Goal: Task Accomplishment & Management: Use online tool/utility

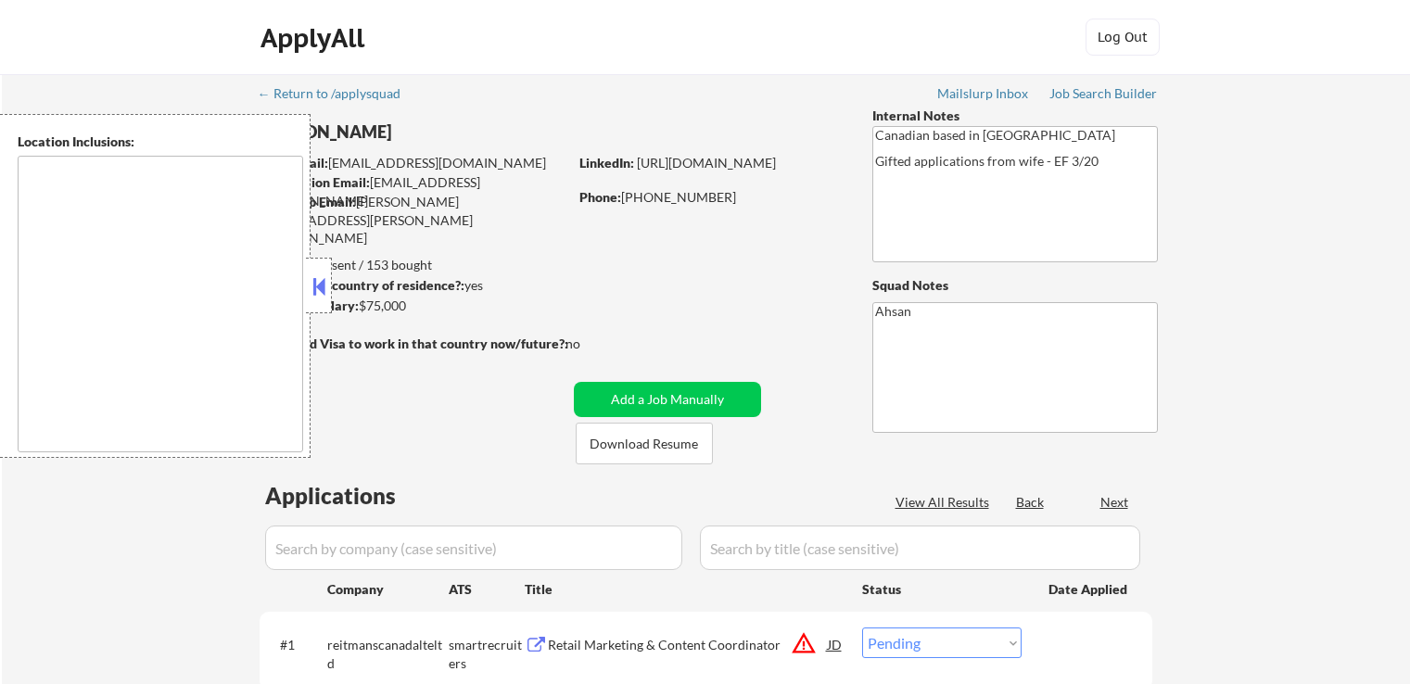
select select ""pending""
type textarea "[GEOGRAPHIC_DATA], ON [GEOGRAPHIC_DATA], [GEOGRAPHIC_DATA] [GEOGRAPHIC_DATA], O…"
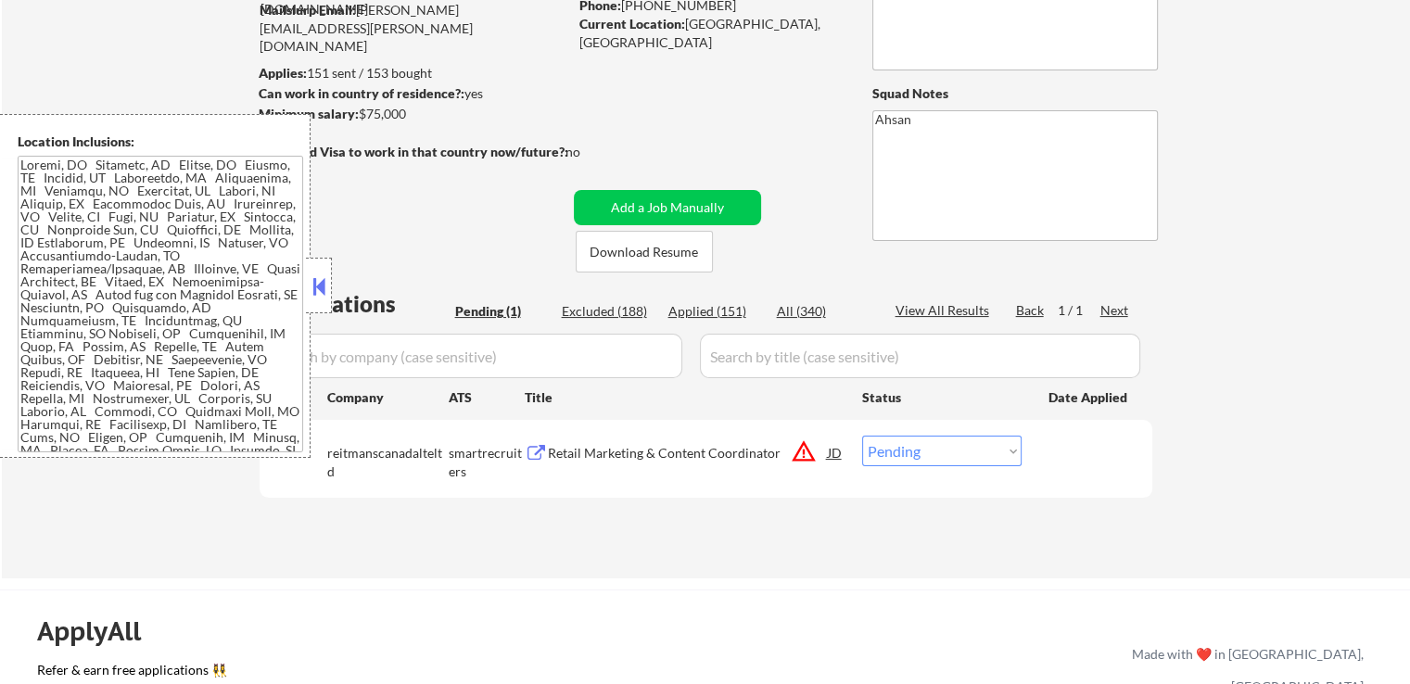
scroll to position [278, 0]
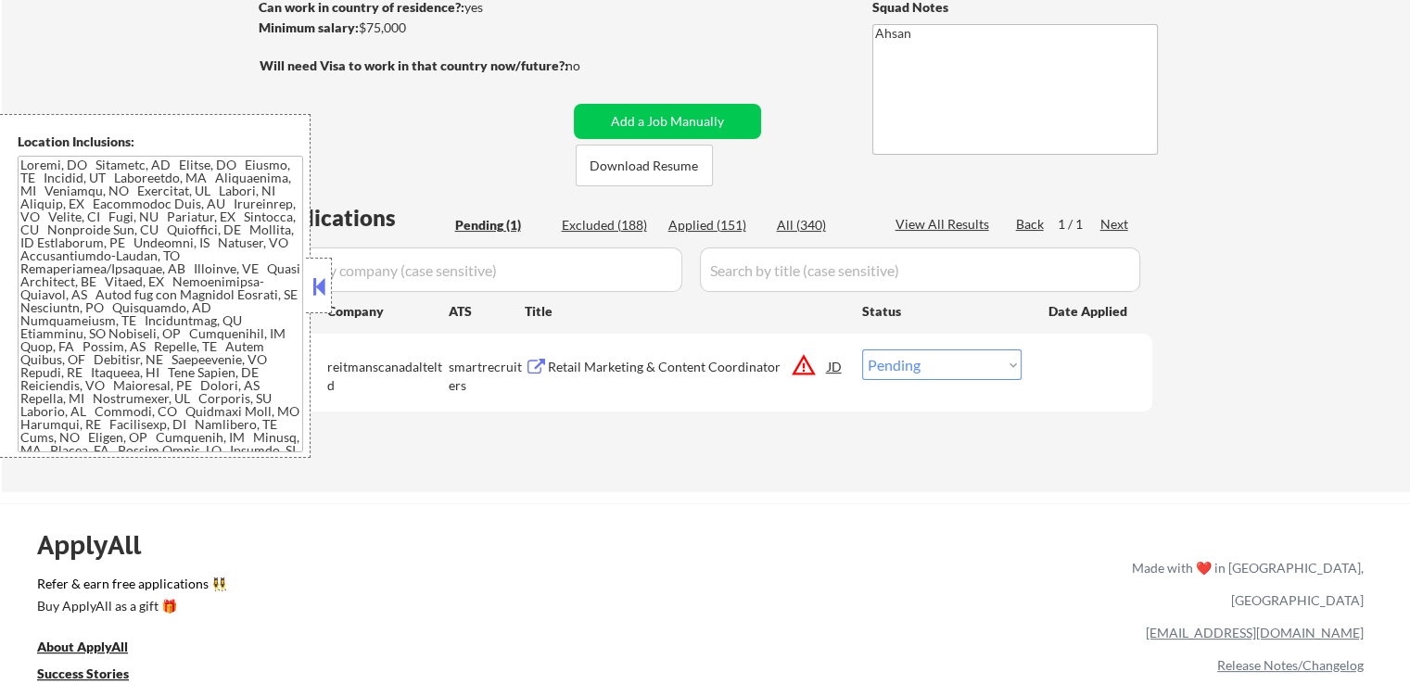
click at [801, 372] on button "warning_amber" at bounding box center [804, 365] width 26 height 26
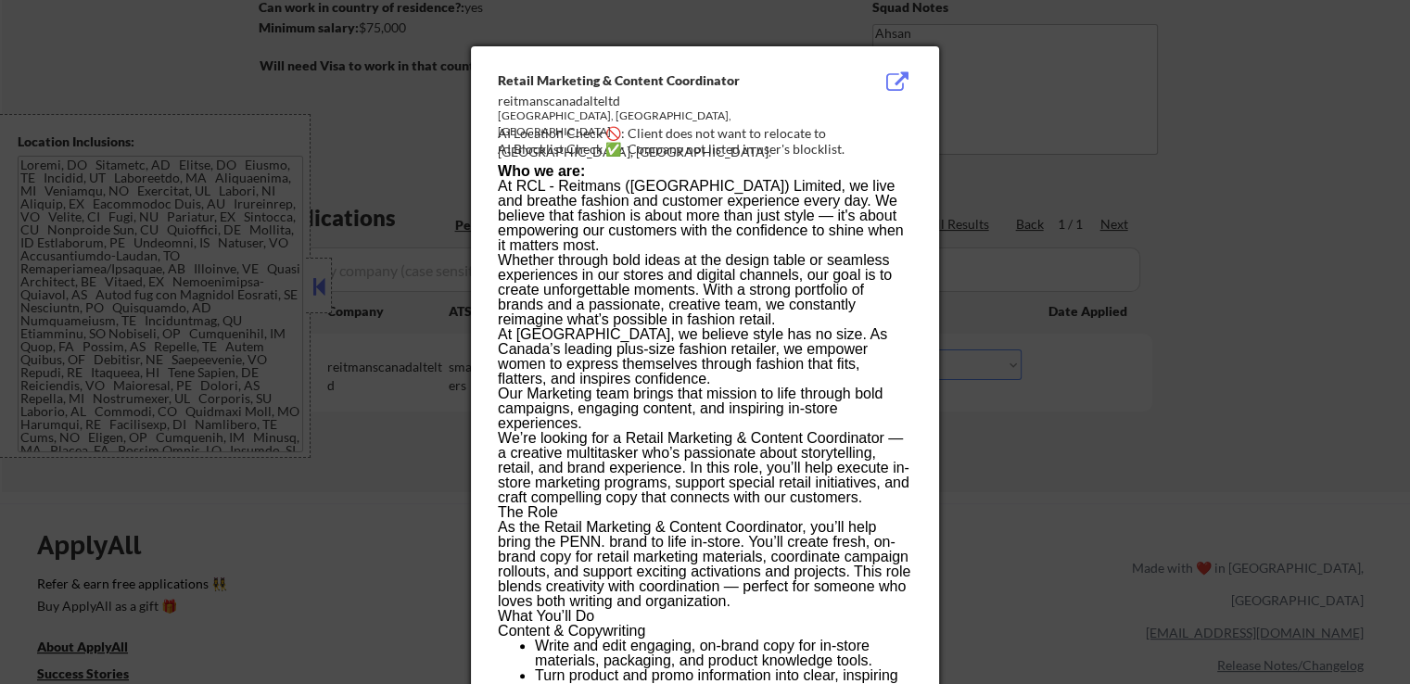
click at [1144, 223] on div at bounding box center [705, 342] width 1410 height 684
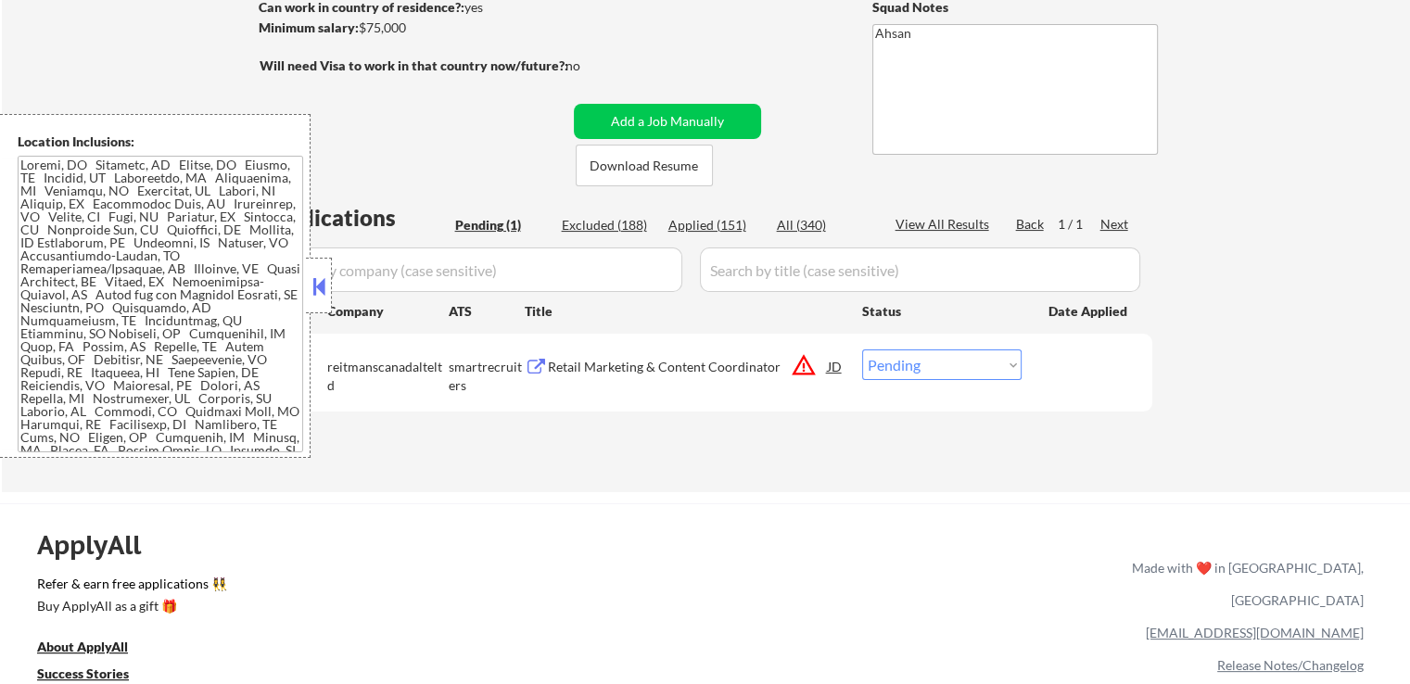
click at [319, 285] on button at bounding box center [319, 287] width 20 height 28
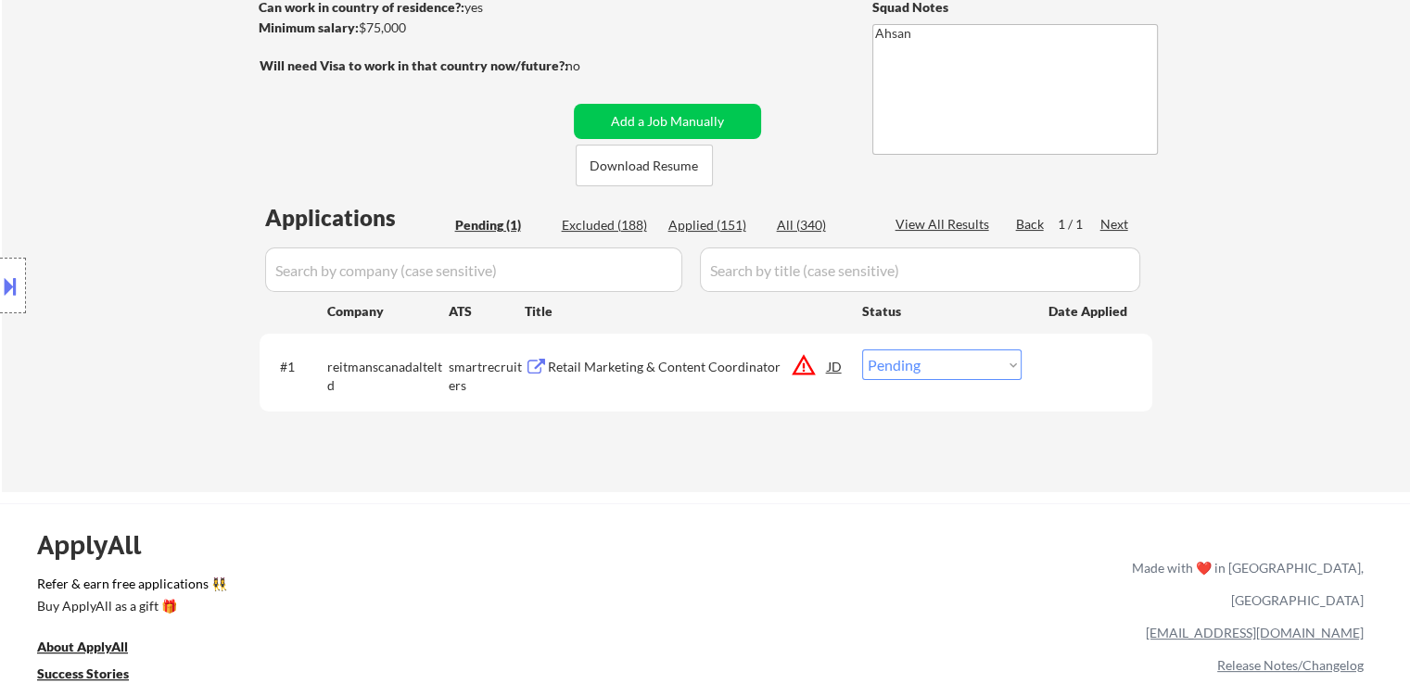
click at [801, 368] on button "warning_amber" at bounding box center [804, 365] width 26 height 26
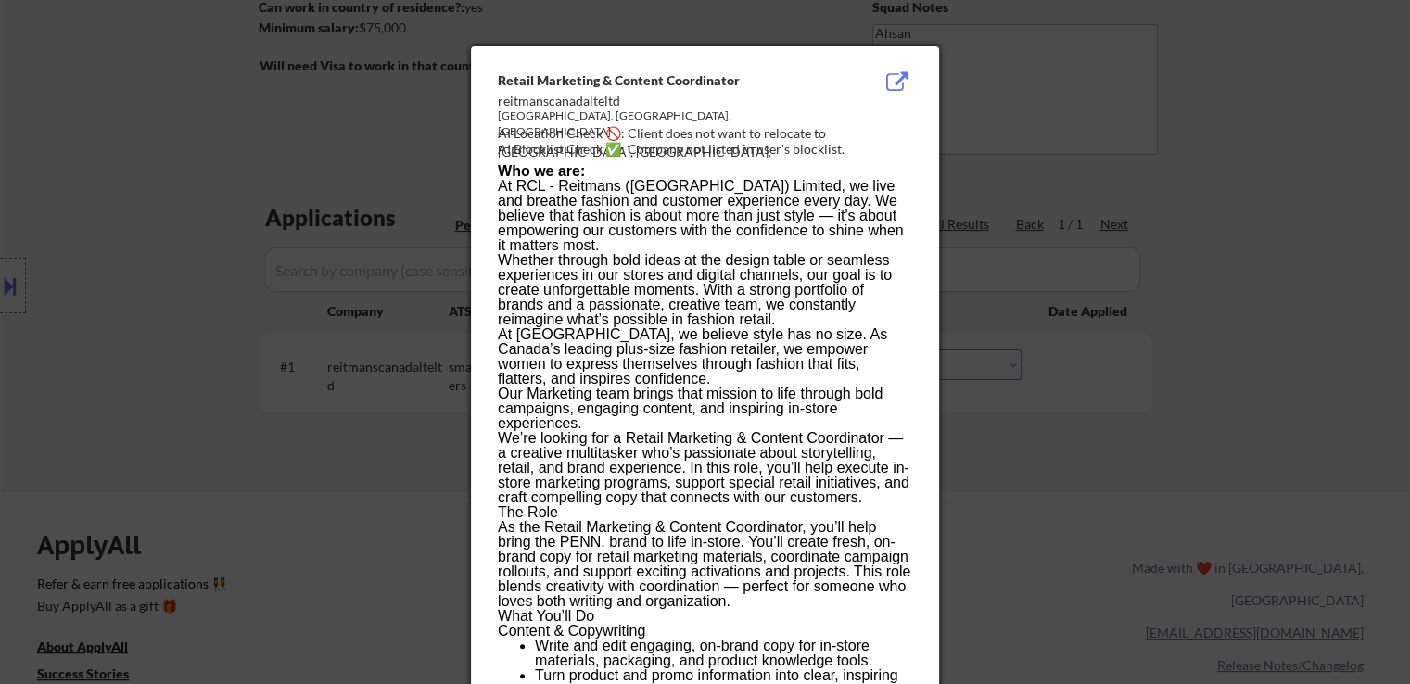
click at [846, 131] on div "AI Location Check 🚫: Client does not want to relocate to [GEOGRAPHIC_DATA], [GE…" at bounding box center [709, 142] width 422 height 36
drag, startPoint x: 825, startPoint y: 134, endPoint x: 875, endPoint y: 131, distance: 50.2
click at [878, 133] on div "AI Location Check 🚫: Client does not want to relocate to [GEOGRAPHIC_DATA], [GE…" at bounding box center [709, 142] width 422 height 36
copy div "ontréal,"
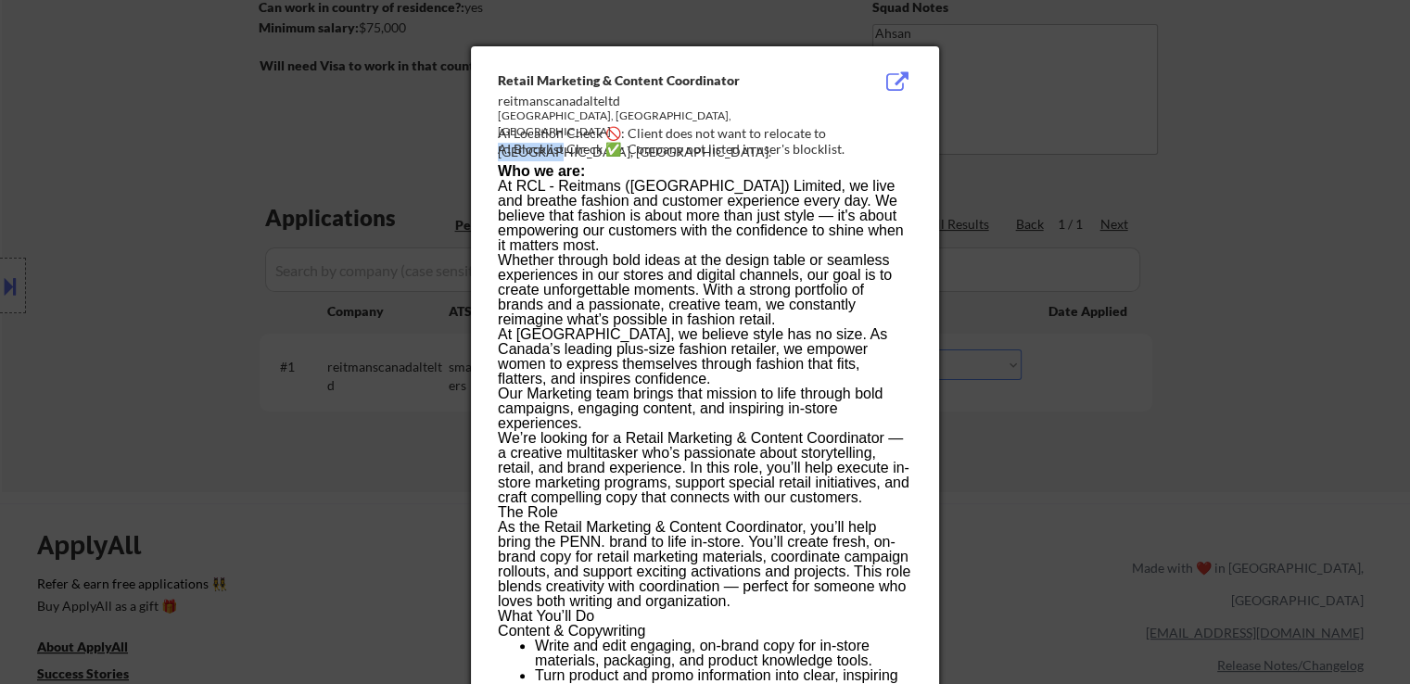
click at [0, 285] on div at bounding box center [705, 342] width 1410 height 684
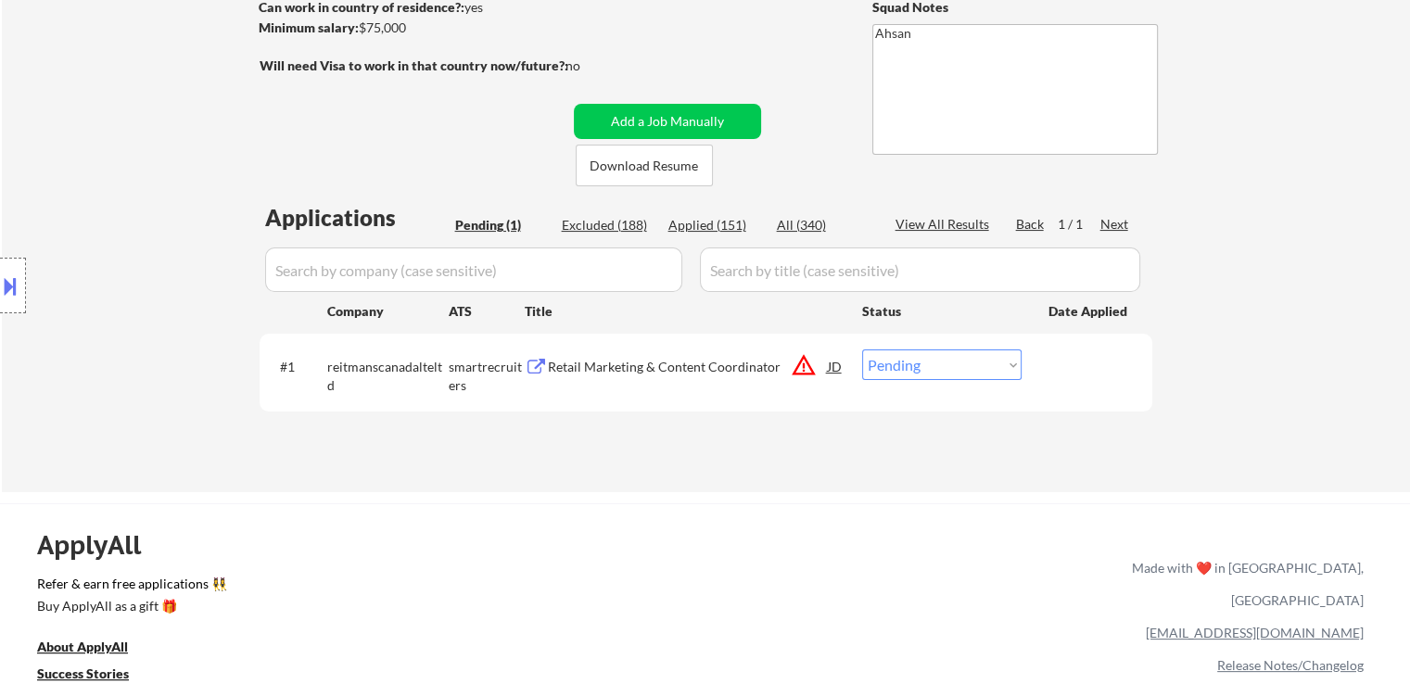
click at [0, 283] on button at bounding box center [10, 286] width 20 height 31
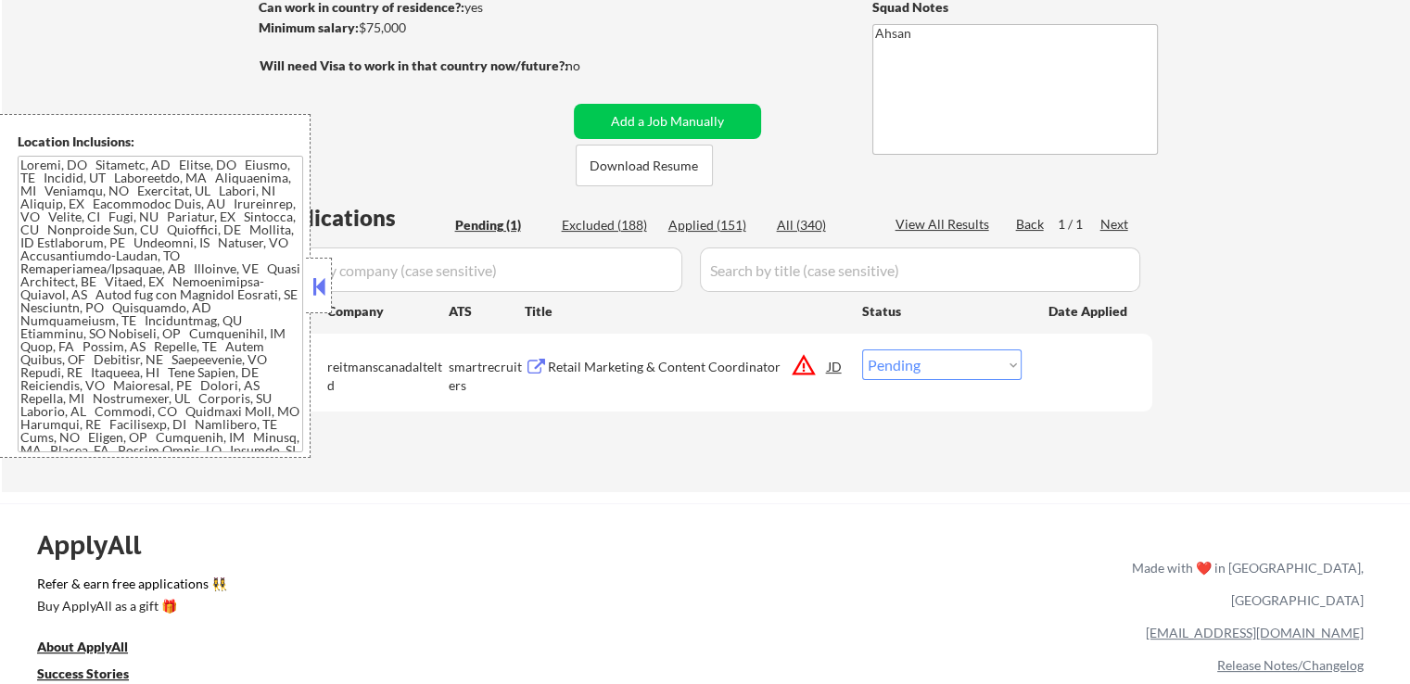
scroll to position [210, 0]
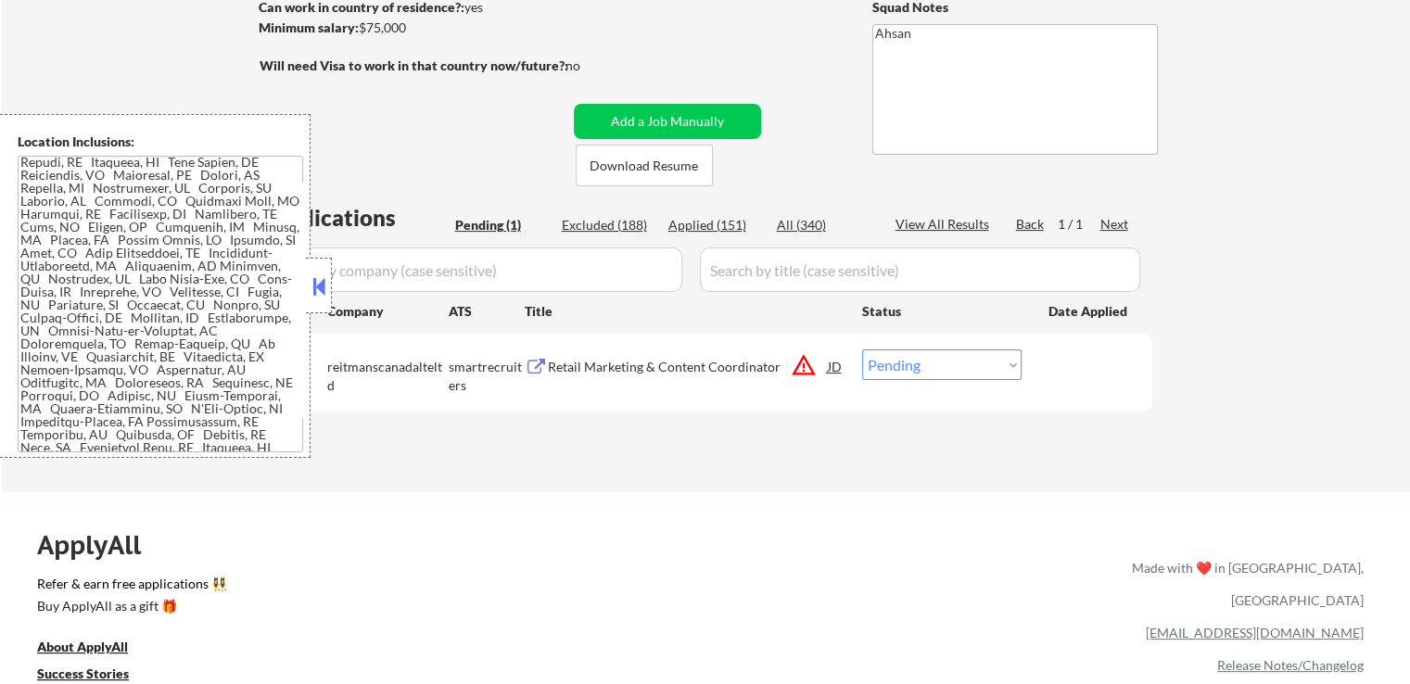
drag, startPoint x: 463, startPoint y: 476, endPoint x: 564, endPoint y: 426, distance: 111.5
click at [463, 476] on div "← Return to /applysquad Mailslurp Inbox Job Search Builder [PERSON_NAME] User E…" at bounding box center [706, 136] width 925 height 681
click at [618, 372] on div "Retail Marketing & Content Coordinator" at bounding box center [688, 367] width 280 height 19
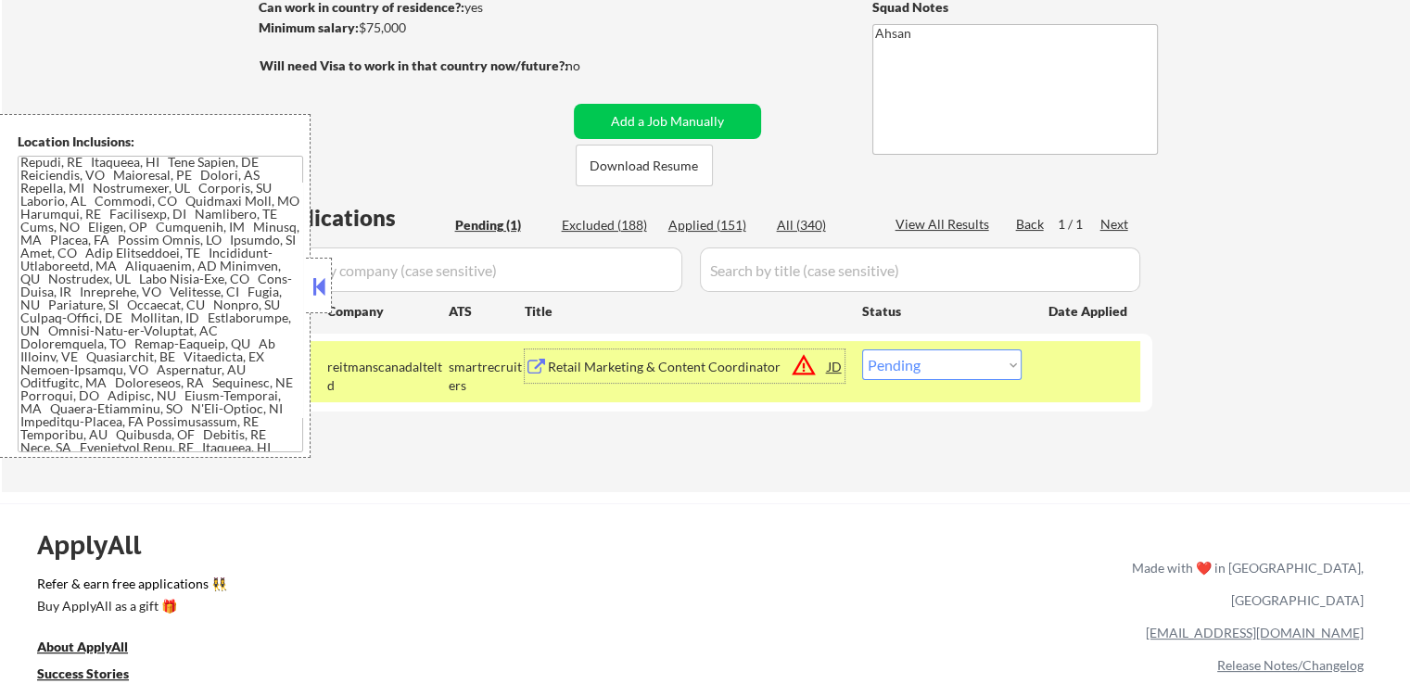
click at [730, 224] on div "Applied (151)" at bounding box center [714, 225] width 93 height 19
click at [716, 227] on div "Applied (151)" at bounding box center [714, 225] width 93 height 19
click at [314, 301] on div at bounding box center [319, 286] width 26 height 56
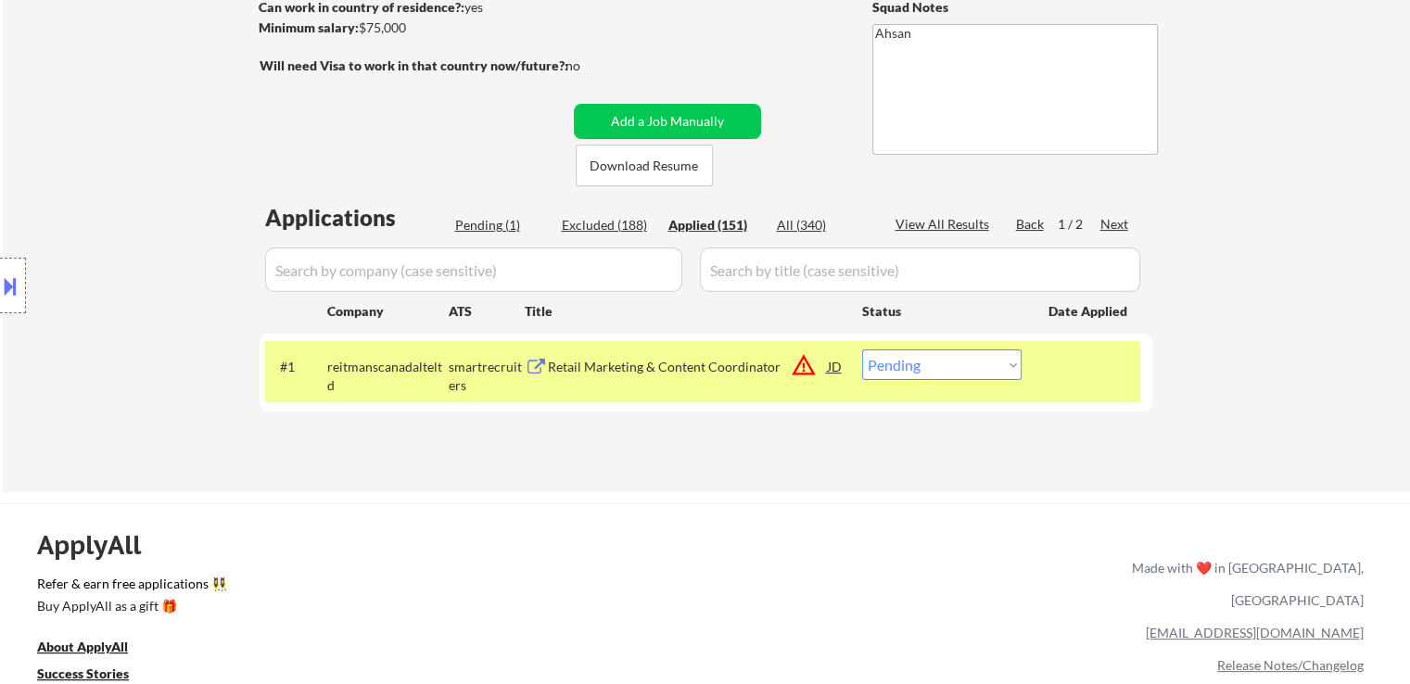
click at [1286, 218] on div "← Return to /applysquad Mailslurp Inbox Job Search Builder [PERSON_NAME] User E…" at bounding box center [706, 144] width 1408 height 696
select select ""applied""
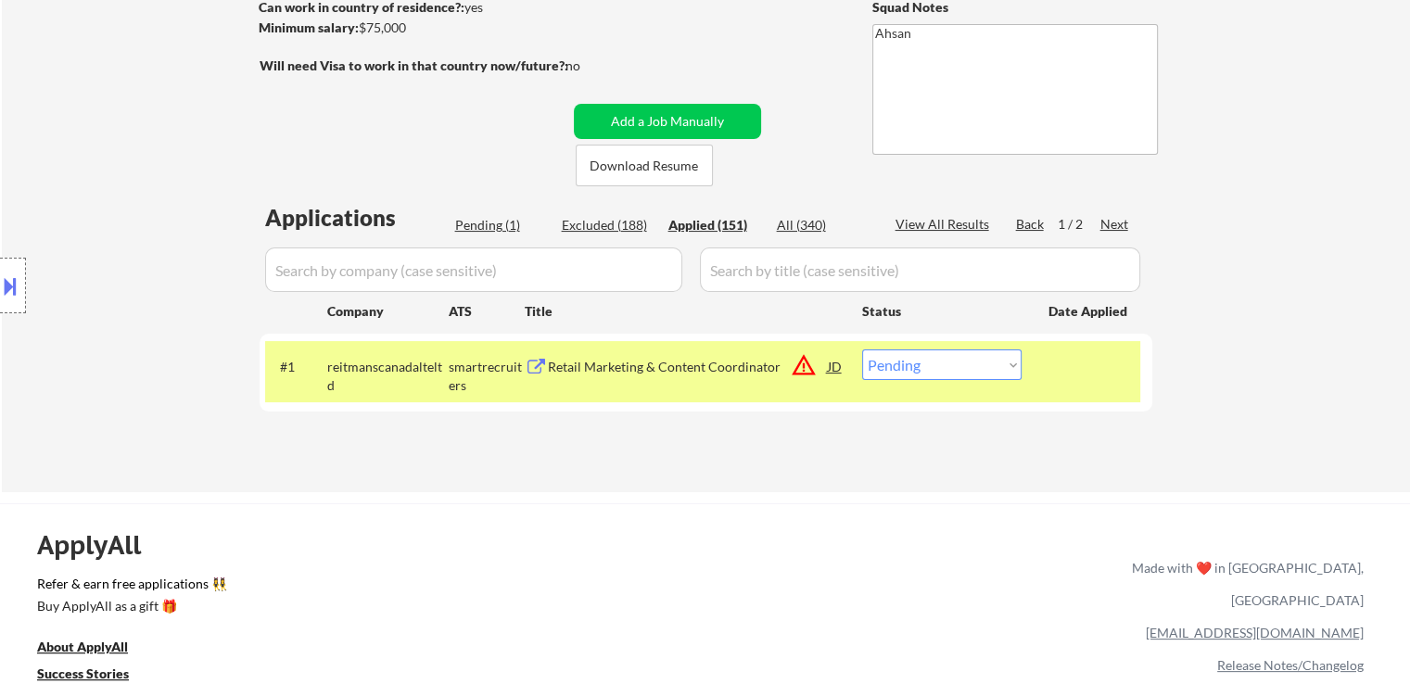
select select ""applied""
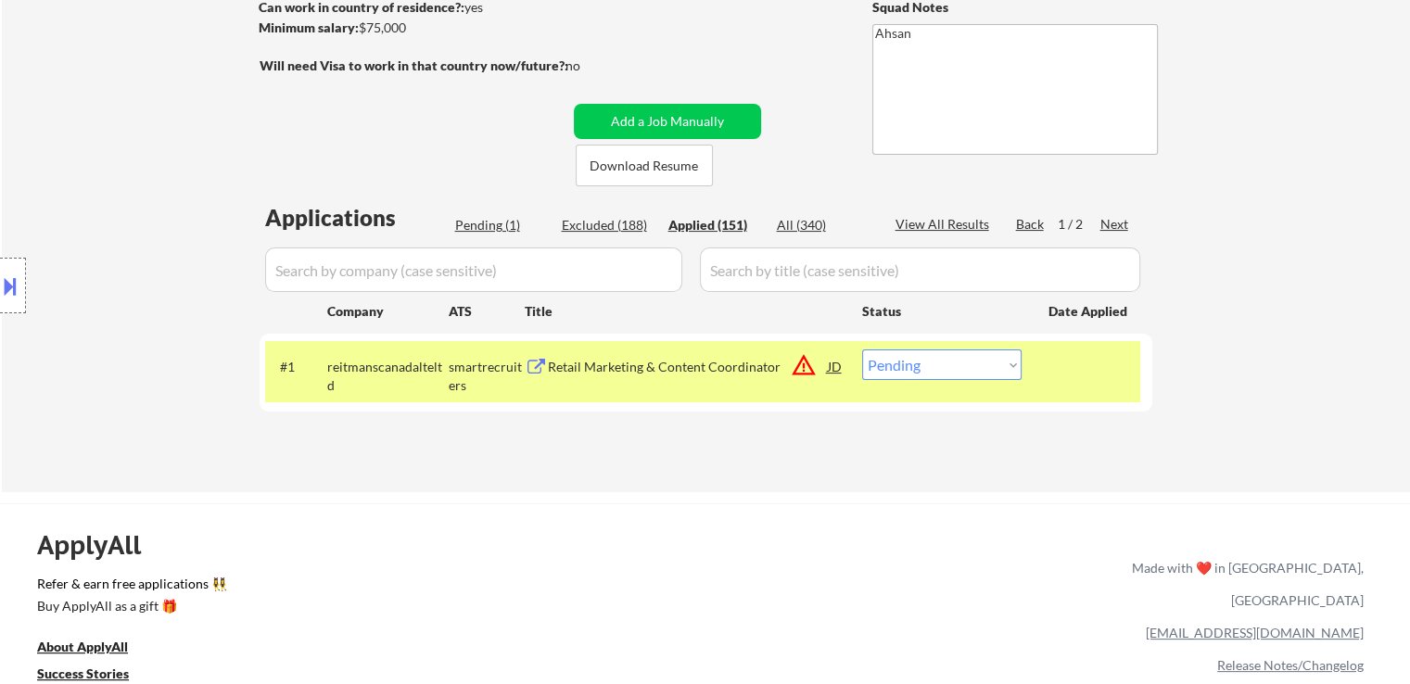
select select ""applied""
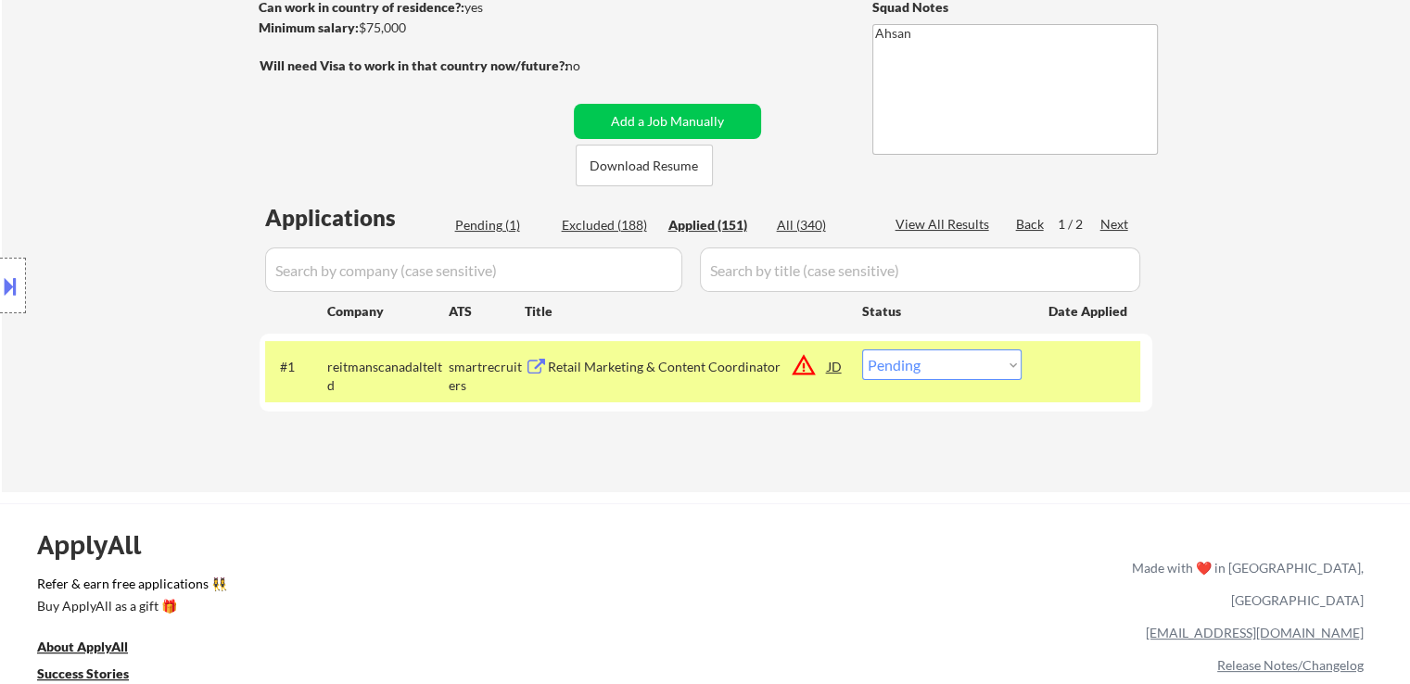
select select ""applied""
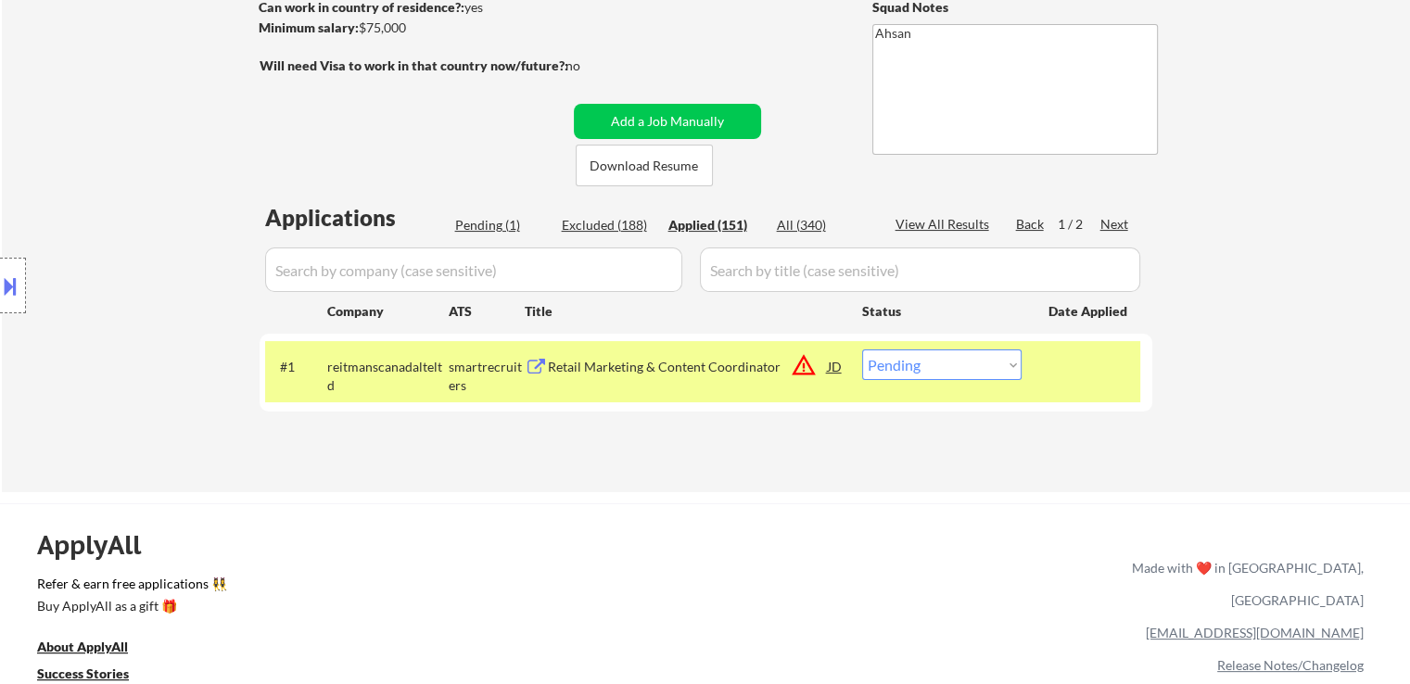
select select ""applied""
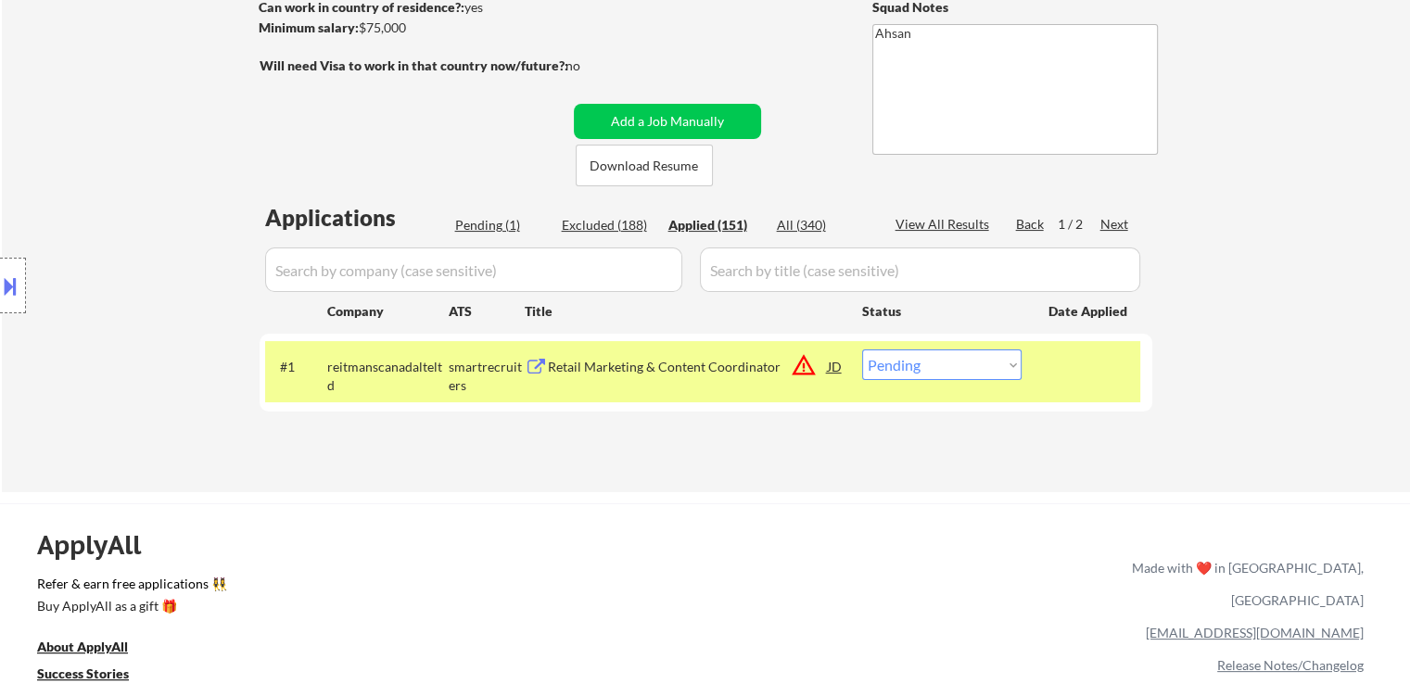
select select ""applied""
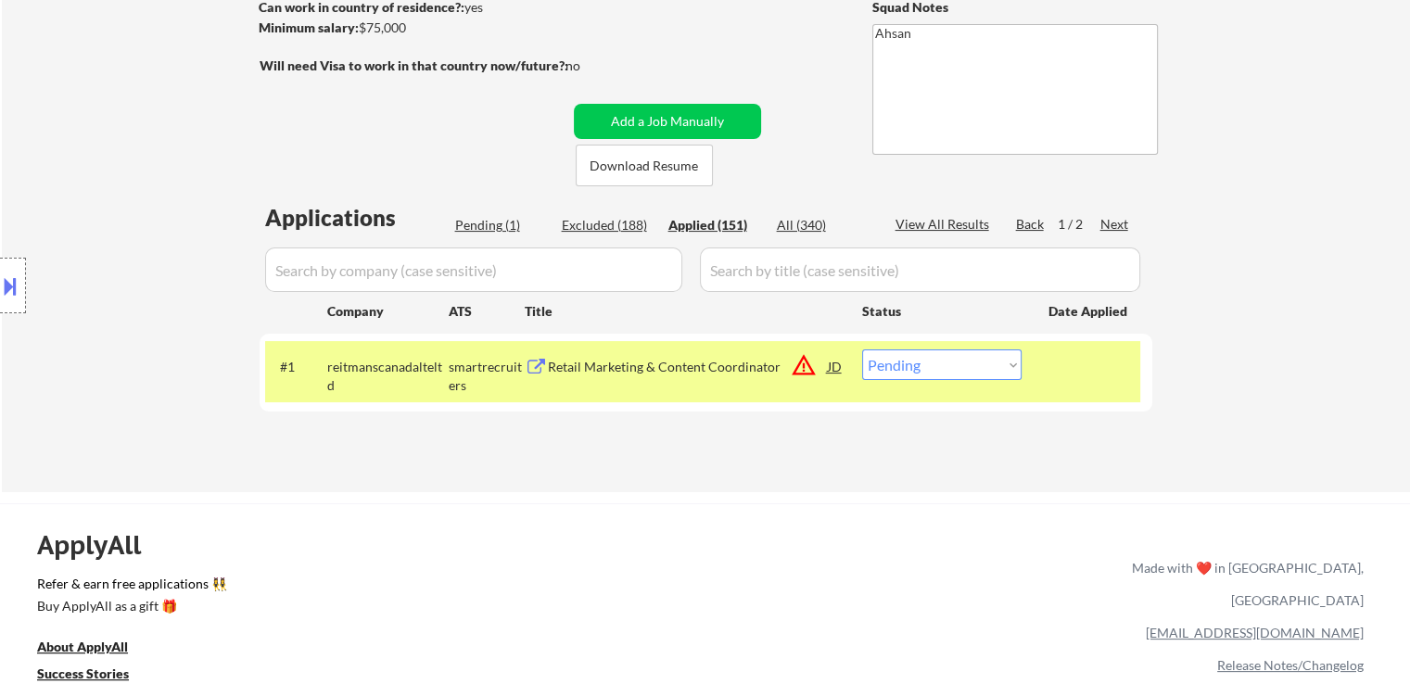
select select ""applied""
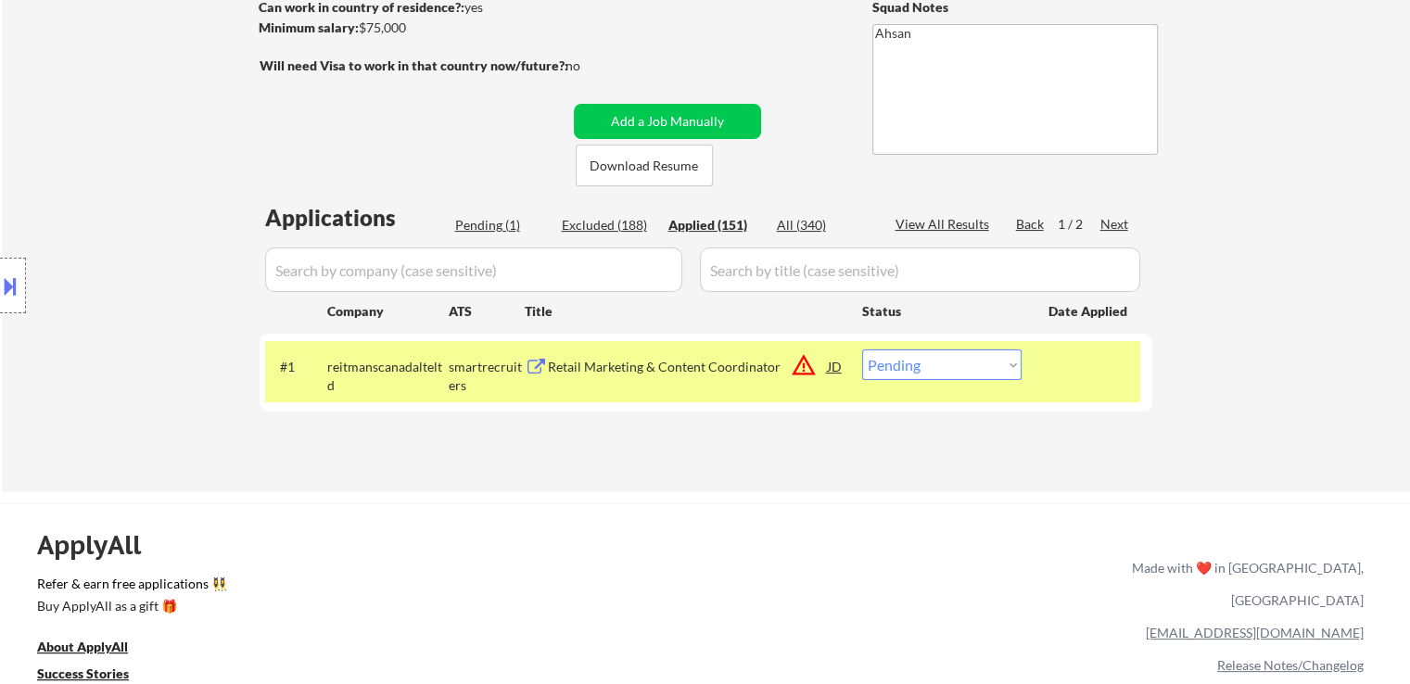
select select ""applied""
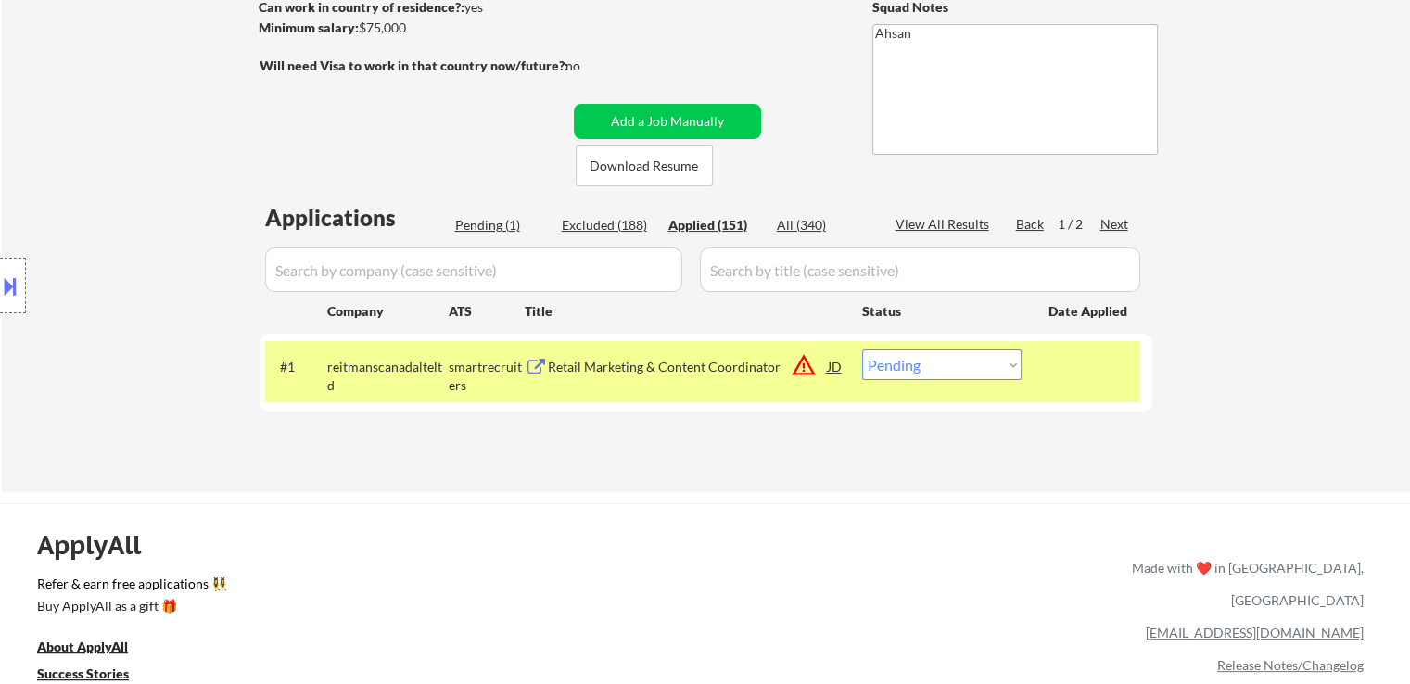
select select ""applied""
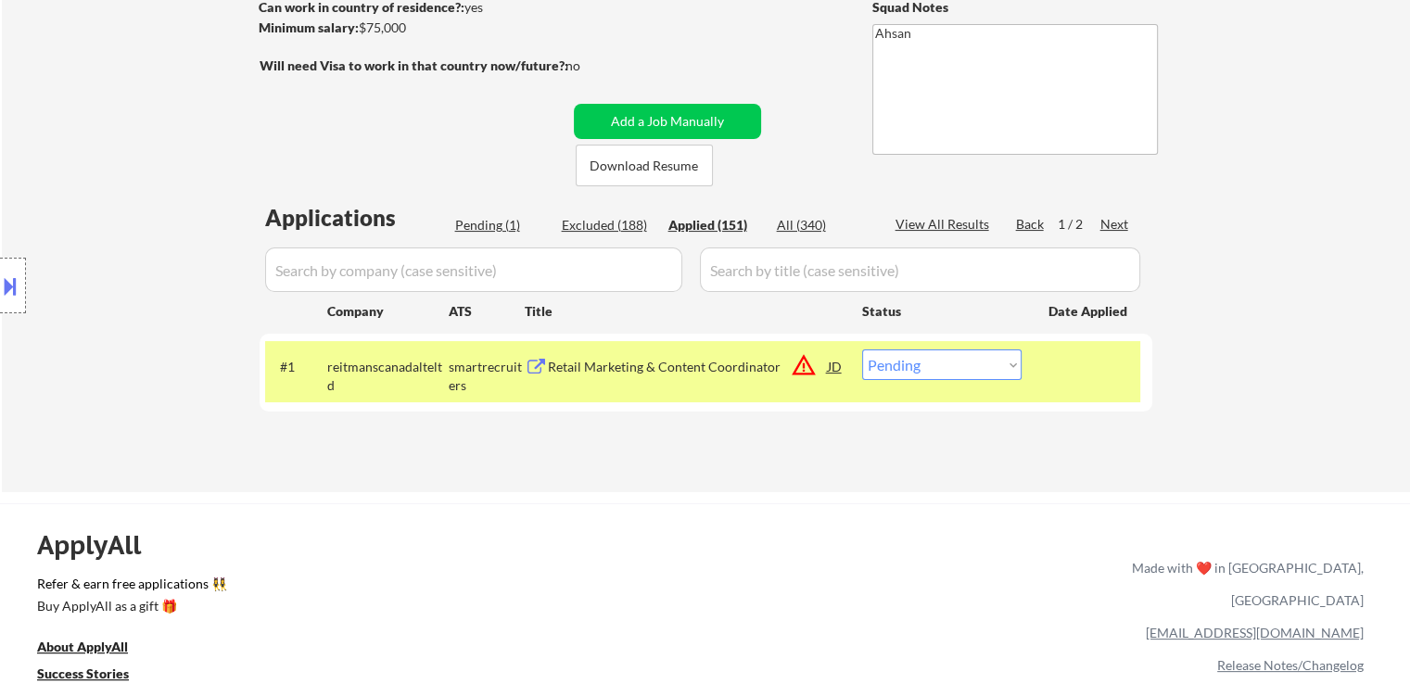
select select ""applied""
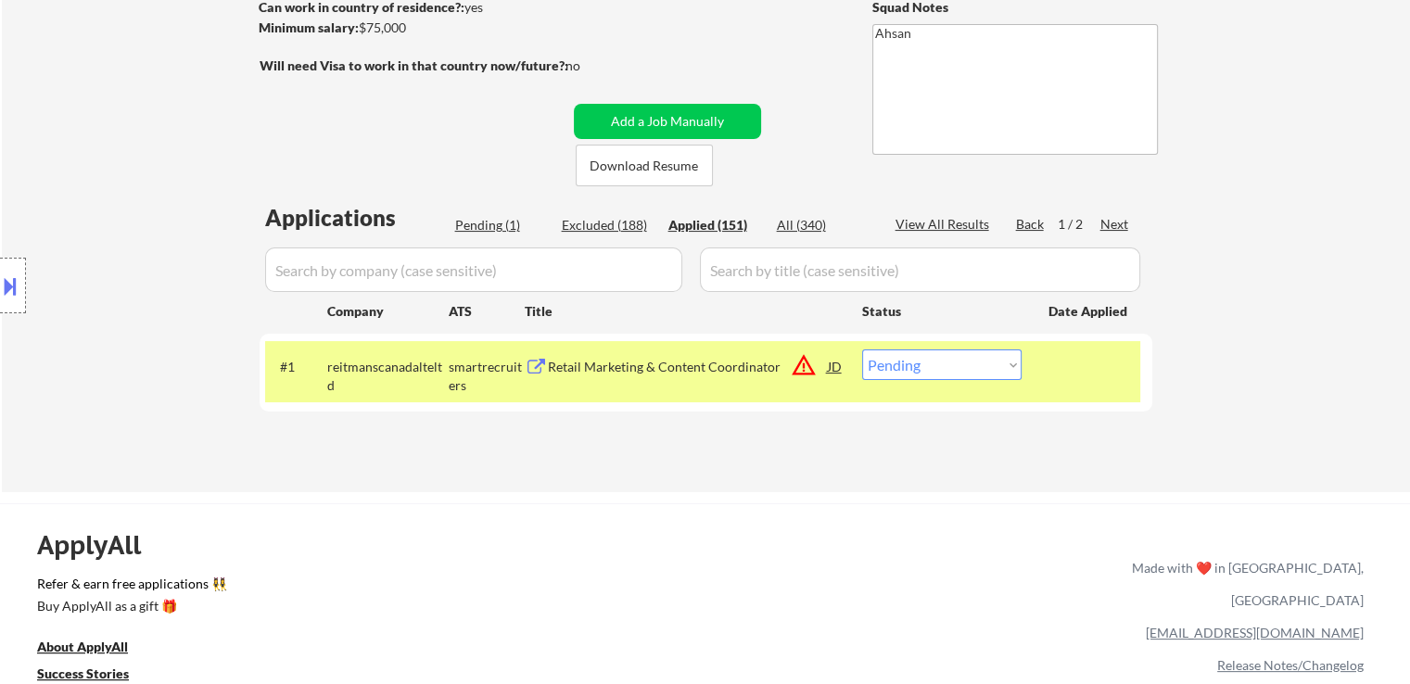
select select ""applied""
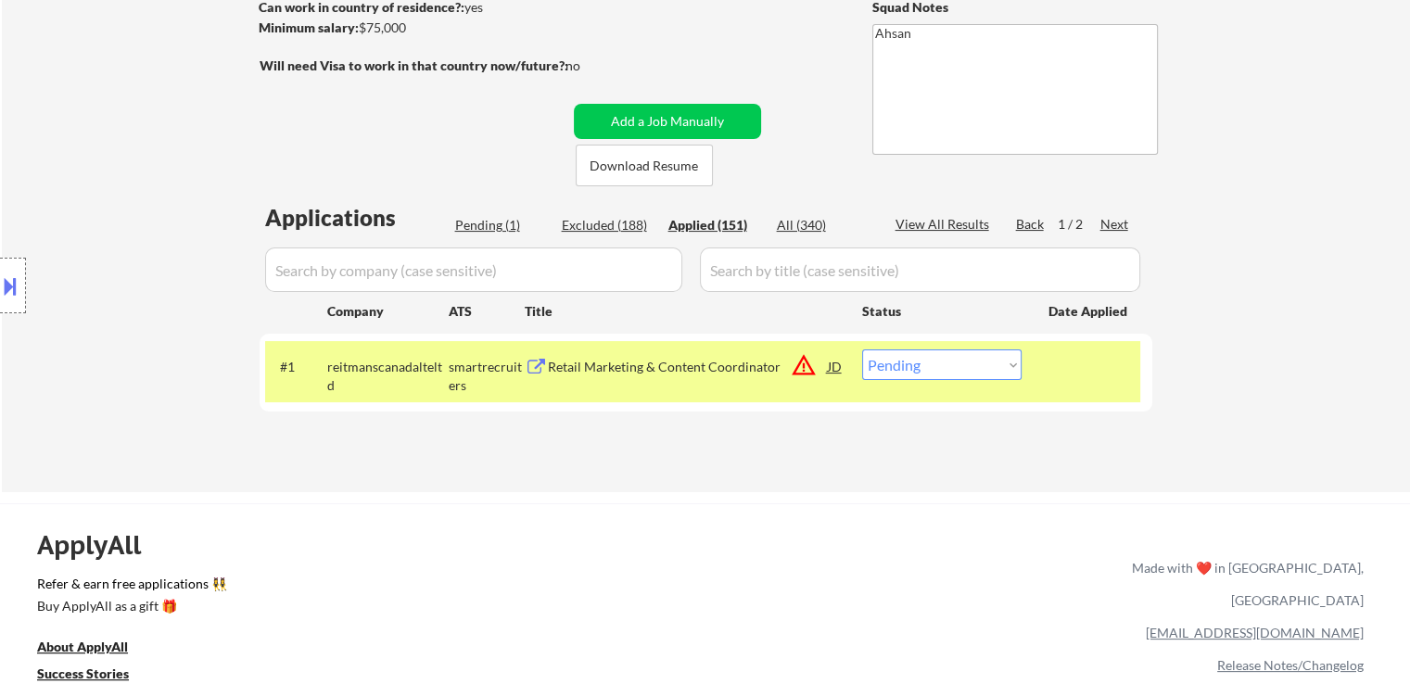
select select ""applied""
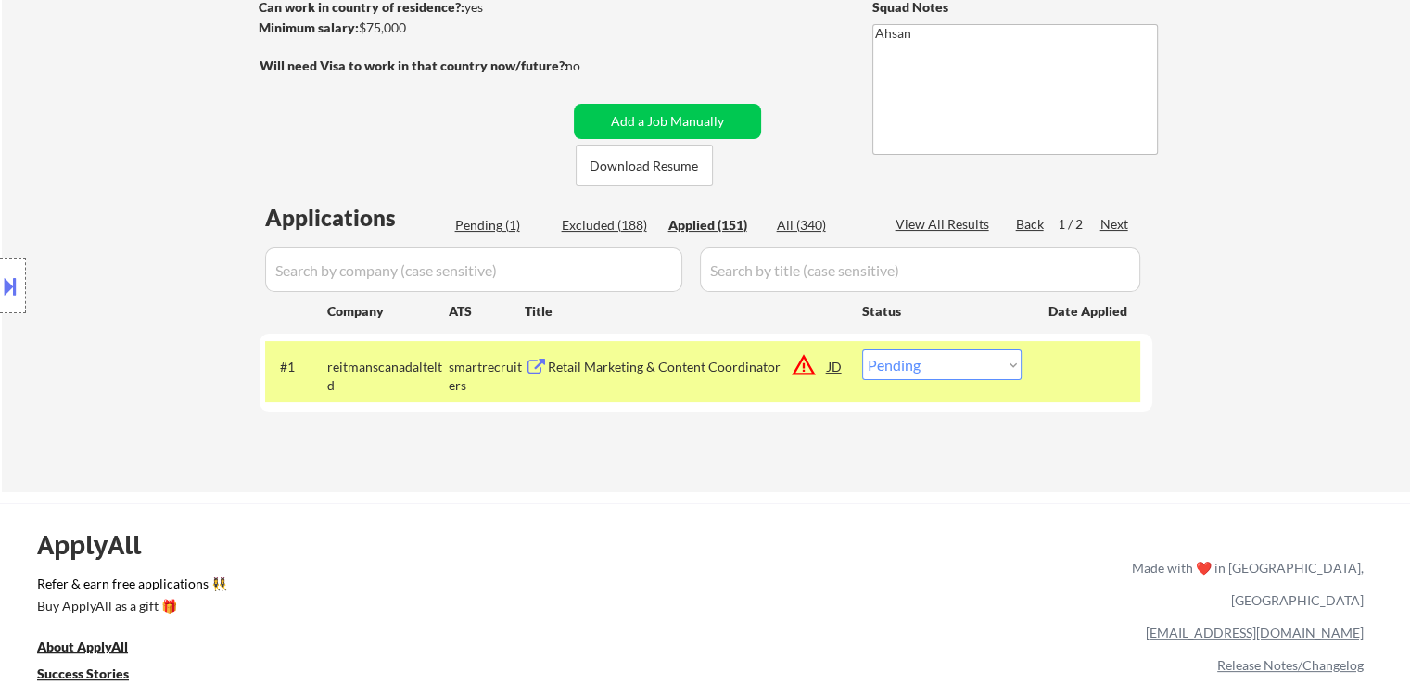
select select ""applied""
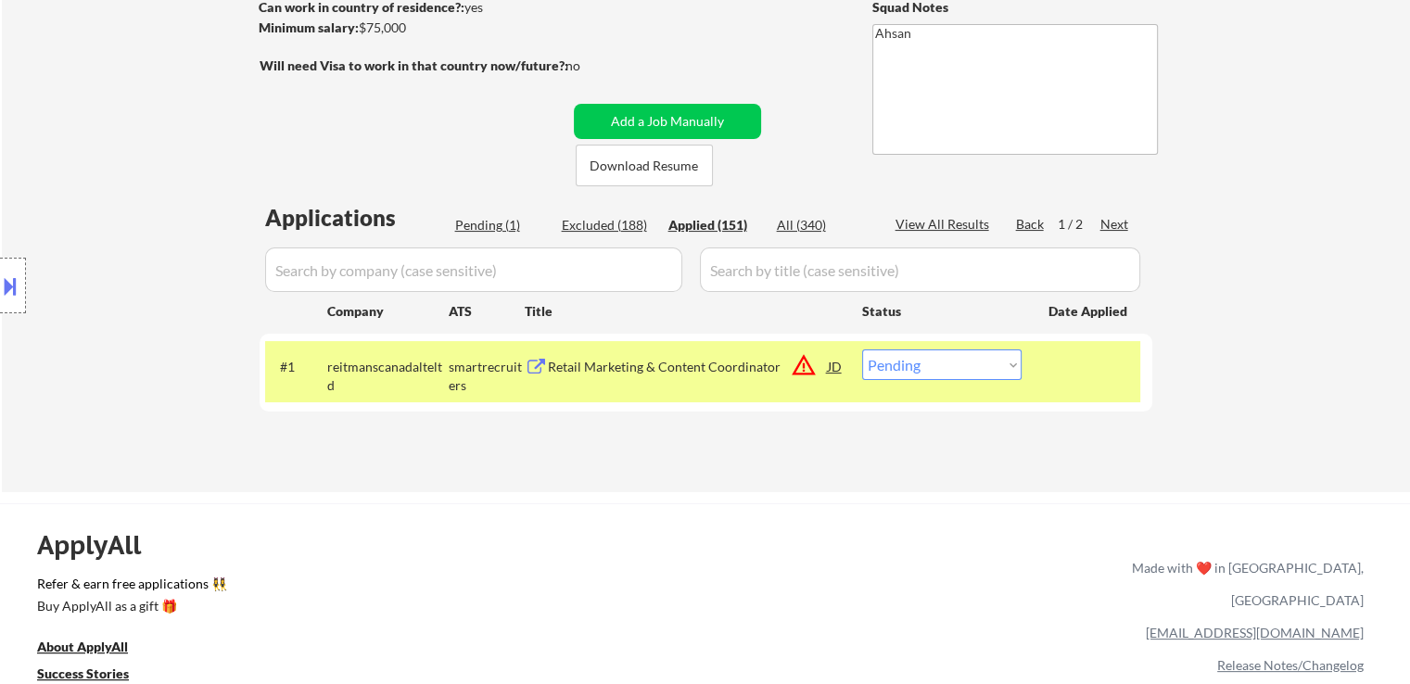
select select ""applied""
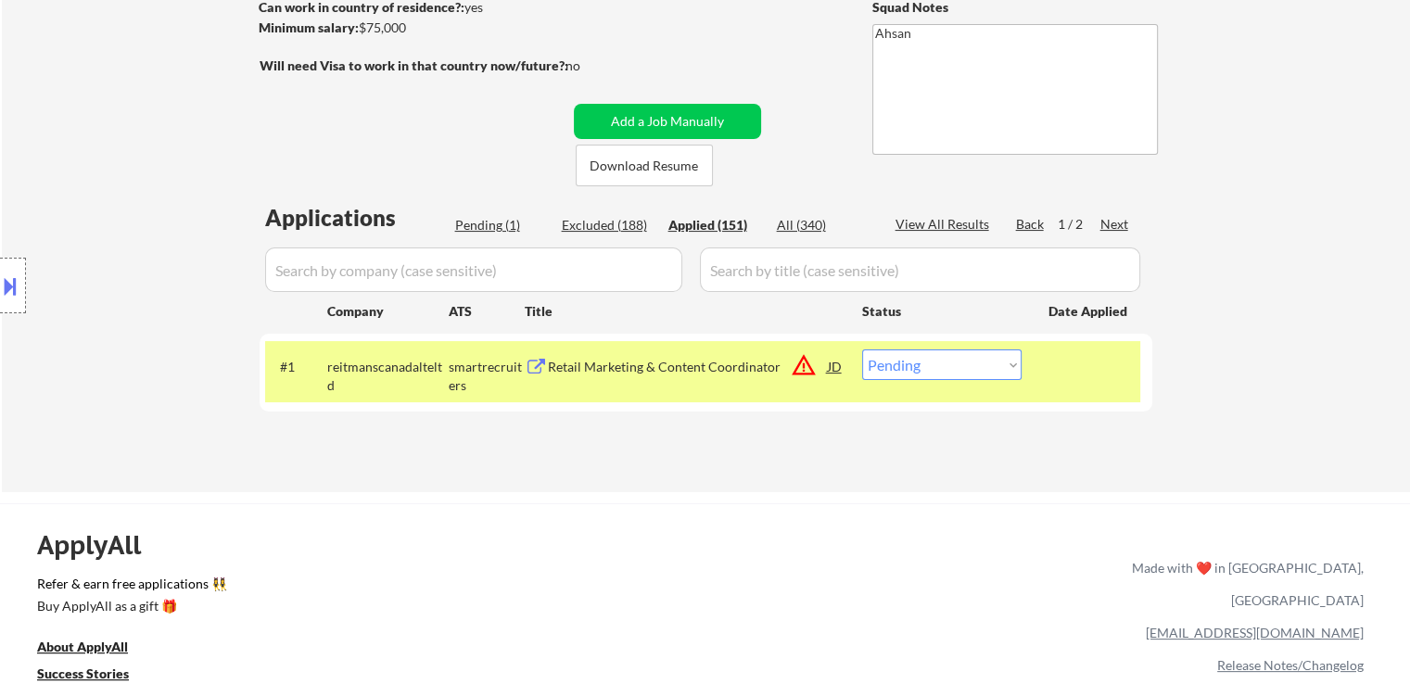
select select ""applied""
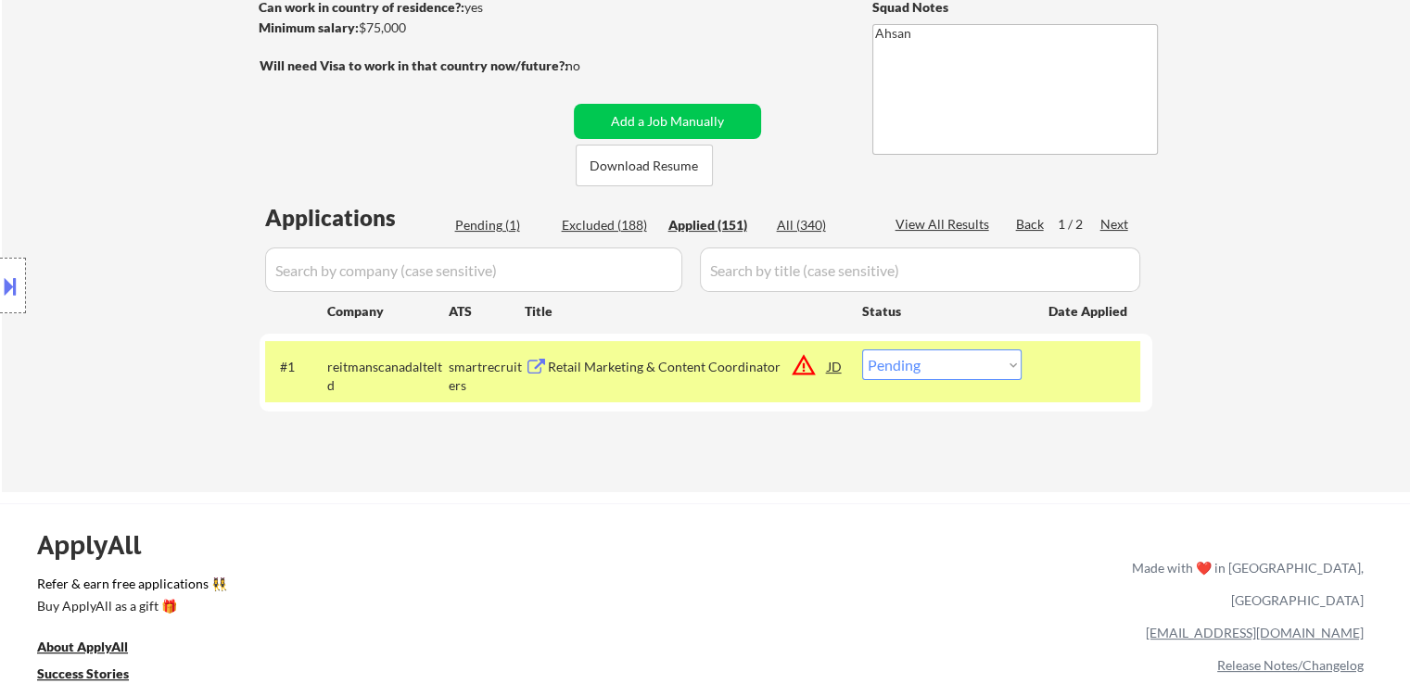
select select ""applied""
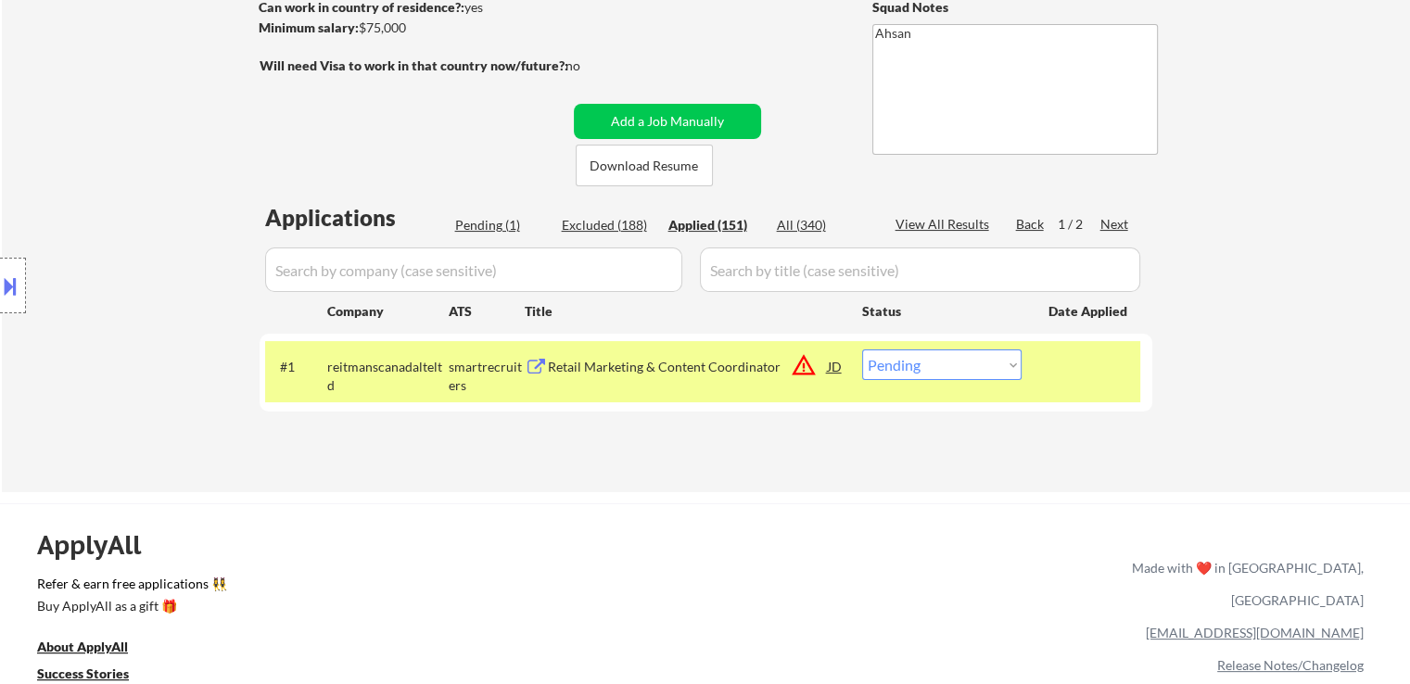
select select ""applied""
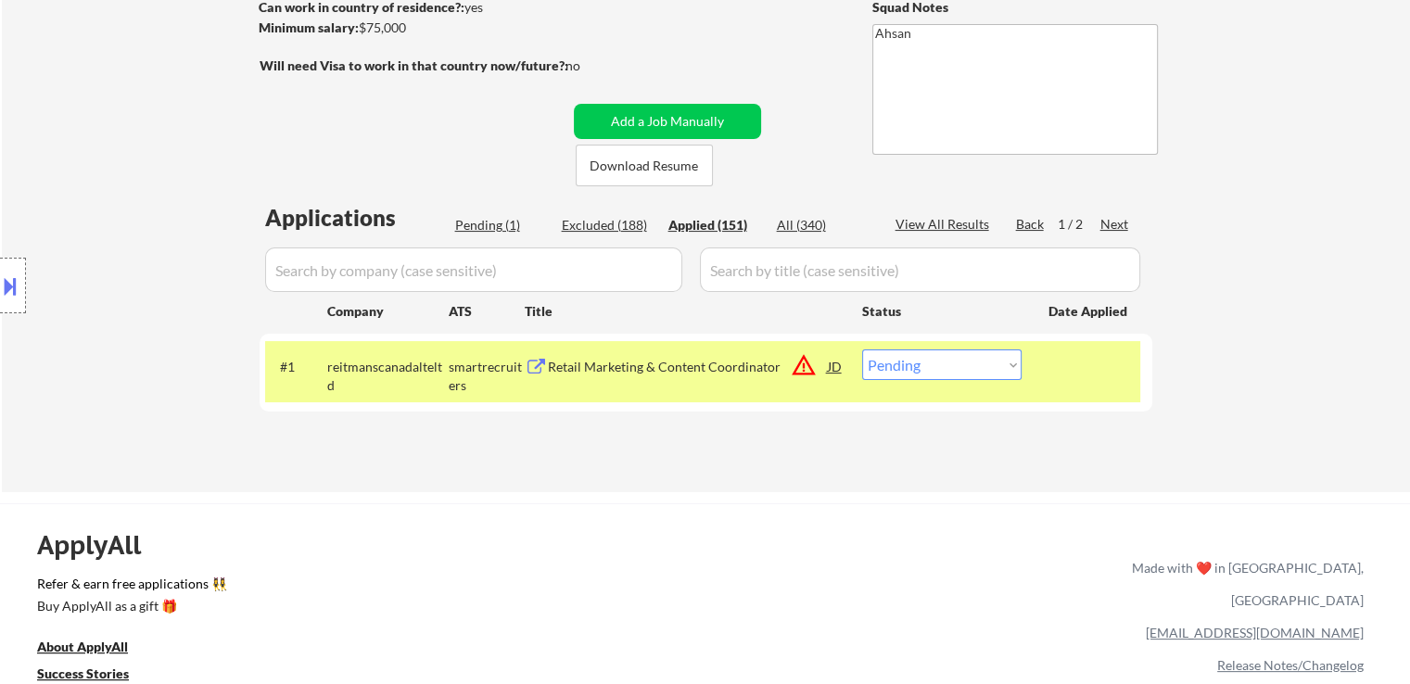
select select ""applied""
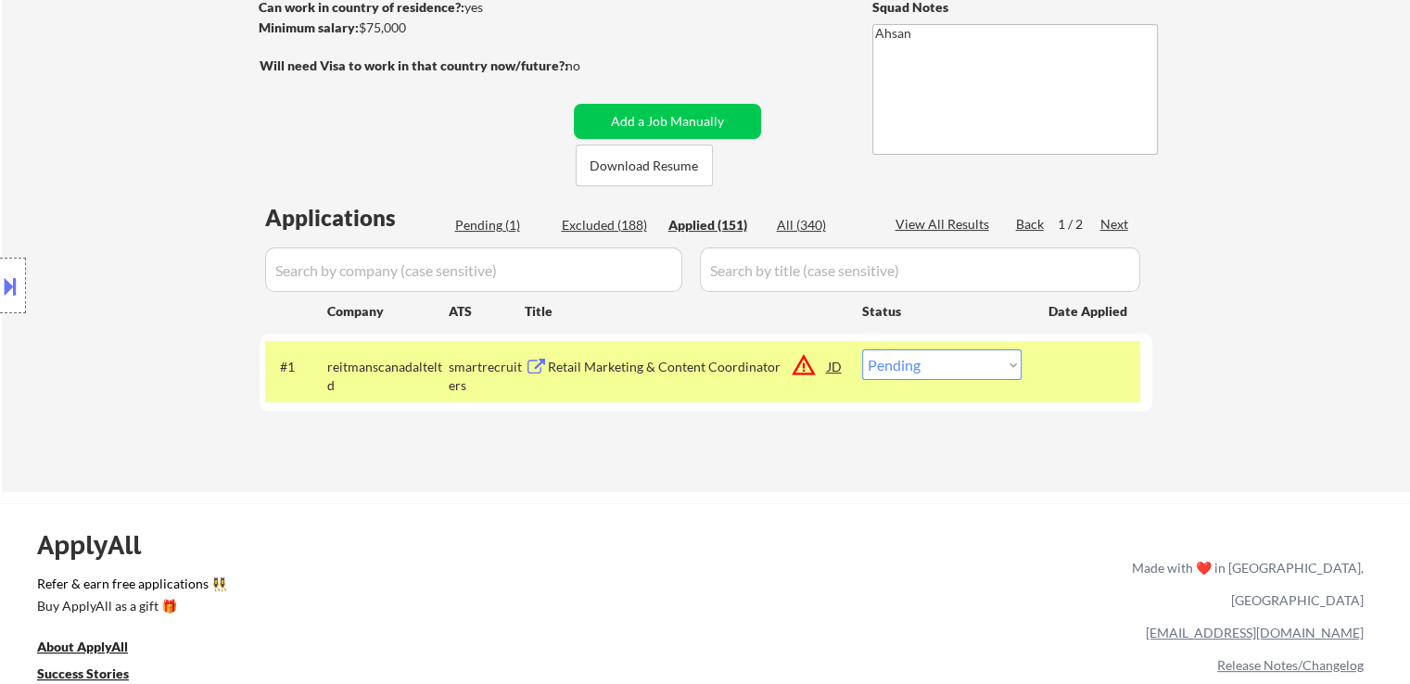
select select ""applied""
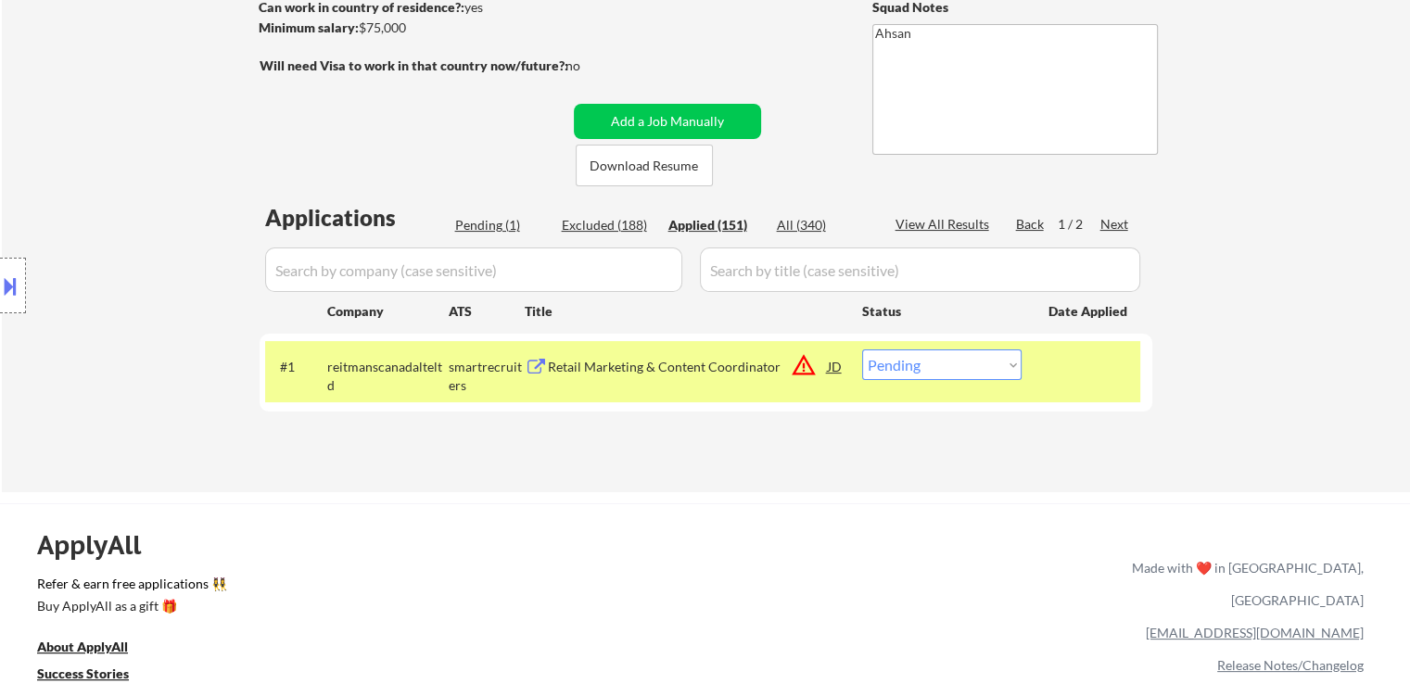
select select ""applied""
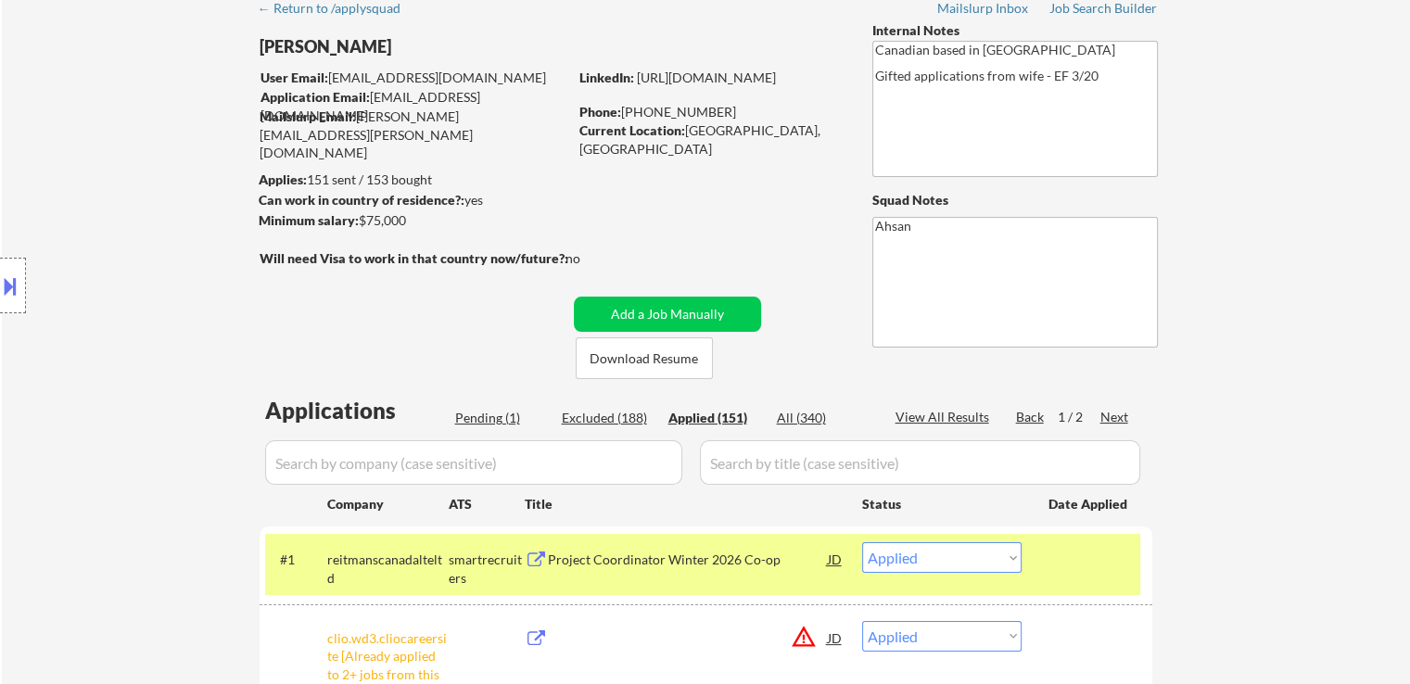
scroll to position [0, 0]
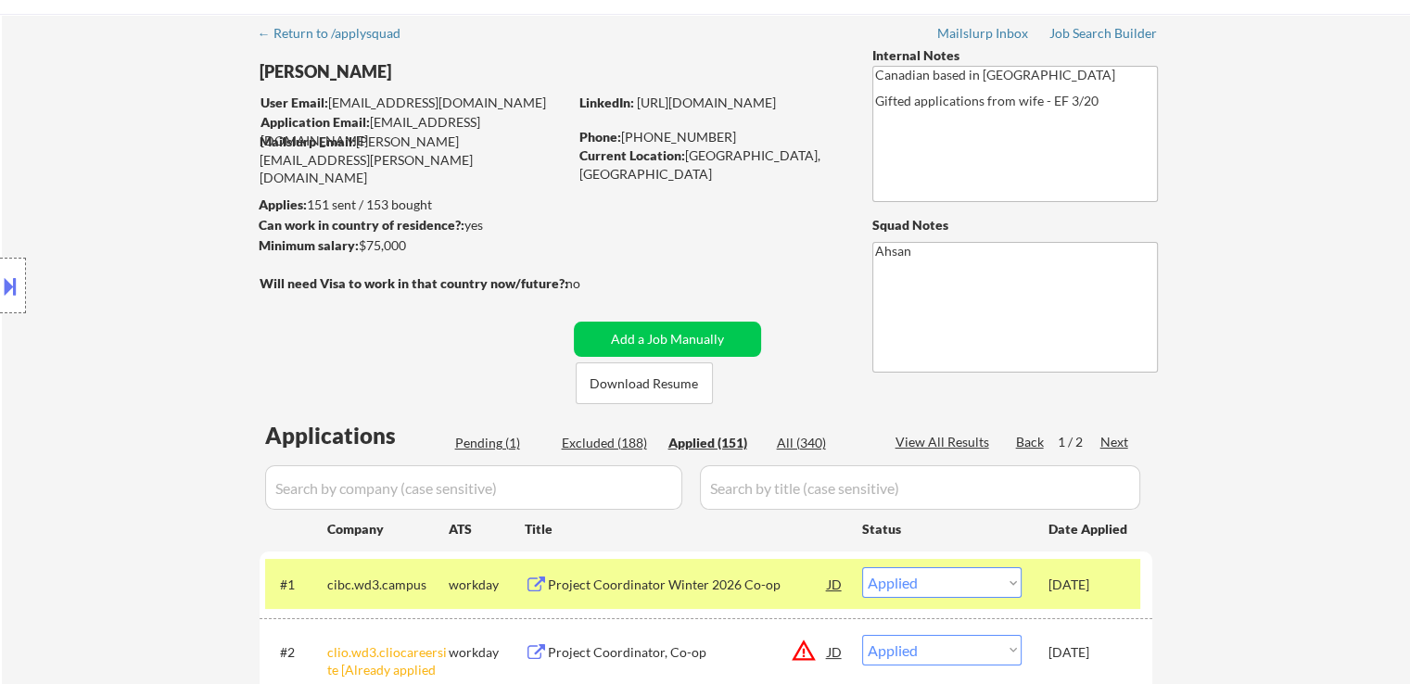
scroll to position [0, 0]
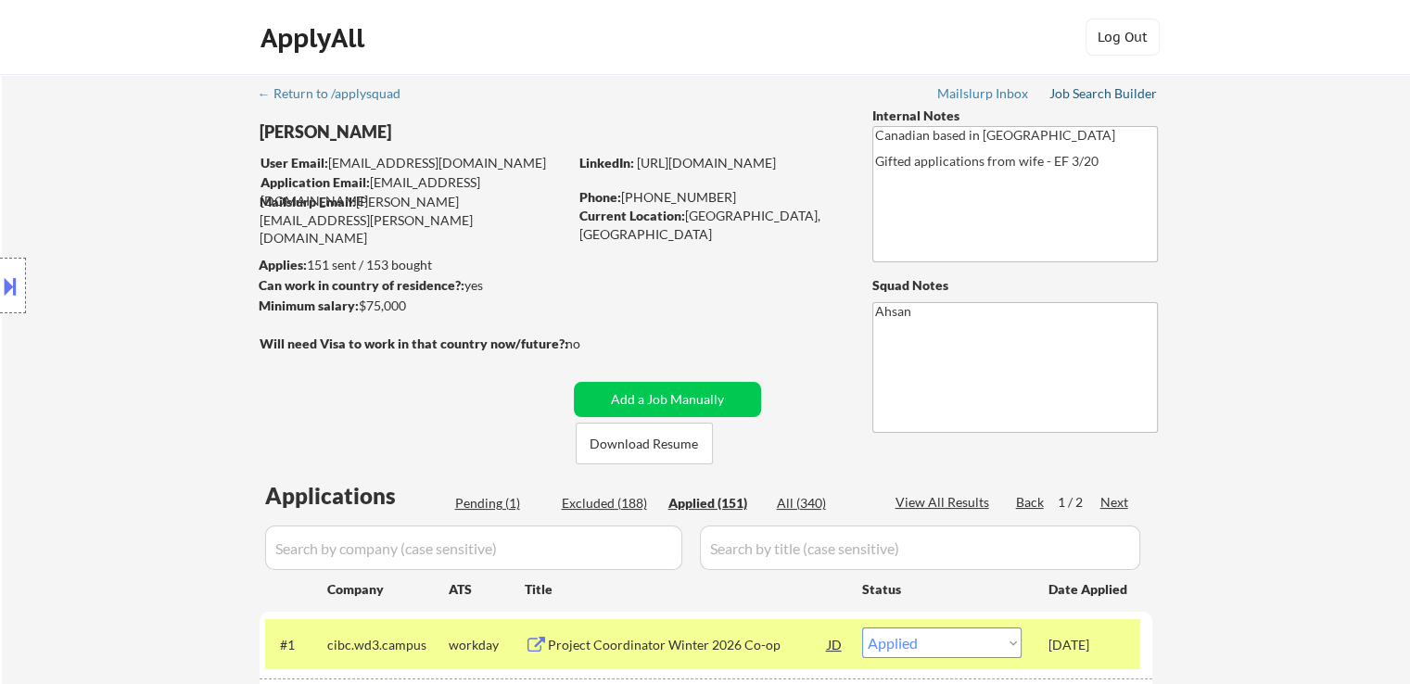
click at [1130, 91] on div "Job Search Builder" at bounding box center [1103, 93] width 108 height 13
click at [55, 299] on div "Location Inclusions:" at bounding box center [166, 286] width 332 height 344
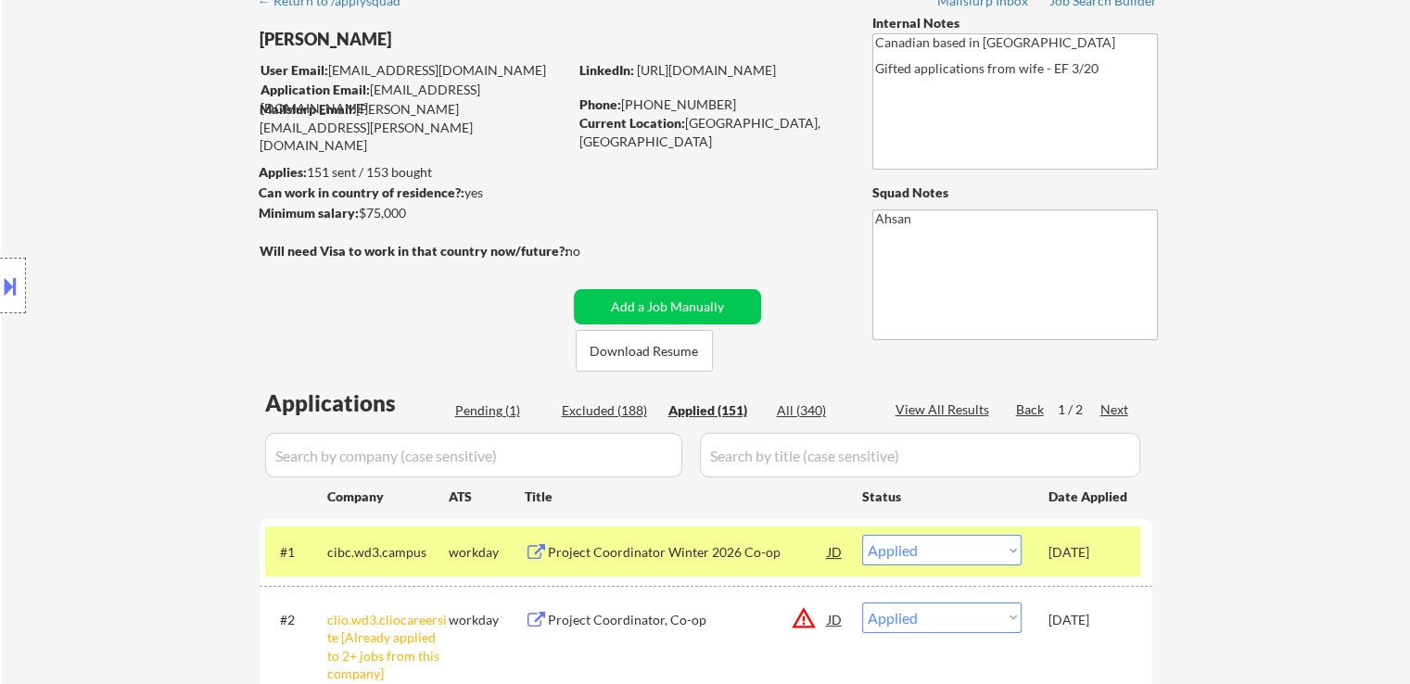
click at [81, 352] on div "Location Inclusions:" at bounding box center [166, 286] width 332 height 344
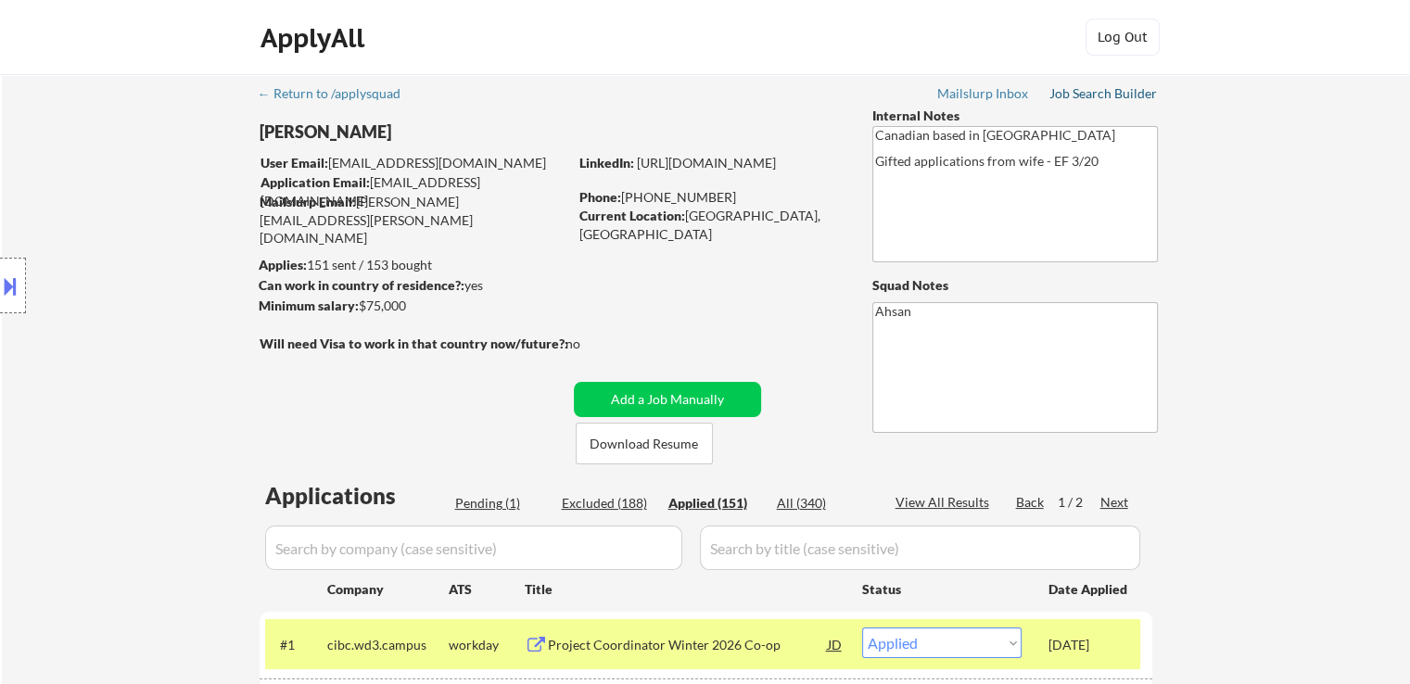
click at [1081, 94] on div "Job Search Builder" at bounding box center [1103, 93] width 108 height 13
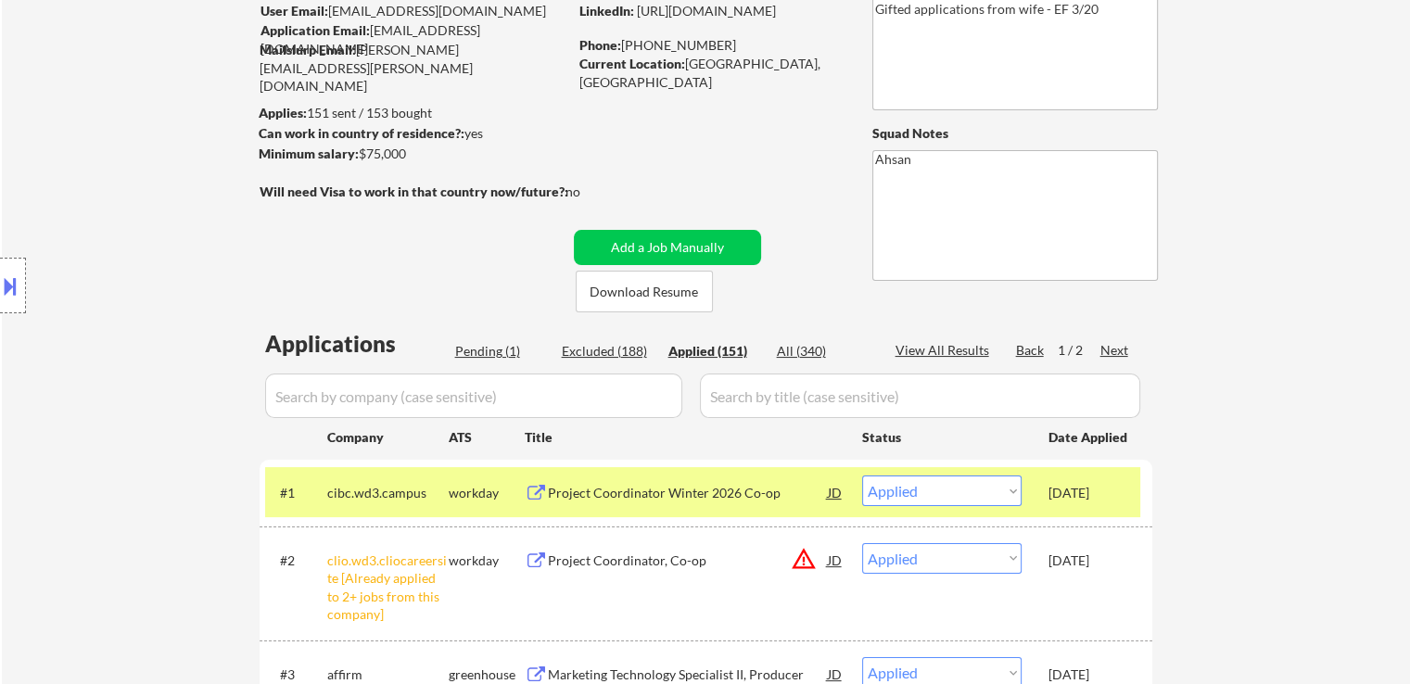
scroll to position [463, 0]
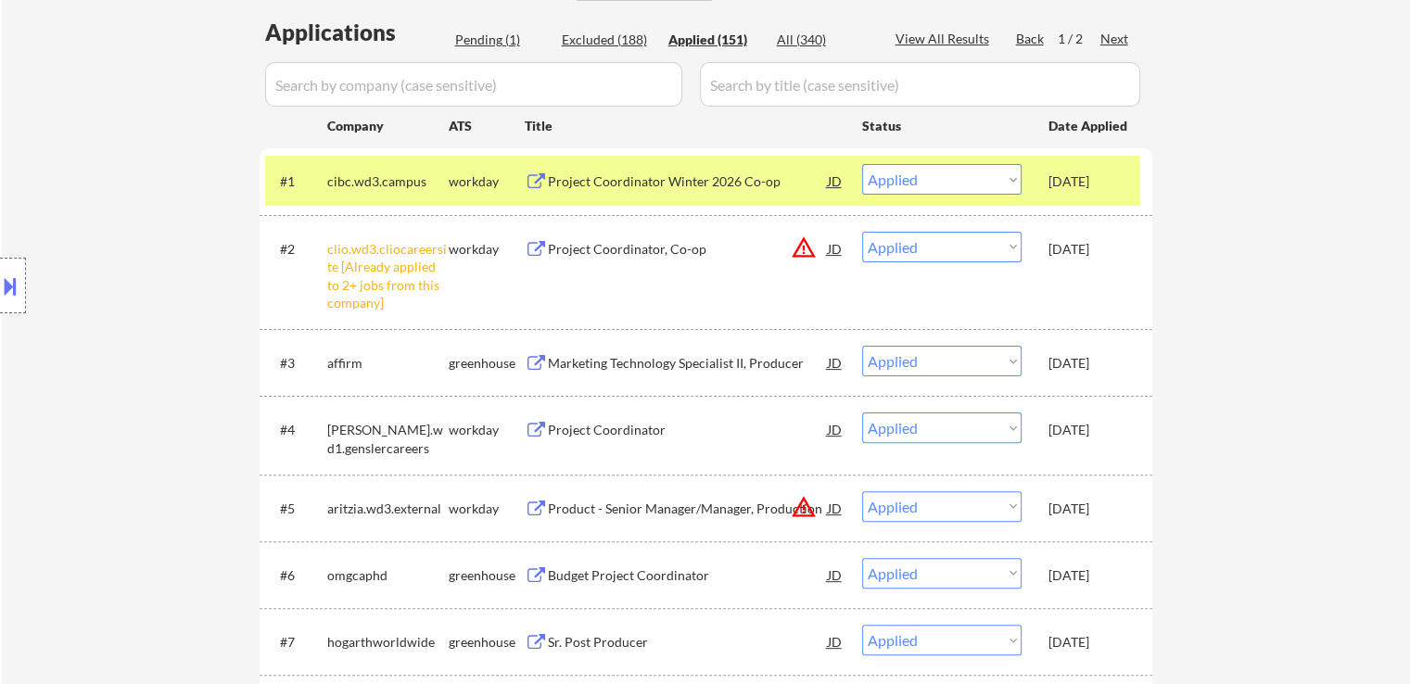
click at [497, 38] on div "Pending (1)" at bounding box center [501, 40] width 93 height 19
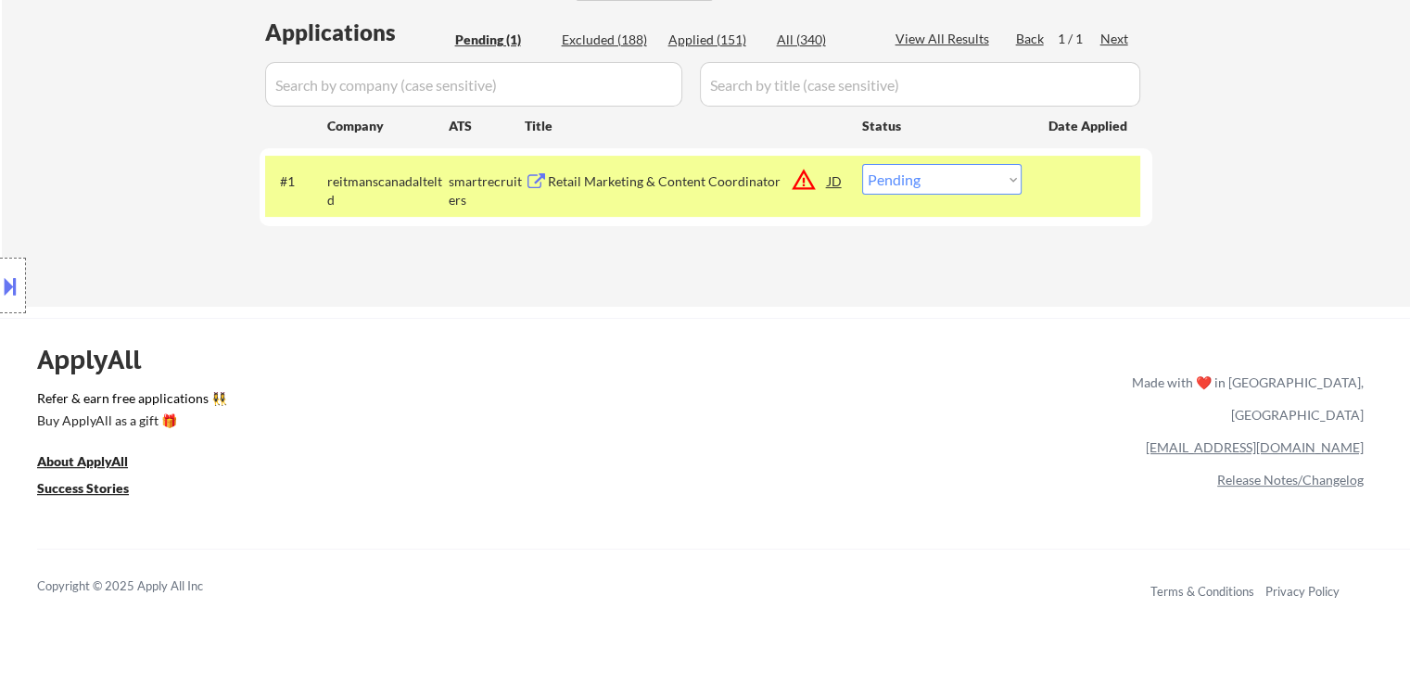
click at [810, 177] on button "warning_amber" at bounding box center [804, 180] width 26 height 26
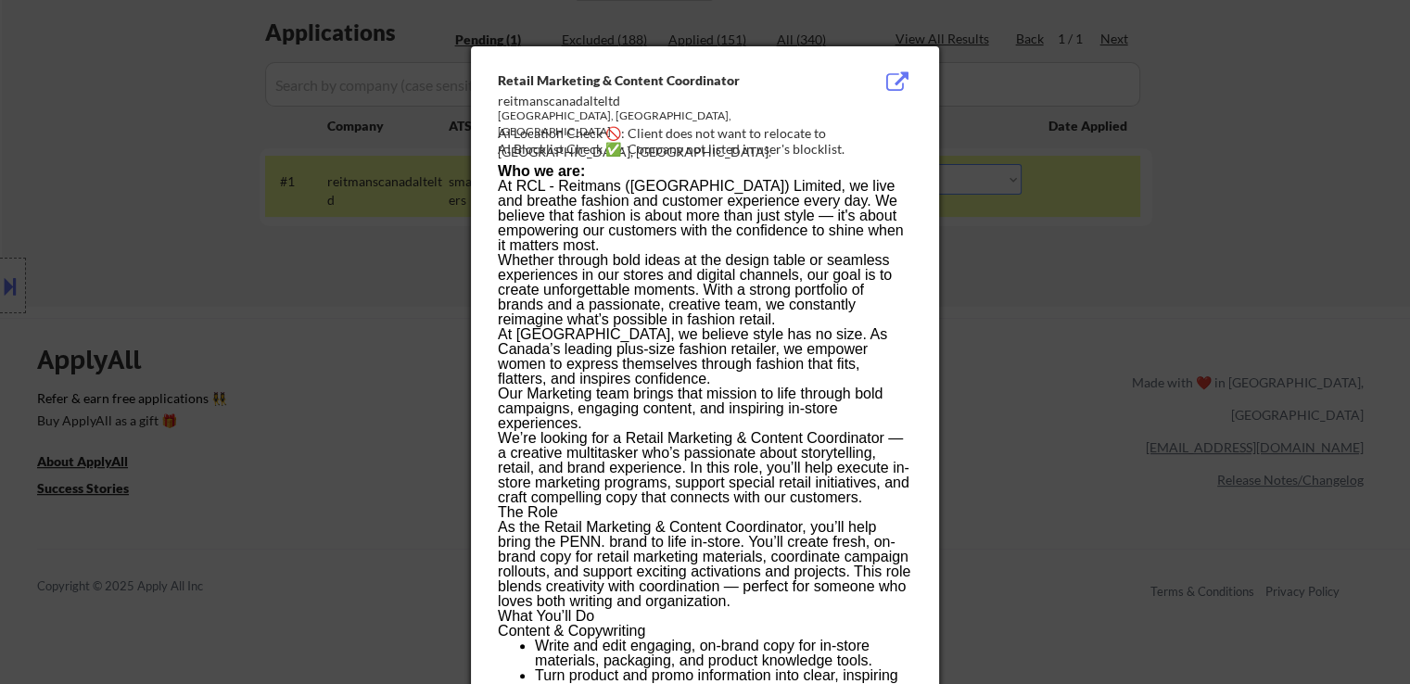
drag, startPoint x: 1124, startPoint y: 235, endPoint x: 1031, endPoint y: 229, distance: 93.8
click at [1122, 231] on div at bounding box center [705, 342] width 1410 height 684
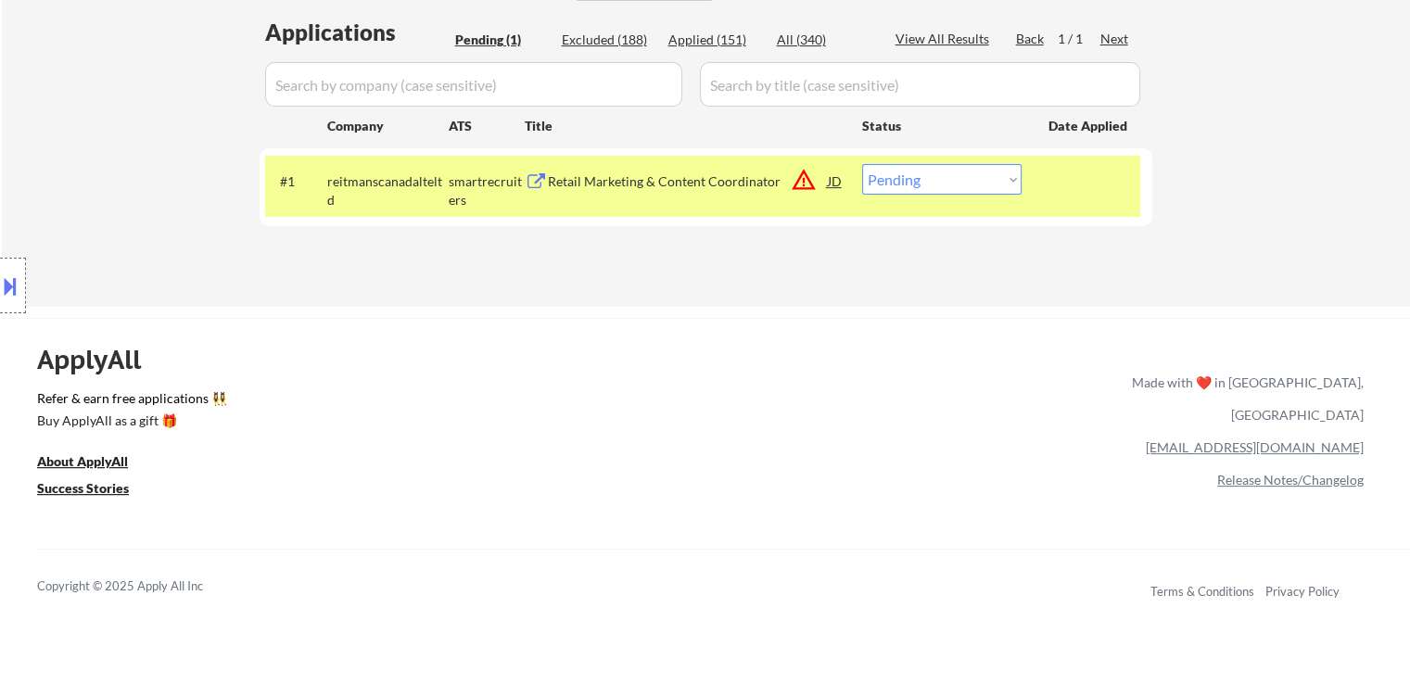
click at [951, 182] on select "Choose an option... Pending Applied Excluded (Questions) Excluded (Expired) Exc…" at bounding box center [941, 179] width 159 height 31
click at [862, 164] on select "Choose an option... Pending Applied Excluded (Questions) Excluded (Expired) Exc…" at bounding box center [941, 179] width 159 height 31
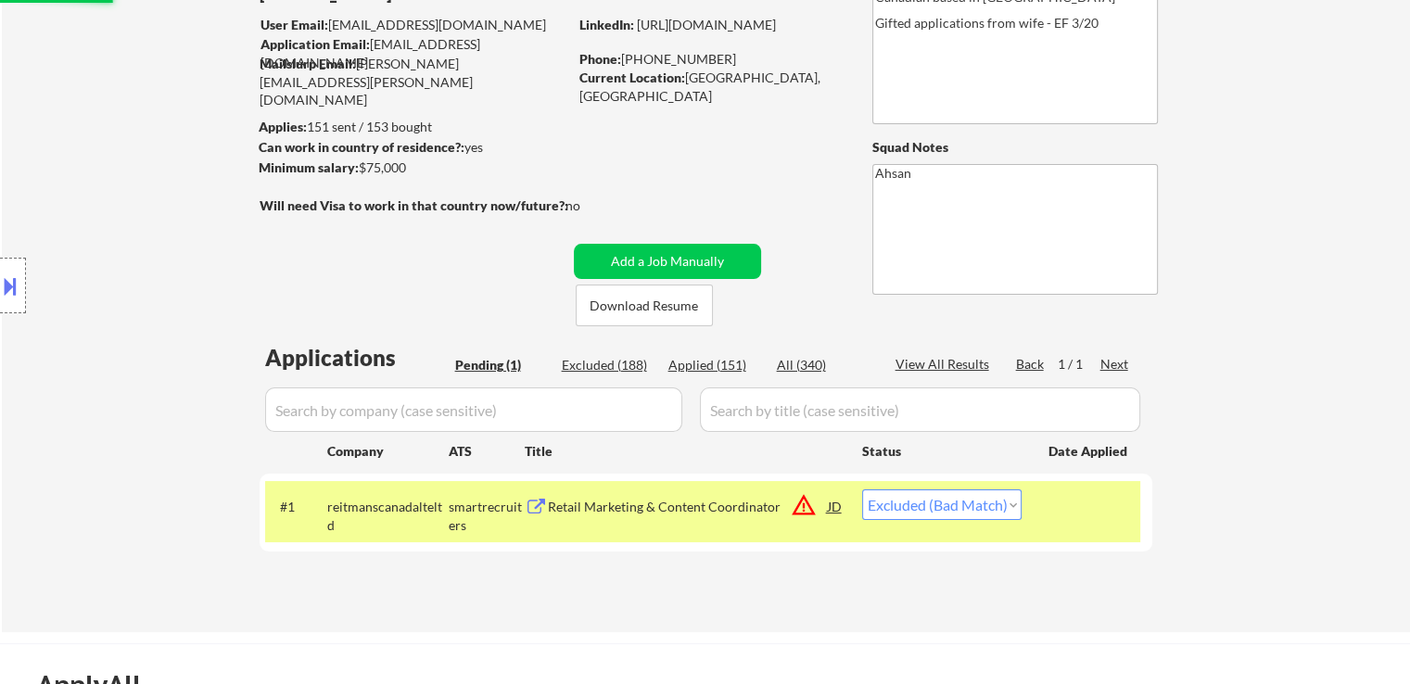
scroll to position [0, 0]
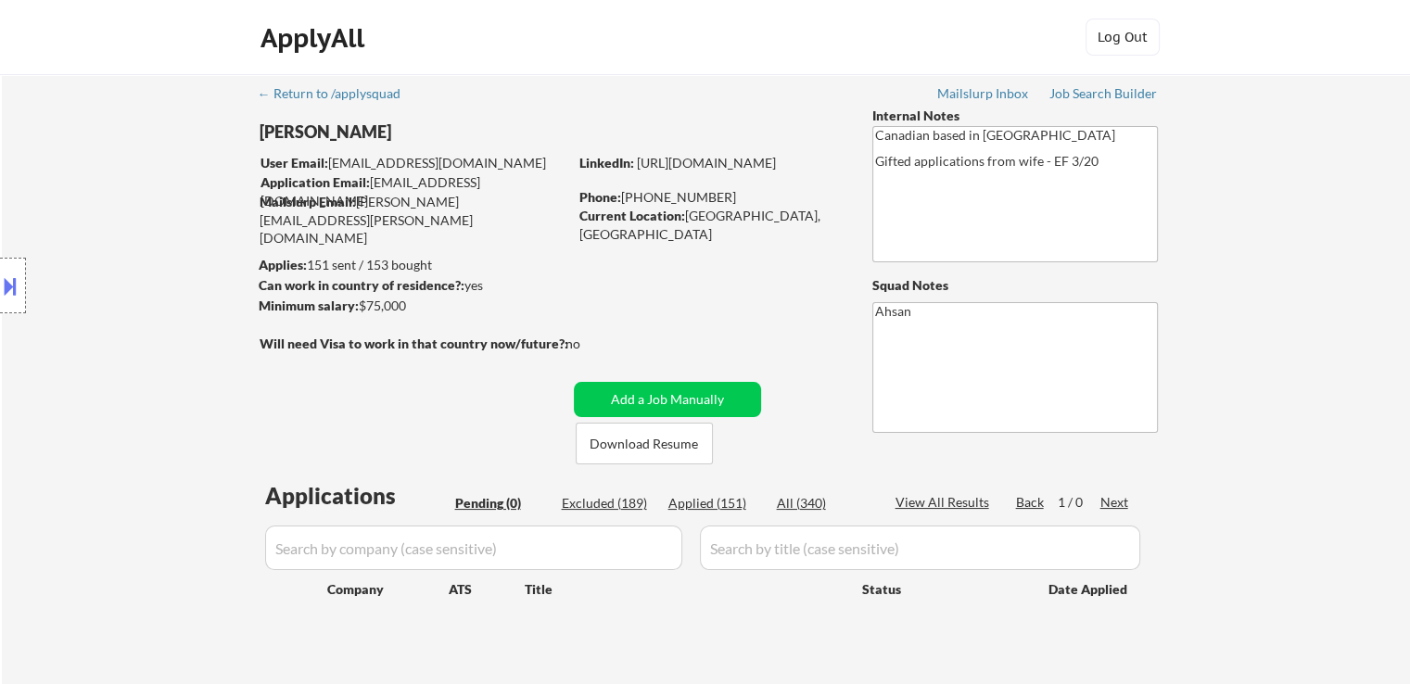
click at [1291, 457] on div "← Return to /applysquad Mailslurp Inbox Job Search Builder [PERSON_NAME] User E…" at bounding box center [706, 383] width 1408 height 618
click at [425, 416] on div "← Return to /applysquad Mailslurp Inbox Job Search Builder [PERSON_NAME] User E…" at bounding box center [706, 375] width 925 height 603
click at [395, 397] on div "← Return to /applysquad Mailslurp Inbox Job Search Builder [PERSON_NAME] User E…" at bounding box center [706, 375] width 925 height 603
click at [295, 400] on div "Location Inclusions:" at bounding box center [166, 286] width 332 height 344
click at [423, 420] on div "← Return to /applysquad Mailslurp Inbox Job Search Builder [PERSON_NAME] User E…" at bounding box center [706, 375] width 925 height 603
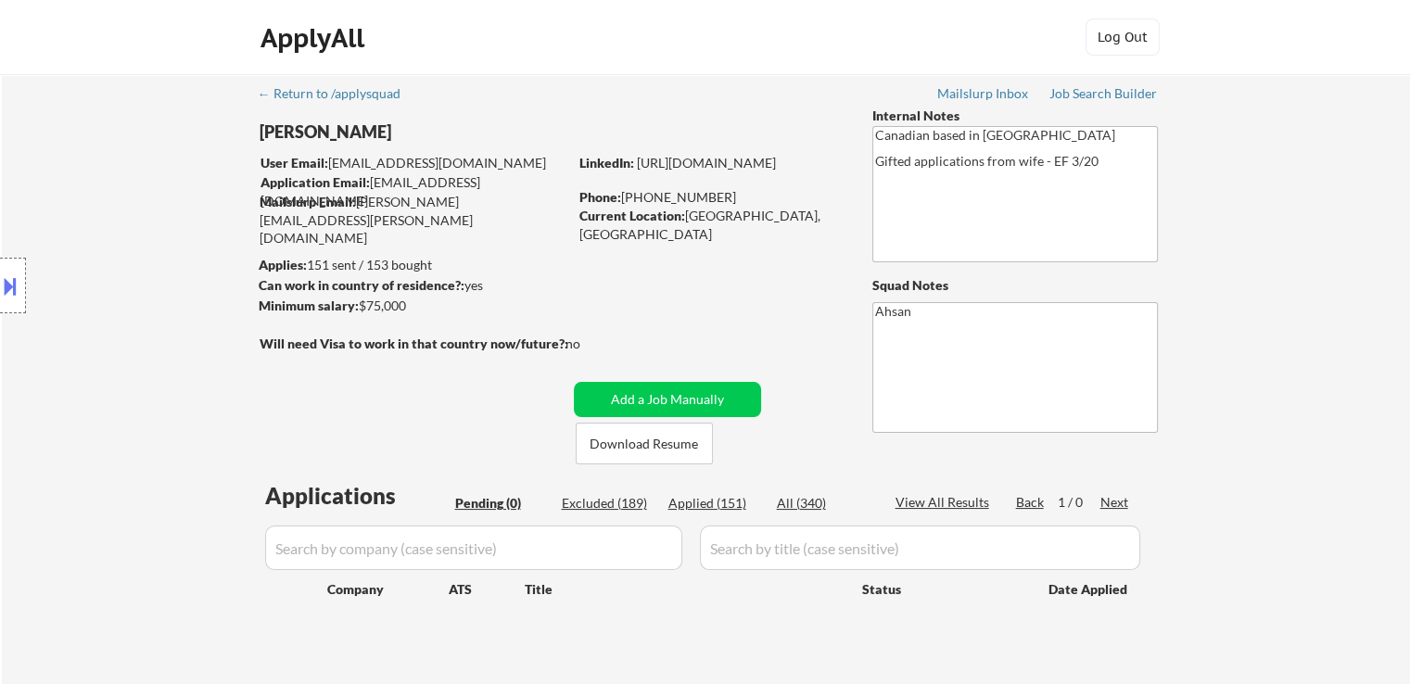
click at [753, 320] on div "← Return to /applysquad Mailslurp Inbox Job Search Builder [PERSON_NAME] User E…" at bounding box center [706, 375] width 925 height 603
drag, startPoint x: 450, startPoint y: 428, endPoint x: 912, endPoint y: 90, distance: 573.1
click at [449, 428] on div "← Return to /applysquad Mailslurp Inbox Job Search Builder [PERSON_NAME] User E…" at bounding box center [706, 375] width 925 height 603
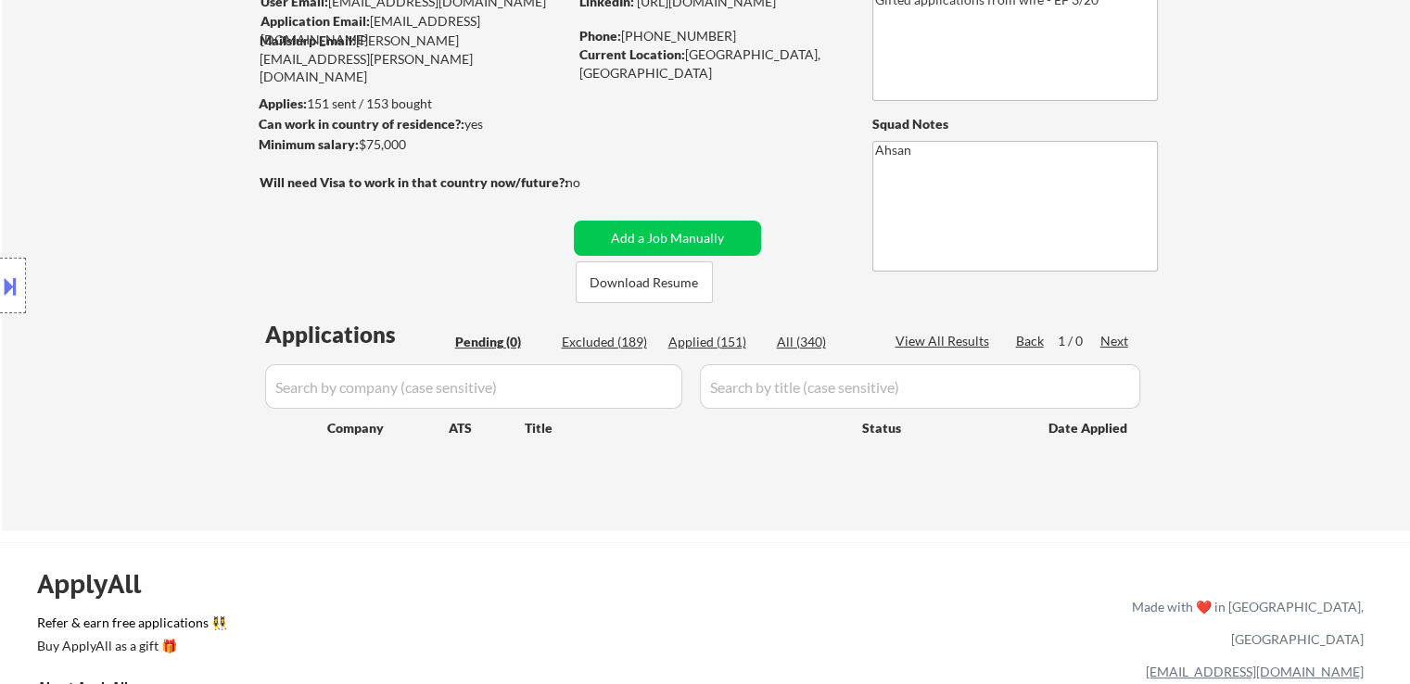
scroll to position [278, 0]
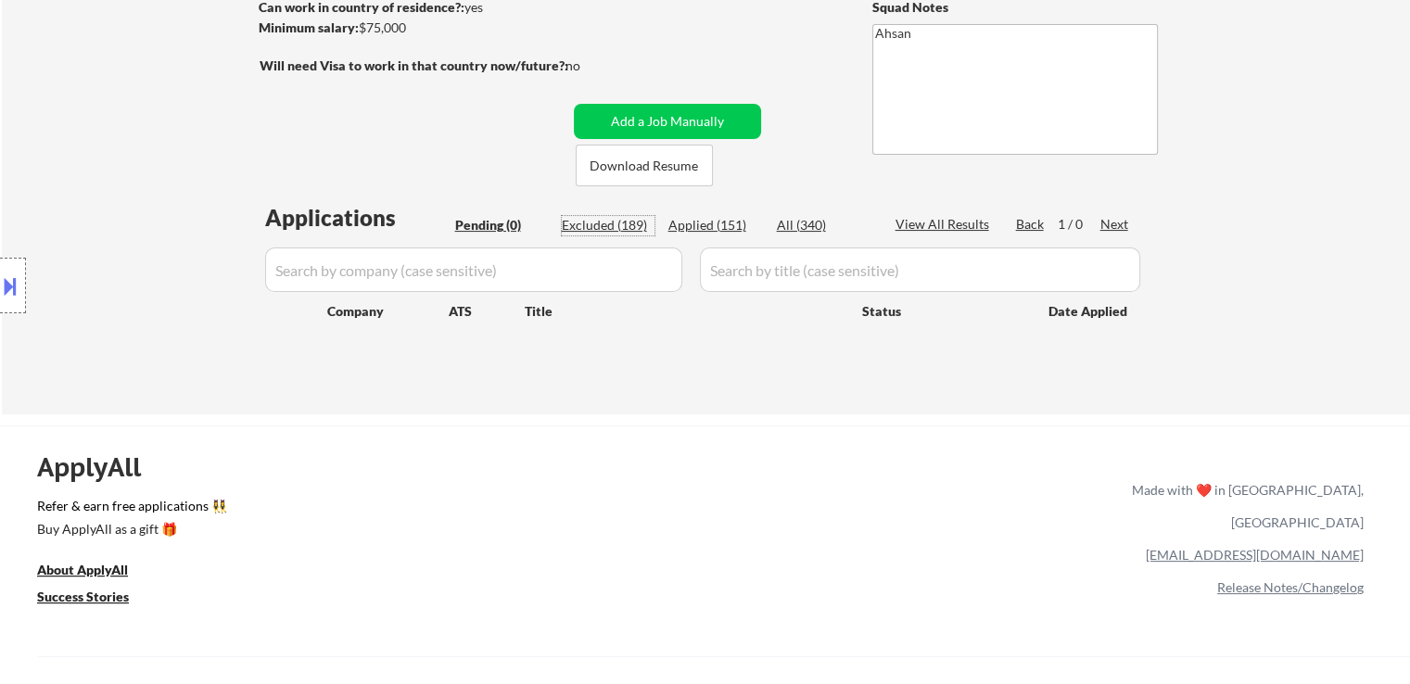
click at [621, 214] on div "Applications Pending (0) Excluded (189) Applied (151) All (340) View All Result…" at bounding box center [706, 290] width 893 height 177
click at [610, 228] on div "Excluded (189)" at bounding box center [608, 225] width 93 height 19
click at [0, 288] on button at bounding box center [10, 286] width 20 height 31
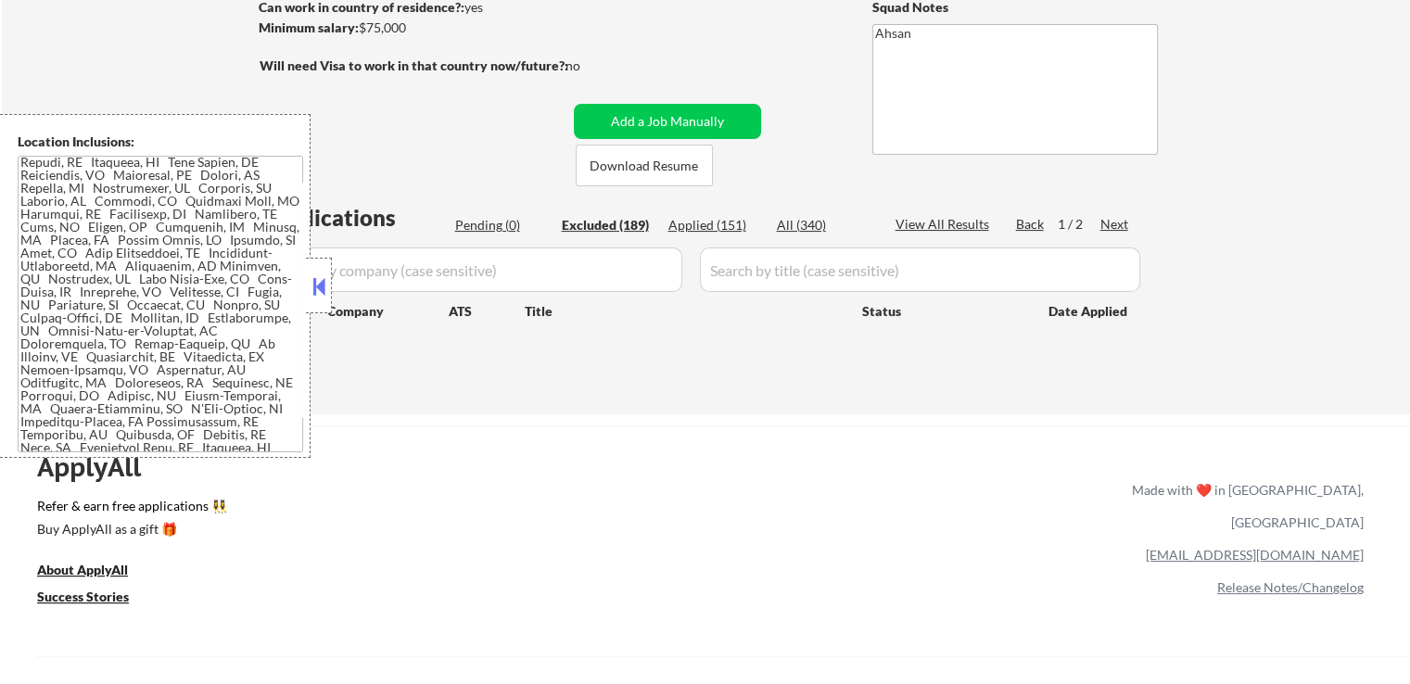
click at [134, 407] on textarea at bounding box center [161, 304] width 286 height 297
select select ""excluded__expired_""
select select ""excluded""
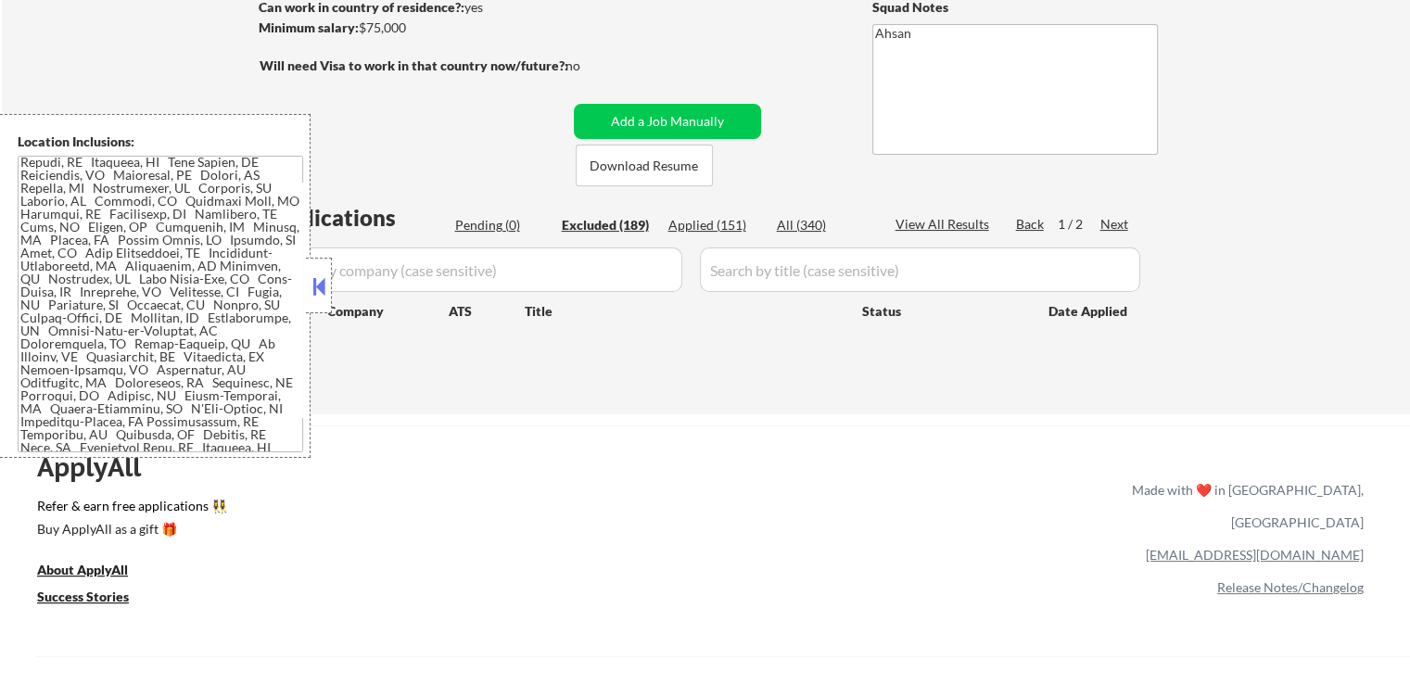
select select ""excluded""
select select ""excluded__other_""
select select ""excluded__expired_""
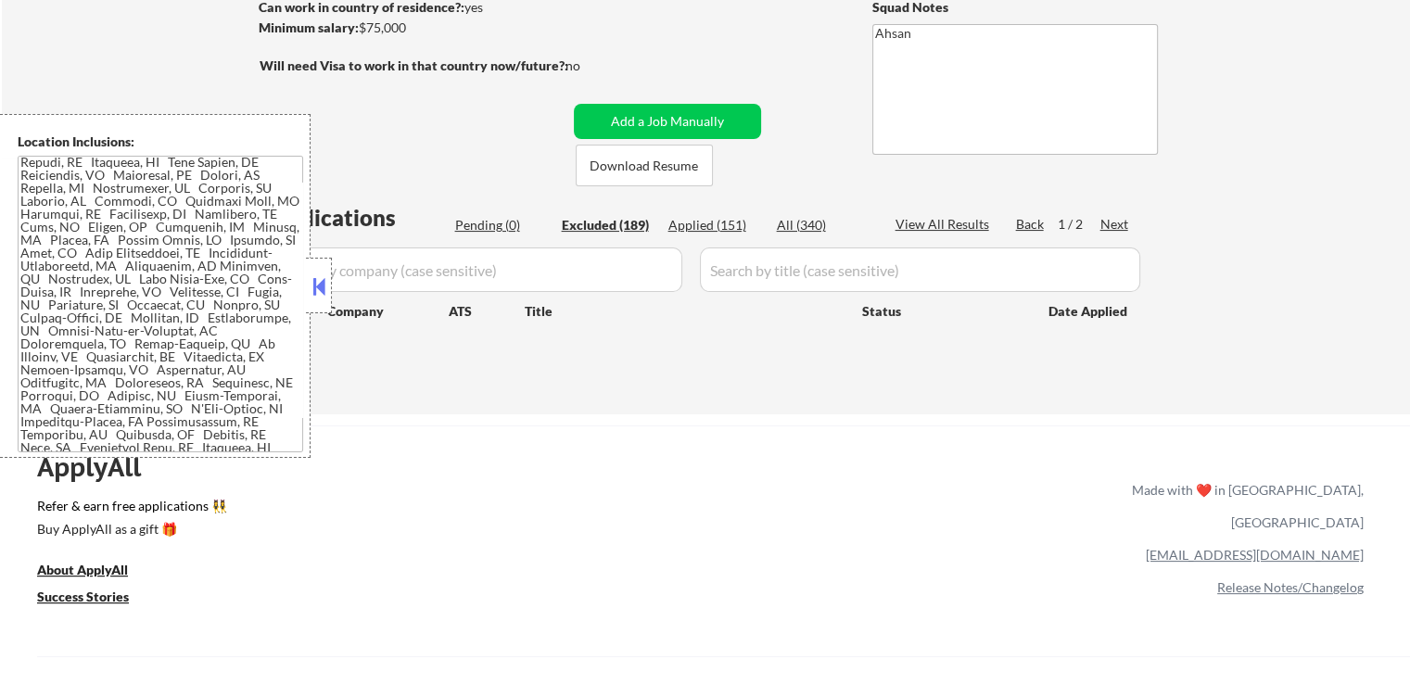
select select ""excluded__expired_""
select select ""excluded__other_""
select select ""excluded""
select select ""excluded__location_""
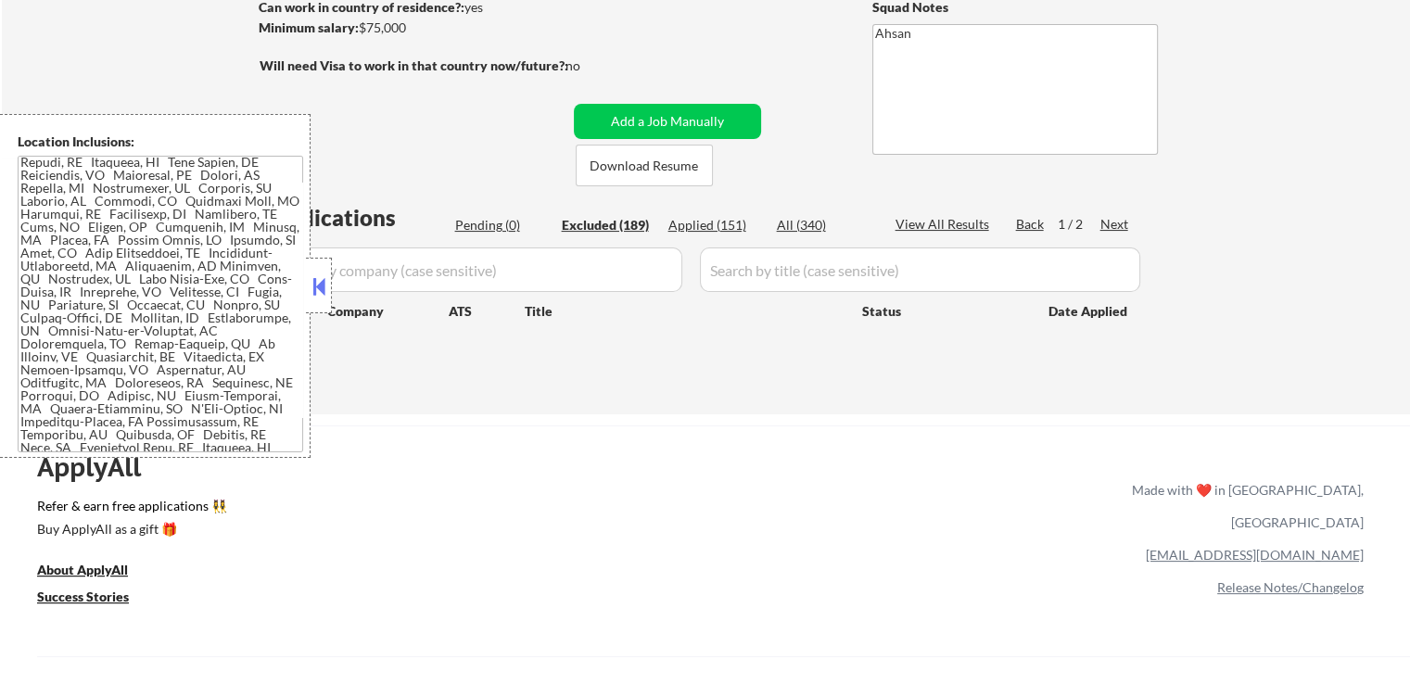
select select ""excluded__expired_""
select select ""excluded__bad_match_""
select select ""excluded__expired_""
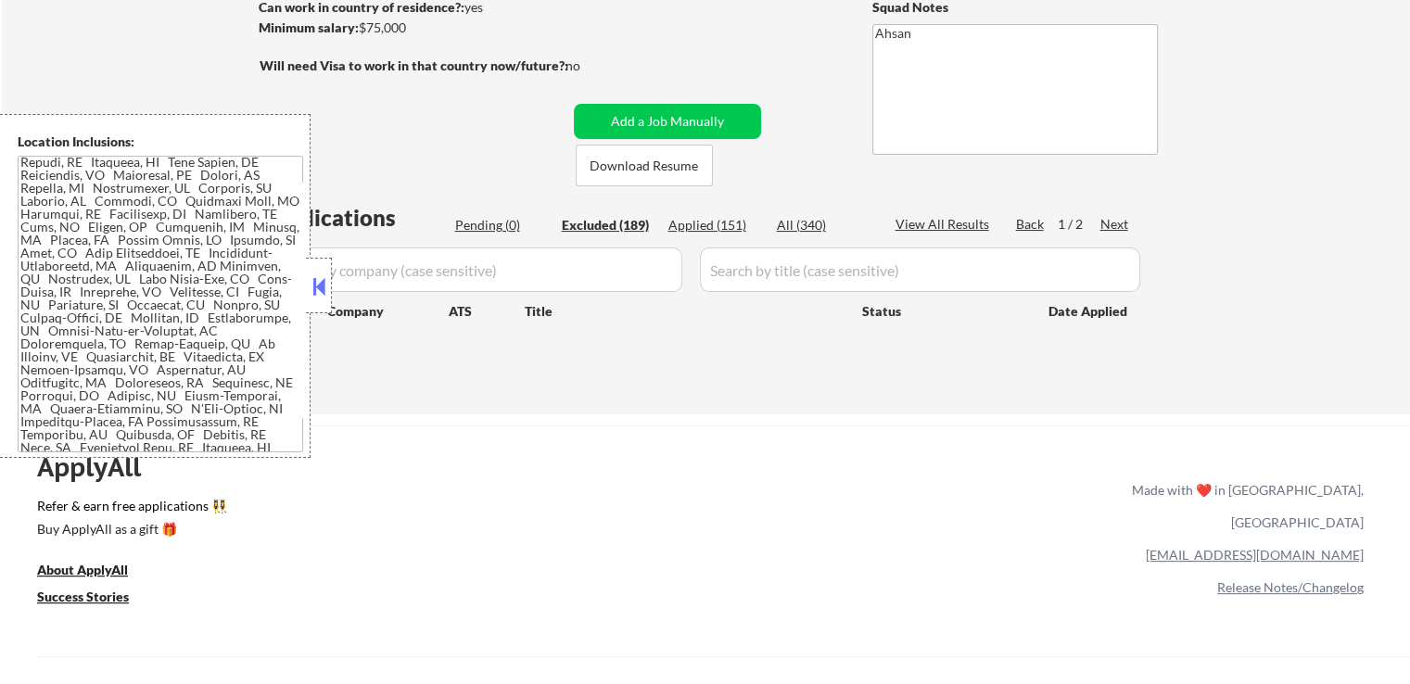
select select ""excluded__expired_""
select select ""excluded""
select select ""excluded__location_""
select select ""excluded""
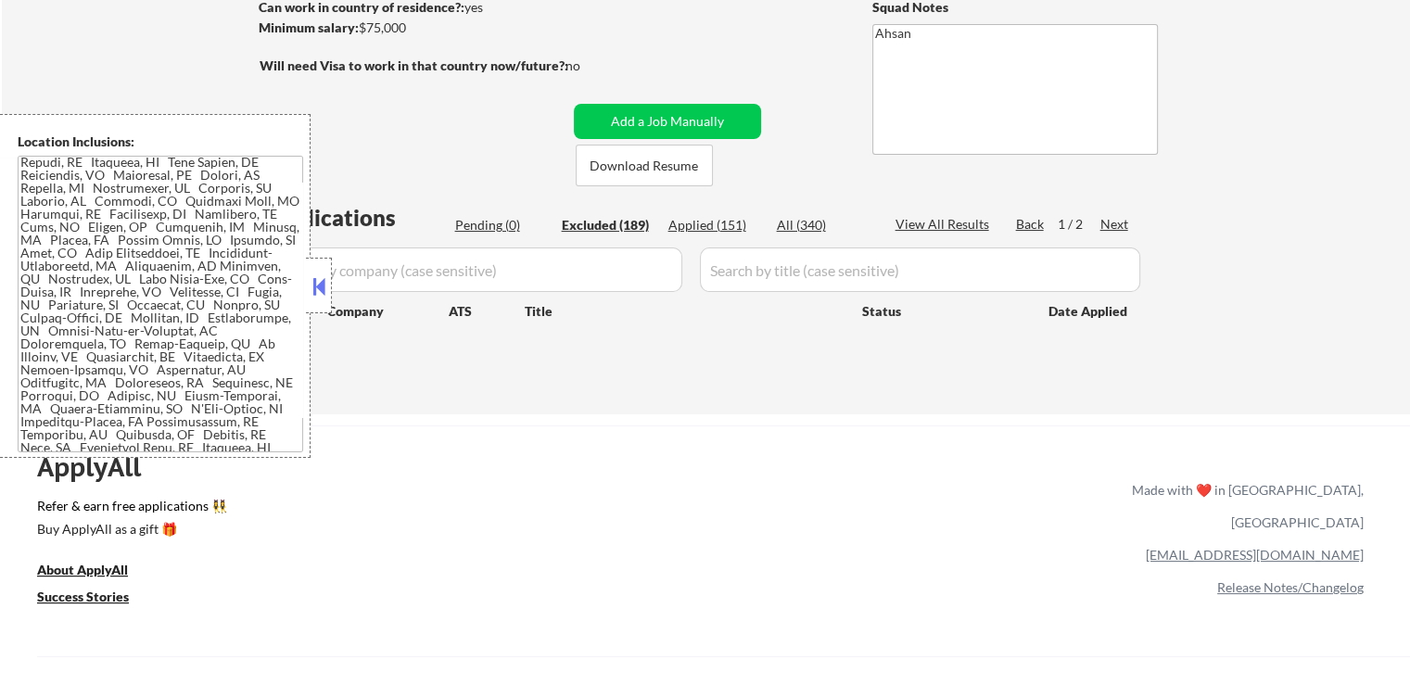
select select ""excluded""
select select ""excluded__other_""
select select ""excluded""
select select ""excluded__expired_""
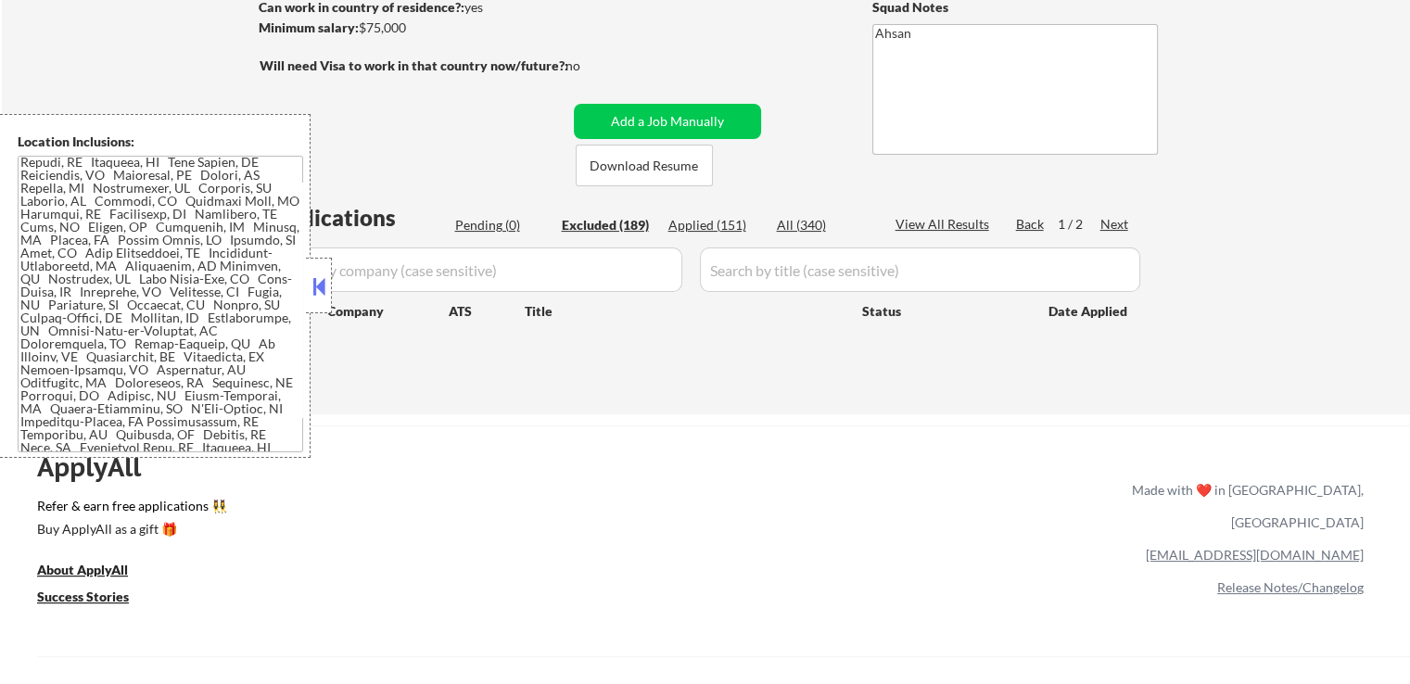
select select ""excluded__other_""
select select ""excluded""
select select ""excluded__expired_""
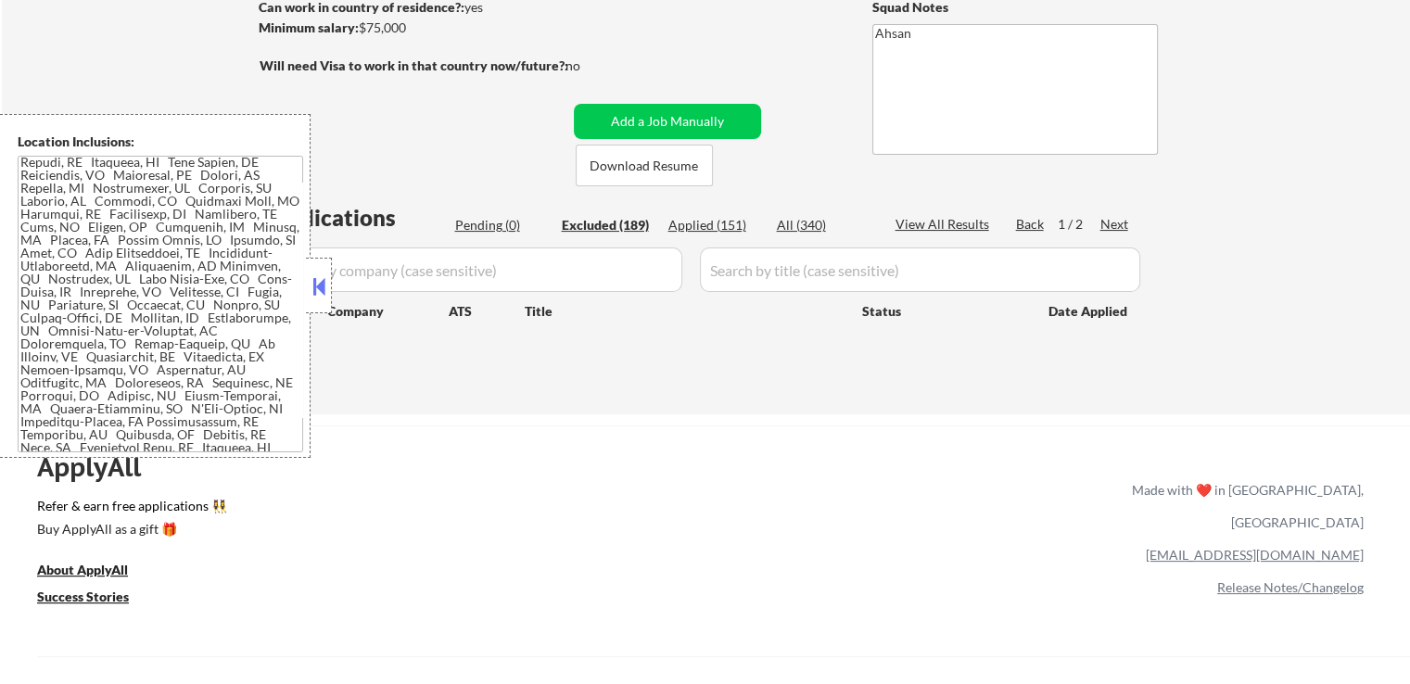
select select ""excluded__expired_""
select select ""excluded""
select select ""excluded__other_""
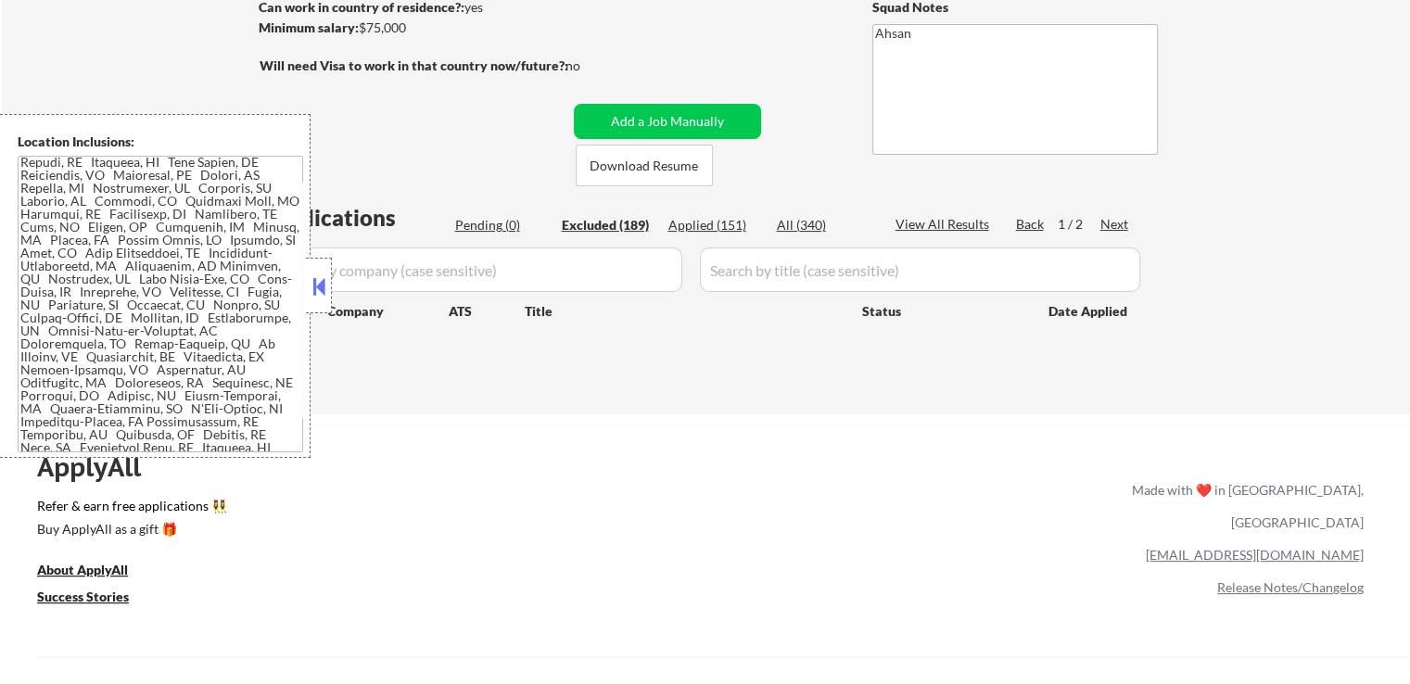
select select ""excluded__salary_""
select select ""excluded__location_""
select select ""excluded""
select select ""excluded__salary_""
select select ""excluded""
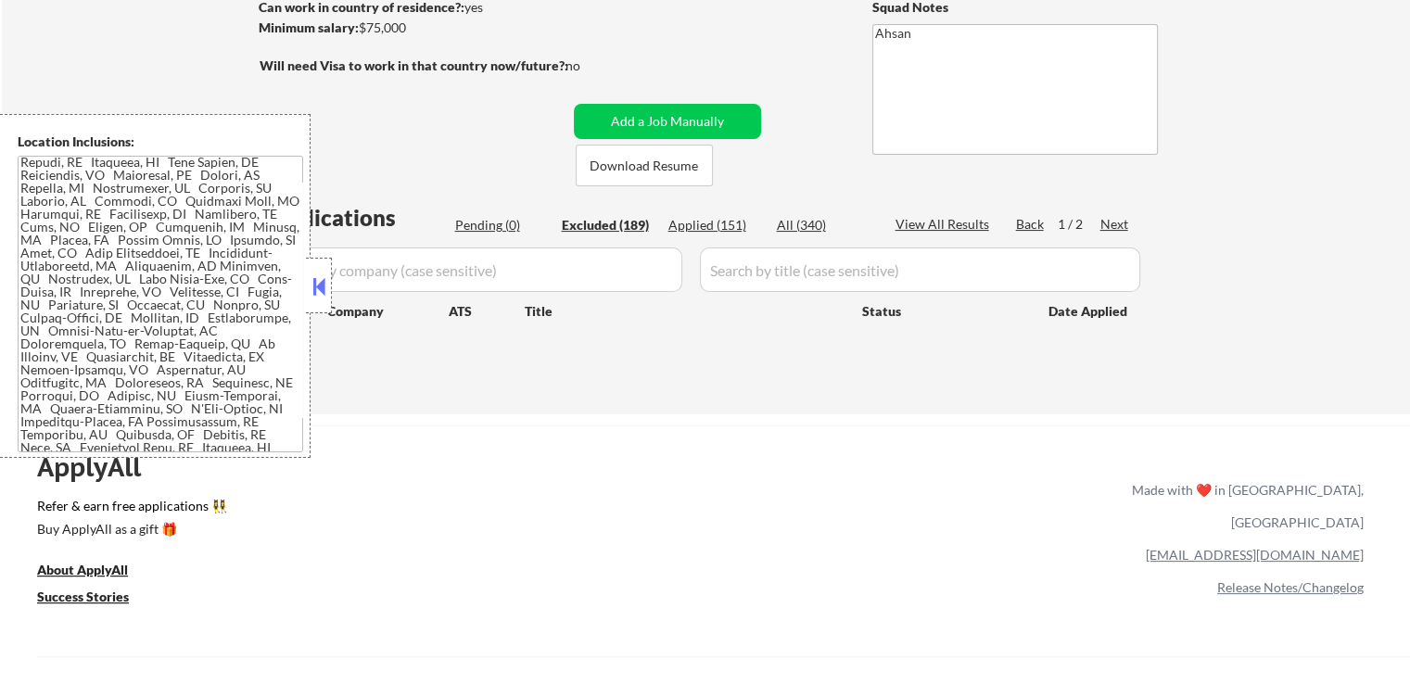
select select ""excluded__salary_""
select select ""excluded__expired_""
select select ""excluded""
select select ""excluded__other_""
select select ""excluded__salary_""
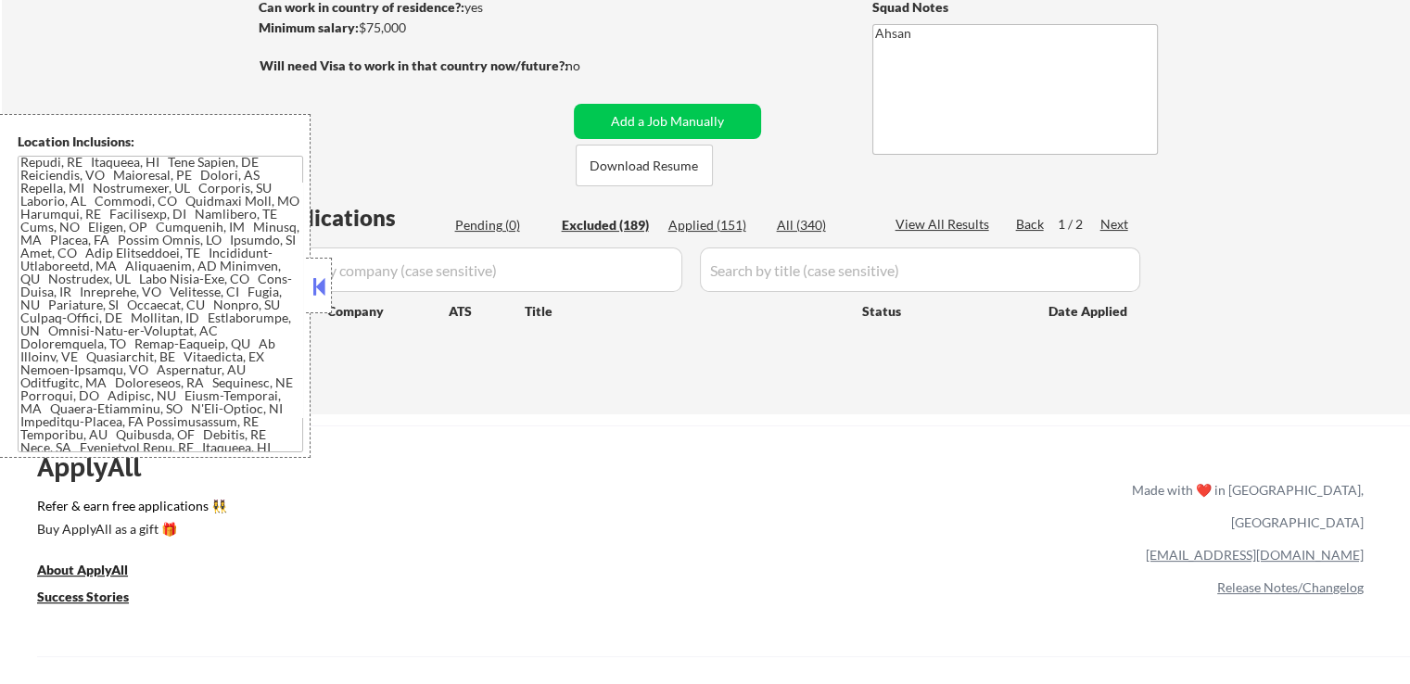
select select ""excluded__salary_""
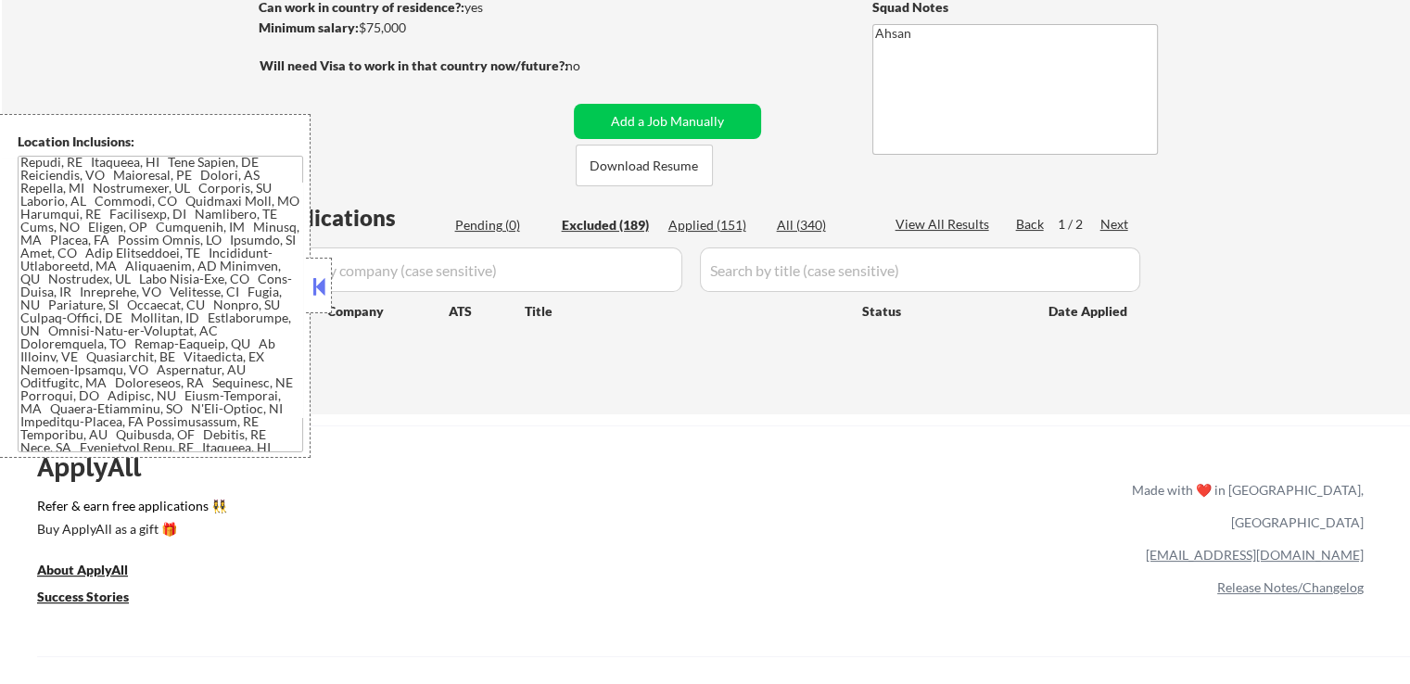
select select ""excluded__bad_match_""
select select ""excluded__expired_""
select select ""excluded""
select select ""excluded__location_""
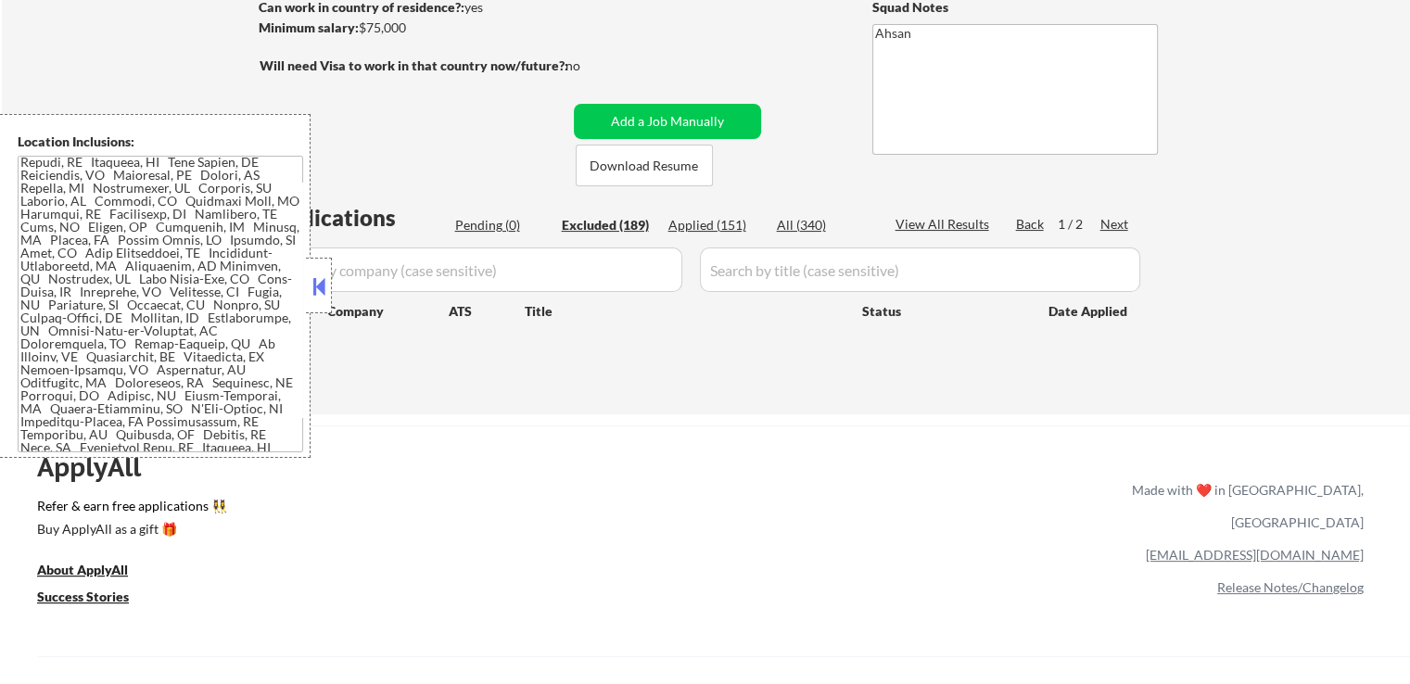
select select ""excluded""
select select ""excluded__salary_""
select select ""excluded__other_""
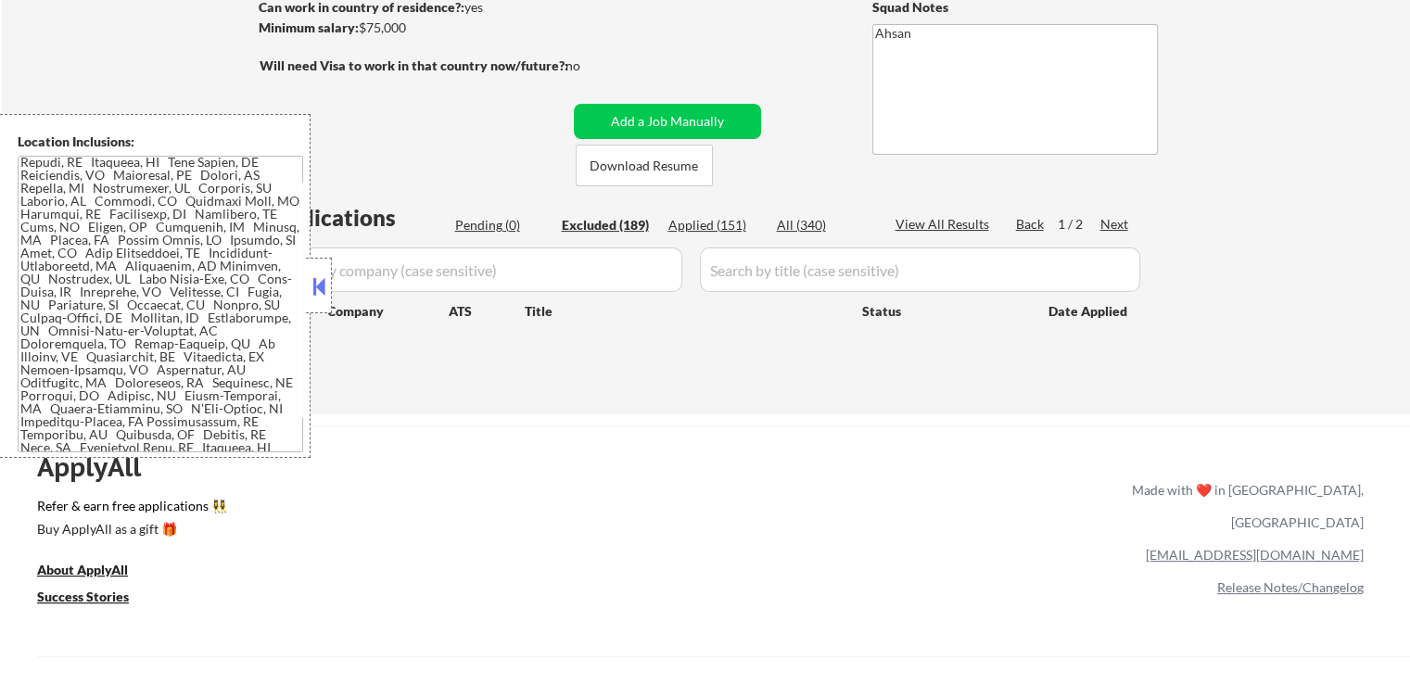
select select ""excluded""
select select ""excluded__expired_""
select select ""excluded""
select select ""excluded__salary_""
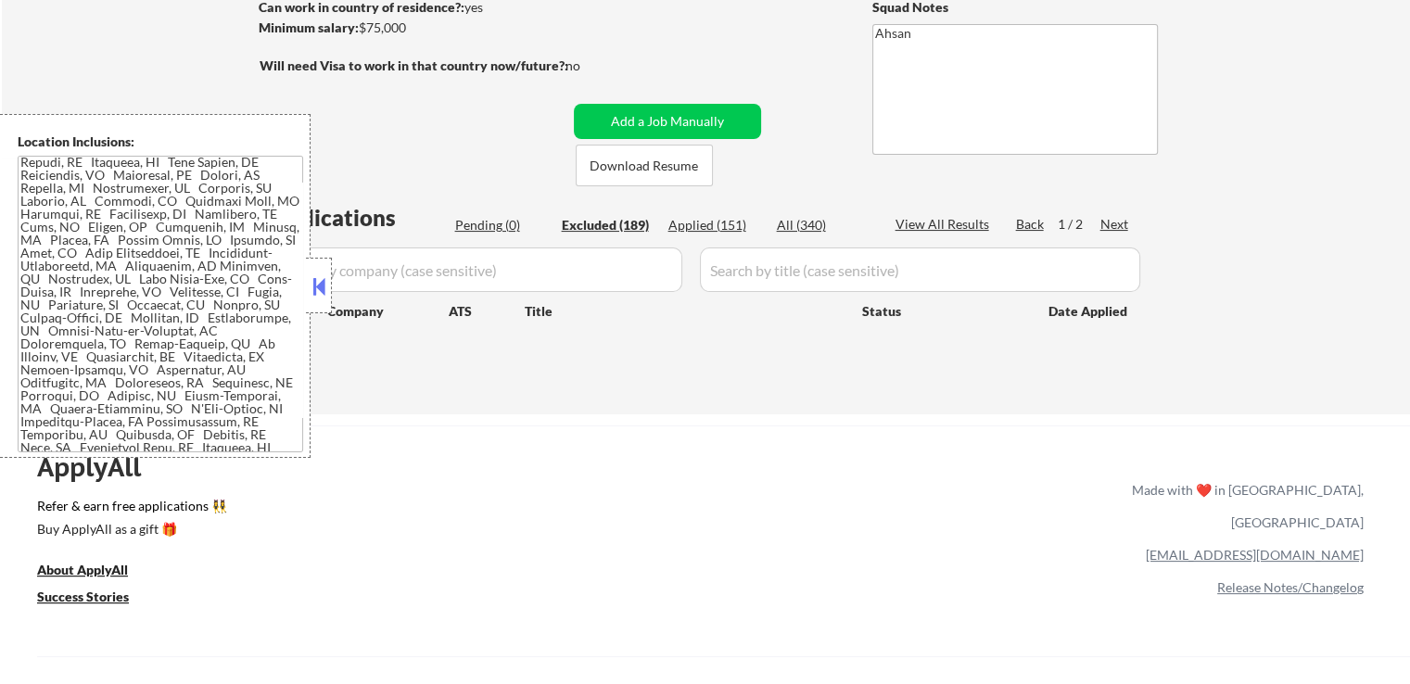
select select ""excluded__salary_""
select select ""excluded""
select select ""excluded__salary_""
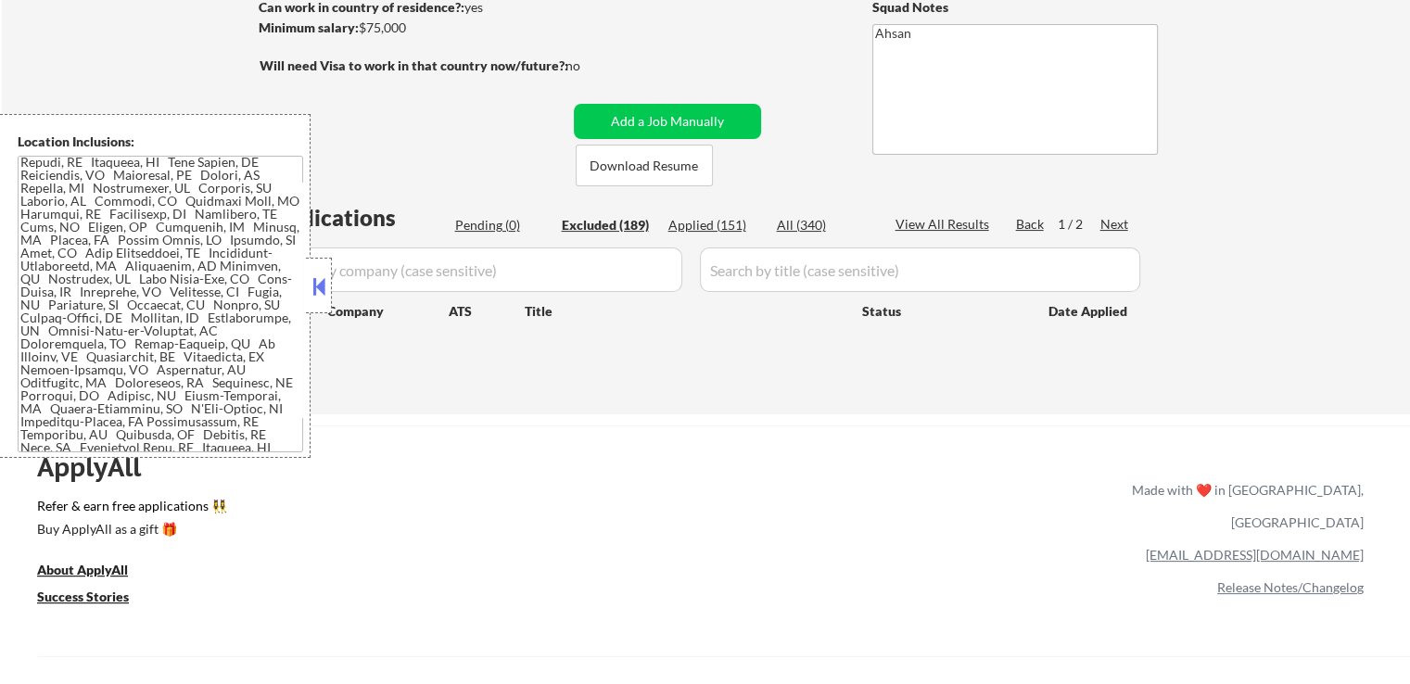
select select ""excluded__salary_""
select select ""excluded__expired_""
select select ""excluded__other_""
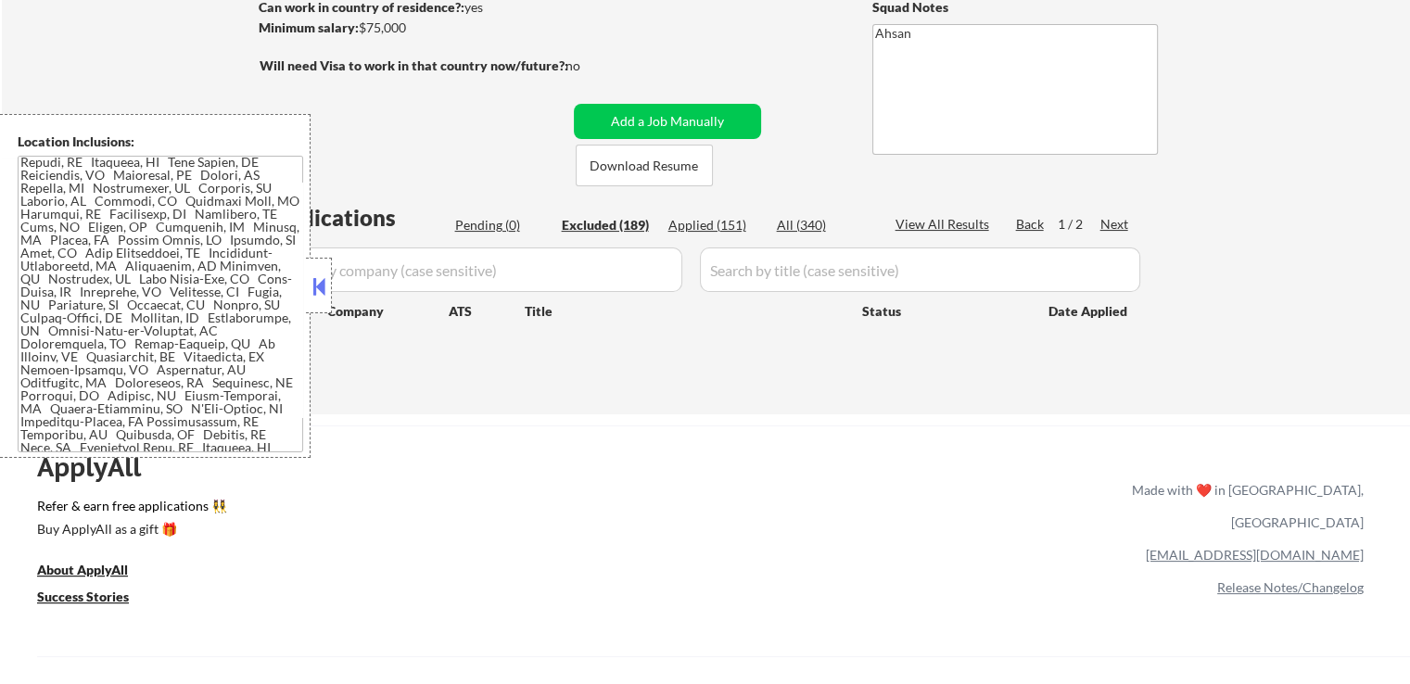
select select ""excluded__expired_""
select select ""excluded""
select select ""excluded__other_""
select select ""excluded__location_""
select select ""excluded__expired_""
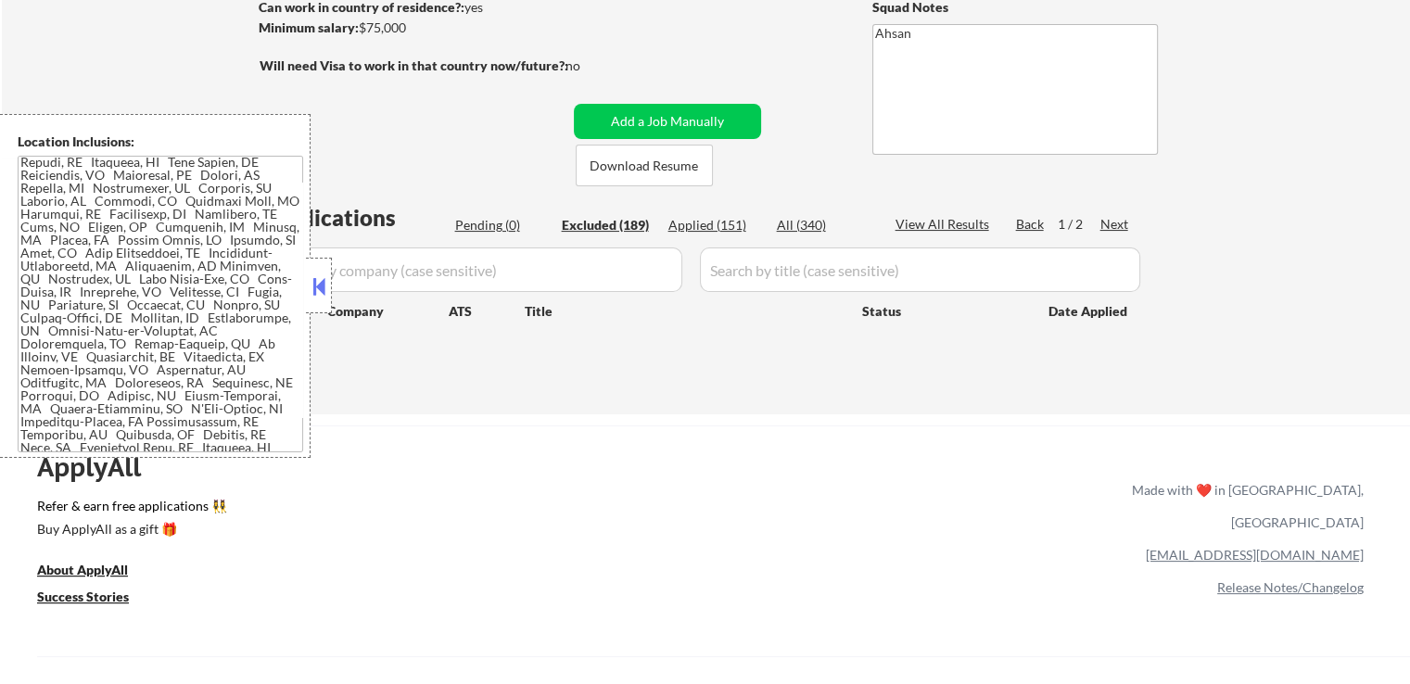
select select ""excluded""
select select ""excluded__location_""
select select ""excluded""
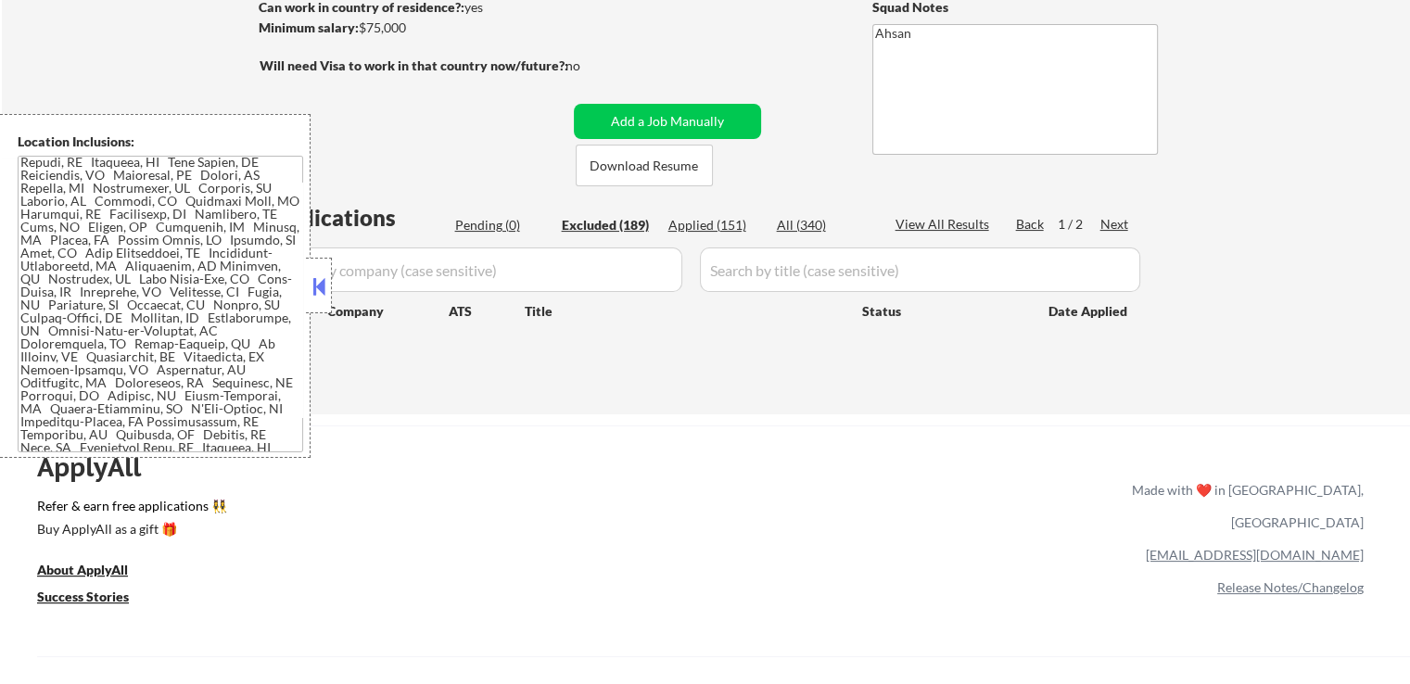
select select ""excluded__location_""
select select ""excluded__expired_""
select select ""excluded__other_""
select select ""excluded""
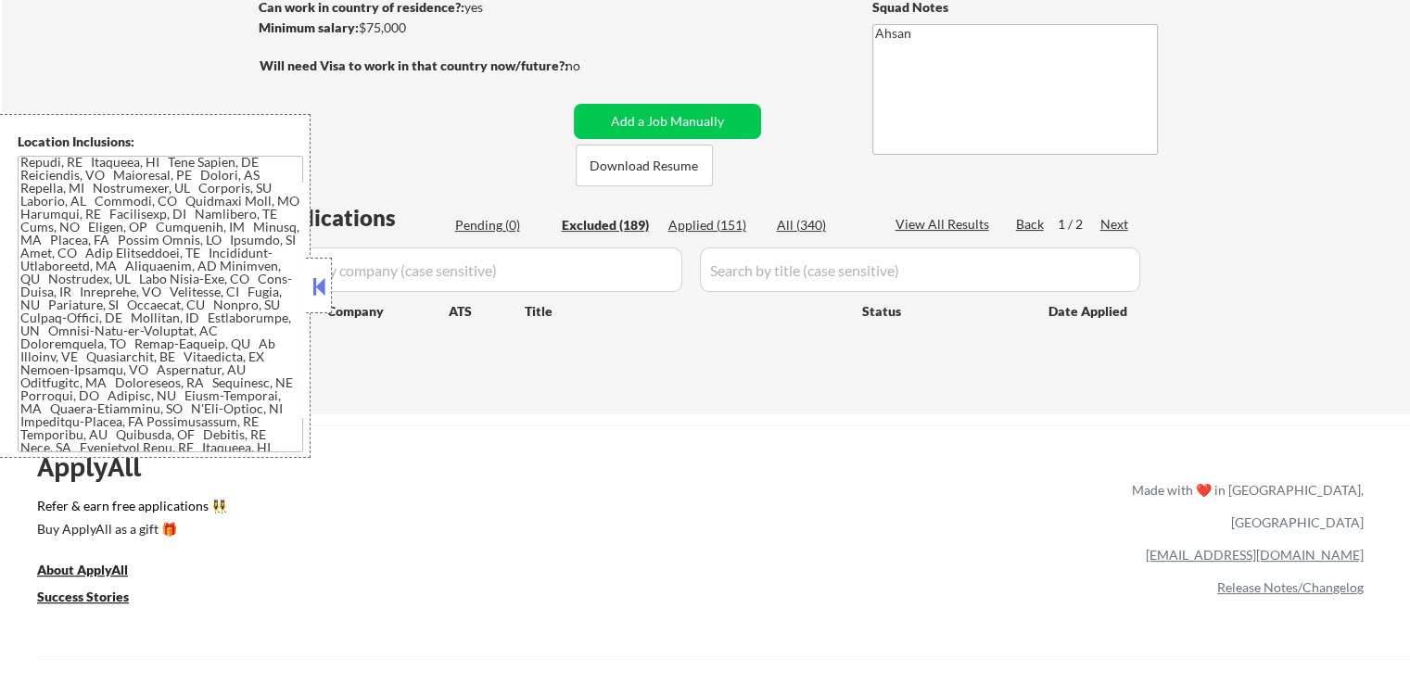
select select ""excluded__expired_""
select select ""excluded""
select select ""excluded__expired_""
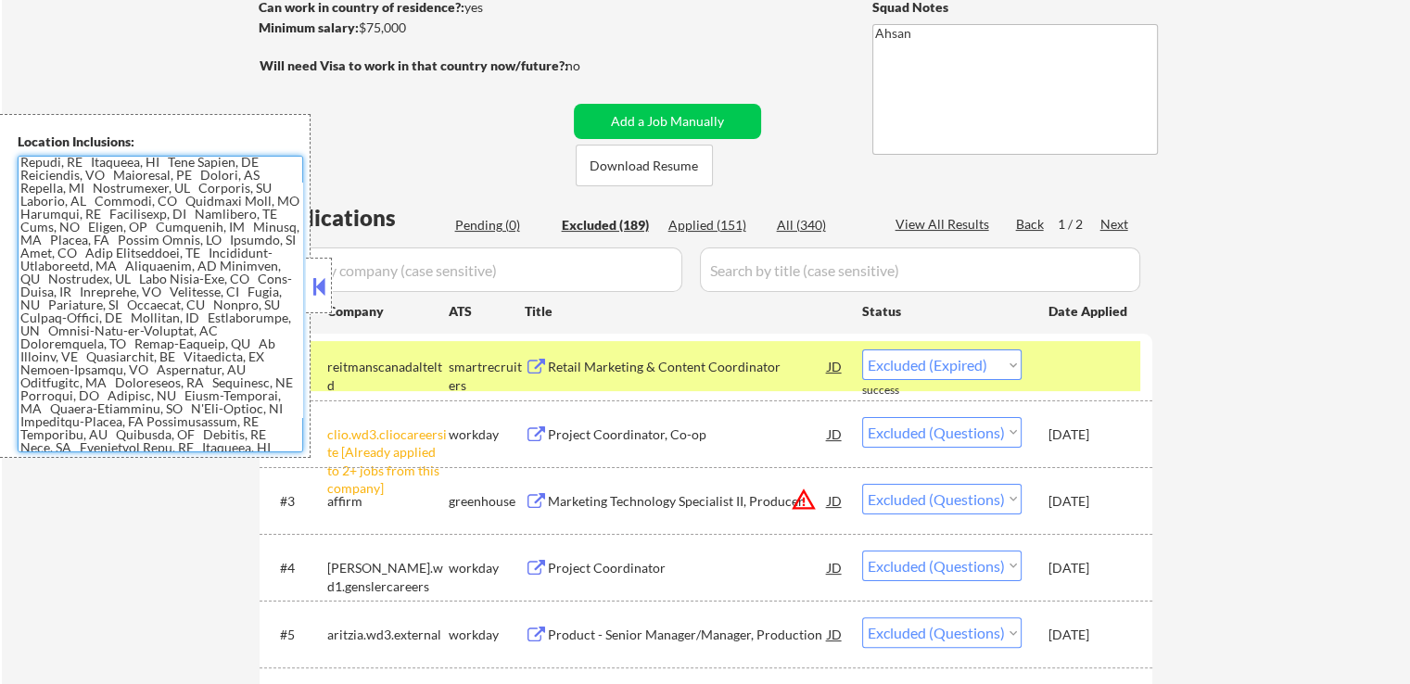
scroll to position [581, 0]
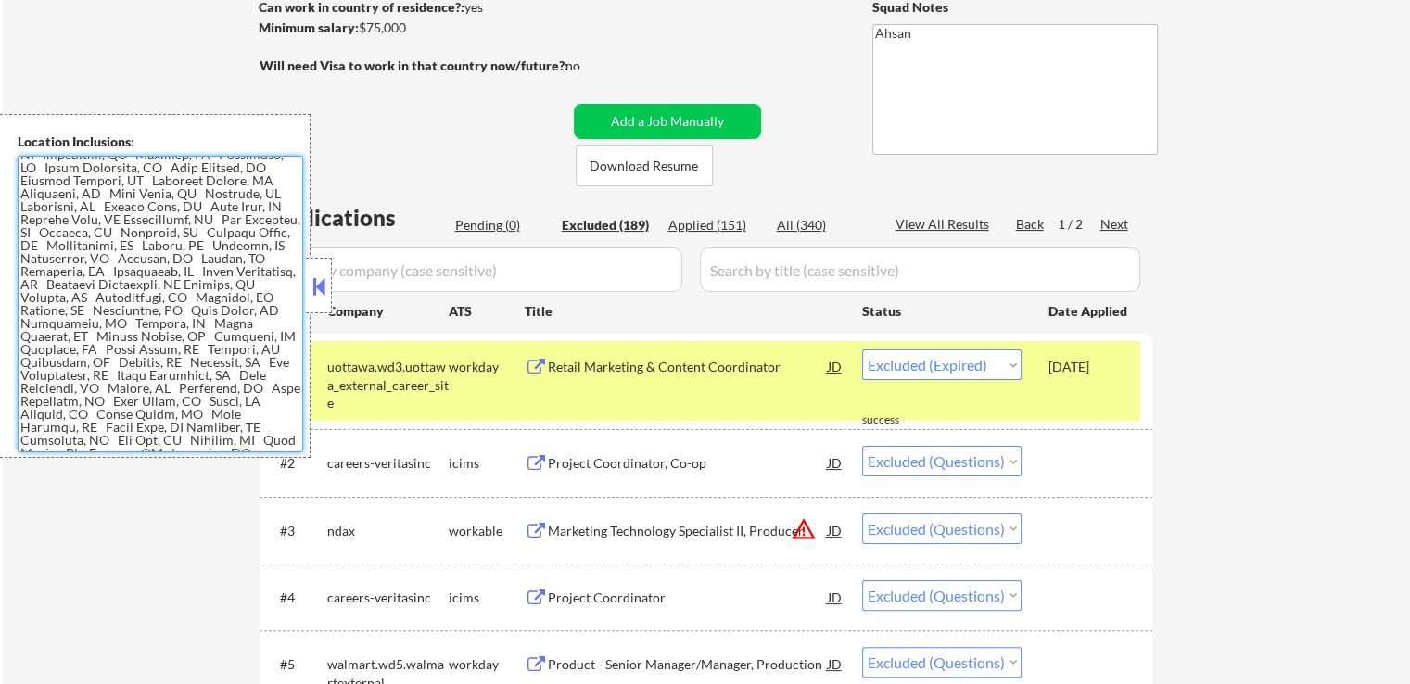
click at [316, 289] on button at bounding box center [319, 287] width 20 height 28
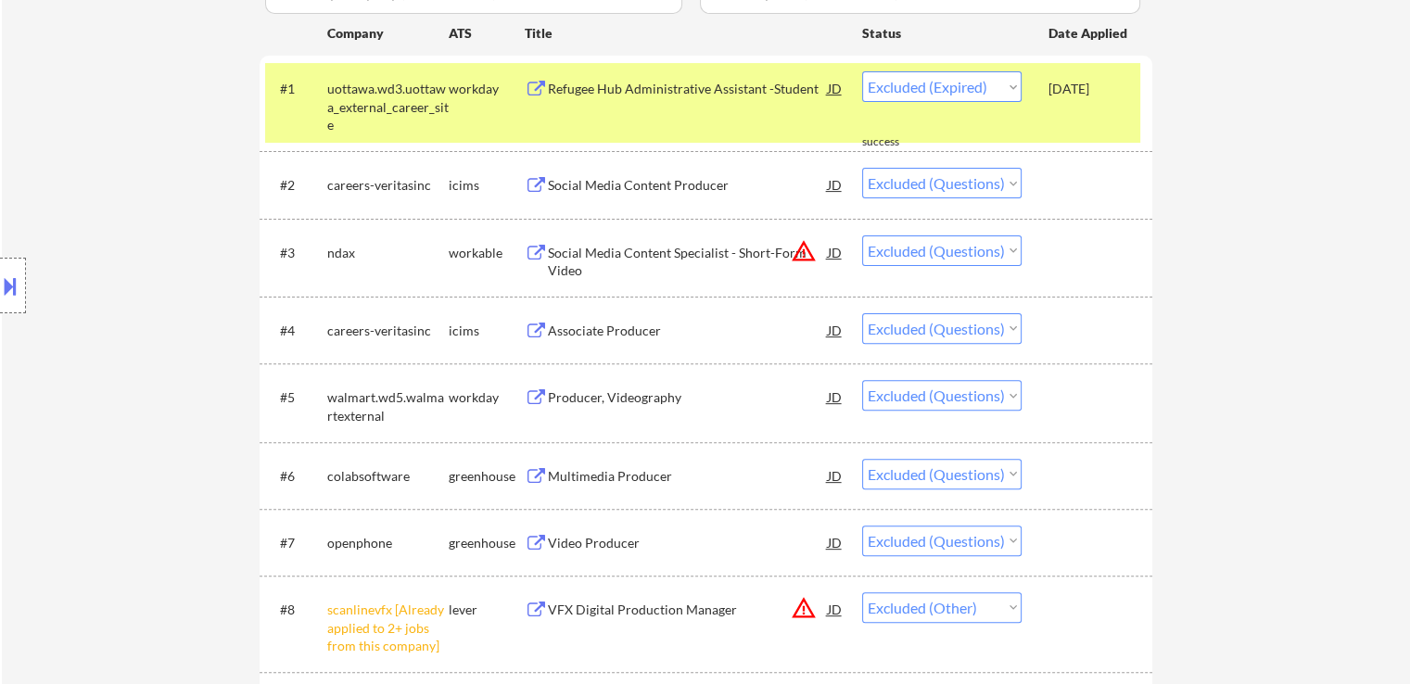
click at [638, 478] on div "Multimedia Producer" at bounding box center [688, 476] width 280 height 19
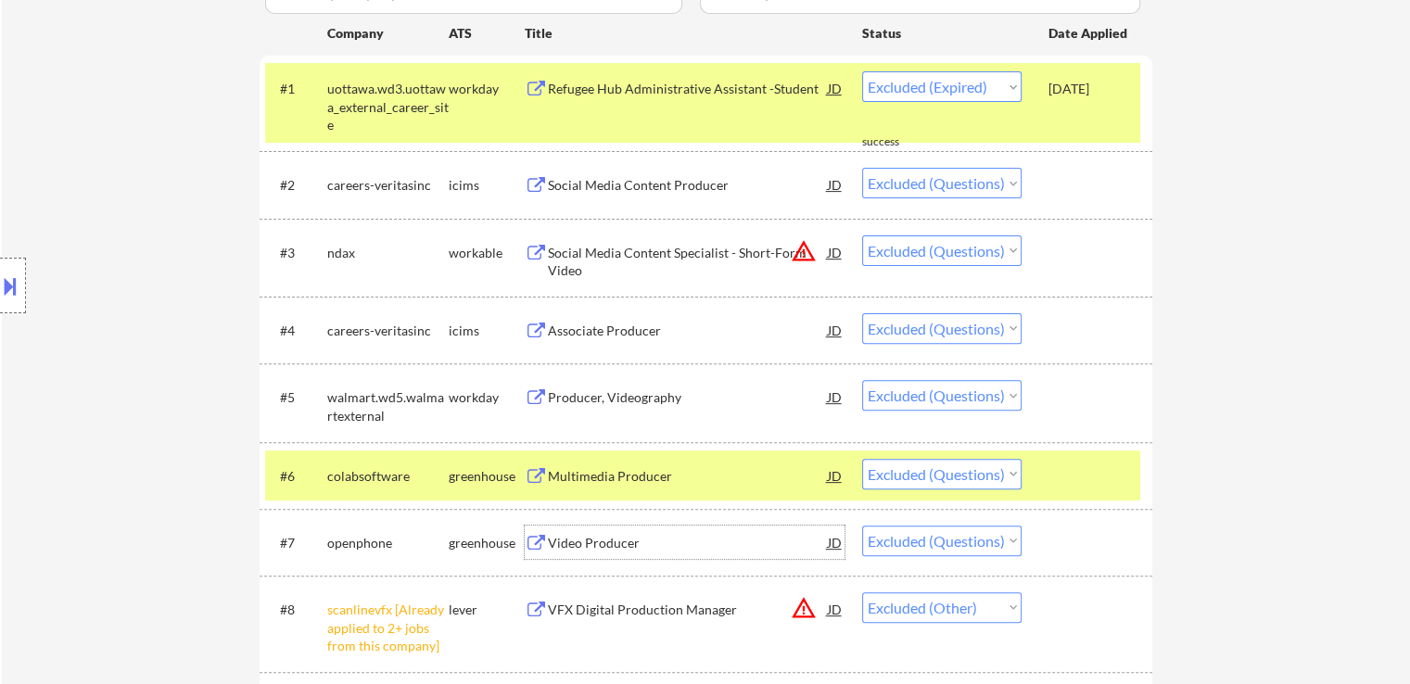
click at [599, 544] on div "Video Producer" at bounding box center [688, 543] width 280 height 19
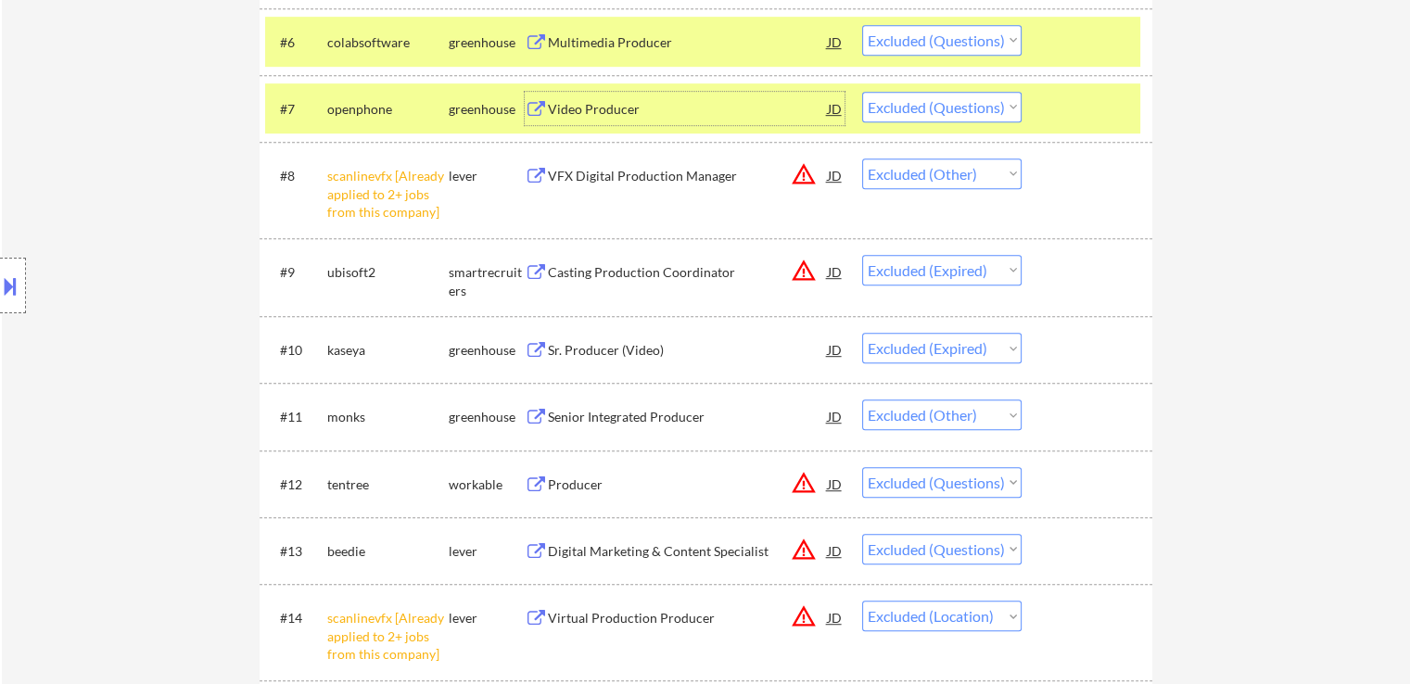
scroll to position [1020, 0]
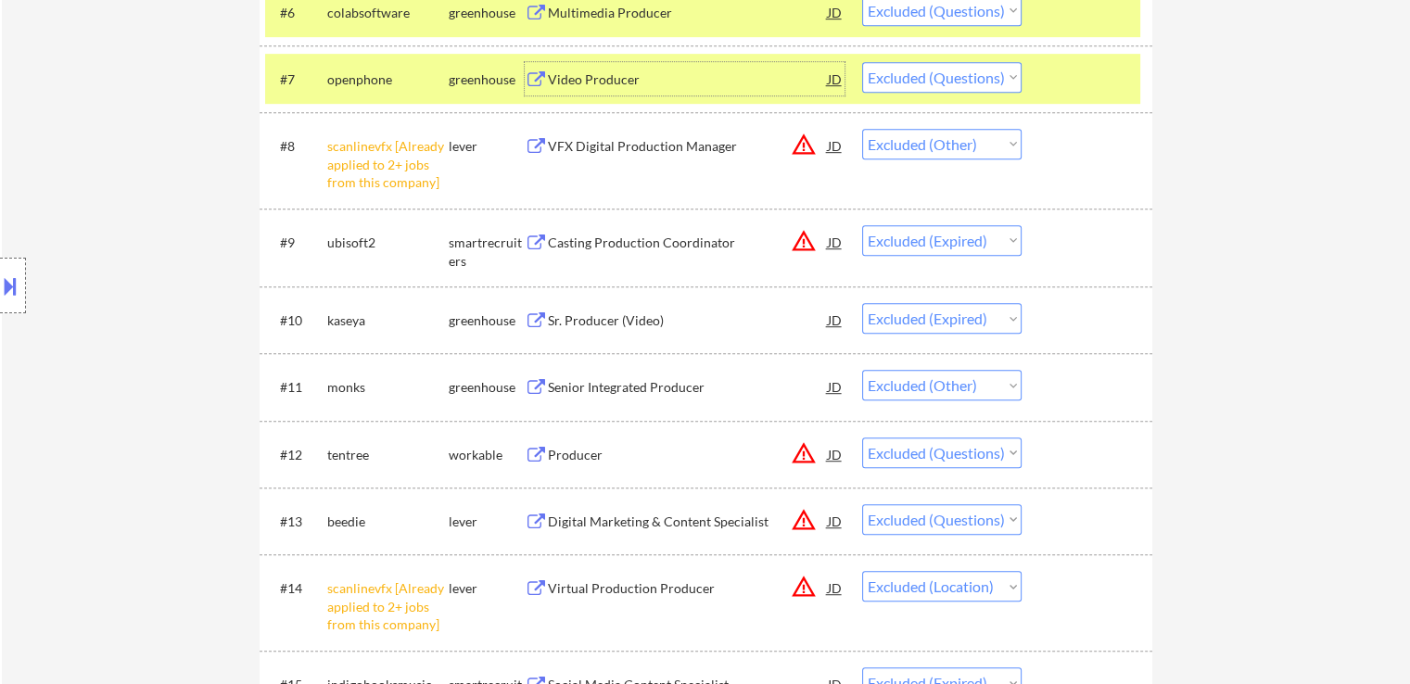
click at [565, 449] on div "Producer" at bounding box center [688, 455] width 280 height 19
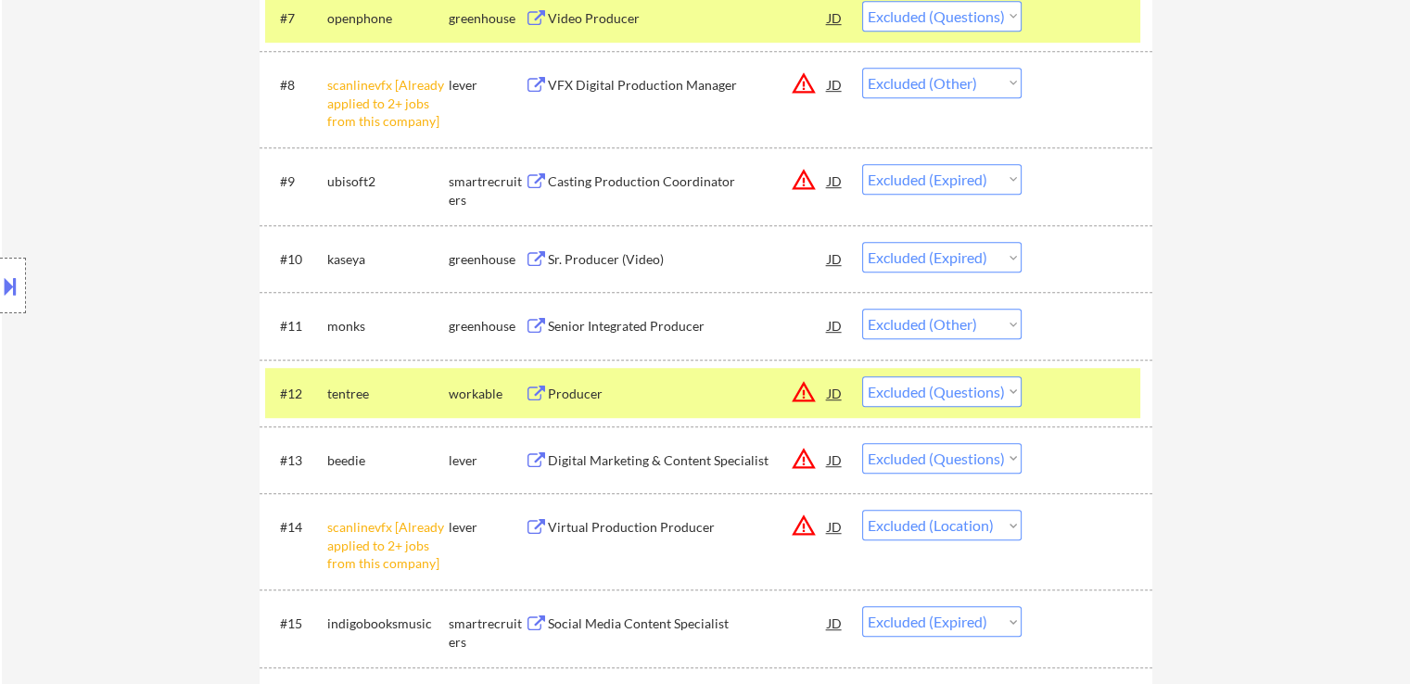
scroll to position [1112, 0]
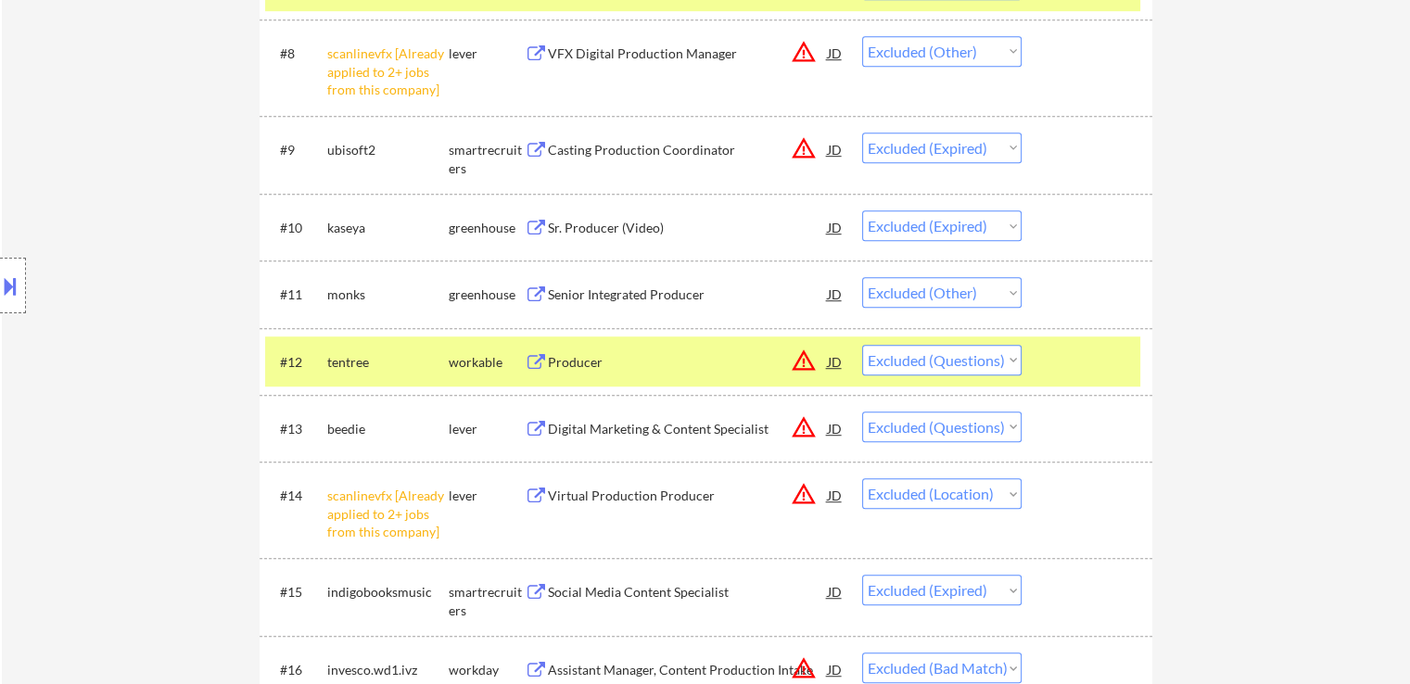
click at [644, 426] on div "Digital Marketing & Content Specialist" at bounding box center [688, 429] width 280 height 19
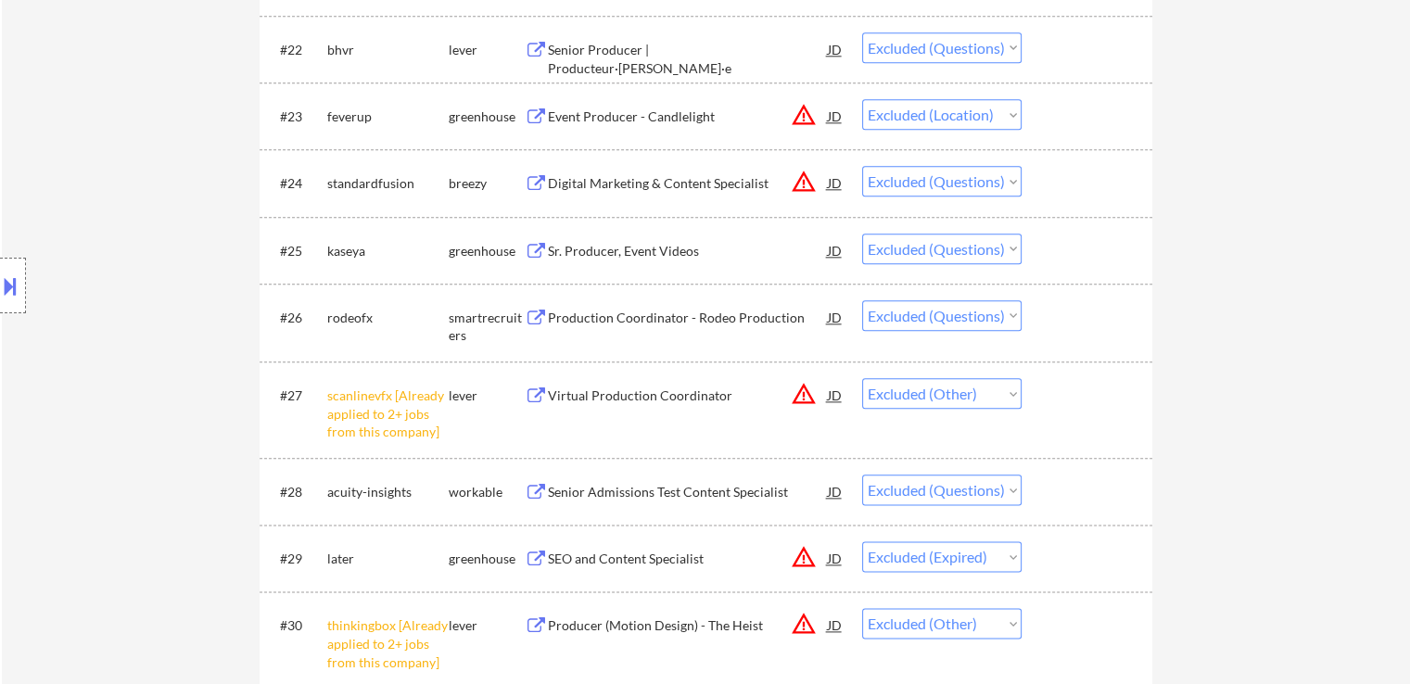
scroll to position [2317, 0]
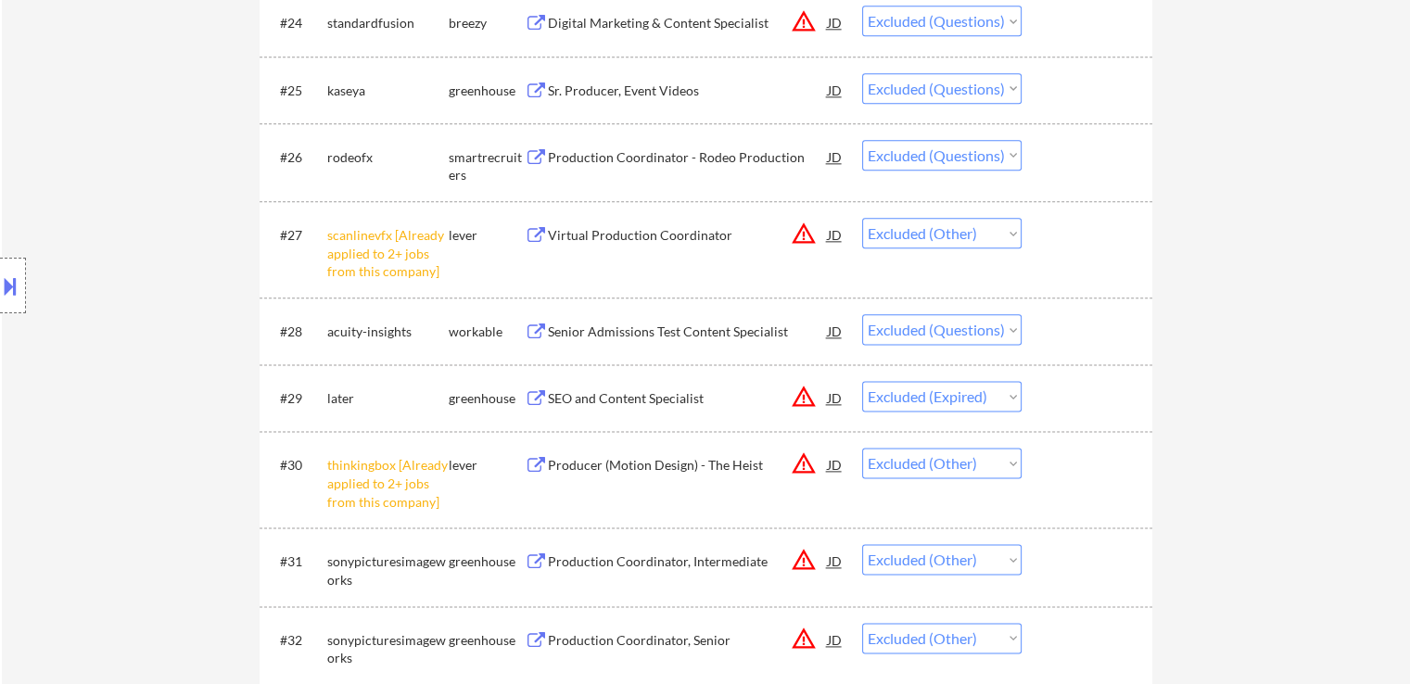
click at [627, 88] on div "Sr. Producer, Event Videos" at bounding box center [688, 91] width 280 height 19
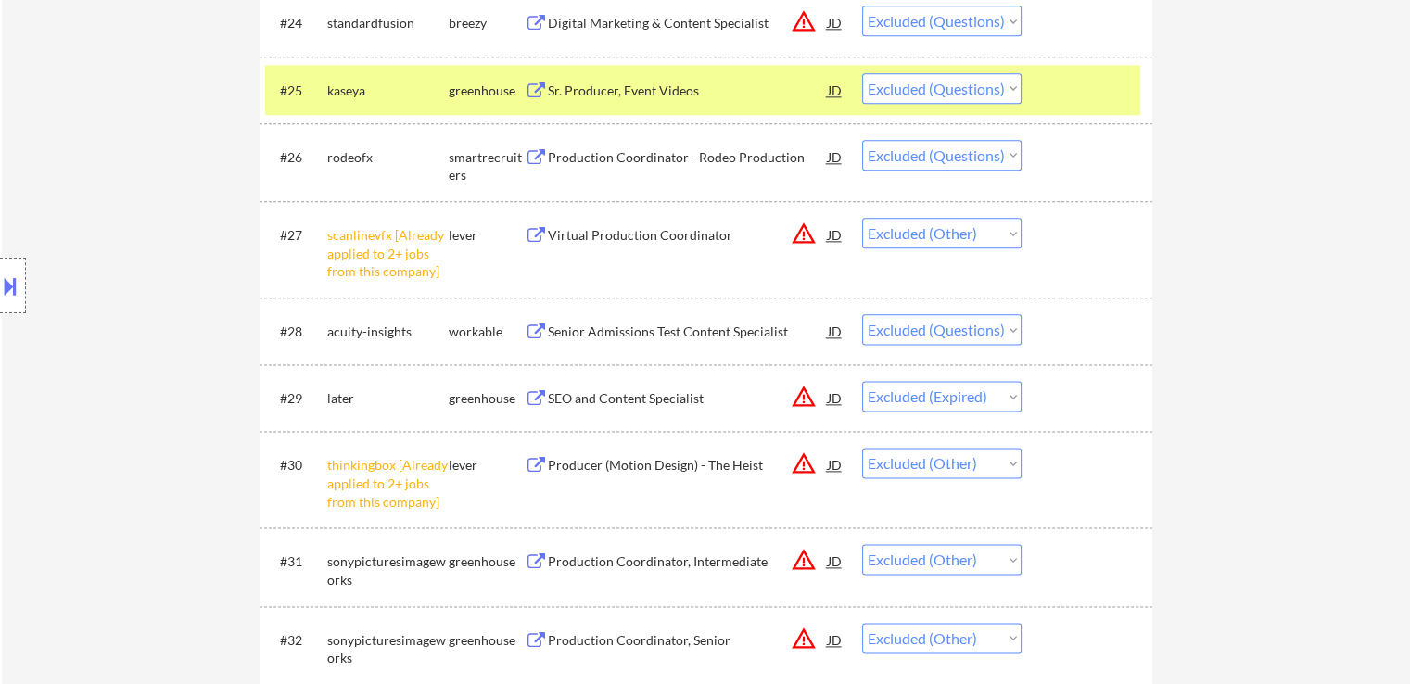
click at [630, 157] on div "Production Coordinator - Rodeo Production" at bounding box center [688, 157] width 280 height 19
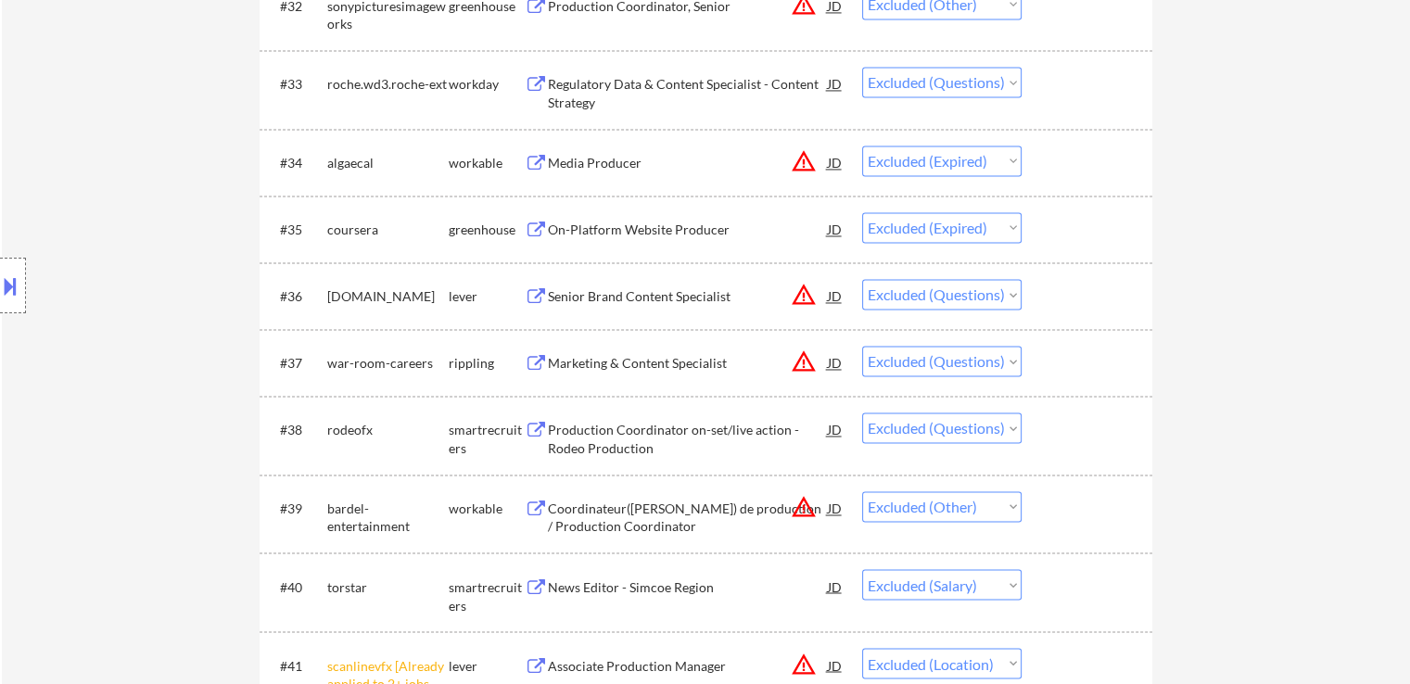
scroll to position [3059, 0]
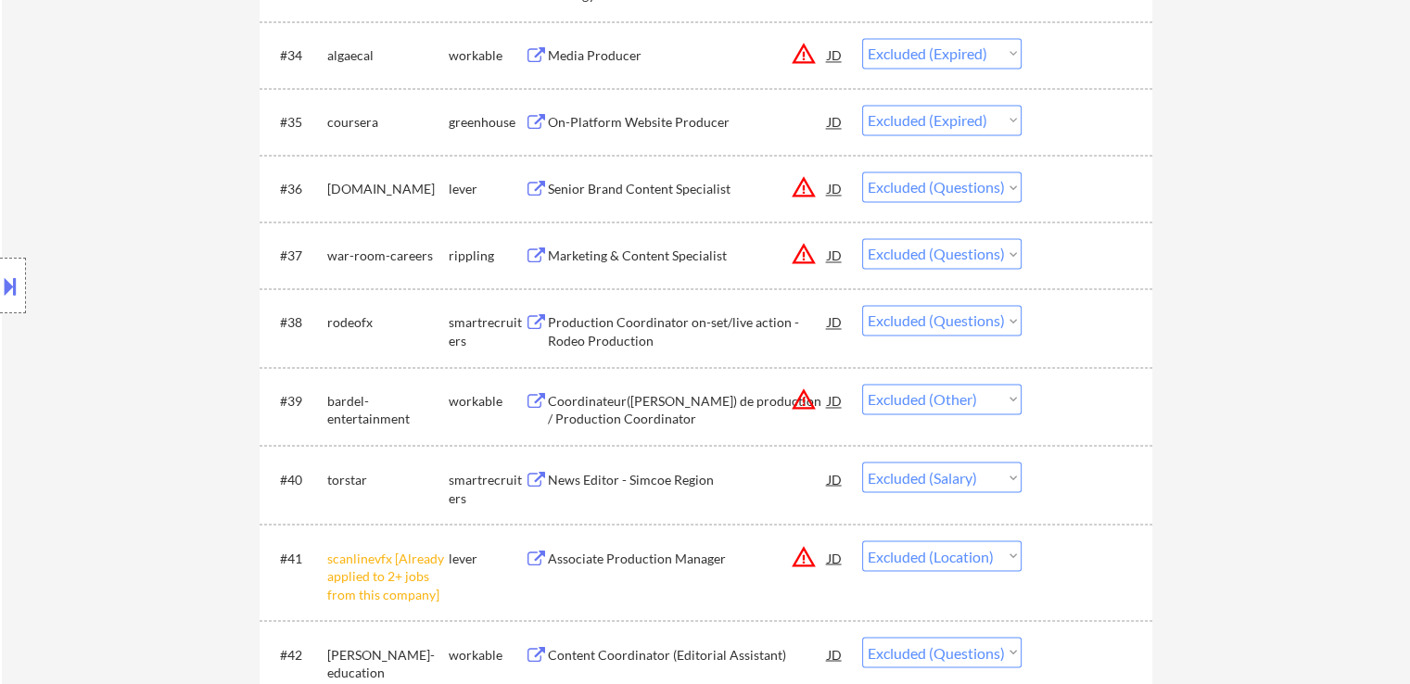
click at [627, 334] on div "Production Coordinator on-set/live action - Rodeo Production" at bounding box center [688, 331] width 280 height 36
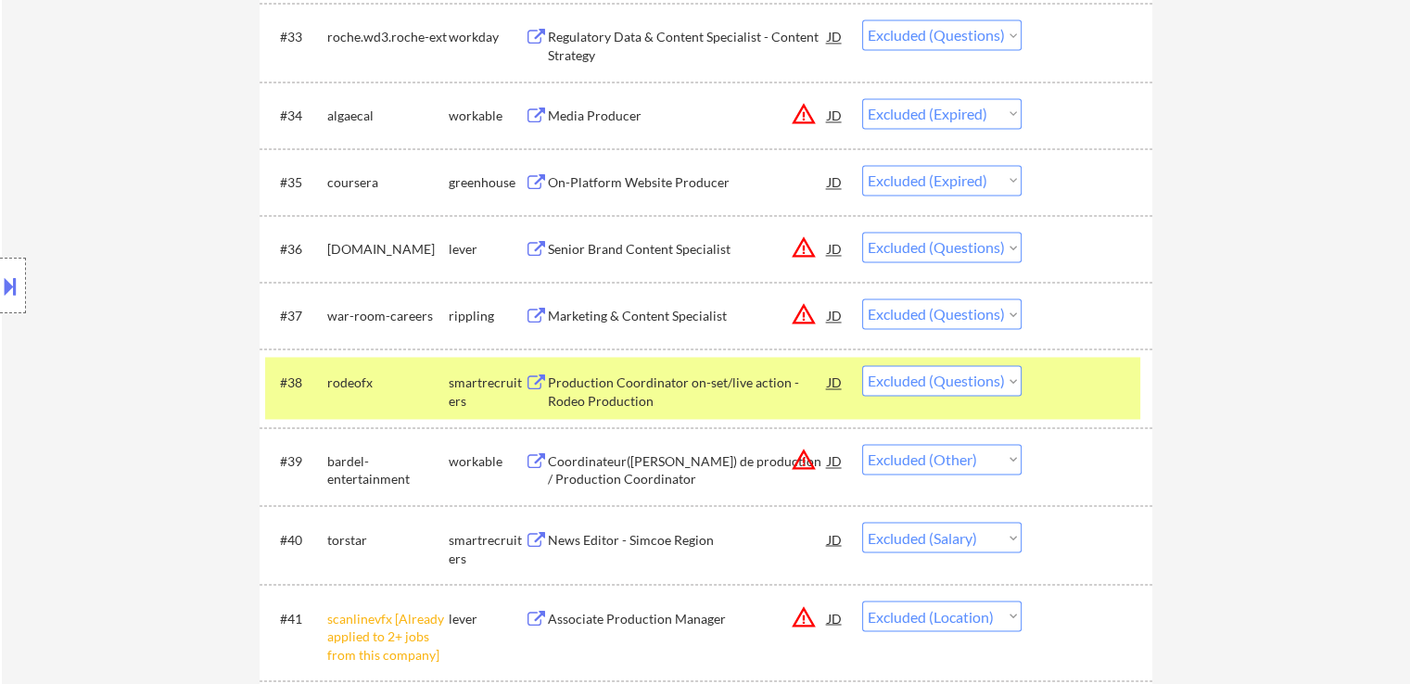
scroll to position [2966, 0]
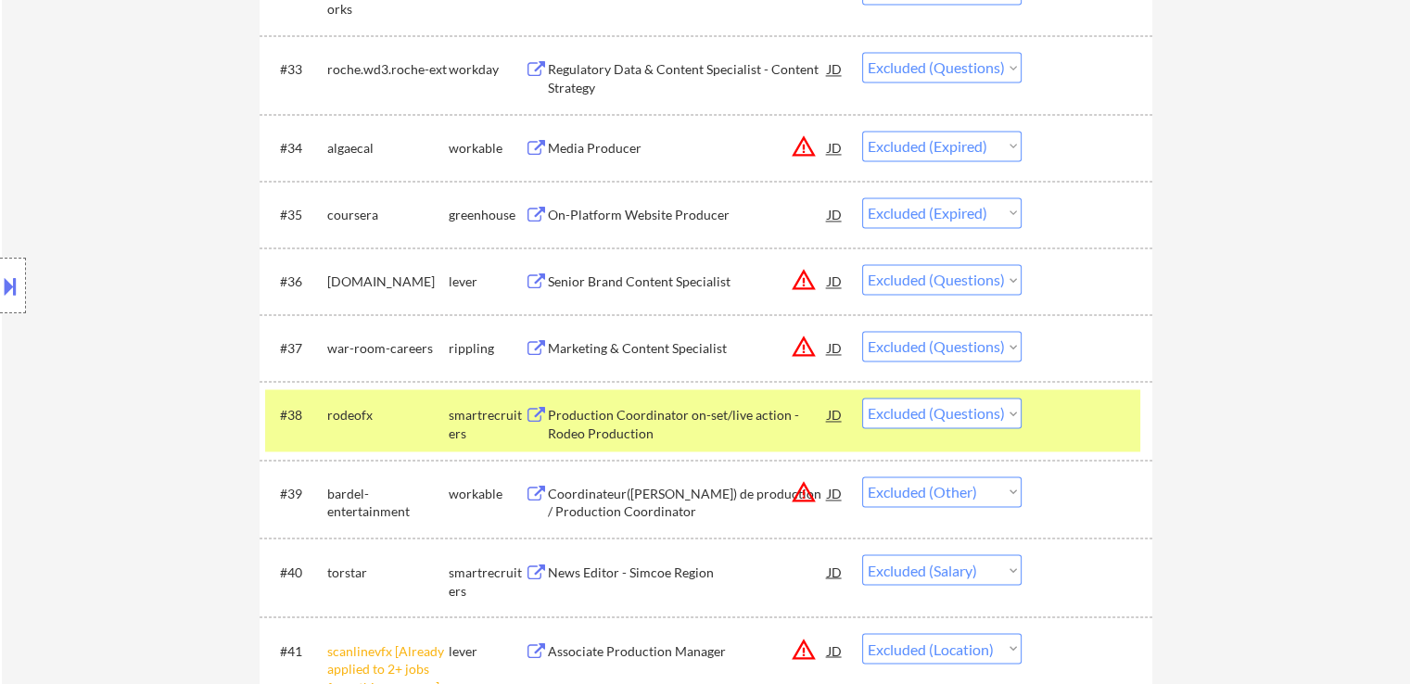
click at [615, 279] on div "Senior Brand Content Specialist" at bounding box center [688, 282] width 280 height 19
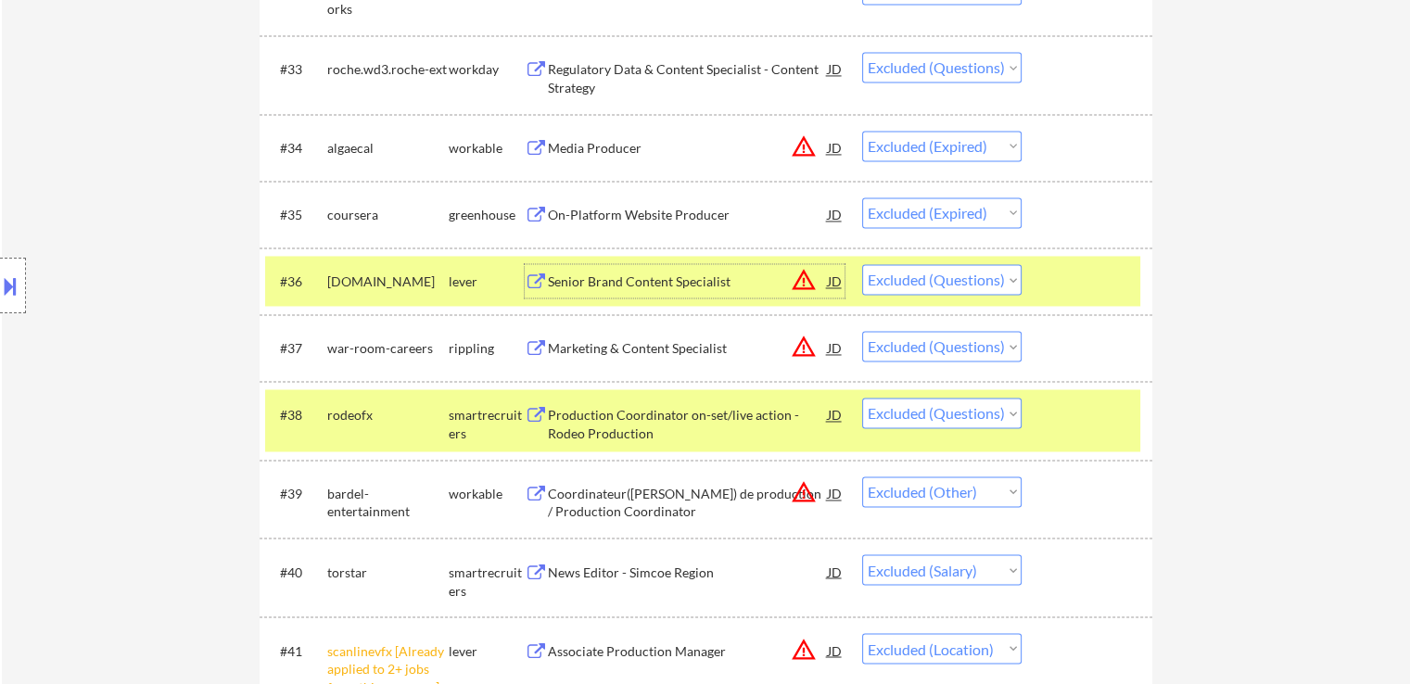
scroll to position [3615, 0]
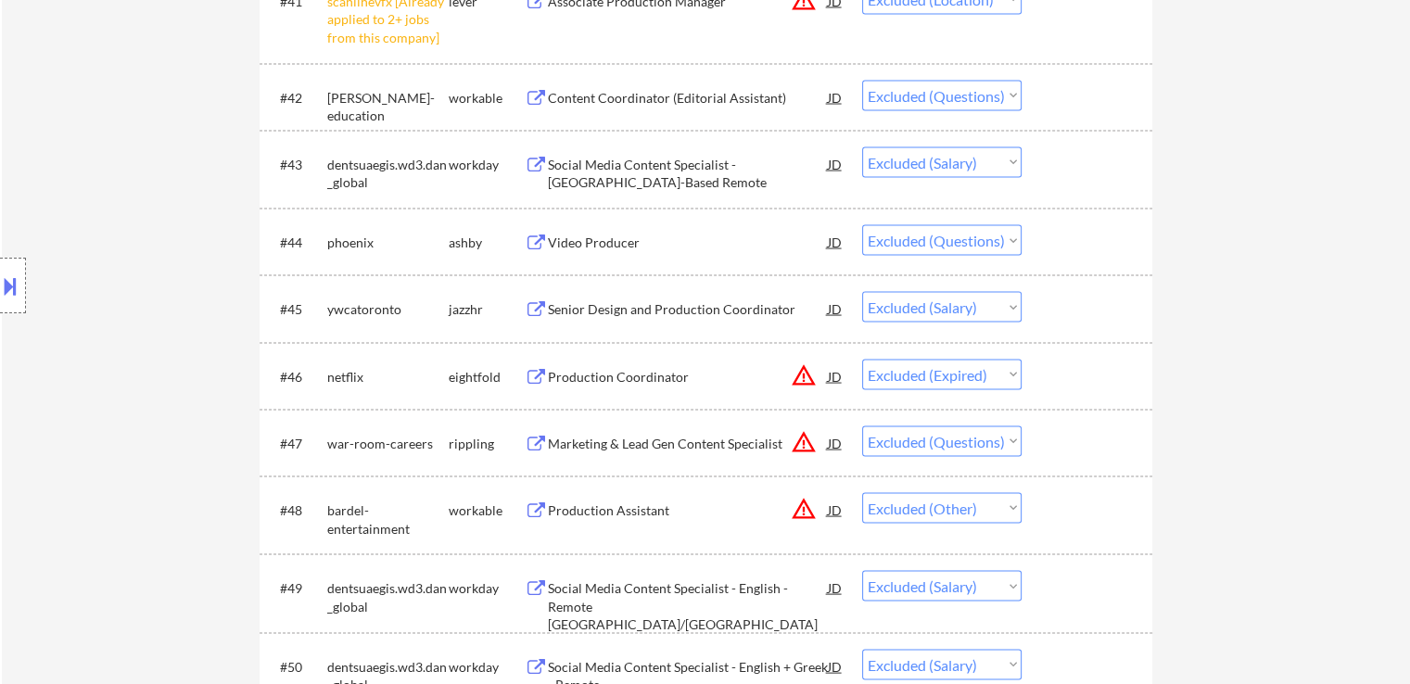
click at [568, 245] on div "Video Producer" at bounding box center [688, 243] width 280 height 19
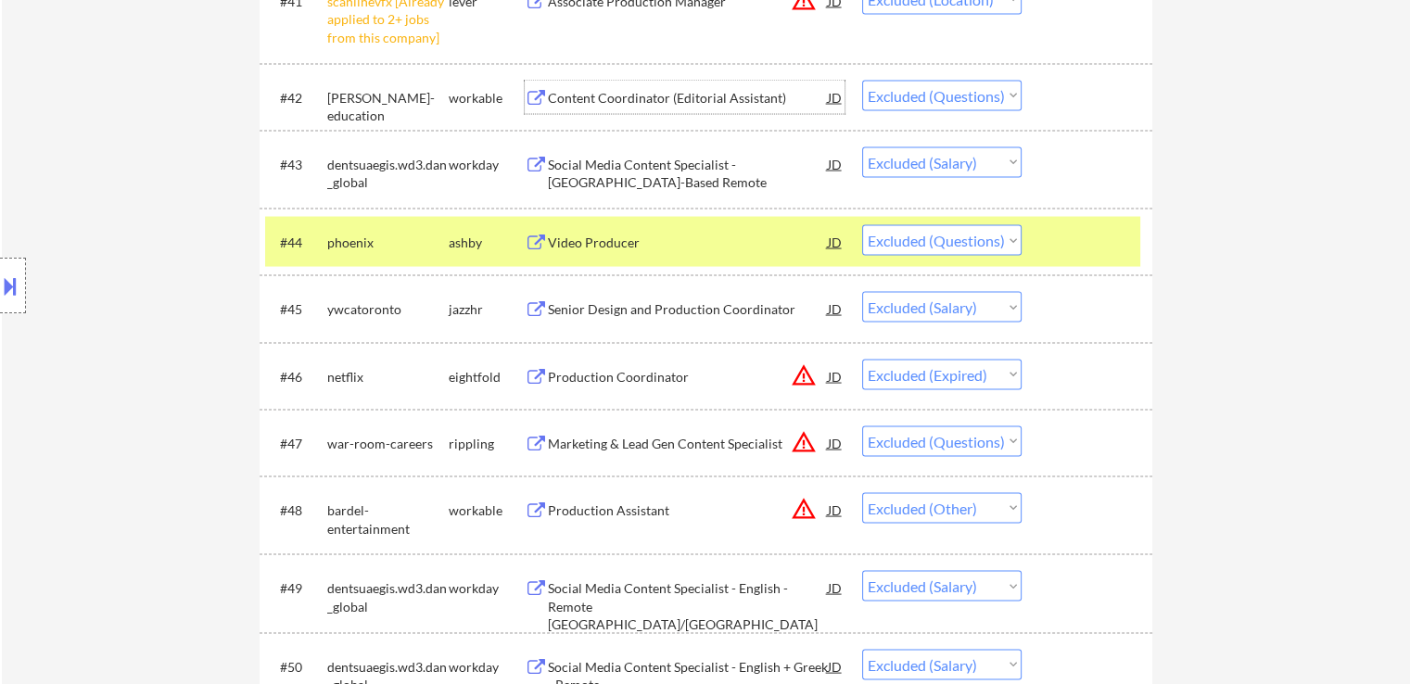
click at [593, 90] on div "Content Coordinator (Editorial Assistant)" at bounding box center [688, 98] width 280 height 19
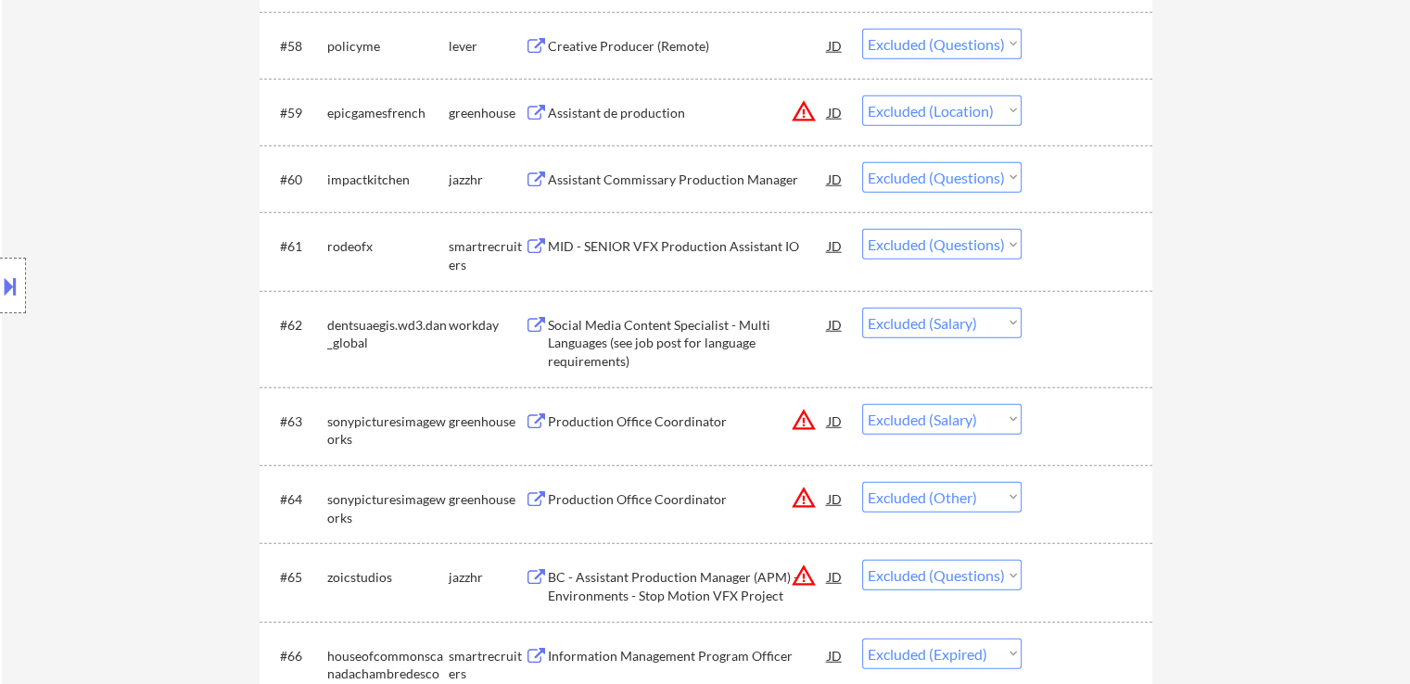
scroll to position [4820, 0]
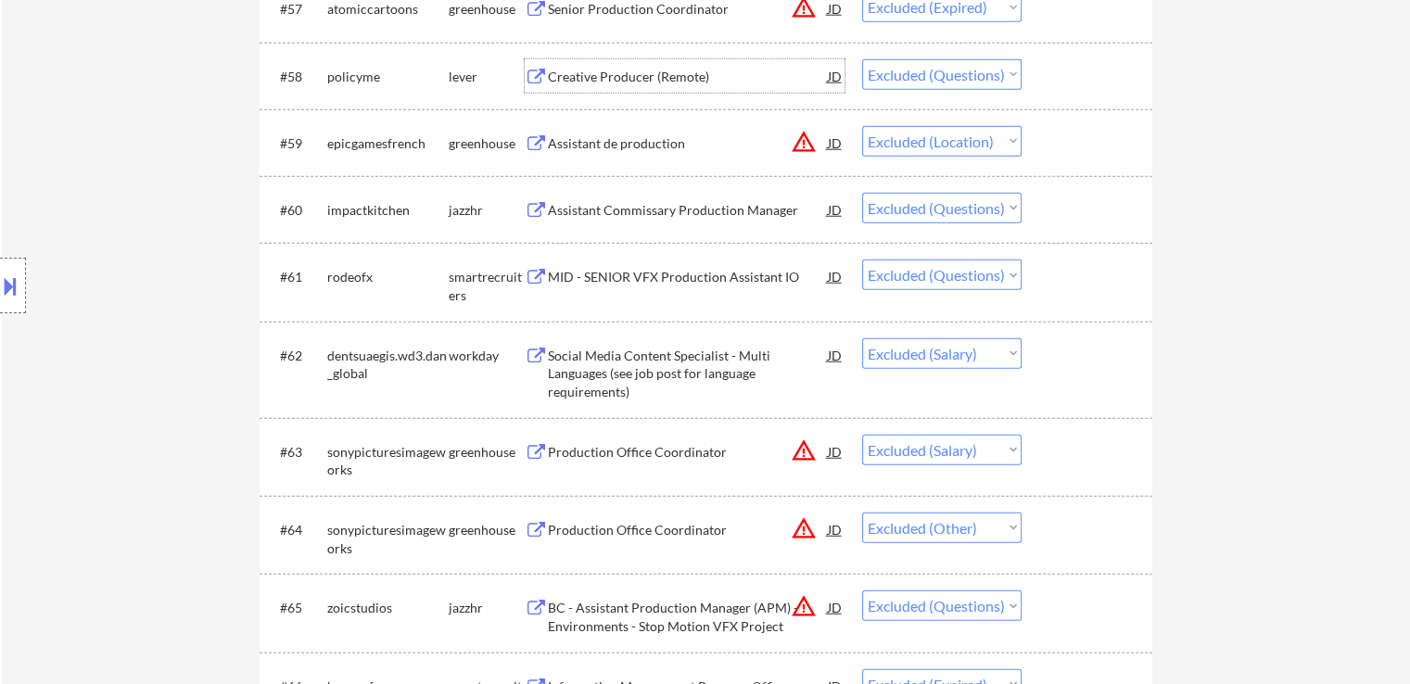
click at [636, 71] on div "Creative Producer (Remote)" at bounding box center [688, 77] width 280 height 19
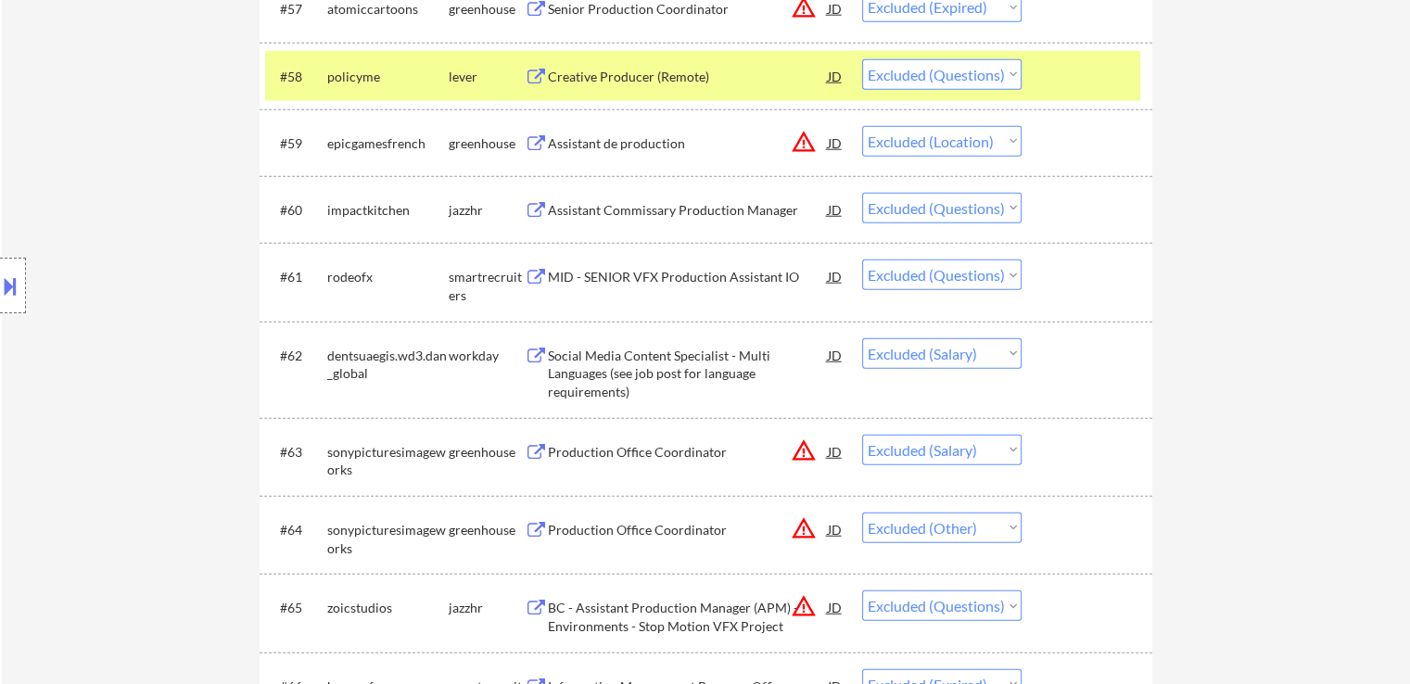
click at [639, 148] on div "Assistant de production" at bounding box center [688, 143] width 280 height 19
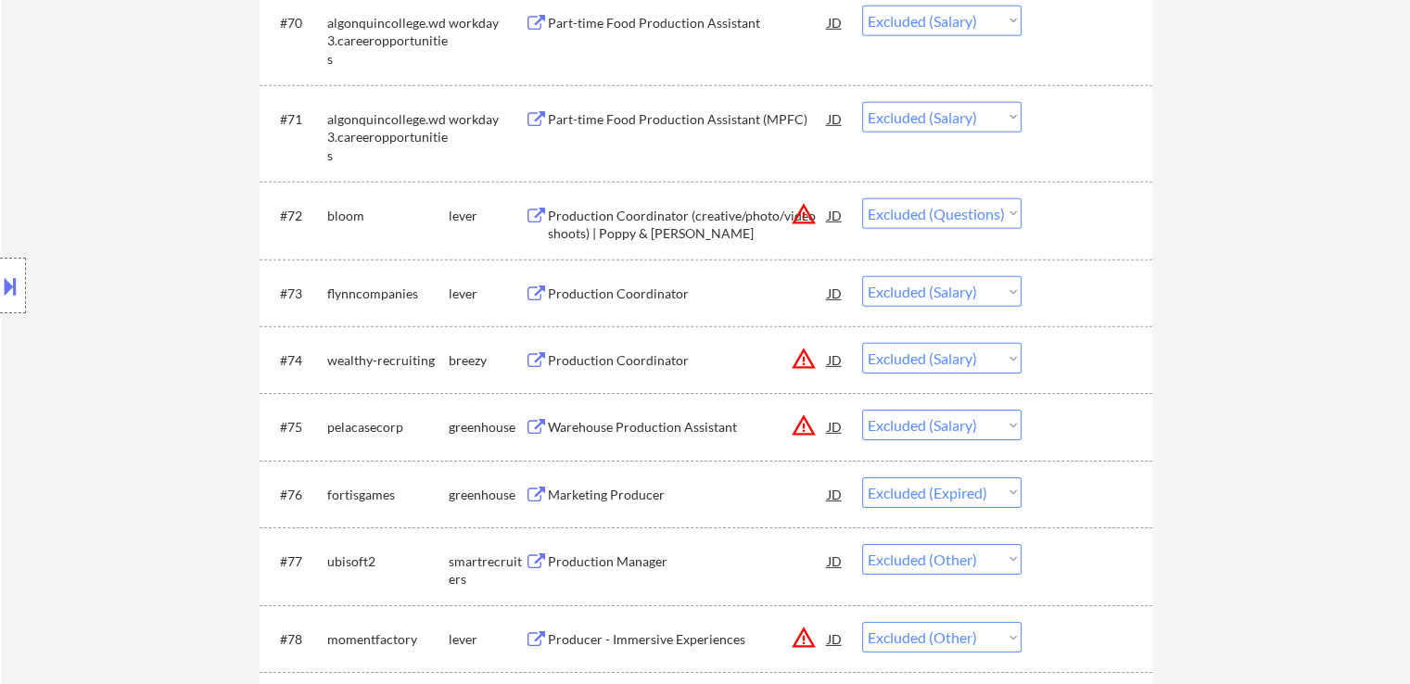
scroll to position [5840, 0]
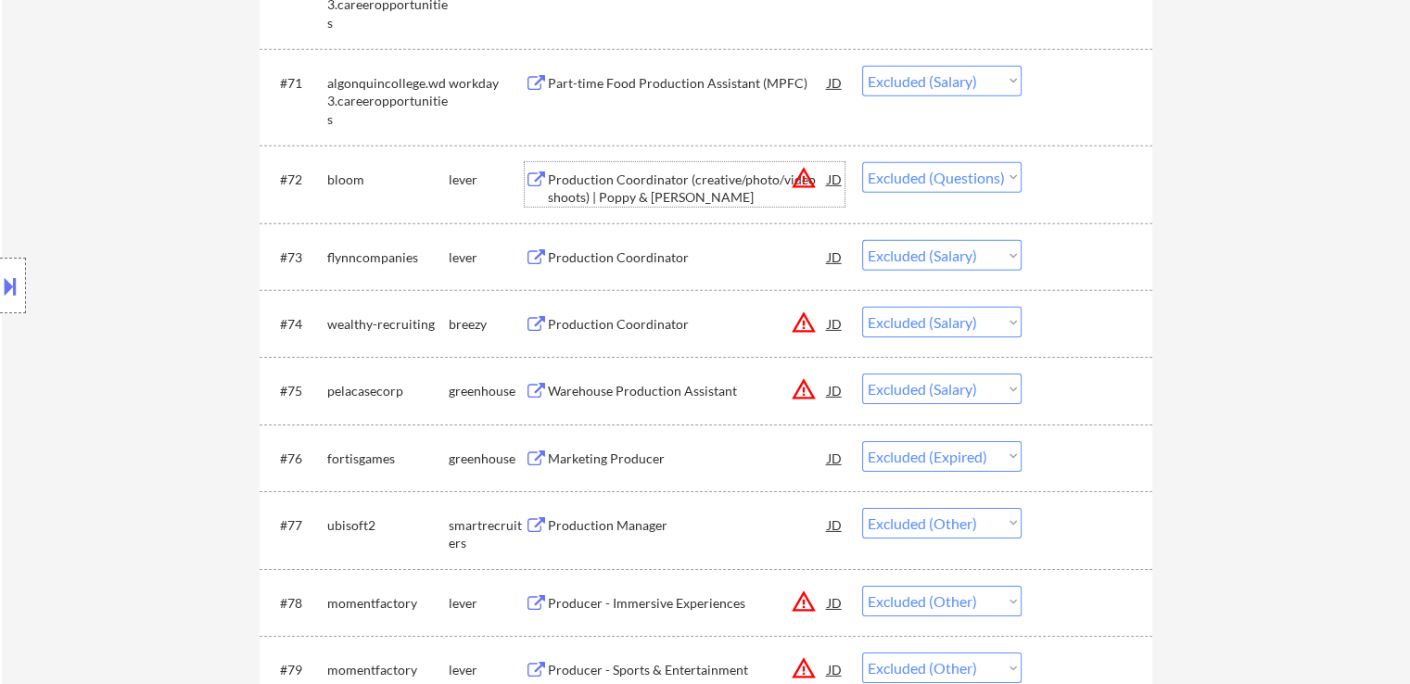
click at [622, 206] on div "Production Coordinator (creative/photo/video shoots) | Poppy & [PERSON_NAME]" at bounding box center [688, 189] width 280 height 36
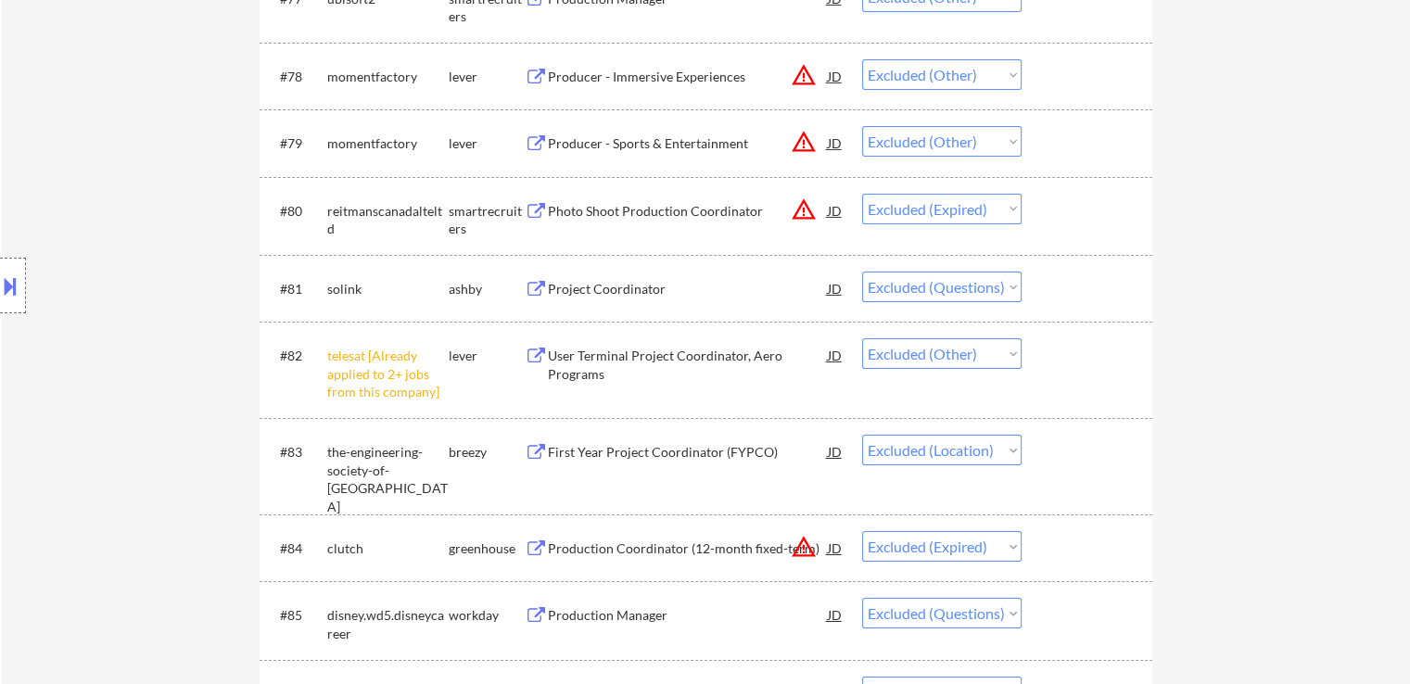
scroll to position [6396, 0]
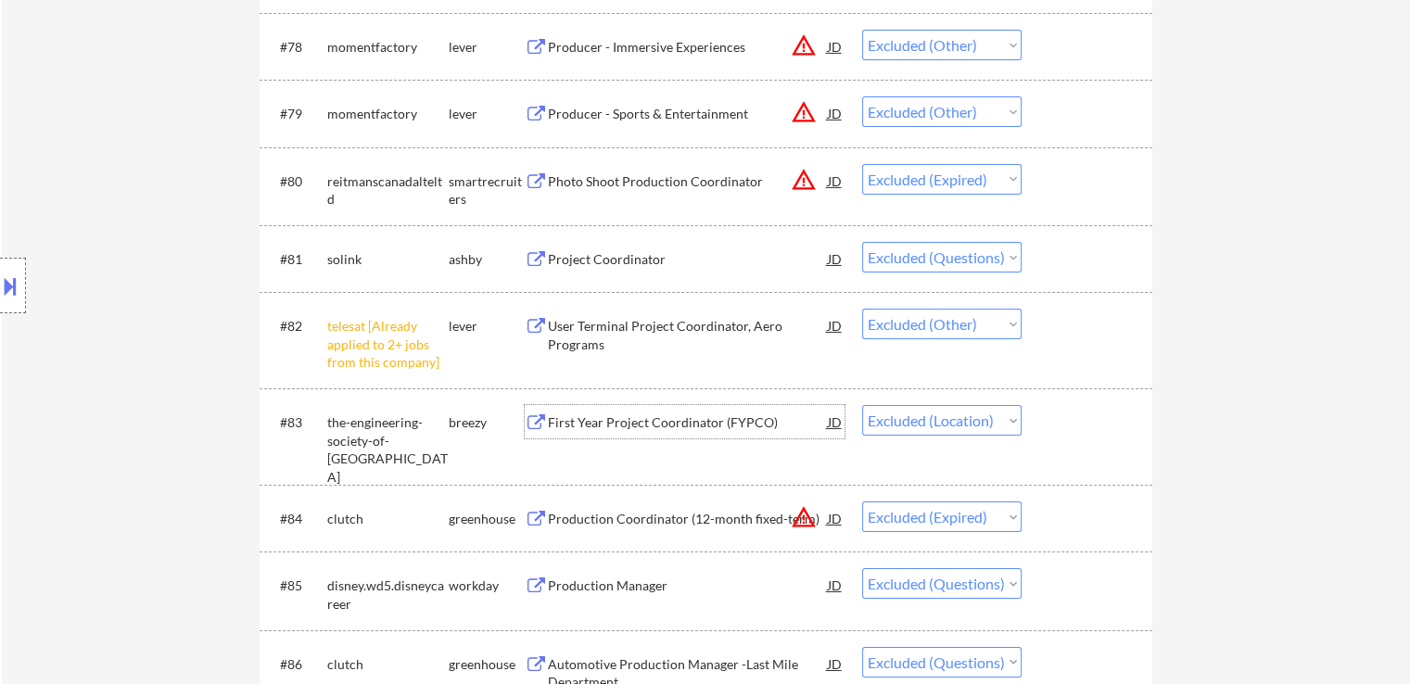
click at [632, 421] on div "First Year Project Coordinator (FYPCO)" at bounding box center [688, 422] width 280 height 19
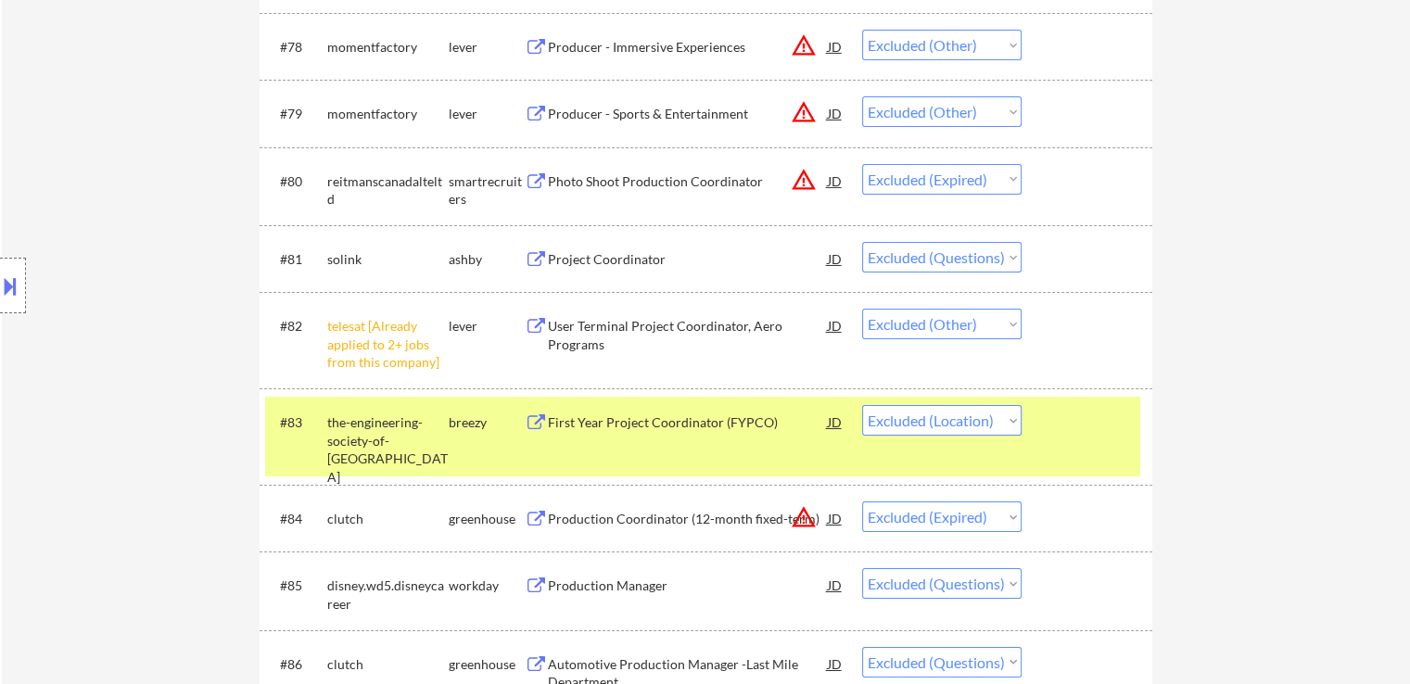
scroll to position [6767, 0]
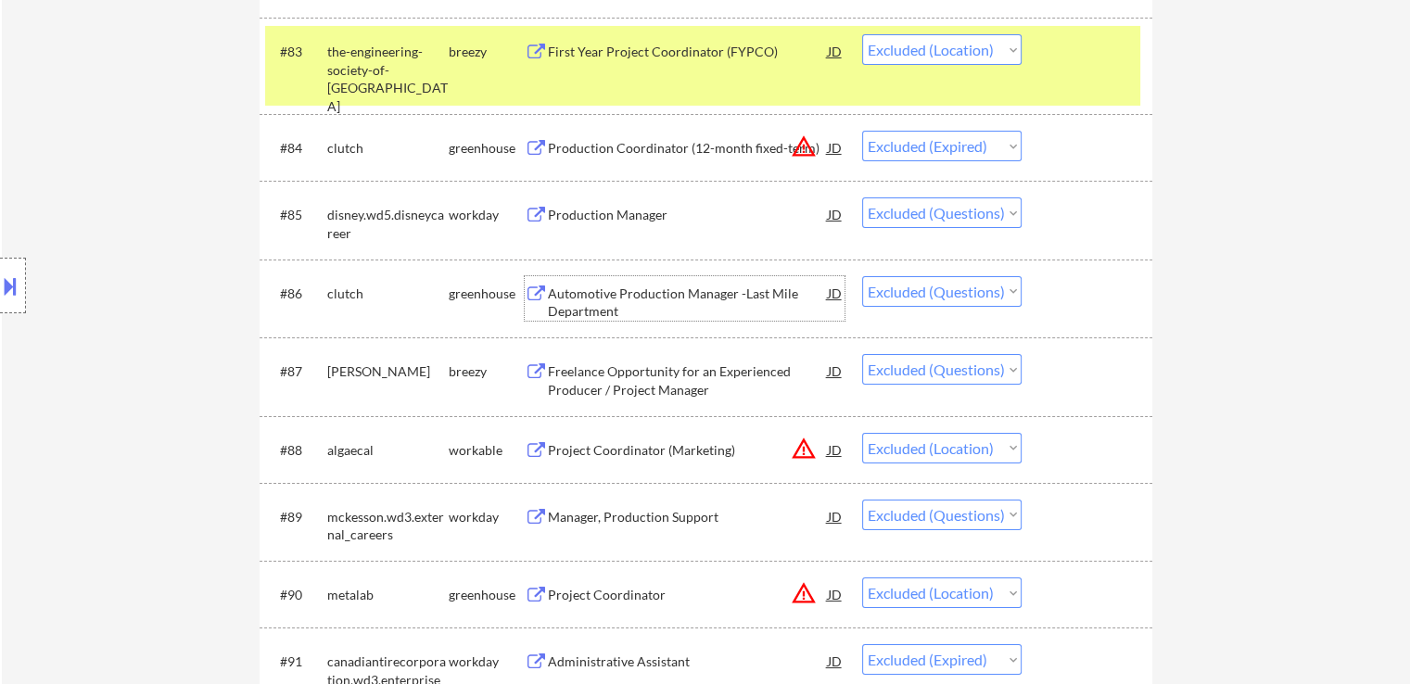
click at [612, 288] on div "Automotive Production Manager -Last Mile Department" at bounding box center [688, 303] width 280 height 36
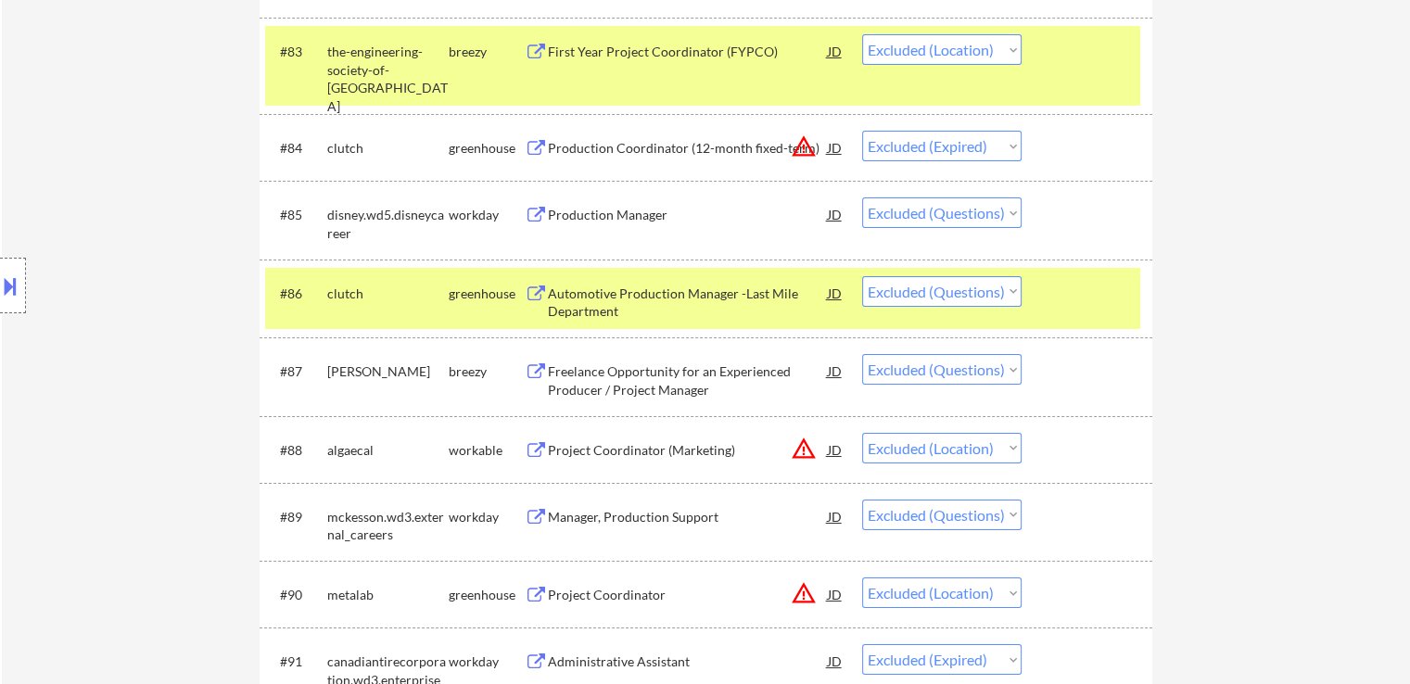
click at [595, 379] on div "Freelance Opportunity for an Experienced Producer / Project Manager" at bounding box center [688, 380] width 280 height 36
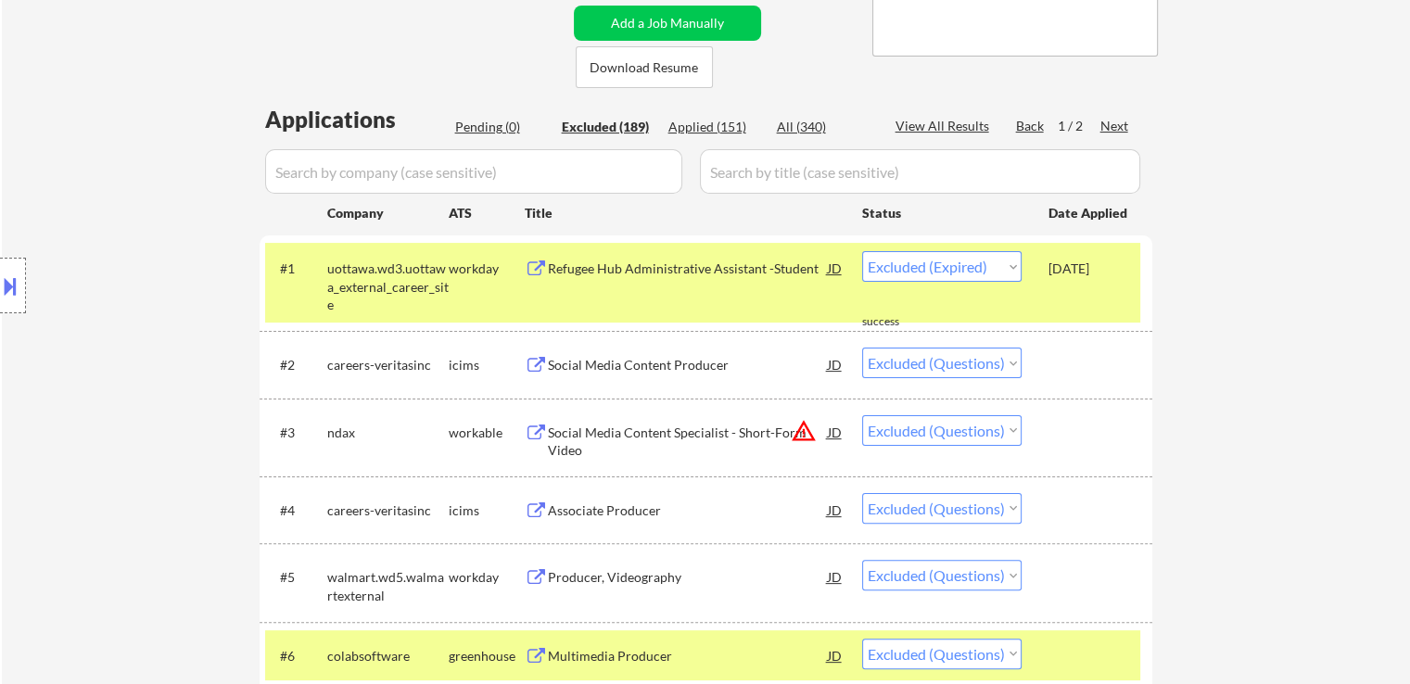
scroll to position [463, 0]
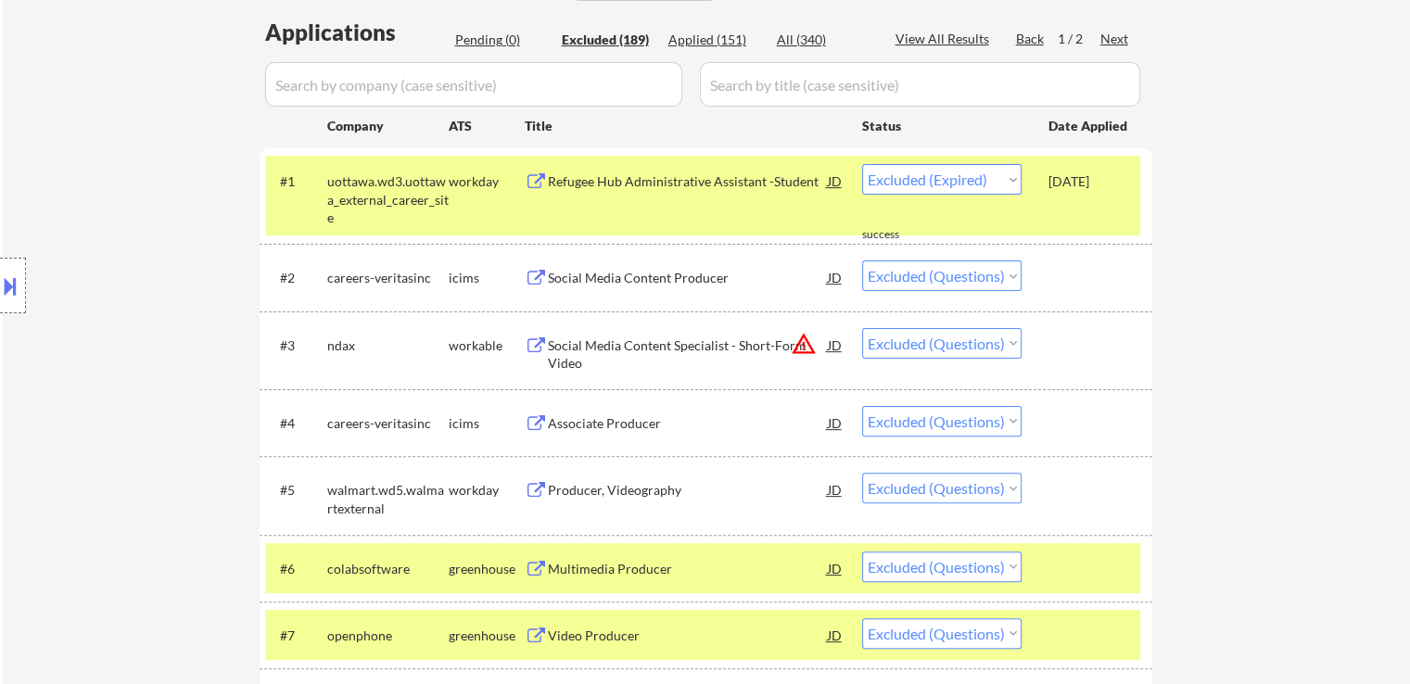
click at [488, 39] on div "Pending (0)" at bounding box center [501, 40] width 93 height 19
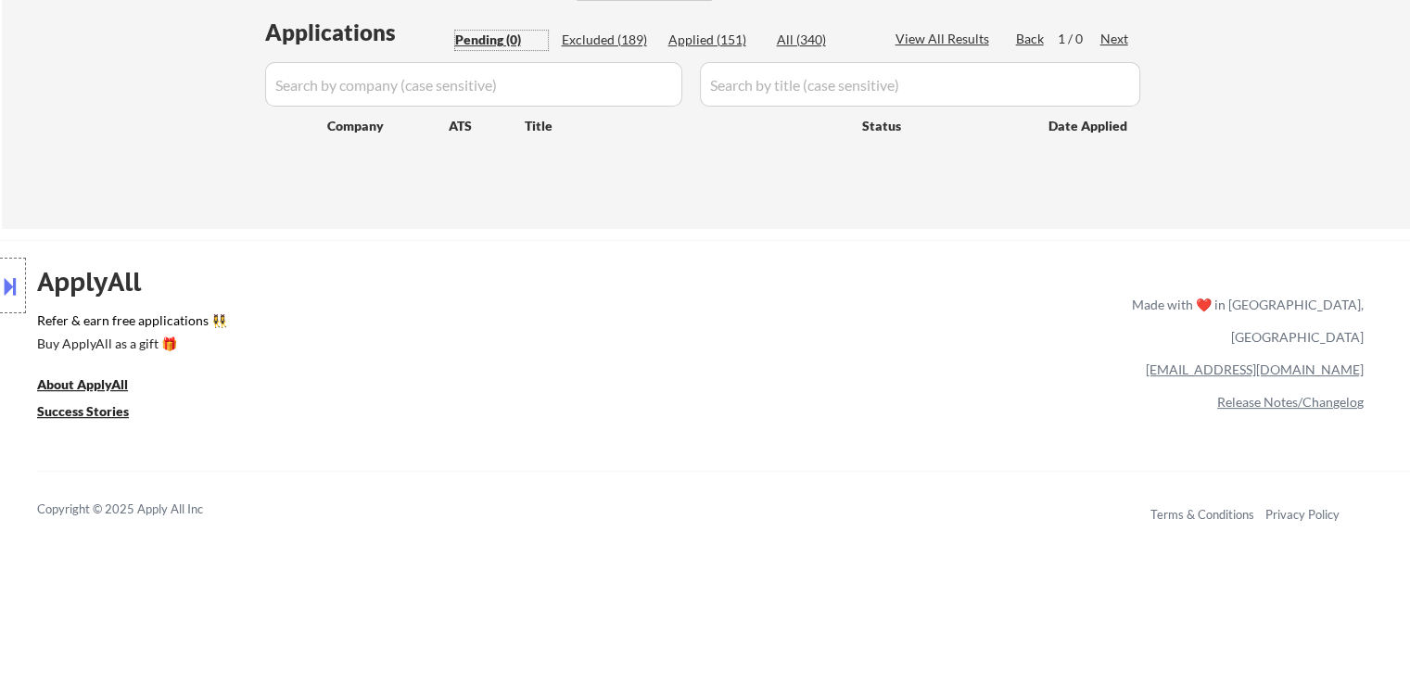
click at [705, 42] on div "Applied (151)" at bounding box center [714, 40] width 93 height 19
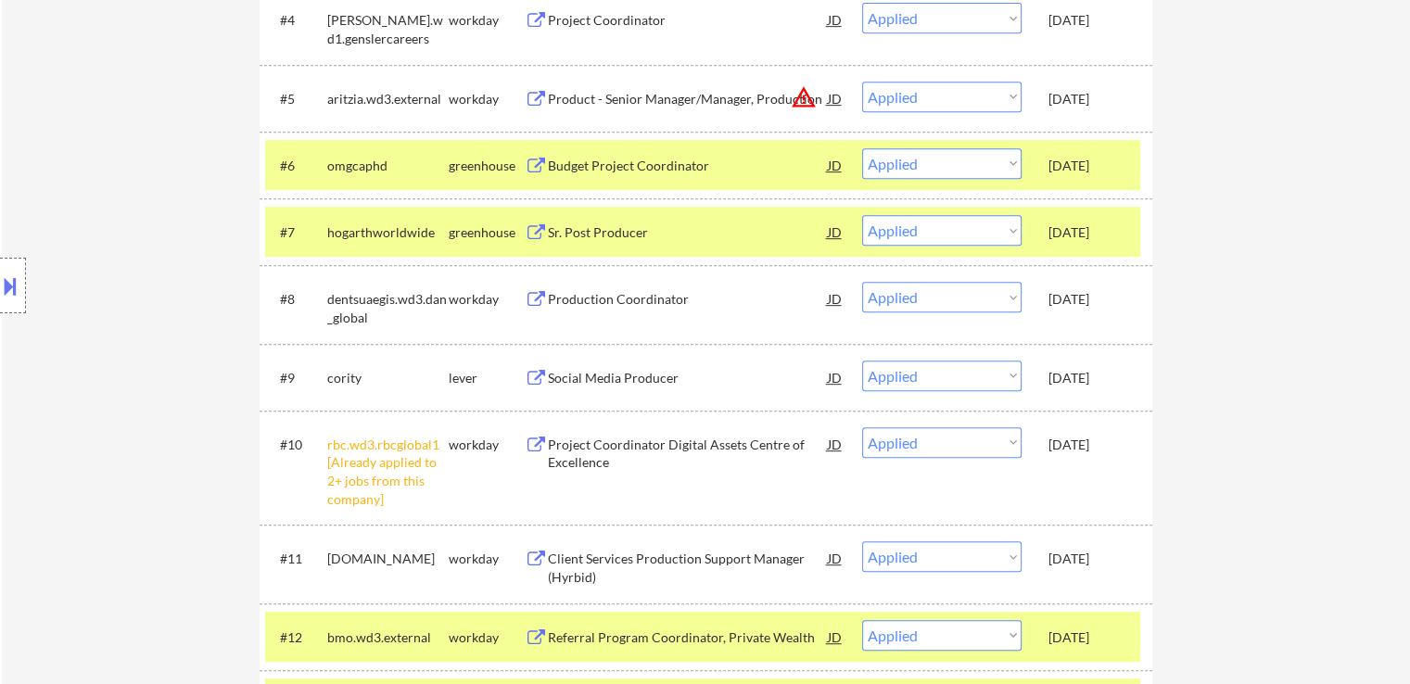
scroll to position [742, 0]
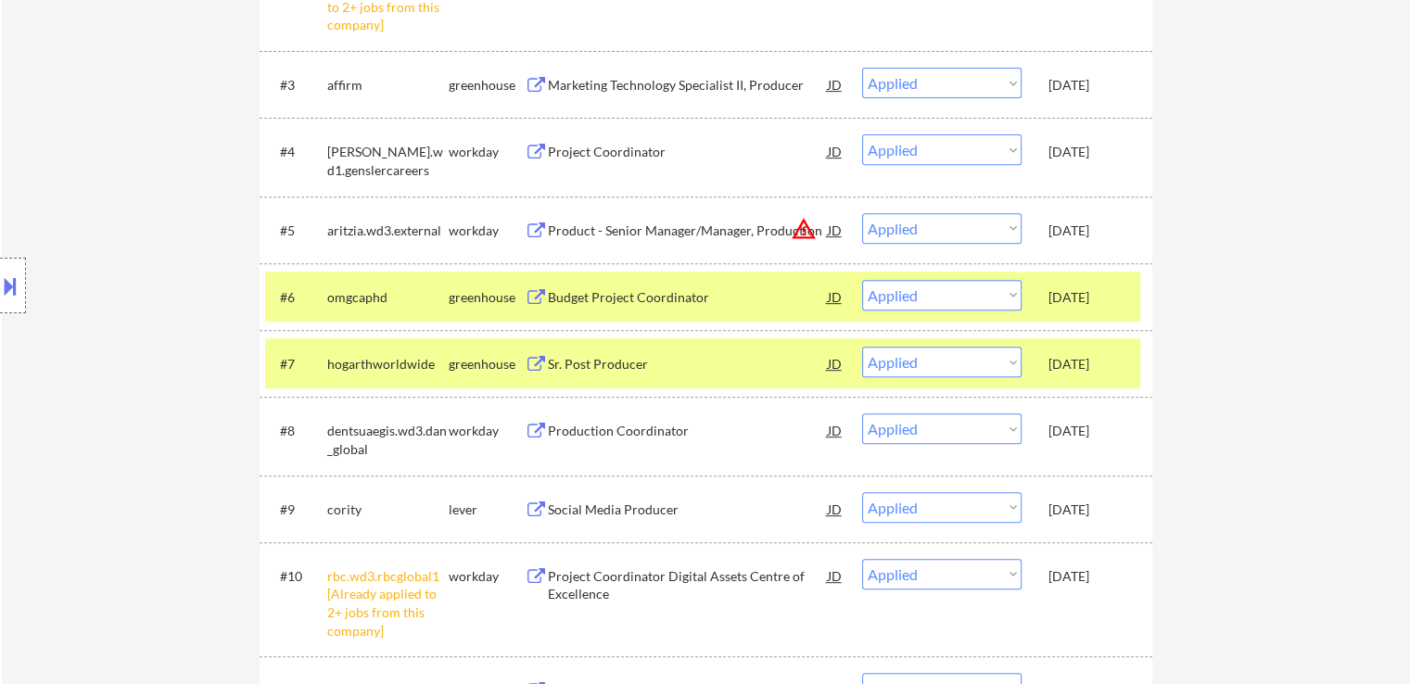
click at [6, 290] on button at bounding box center [10, 286] width 20 height 31
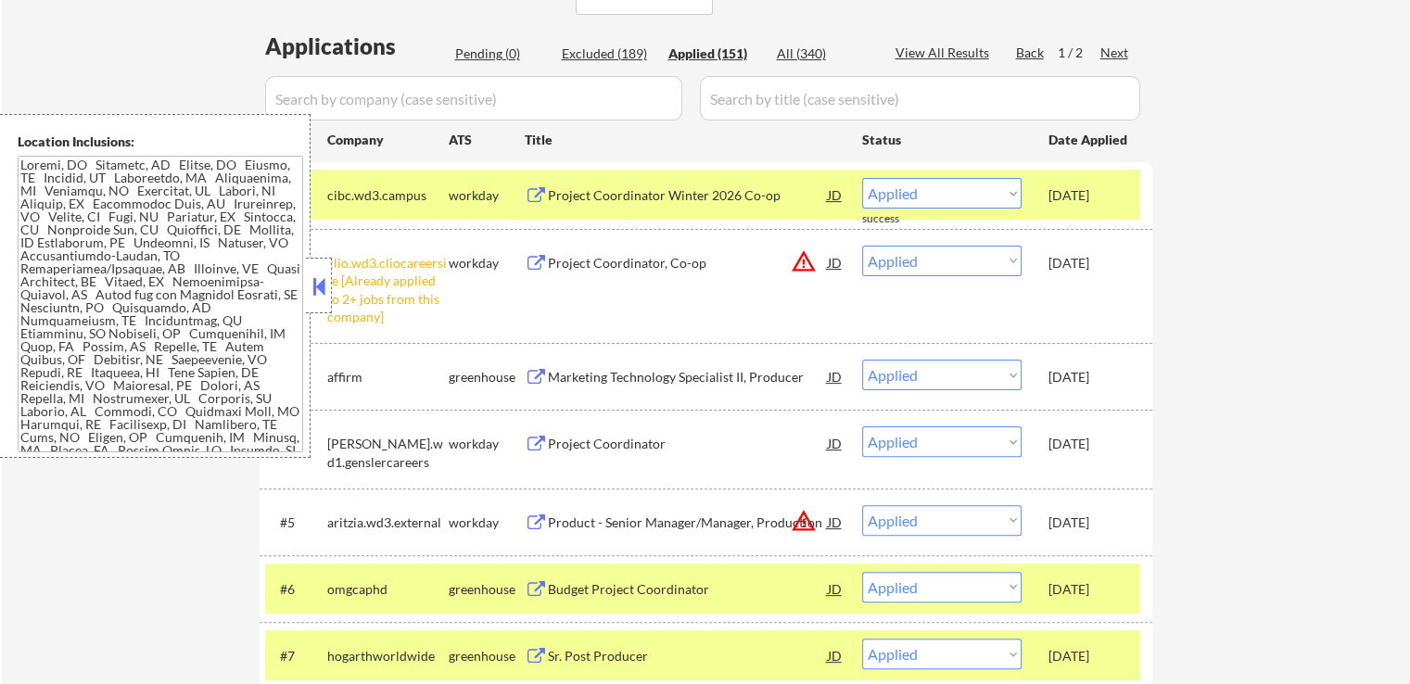
scroll to position [371, 0]
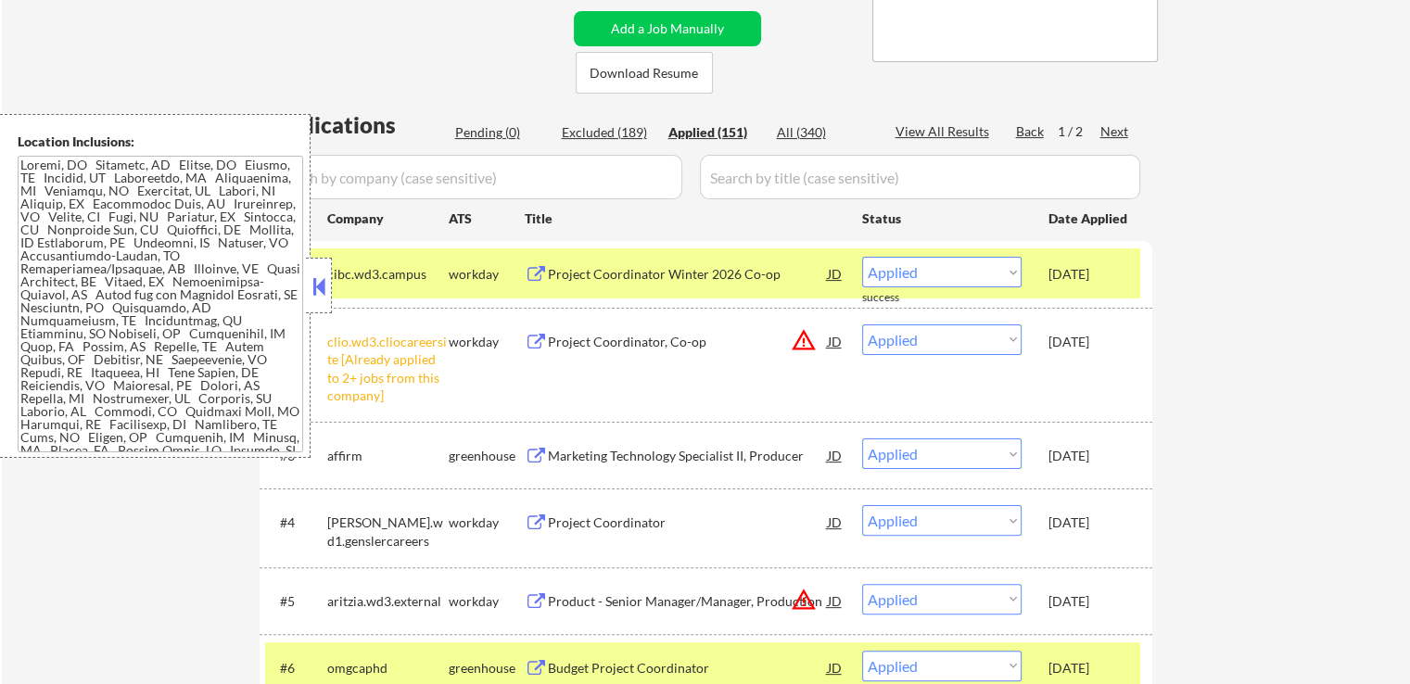
click at [219, 336] on textarea at bounding box center [161, 304] width 286 height 297
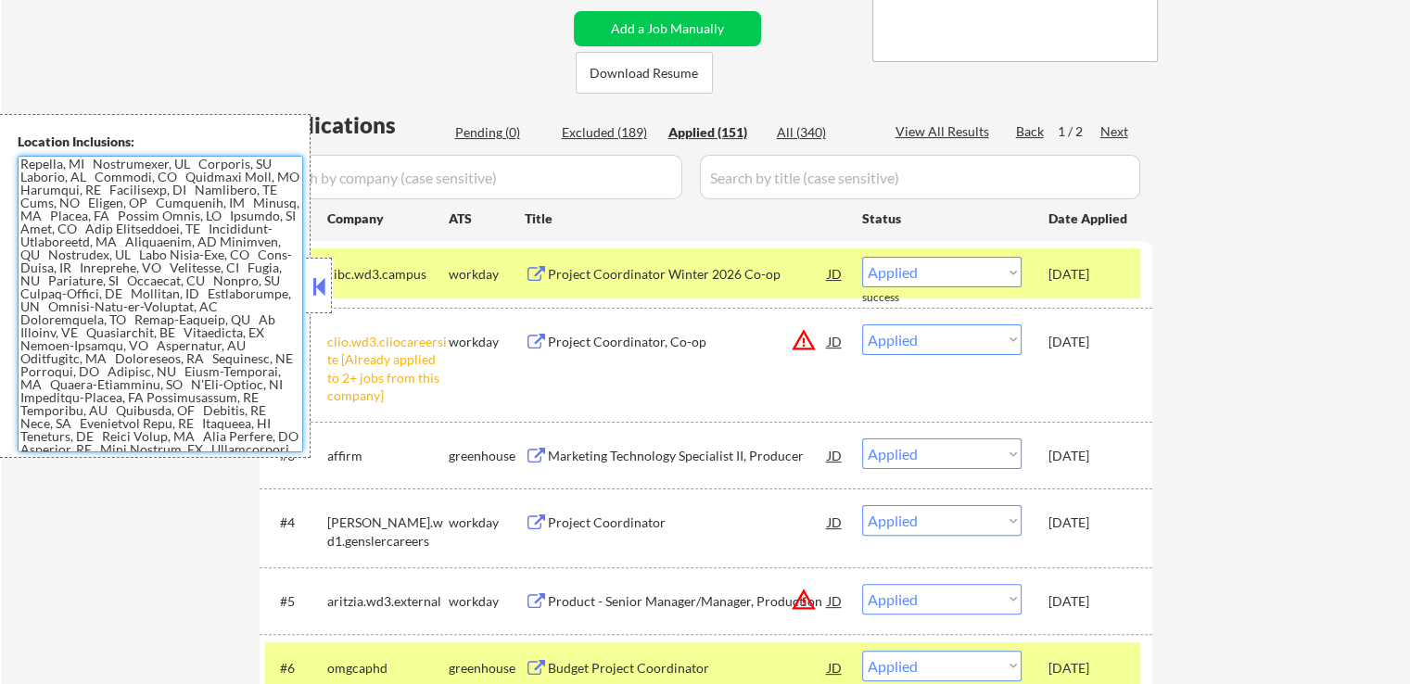
scroll to position [278, 0]
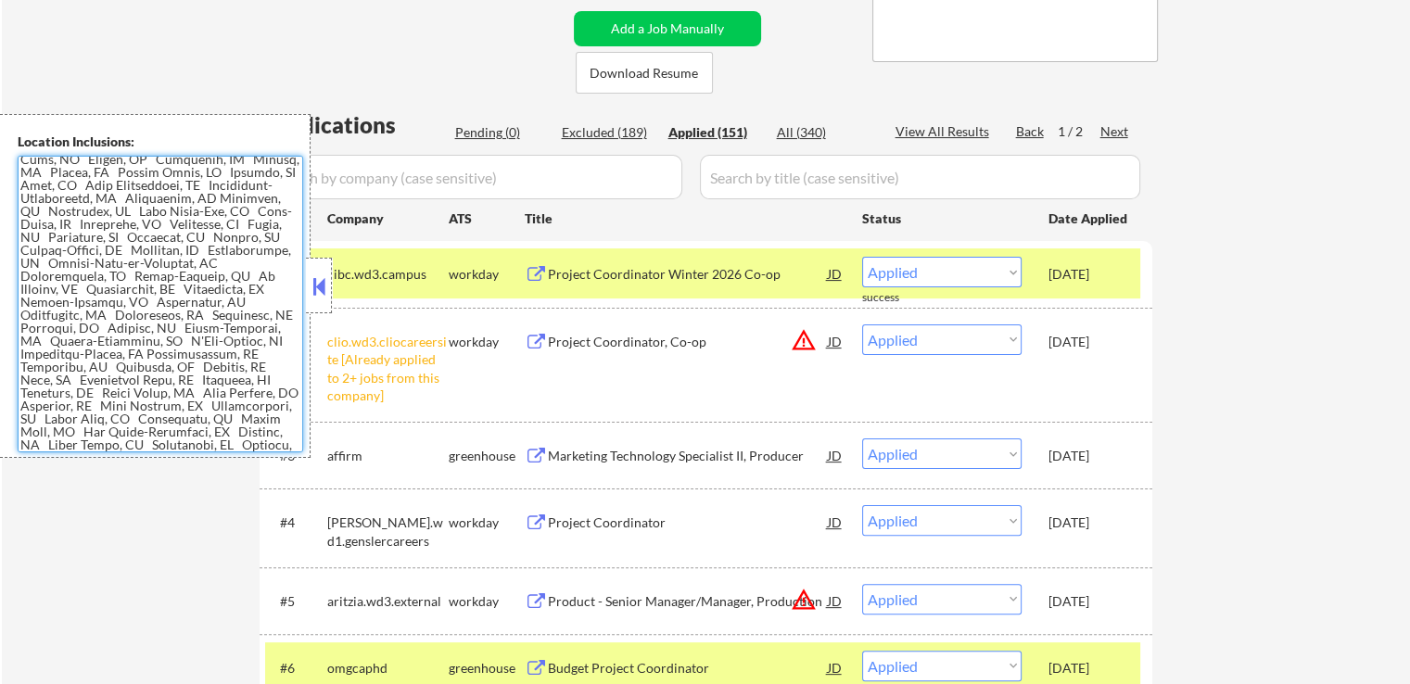
click at [113, 336] on textarea at bounding box center [161, 304] width 286 height 297
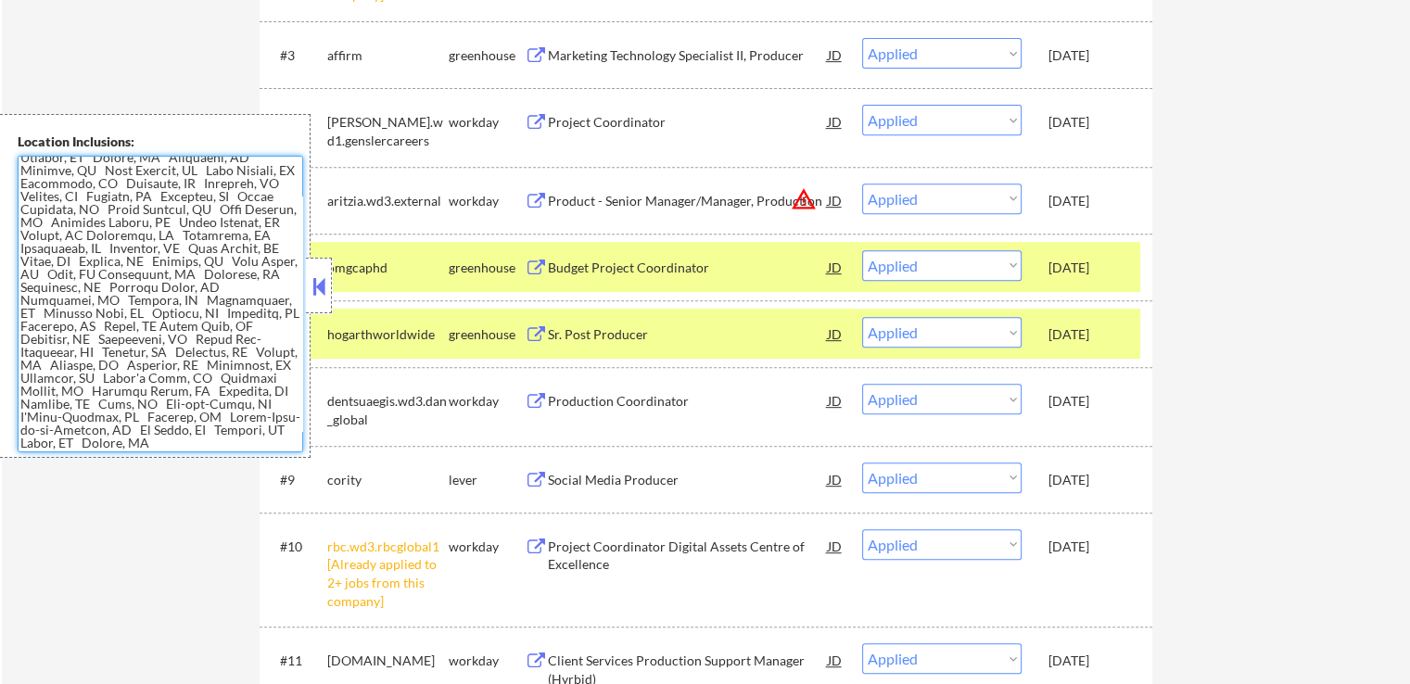
scroll to position [834, 0]
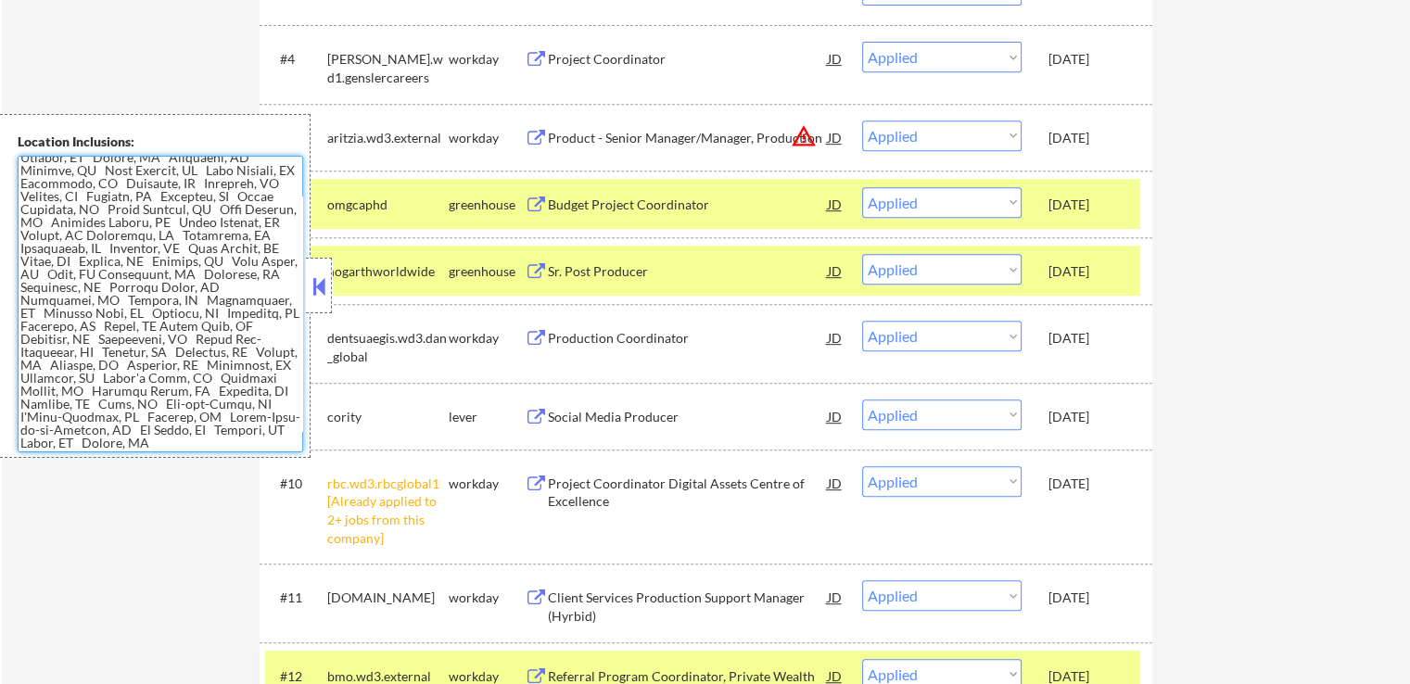
click at [167, 362] on textarea at bounding box center [161, 304] width 286 height 297
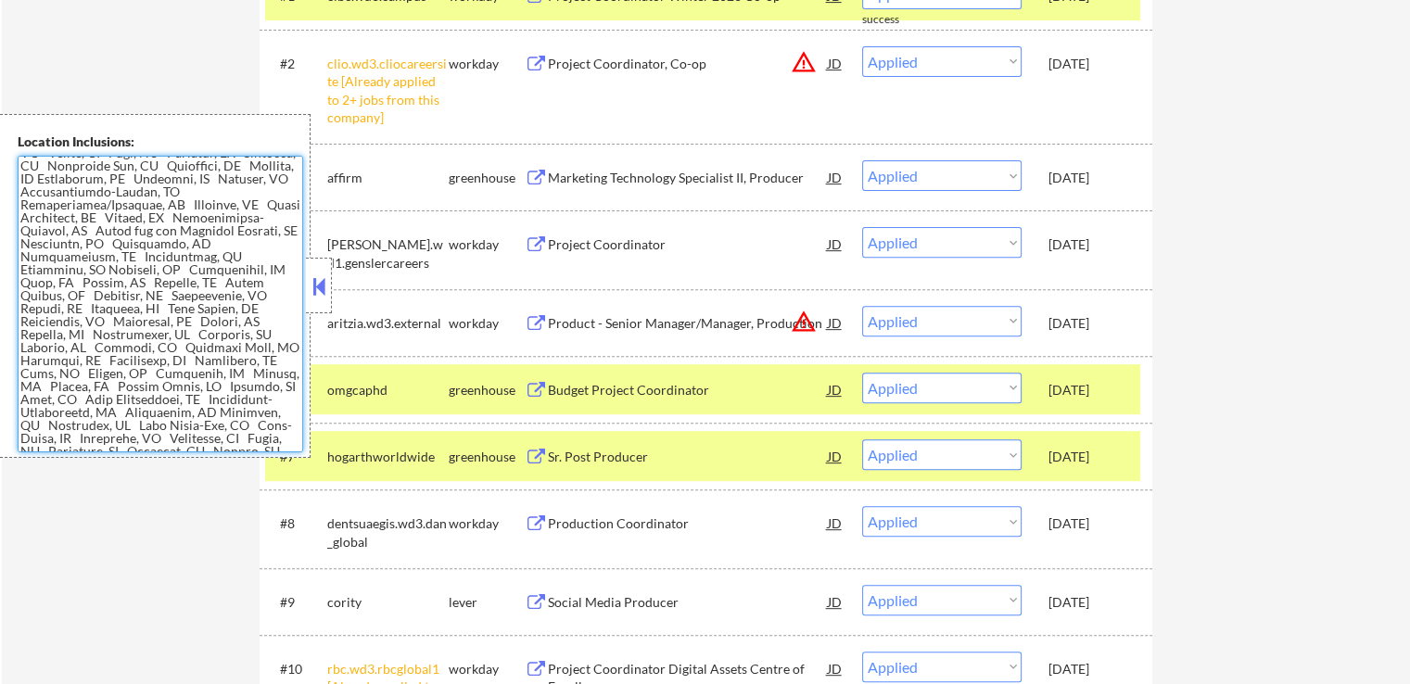
scroll to position [93, 0]
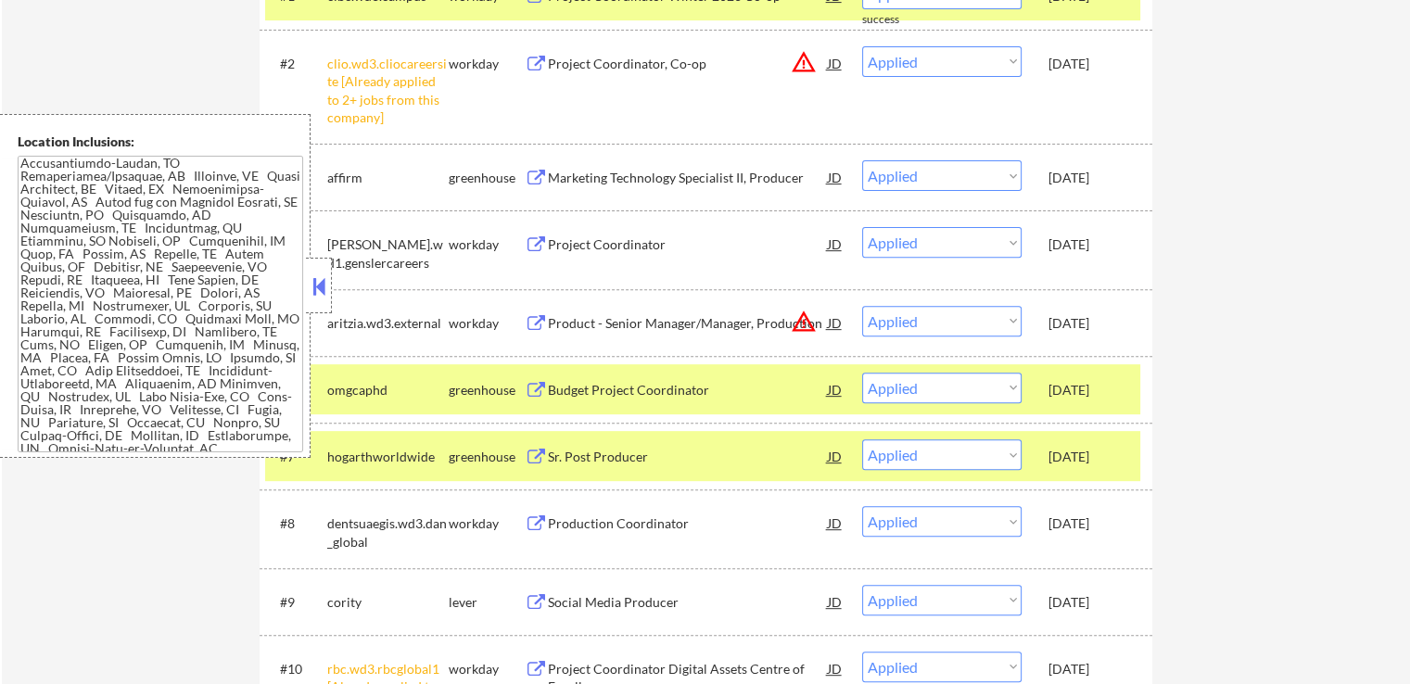
click at [324, 292] on button at bounding box center [319, 287] width 20 height 28
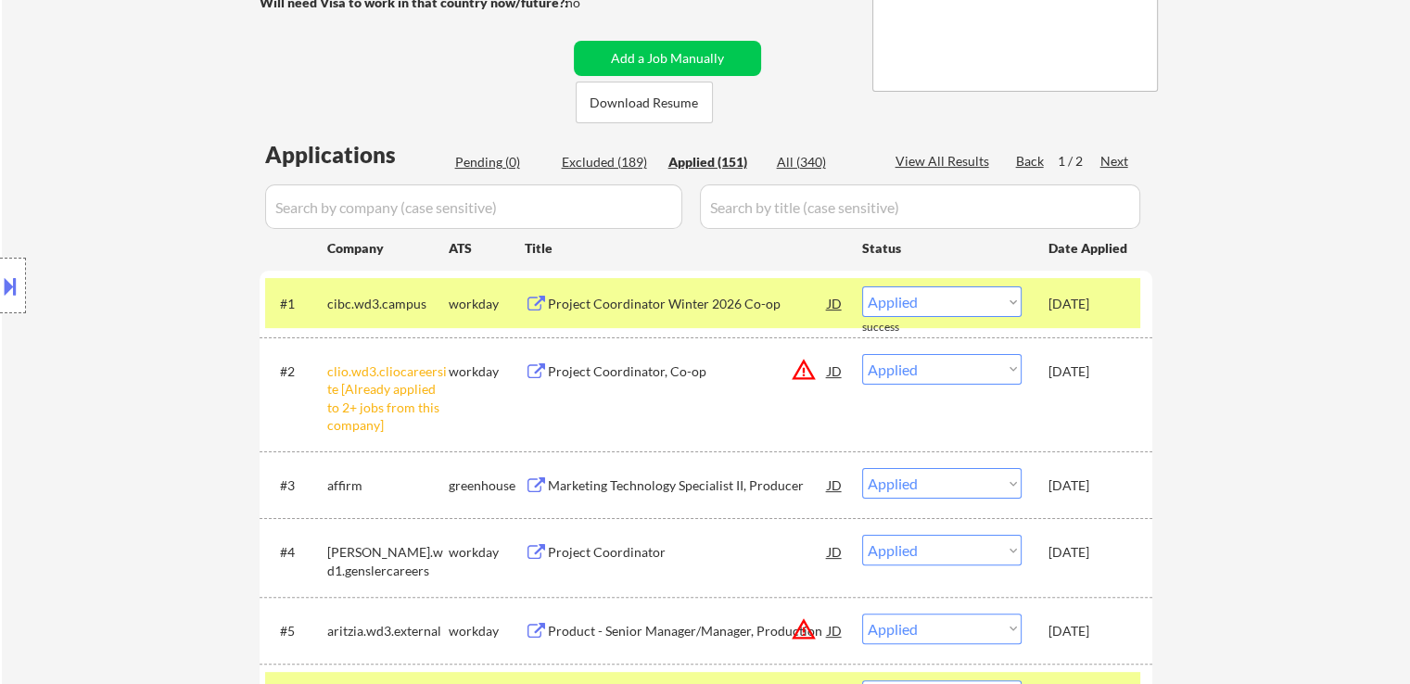
scroll to position [278, 0]
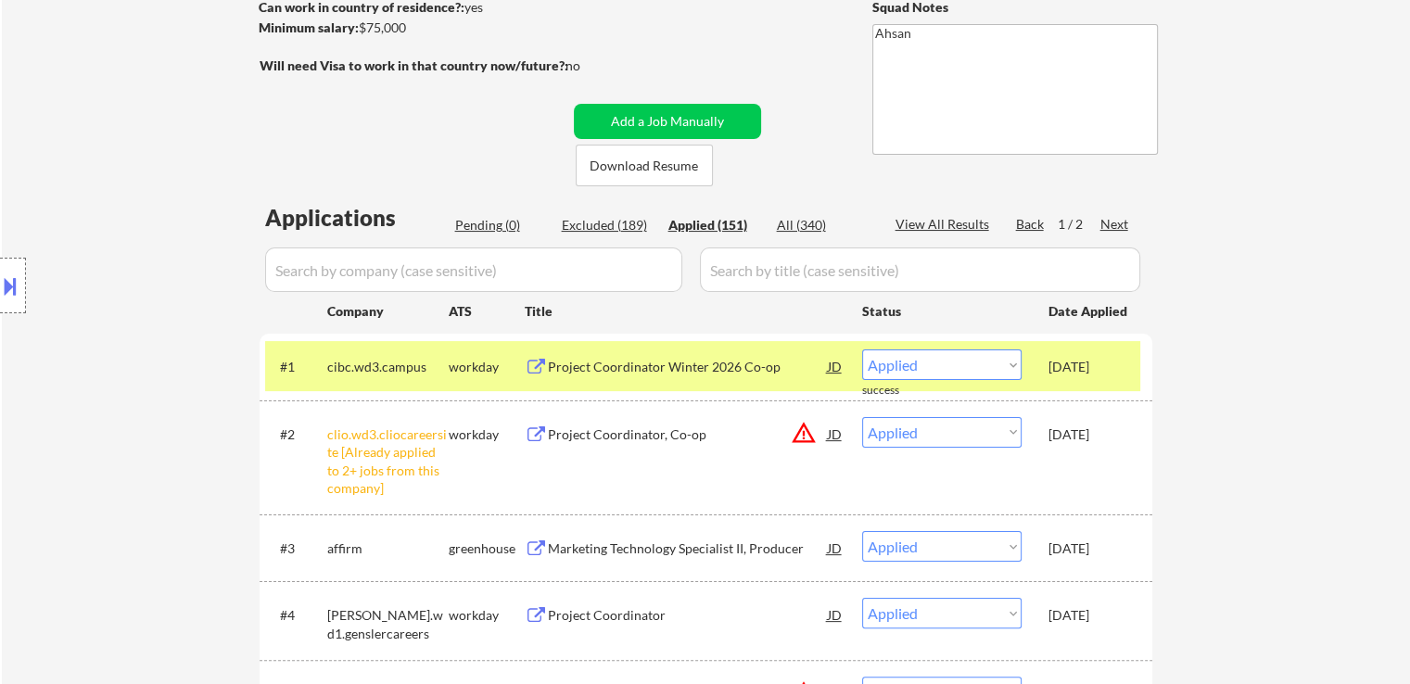
click at [81, 302] on div "Location Inclusions:" at bounding box center [166, 286] width 332 height 344
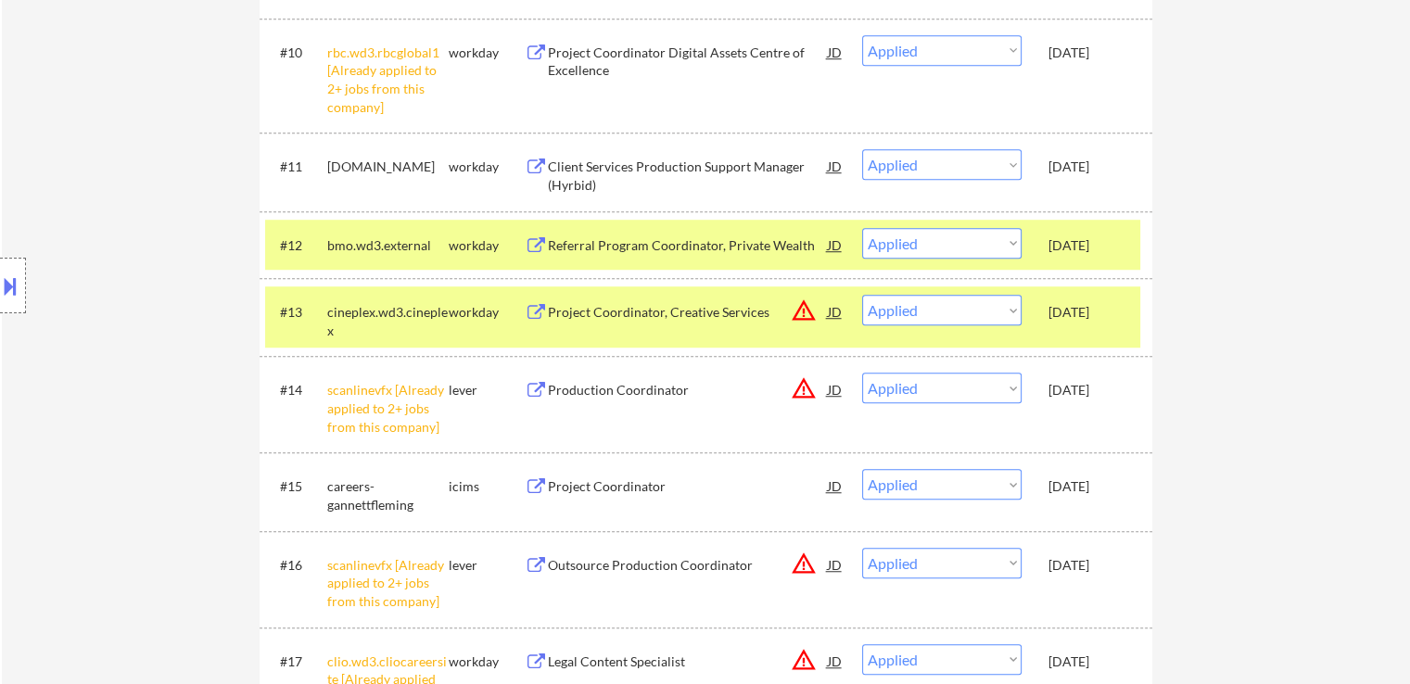
scroll to position [1298, 0]
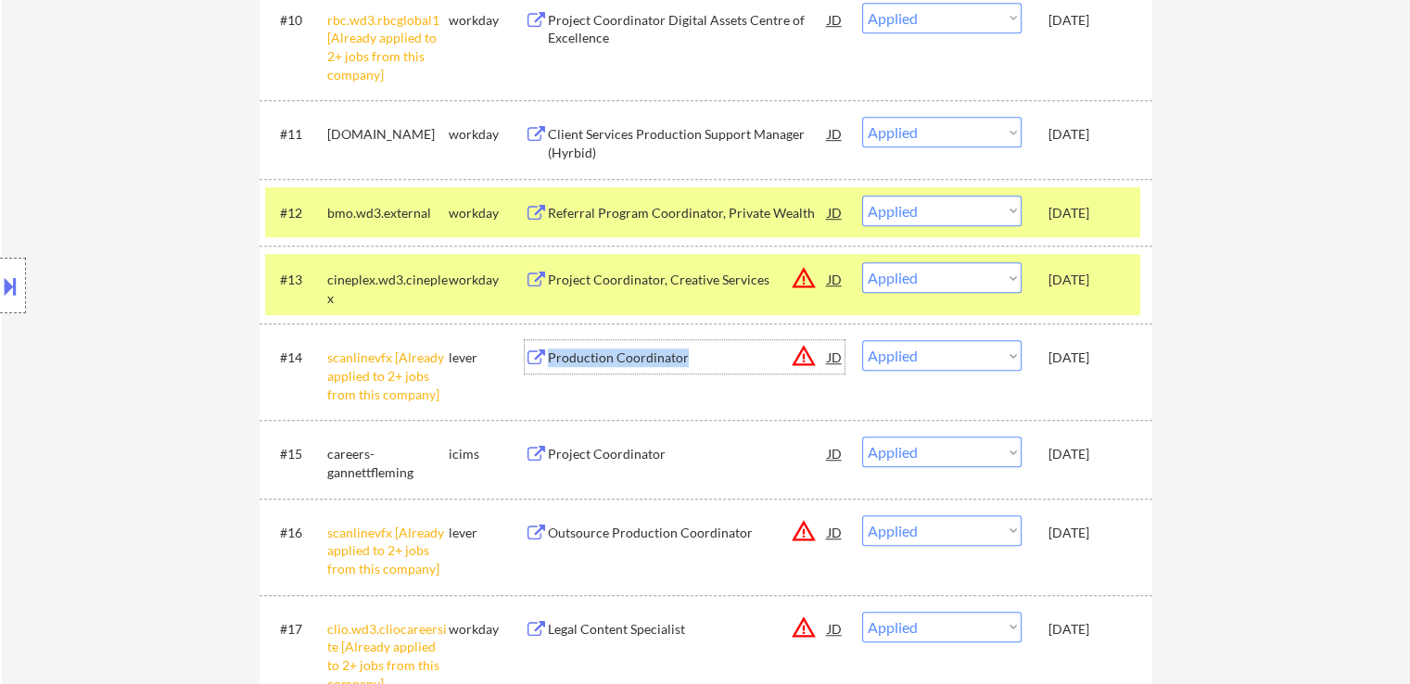
copy div "Production Coordinator"
drag, startPoint x: 701, startPoint y: 361, endPoint x: 545, endPoint y: 362, distance: 155.7
click at [545, 362] on div "Production Coordinator JD warning_amber" at bounding box center [685, 356] width 320 height 33
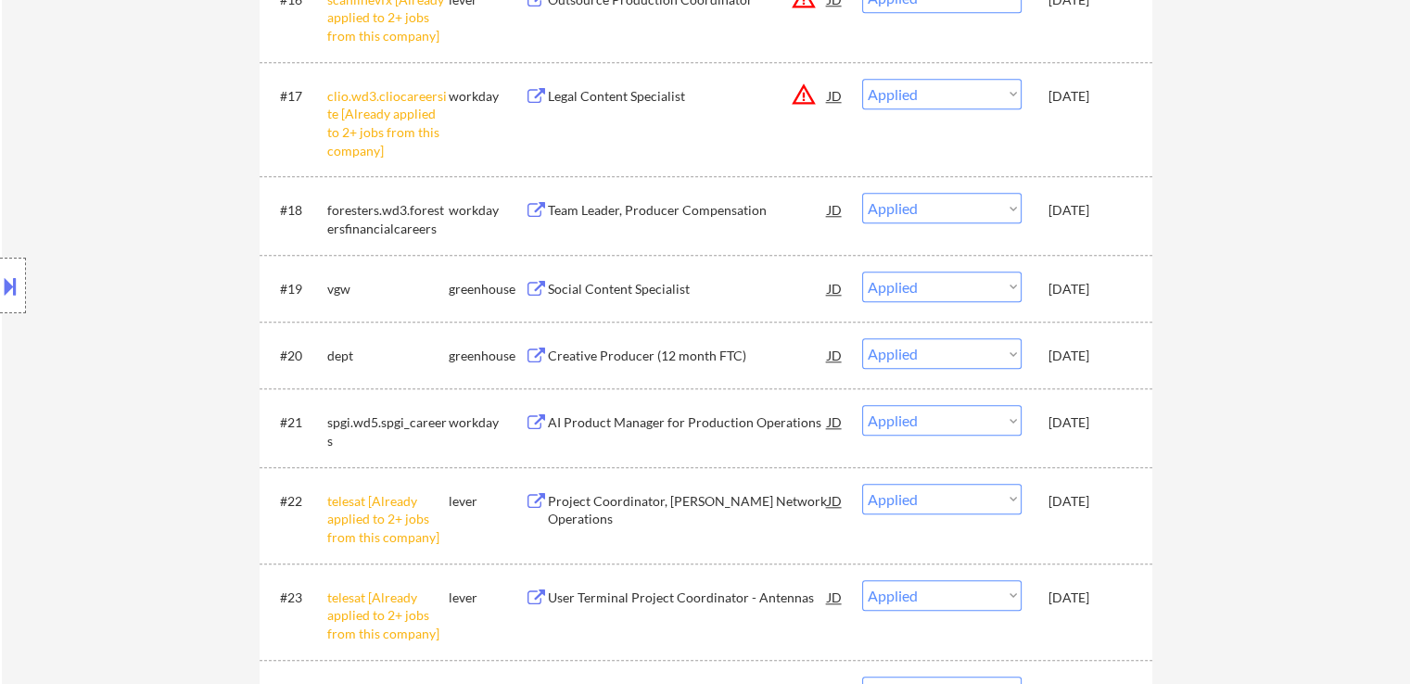
scroll to position [1761, 0]
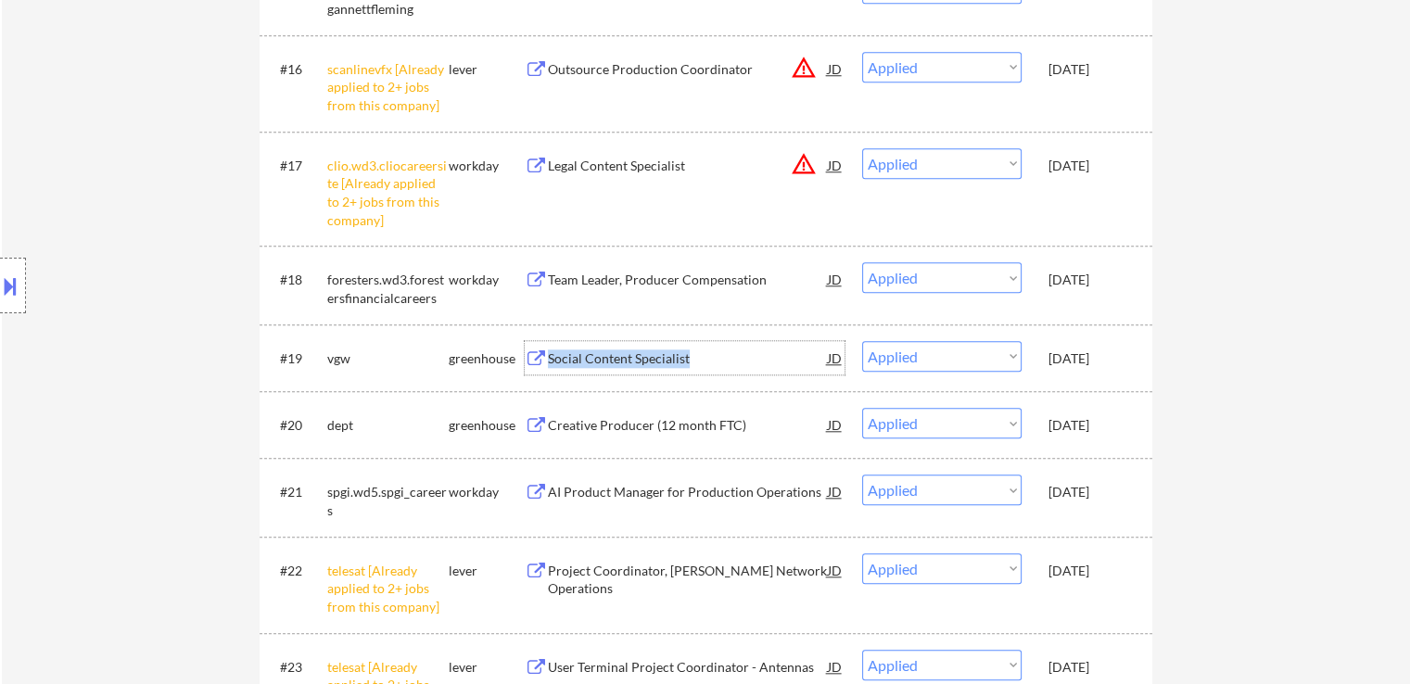
copy div "Social Content Specialist"
drag, startPoint x: 705, startPoint y: 361, endPoint x: 549, endPoint y: 361, distance: 156.7
click at [549, 361] on div "Social Content Specialist" at bounding box center [688, 358] width 280 height 19
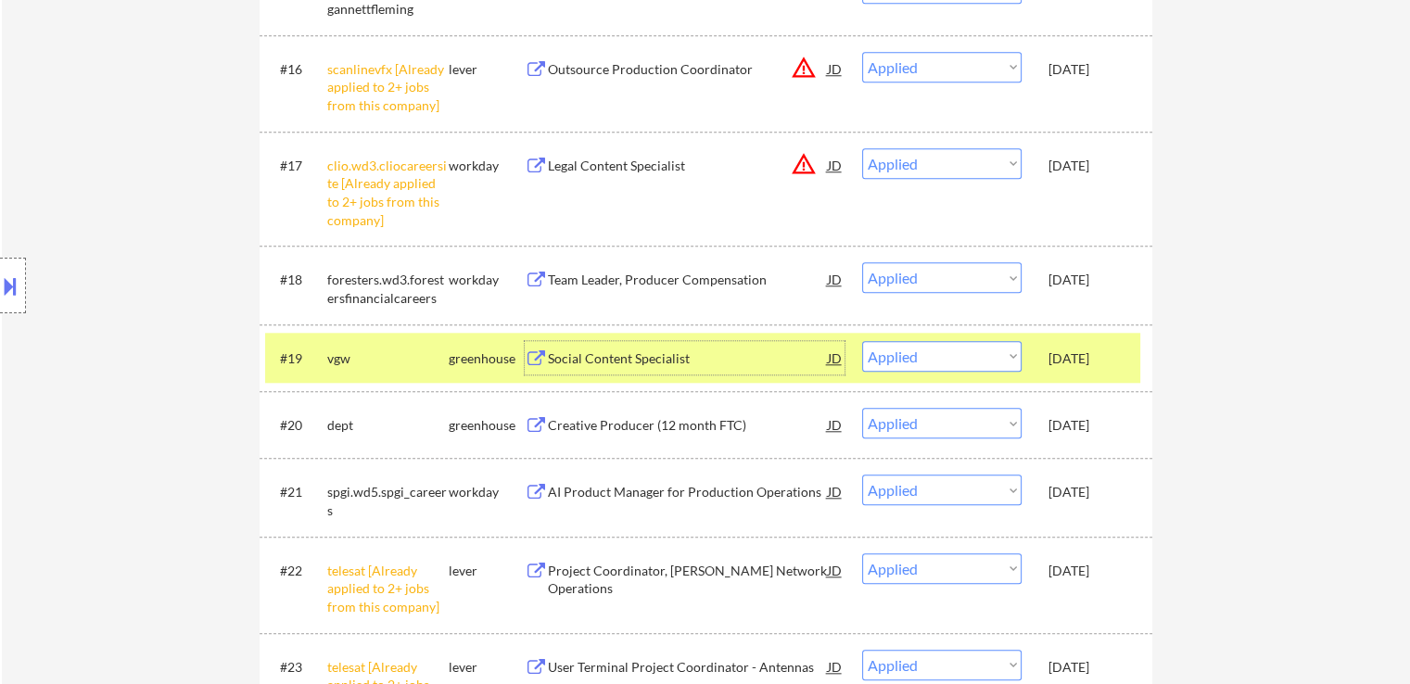
drag, startPoint x: 0, startPoint y: 471, endPoint x: 293, endPoint y: 447, distance: 293.9
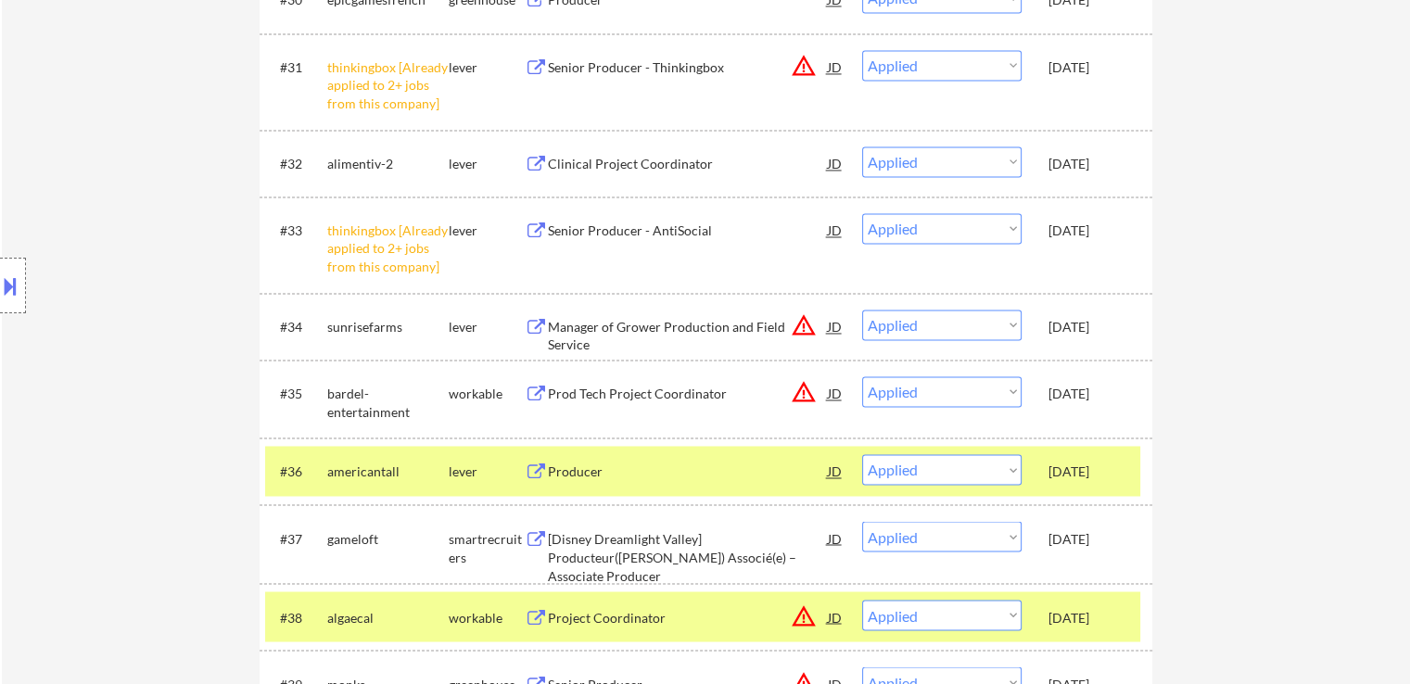
scroll to position [3059, 0]
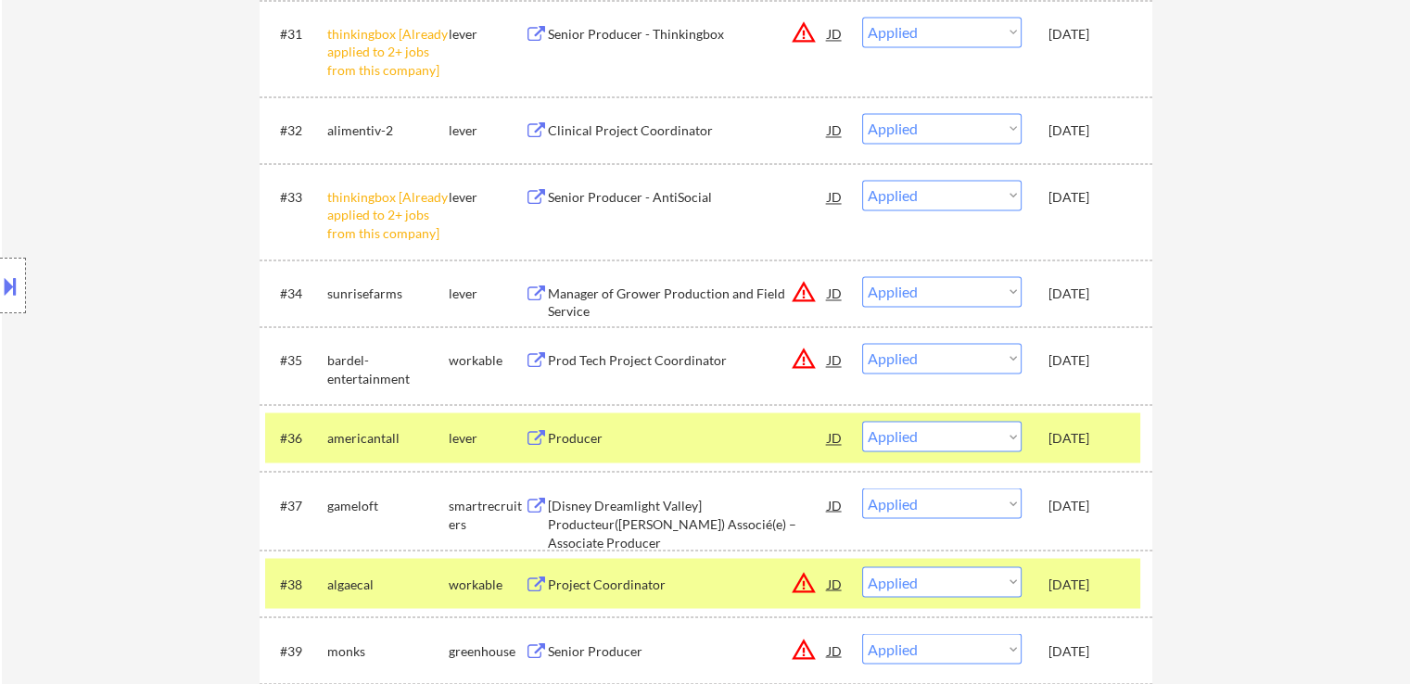
click at [292, 425] on div "Location Inclusions:" at bounding box center [166, 286] width 332 height 344
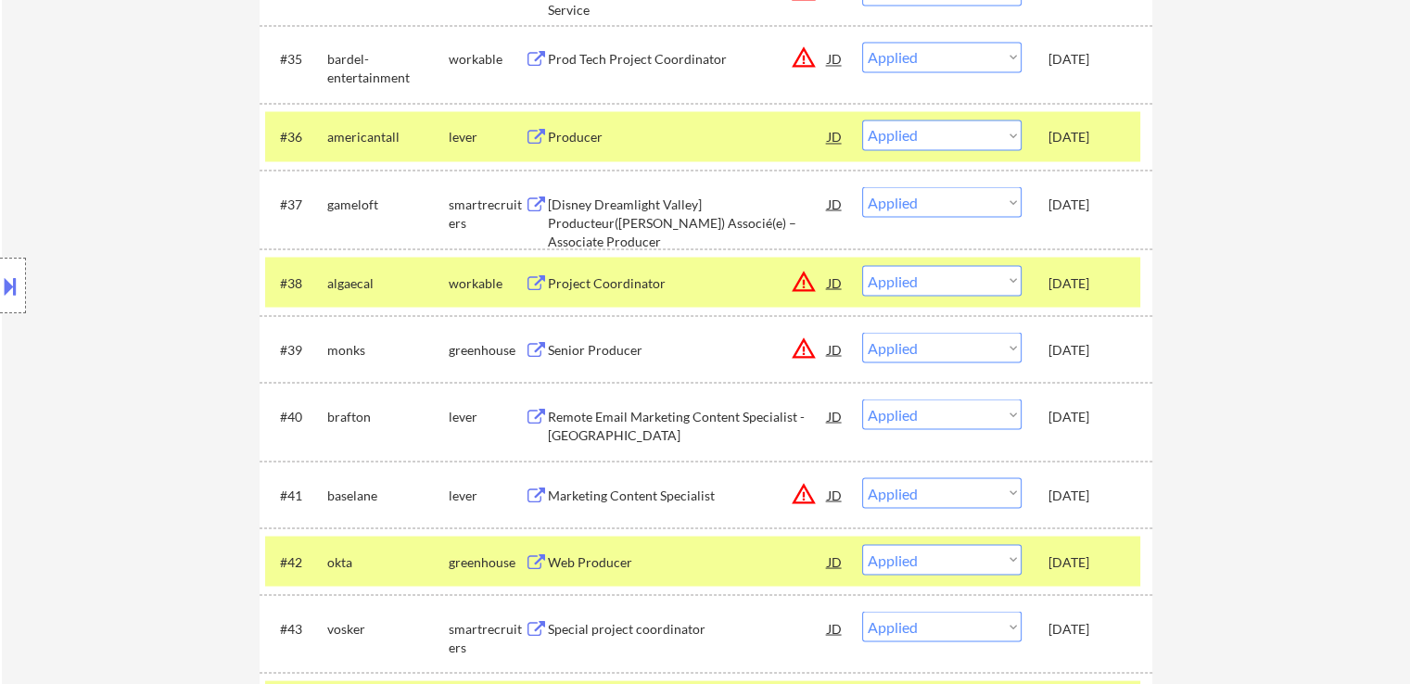
scroll to position [3430, 0]
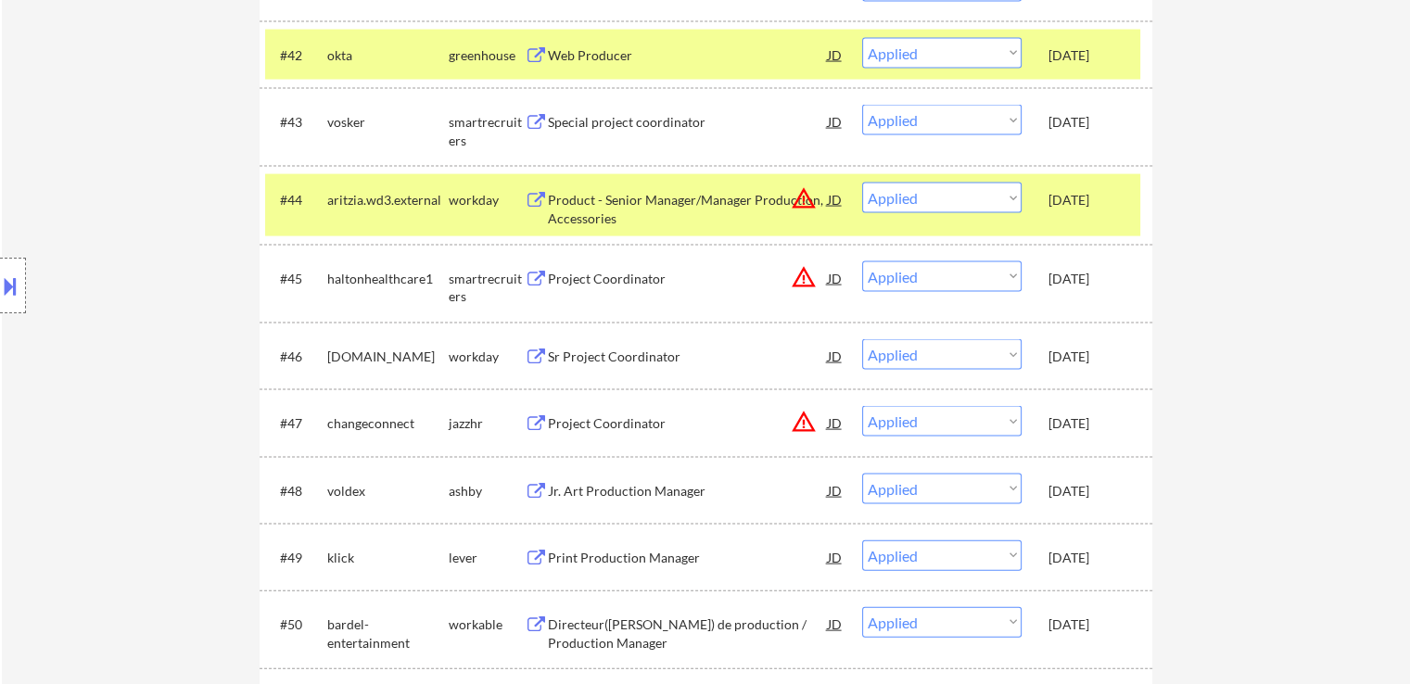
scroll to position [3986, 0]
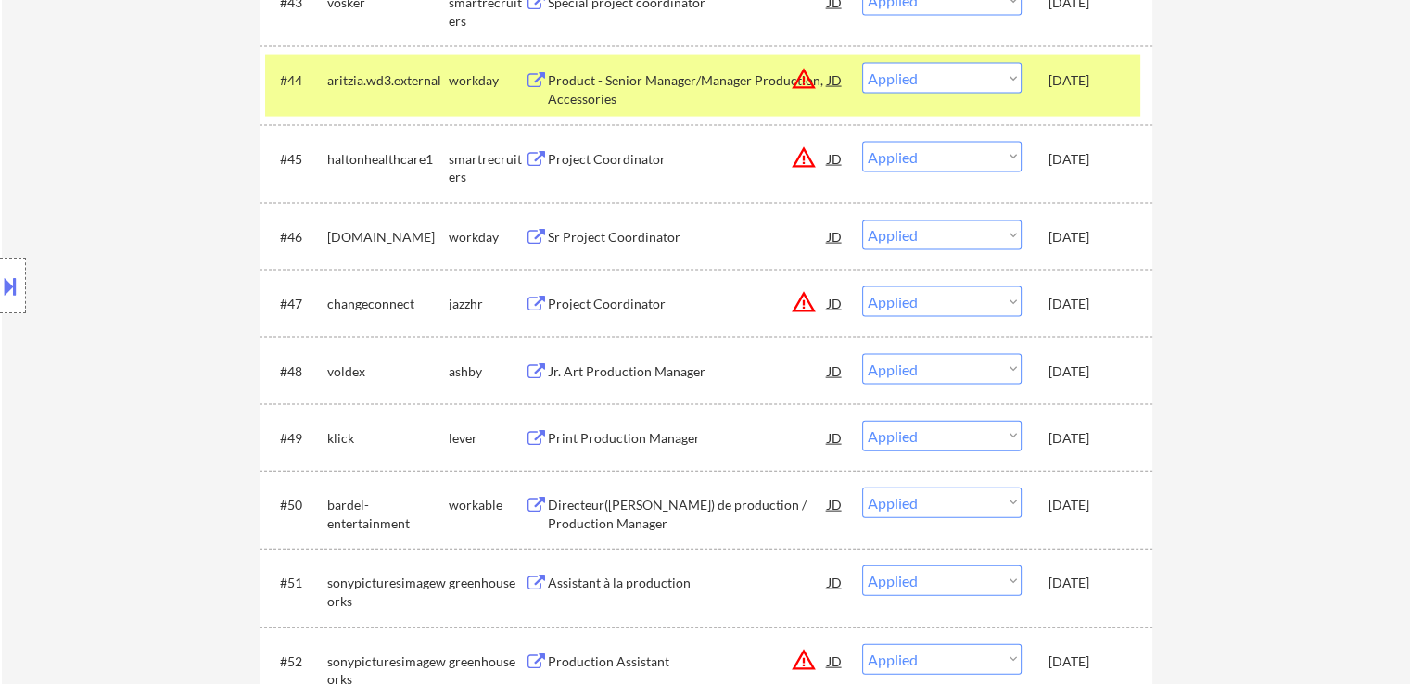
click at [95, 430] on div "Location Inclusions:" at bounding box center [166, 286] width 332 height 344
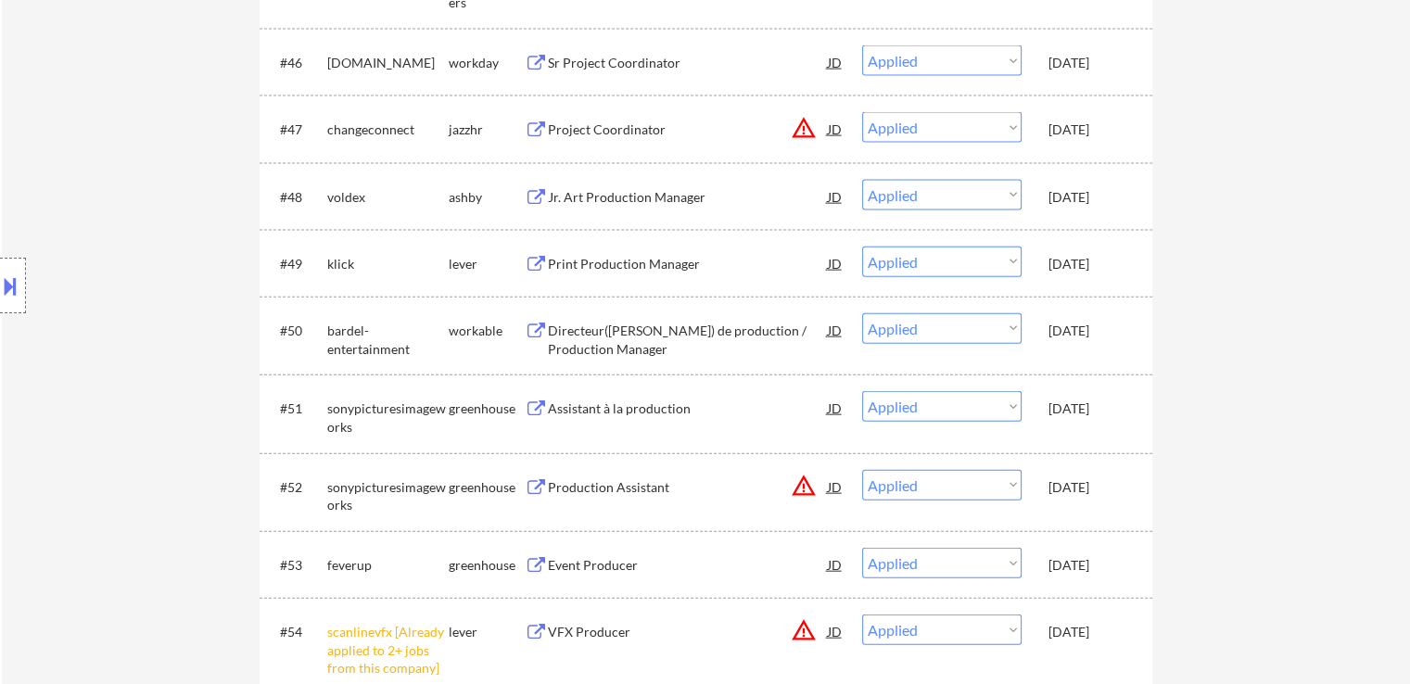
scroll to position [4079, 0]
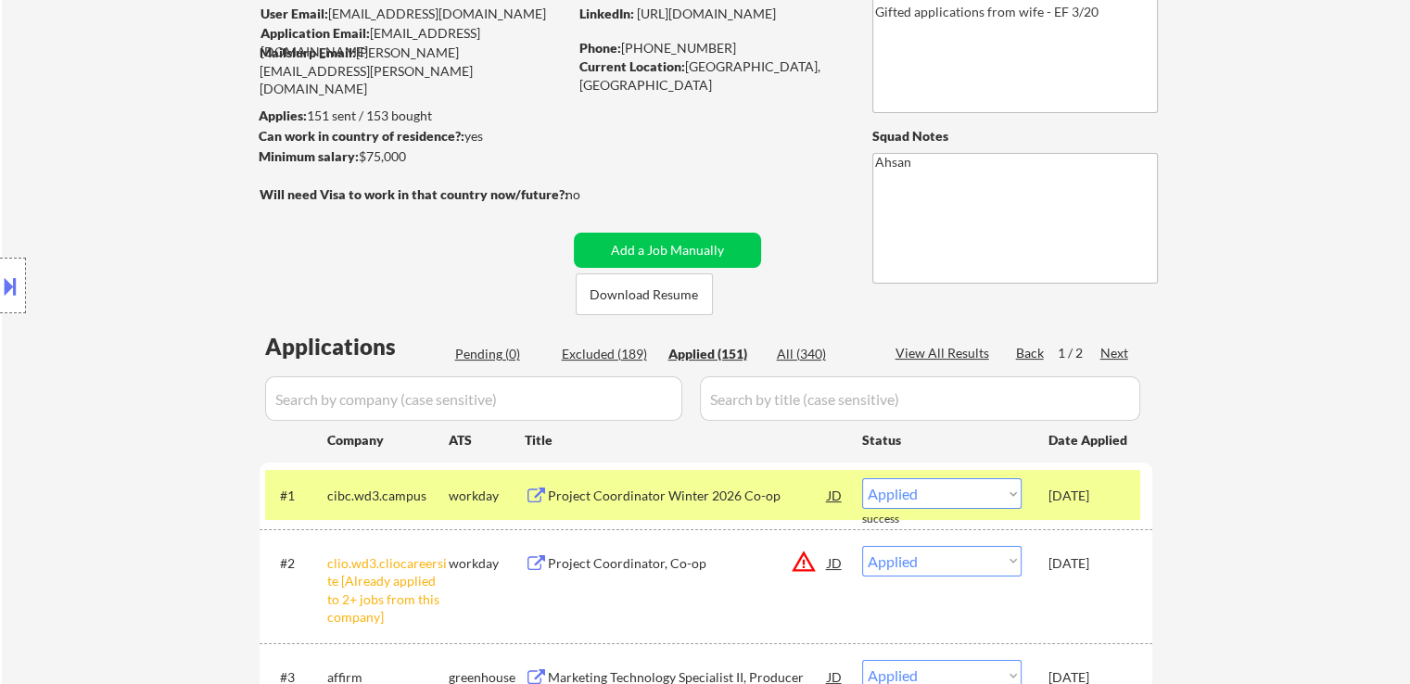
scroll to position [463, 0]
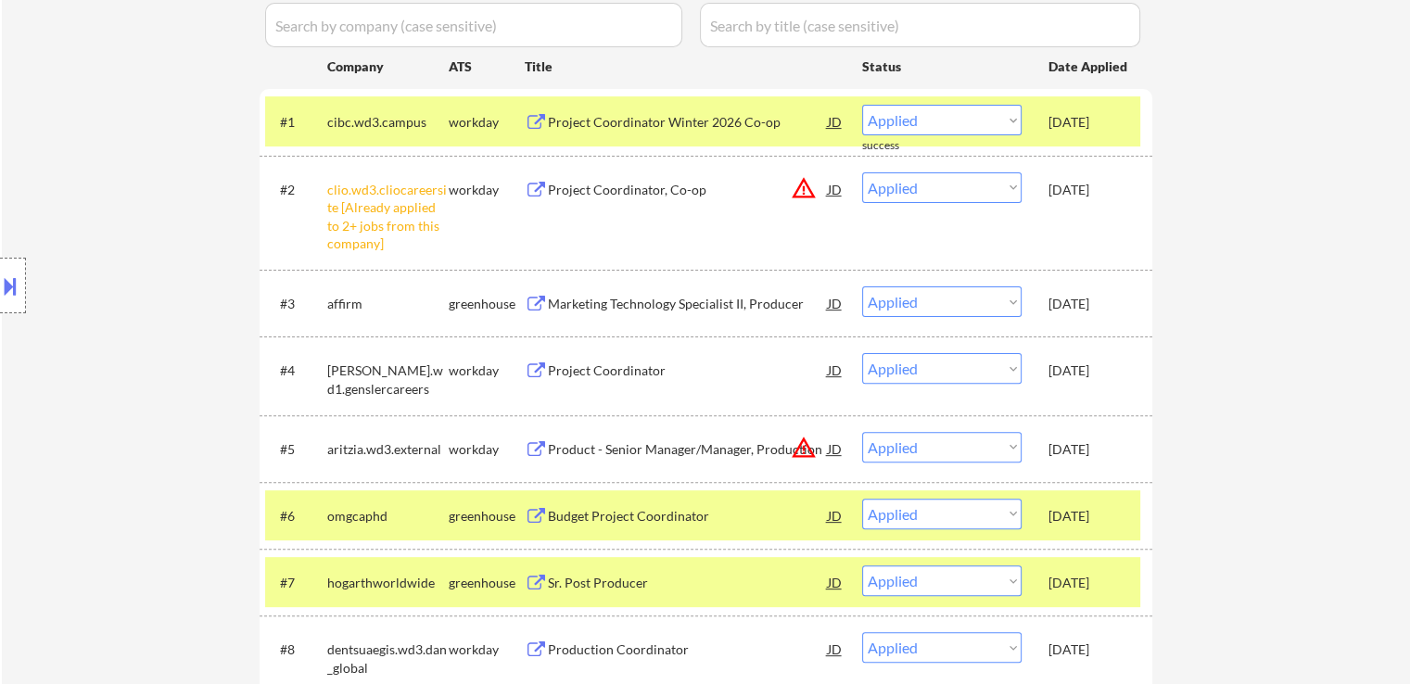
scroll to position [556, 0]
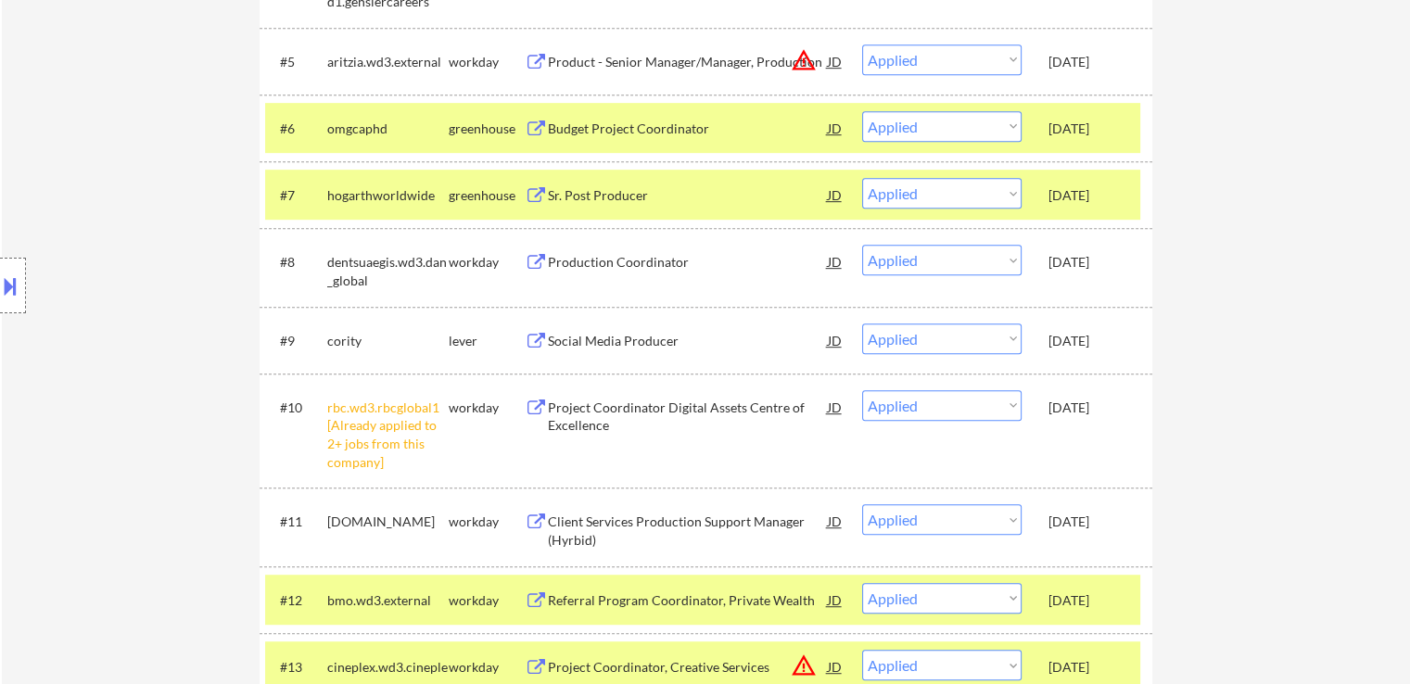
scroll to position [927, 0]
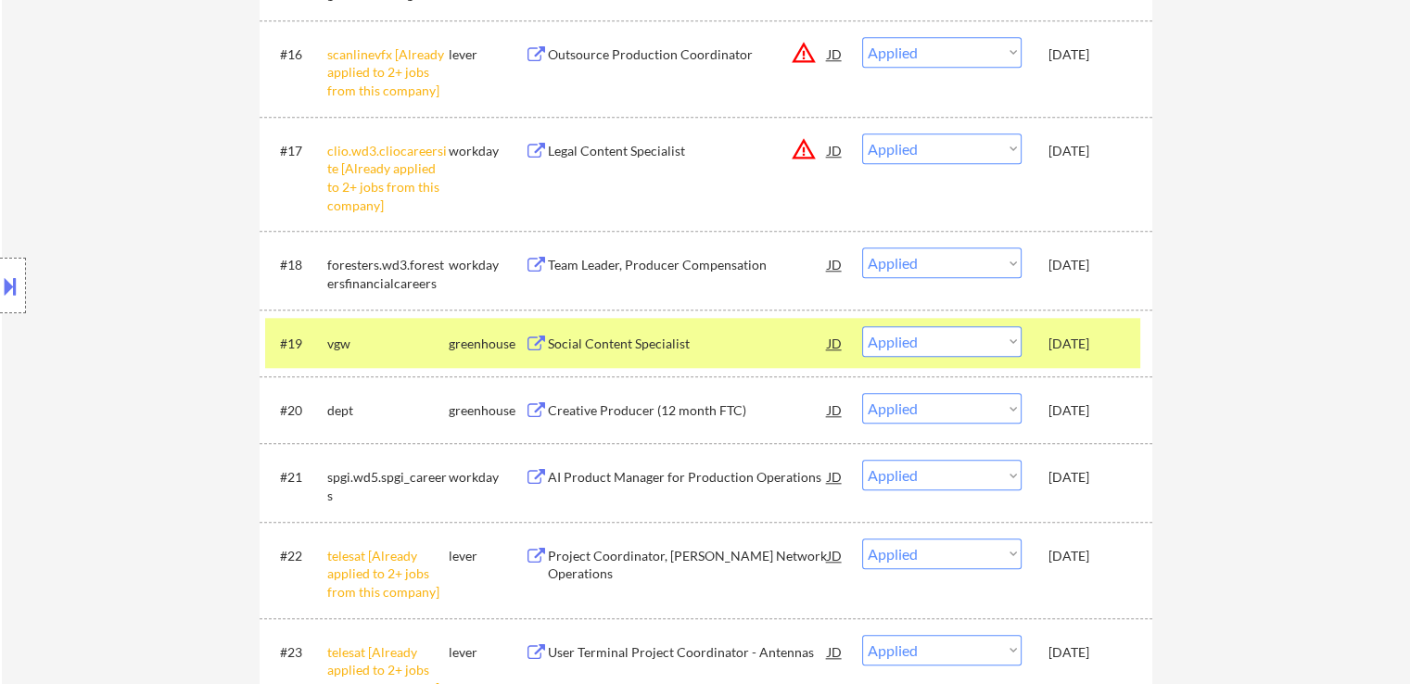
scroll to position [1669, 0]
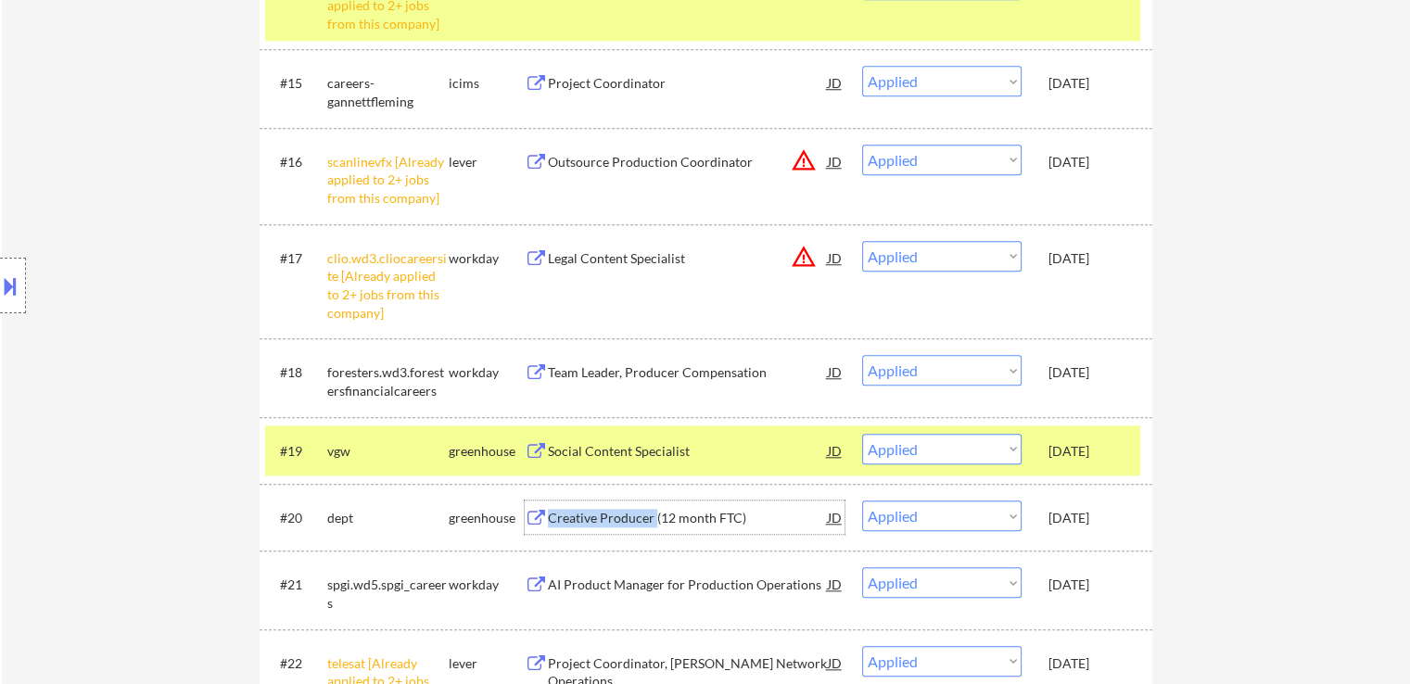
drag, startPoint x: 549, startPoint y: 527, endPoint x: 654, endPoint y: 530, distance: 104.8
click at [654, 530] on div "Creative Producer (12 month FTC) JD" at bounding box center [685, 517] width 320 height 33
copy div "Creative Producer"
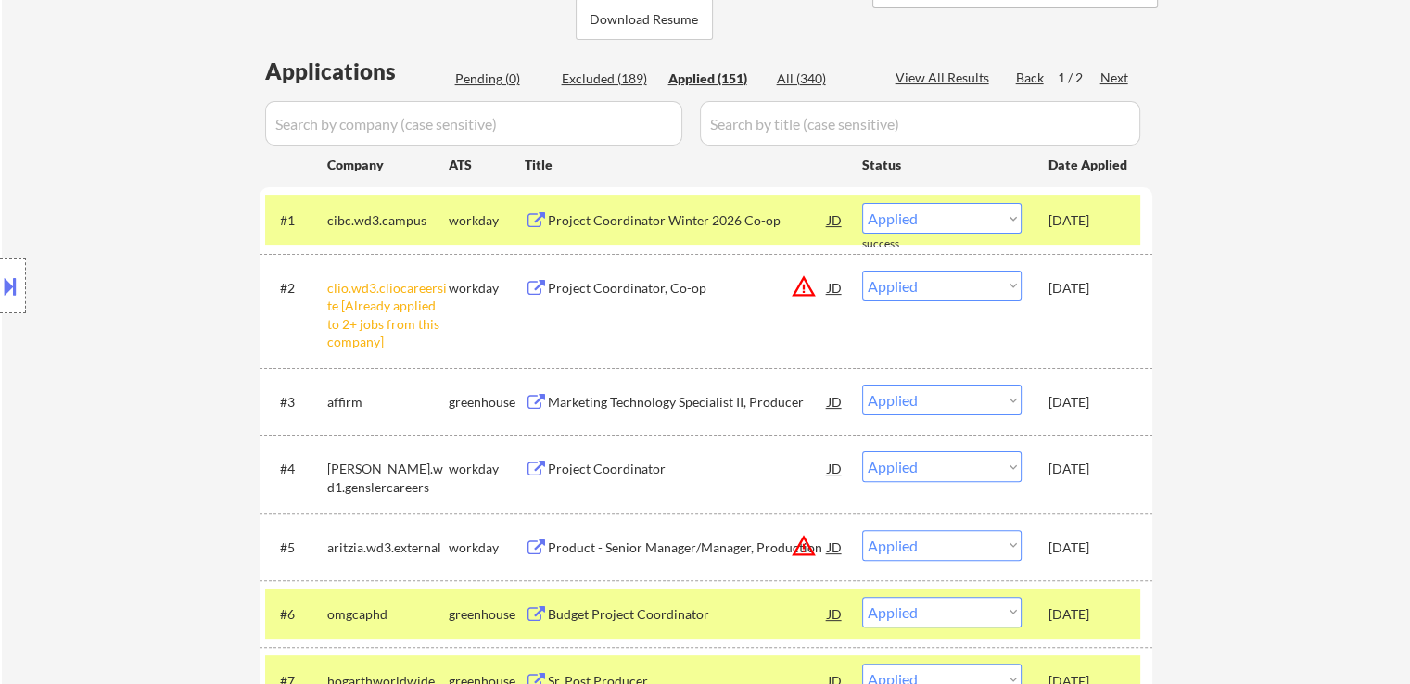
scroll to position [463, 0]
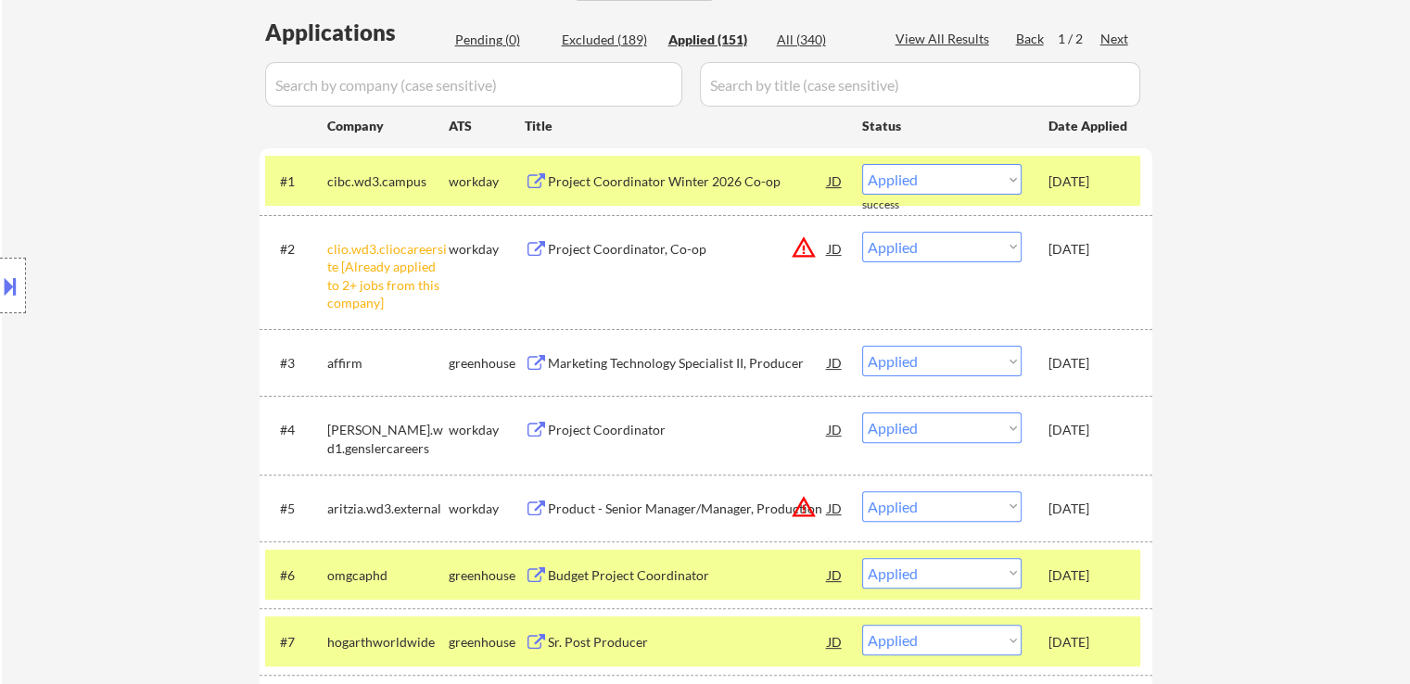
click at [388, 83] on input "input" at bounding box center [473, 84] width 417 height 44
paste input "spellbook"
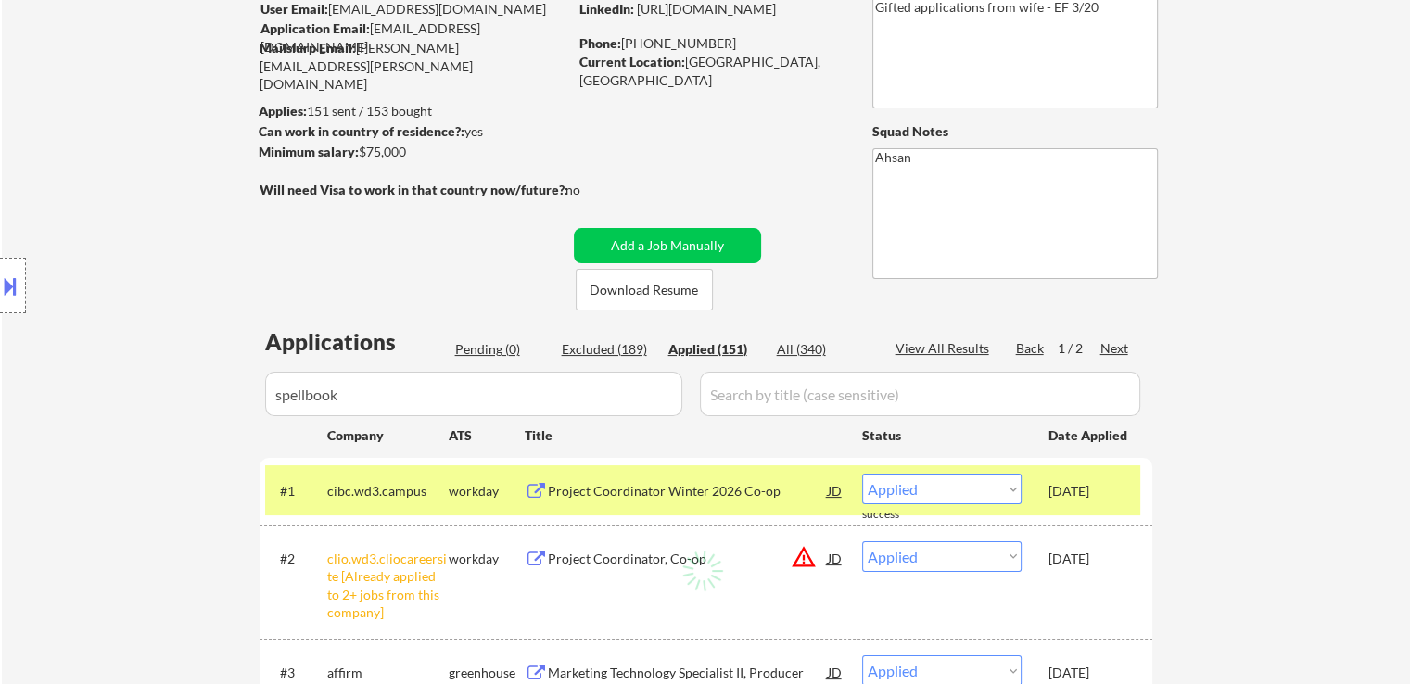
scroll to position [93, 0]
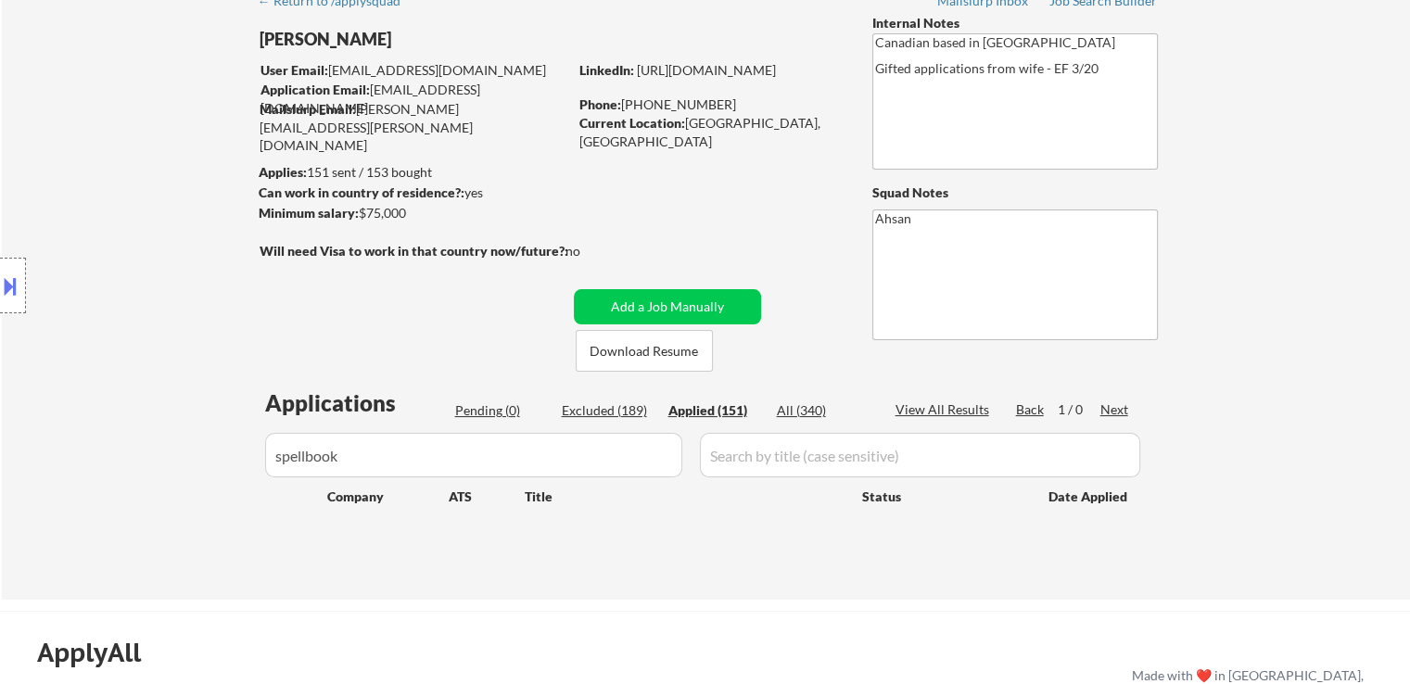
click at [384, 453] on input "input" at bounding box center [473, 455] width 417 height 44
click at [622, 413] on div "Excluded (189)" at bounding box center [608, 410] width 93 height 19
click at [704, 413] on div "Applied (151)" at bounding box center [714, 410] width 93 height 19
drag, startPoint x: 278, startPoint y: 461, endPoint x: 48, endPoint y: 466, distance: 230.0
click at [37, 463] on div "← Return to /applysquad Mailslurp Inbox Job Search Builder [PERSON_NAME] User E…" at bounding box center [706, 290] width 1408 height 618
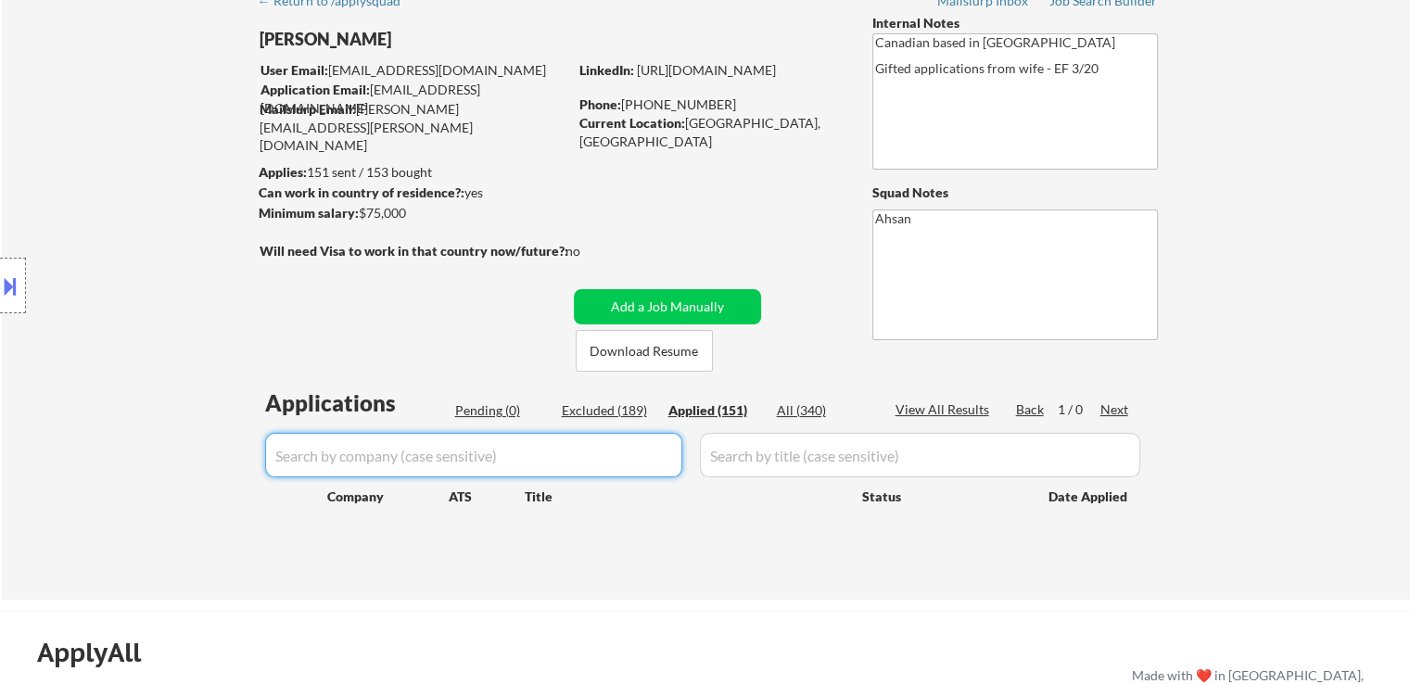
click at [0, 0] on div "Project Coordinator Winter 2026 Co-op" at bounding box center [0, 0] width 0 height 0
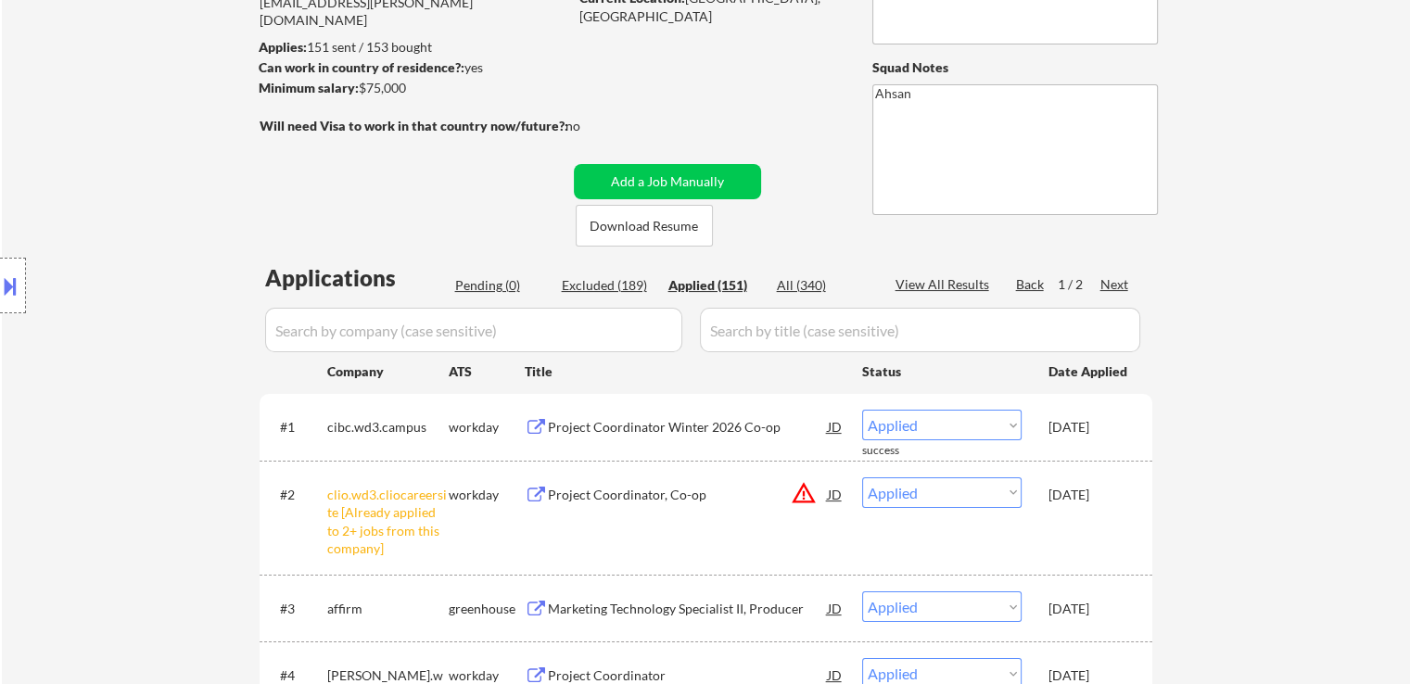
scroll to position [278, 0]
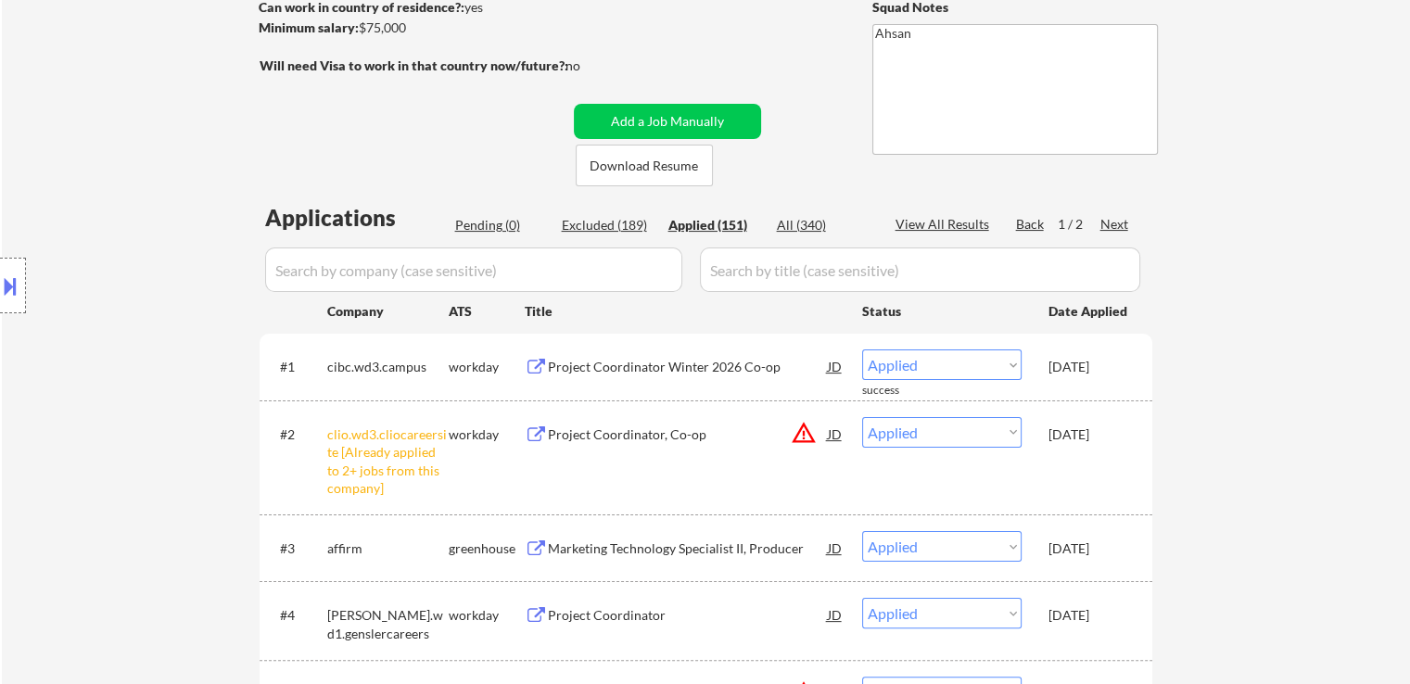
click at [475, 228] on div "Pending (0)" at bounding box center [501, 225] width 93 height 19
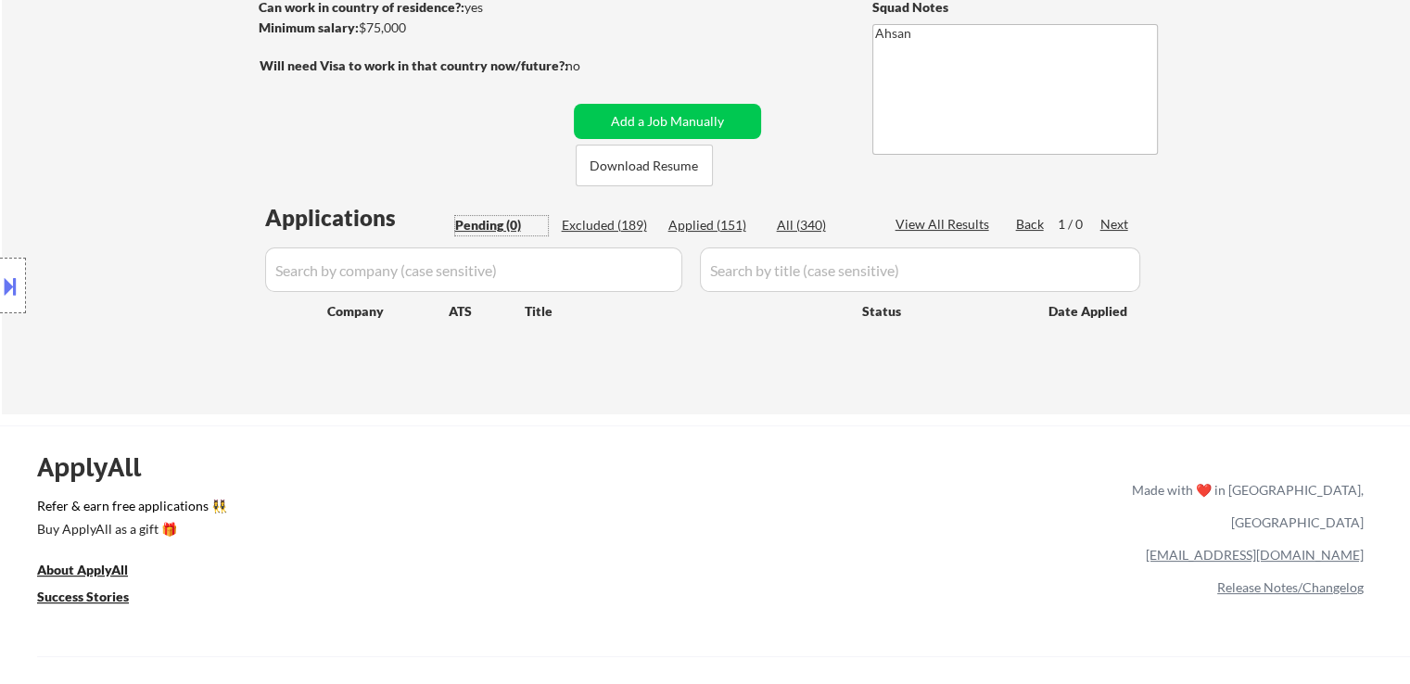
click at [620, 233] on div "Excluded (189)" at bounding box center [608, 225] width 93 height 19
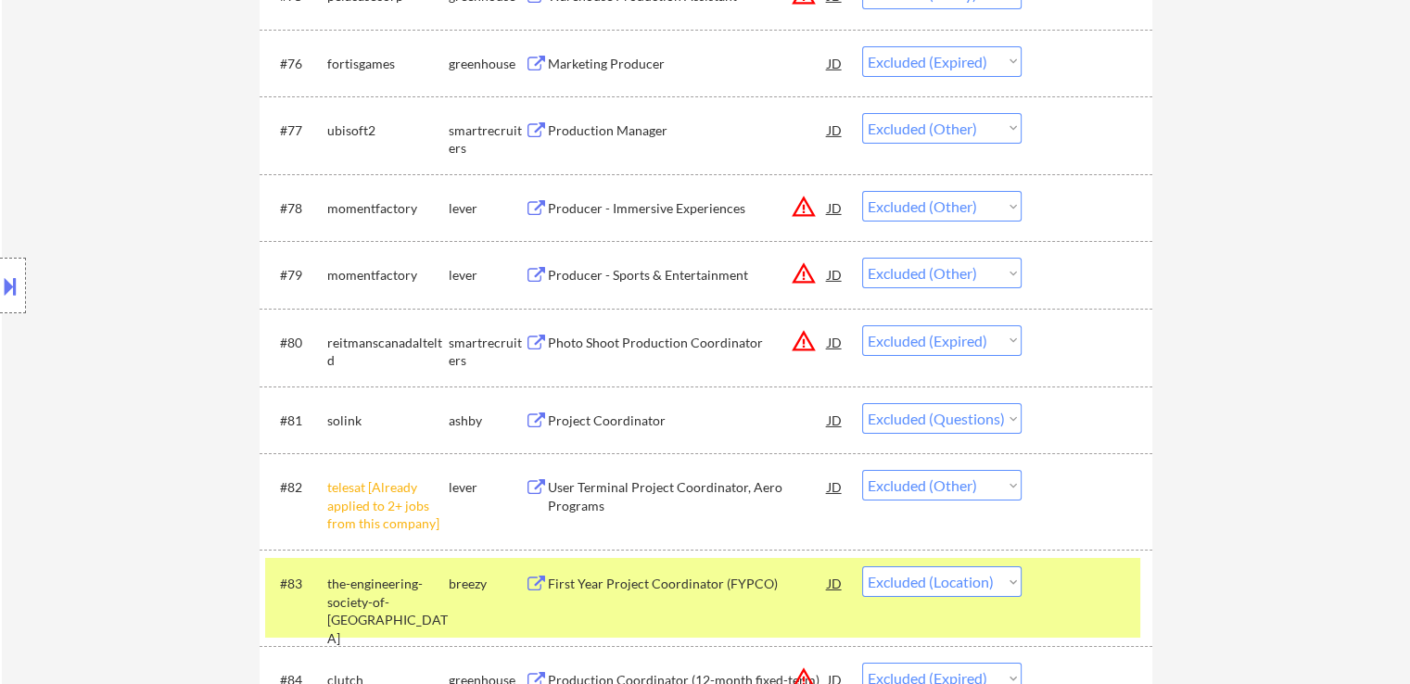
scroll to position [4331, 0]
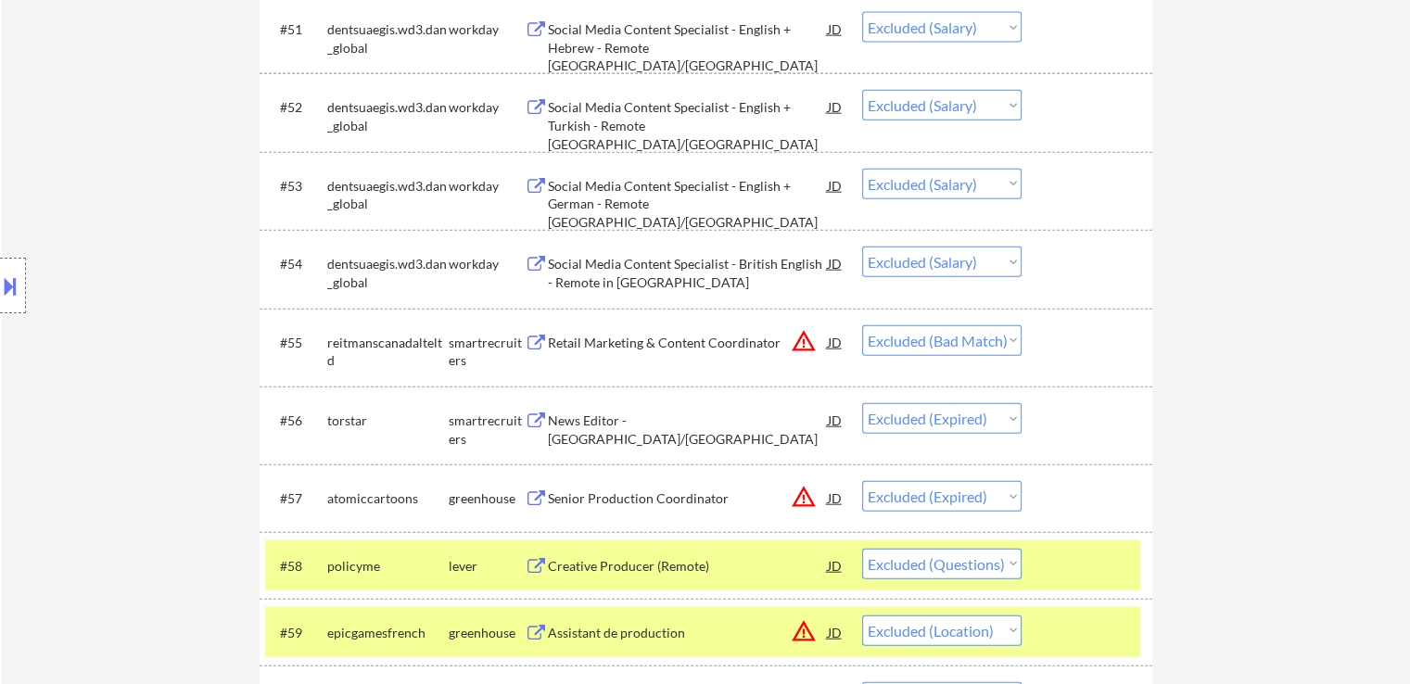
click at [967, 340] on select "Choose an option... Pending Applied Excluded (Questions) Excluded (Expired) Exc…" at bounding box center [941, 340] width 159 height 31
click at [862, 325] on select "Choose an option... Pending Applied Excluded (Questions) Excluded (Expired) Exc…" at bounding box center [941, 340] width 159 height 31
click at [679, 346] on div "Retail Marketing & Content Coordinator" at bounding box center [688, 343] width 280 height 19
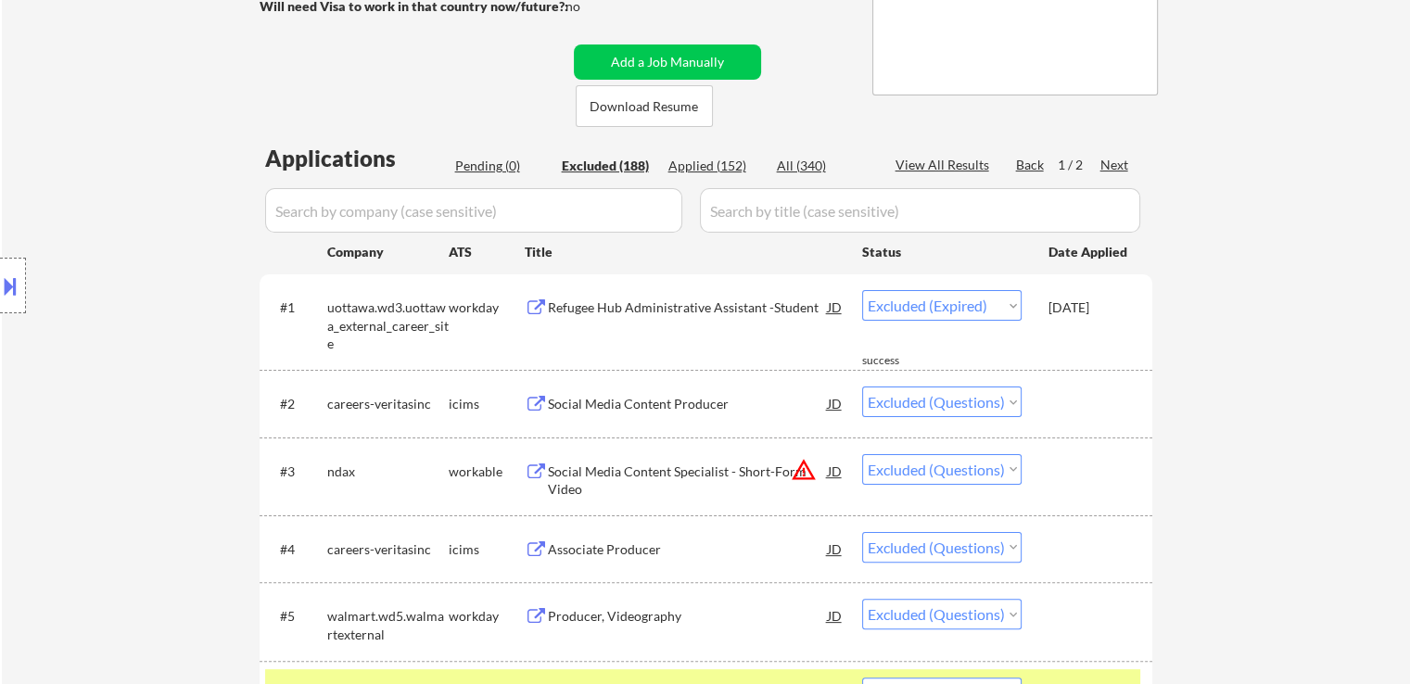
scroll to position [371, 0]
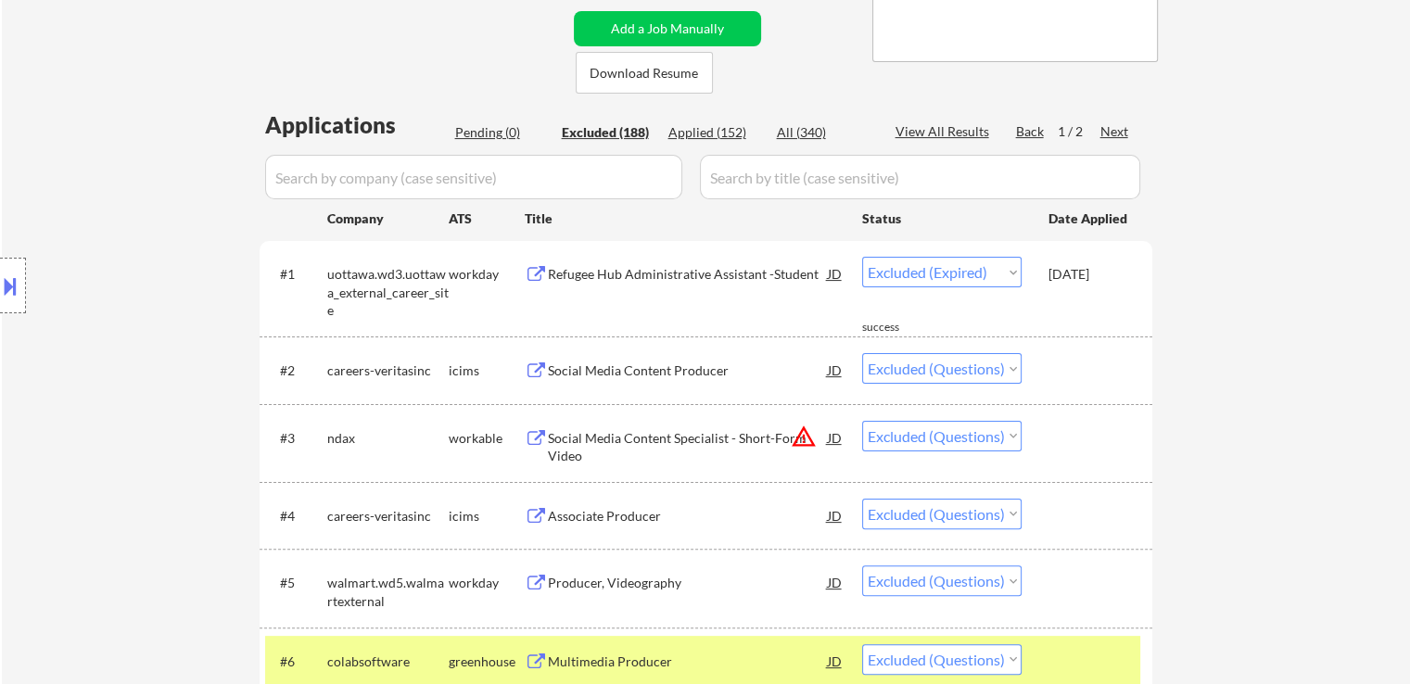
click at [717, 138] on div "Applied (152)" at bounding box center [714, 132] width 93 height 19
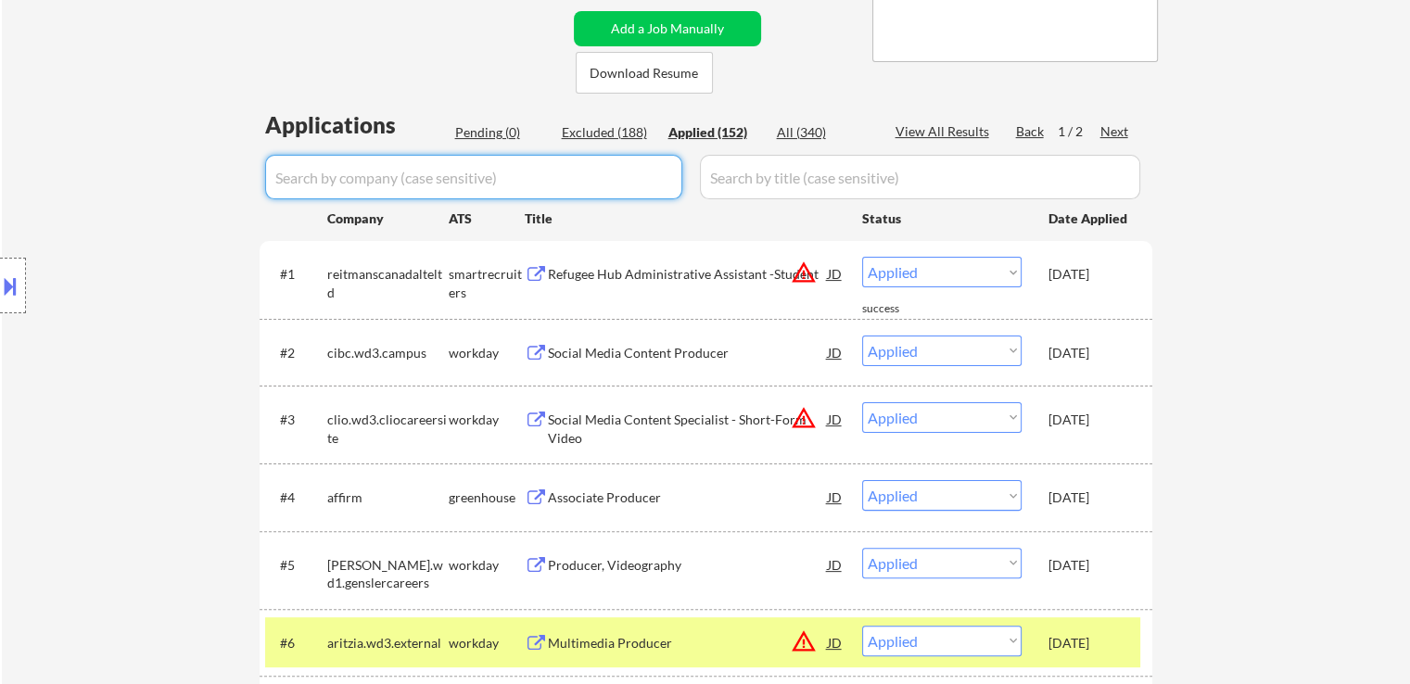
click at [410, 175] on input "input" at bounding box center [473, 177] width 417 height 44
paste input "bamboohr"
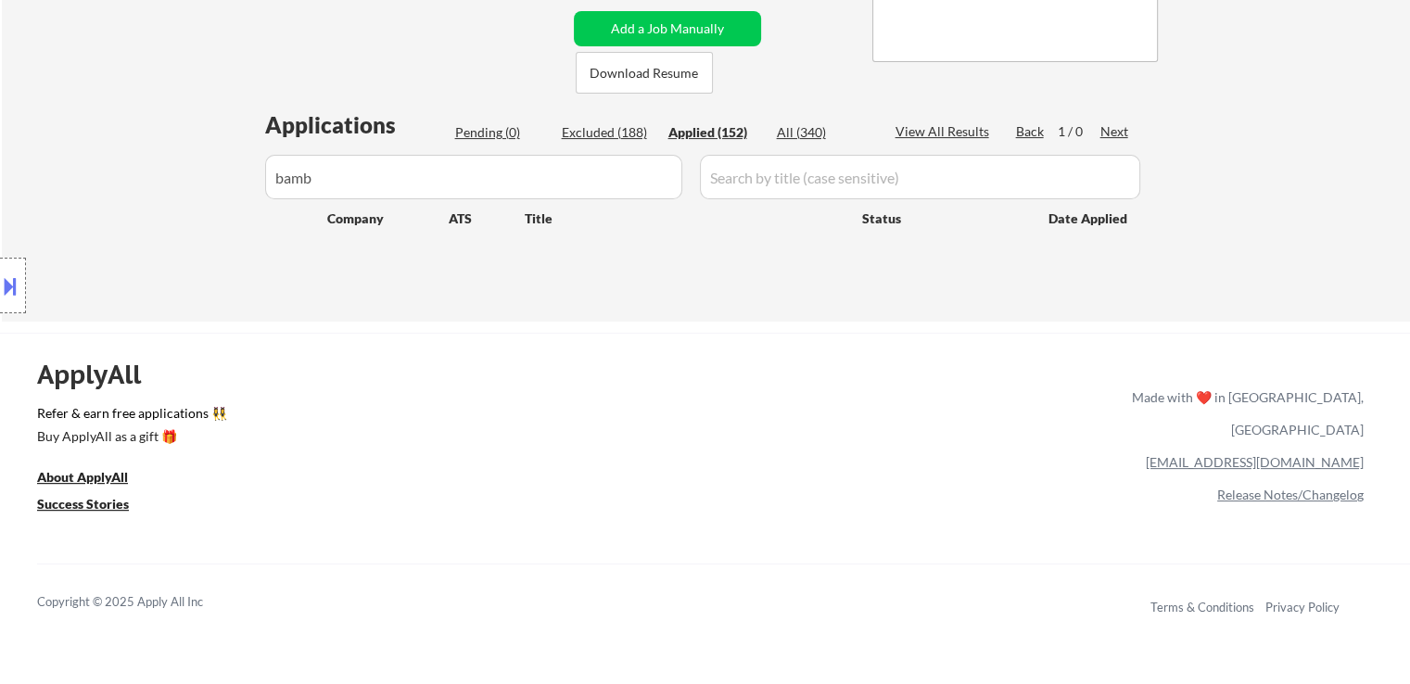
drag, startPoint x: 0, startPoint y: 169, endPoint x: 345, endPoint y: 172, distance: 344.9
paste input "harborglobal"
drag, startPoint x: 415, startPoint y: 176, endPoint x: 0, endPoint y: 215, distance: 417.1
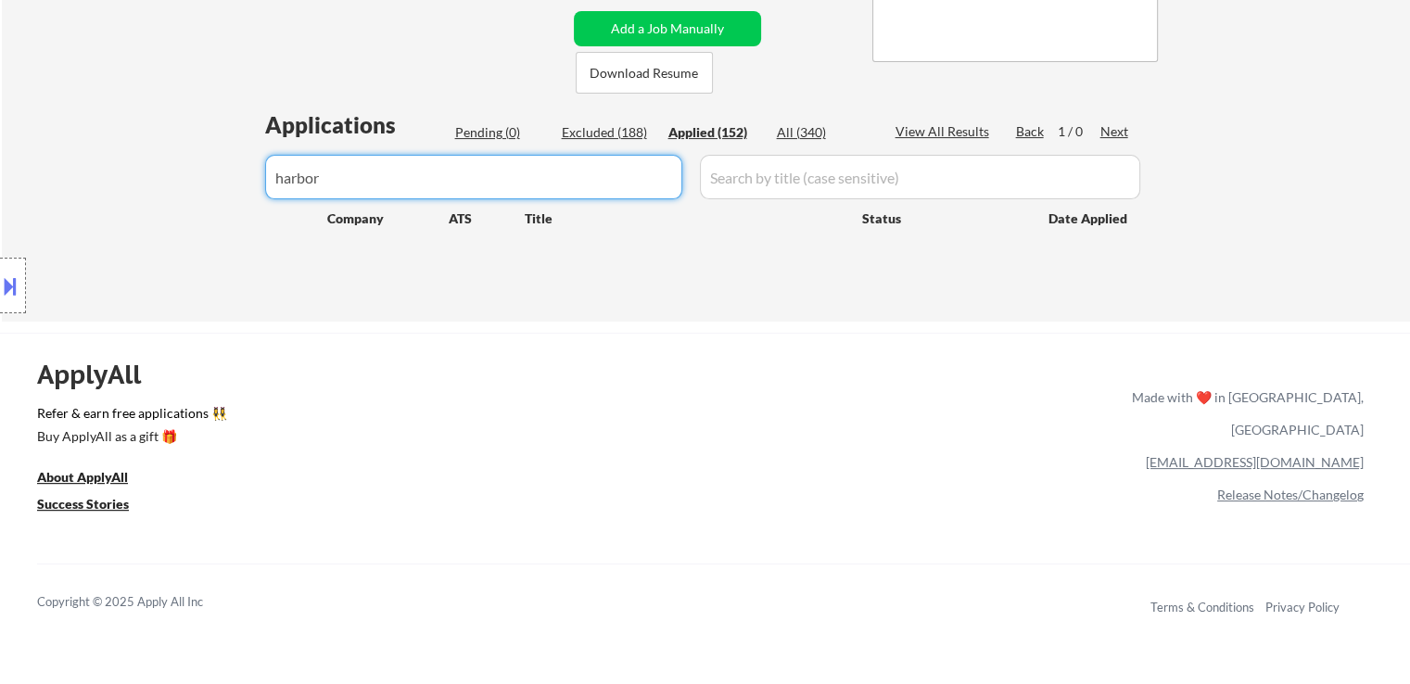
paste input "Harbor"
drag, startPoint x: 0, startPoint y: 309, endPoint x: 167, endPoint y: 303, distance: 166.9
paste input "createmusicgroup"
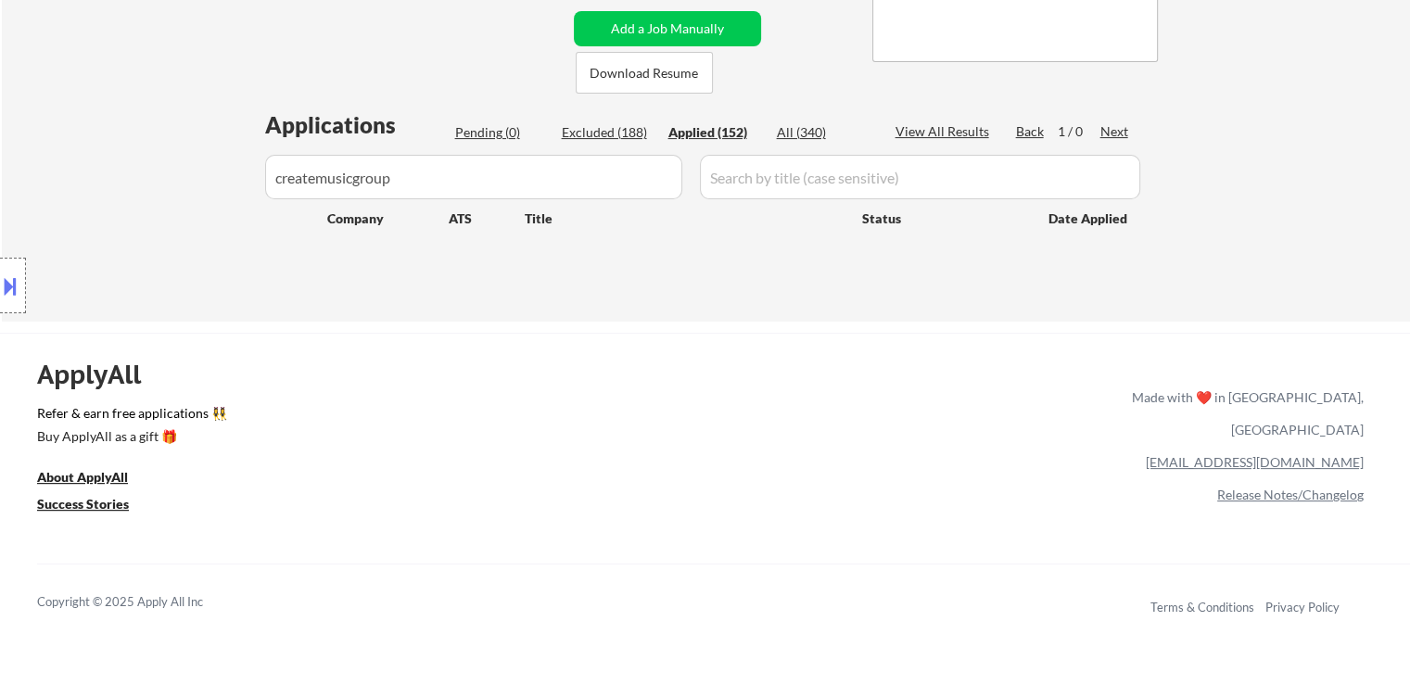
paste input "Create Music Group"
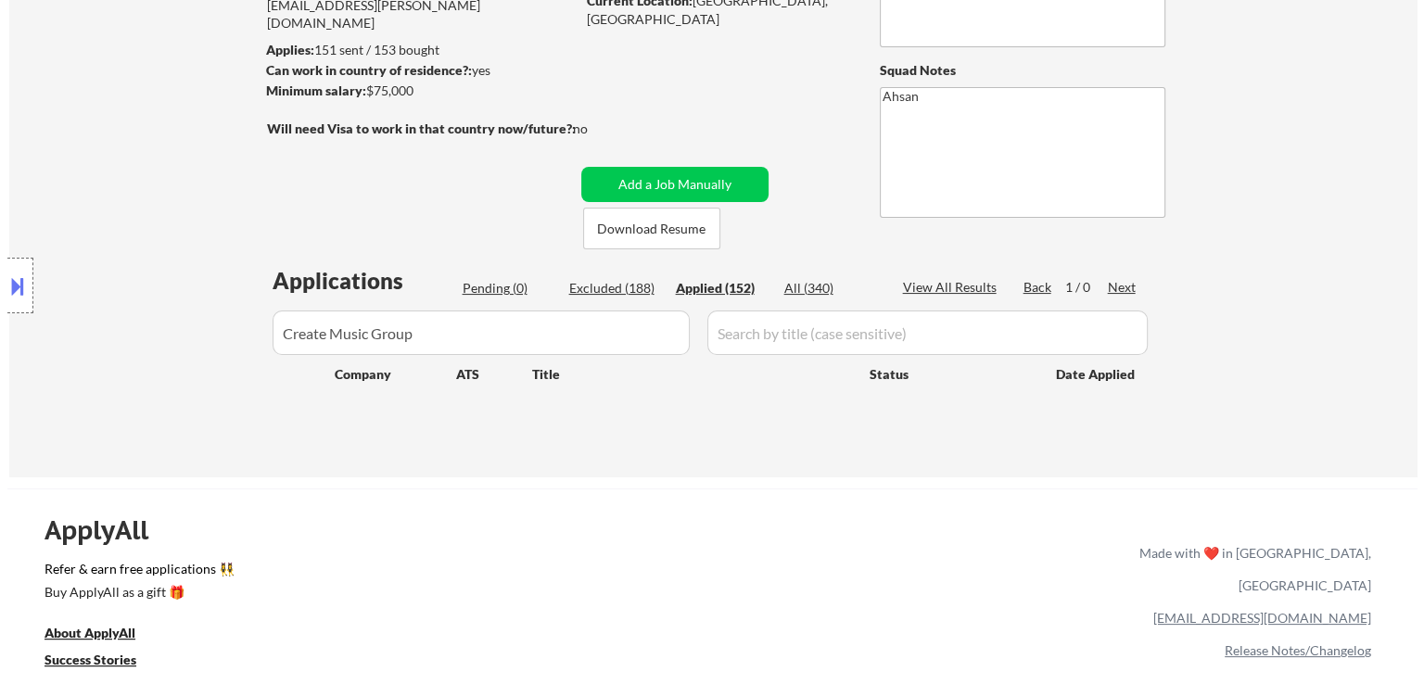
scroll to position [185, 0]
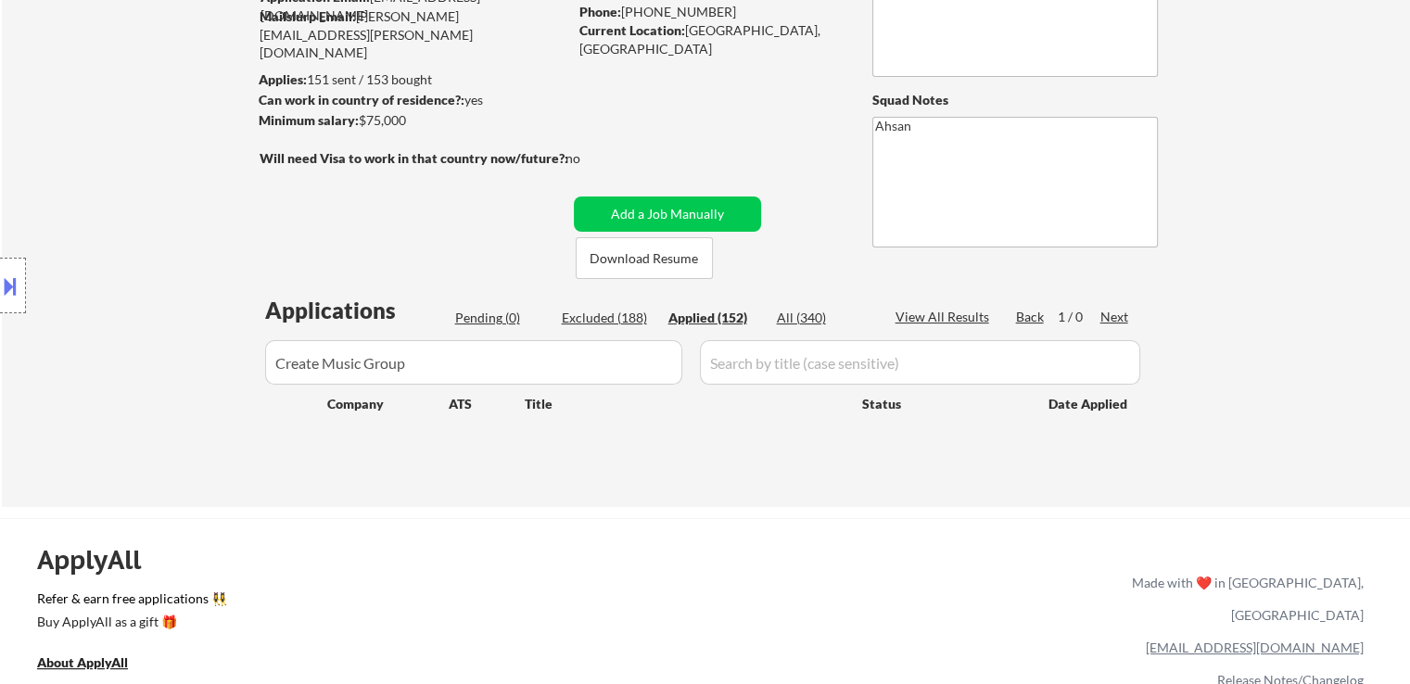
drag, startPoint x: 415, startPoint y: 121, endPoint x: 360, endPoint y: 119, distance: 55.6
click at [360, 119] on div "Minimum salary: $75,000" at bounding box center [413, 120] width 309 height 19
copy div "$75,000"
click at [408, 274] on div "← Return to /applysquad Mailslurp Inbox Job Search Builder [PERSON_NAME] User E…" at bounding box center [706, 190] width 925 height 603
click at [678, 215] on button "Add a Job Manually" at bounding box center [667, 214] width 187 height 35
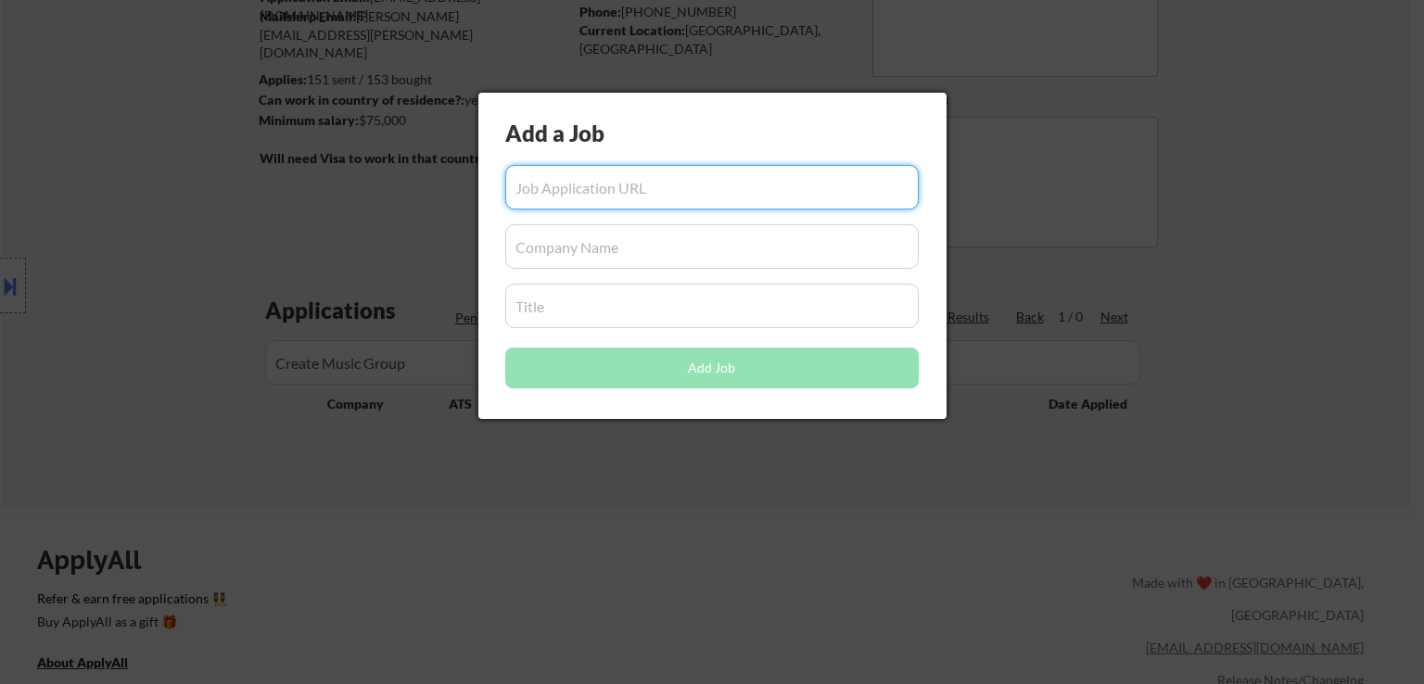
click at [628, 186] on input "input" at bounding box center [711, 187] width 413 height 44
paste input "[URL][DOMAIN_NAME]"
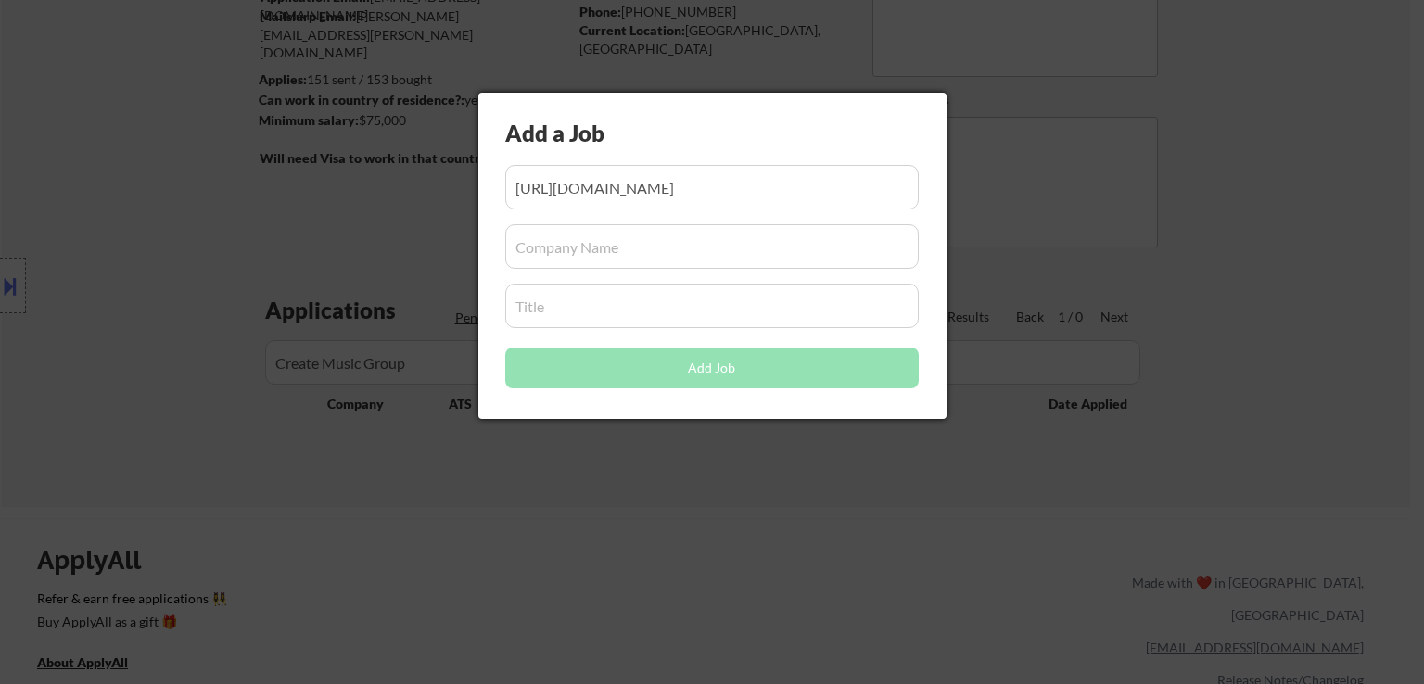
drag, startPoint x: 660, startPoint y: 246, endPoint x: 656, endPoint y: 257, distance: 11.7
click at [664, 244] on input "input" at bounding box center [711, 246] width 413 height 44
paste input "BambooHR"
drag, startPoint x: 609, startPoint y: 312, endPoint x: 618, endPoint y: 327, distance: 17.5
click at [611, 311] on input "input" at bounding box center [711, 306] width 413 height 44
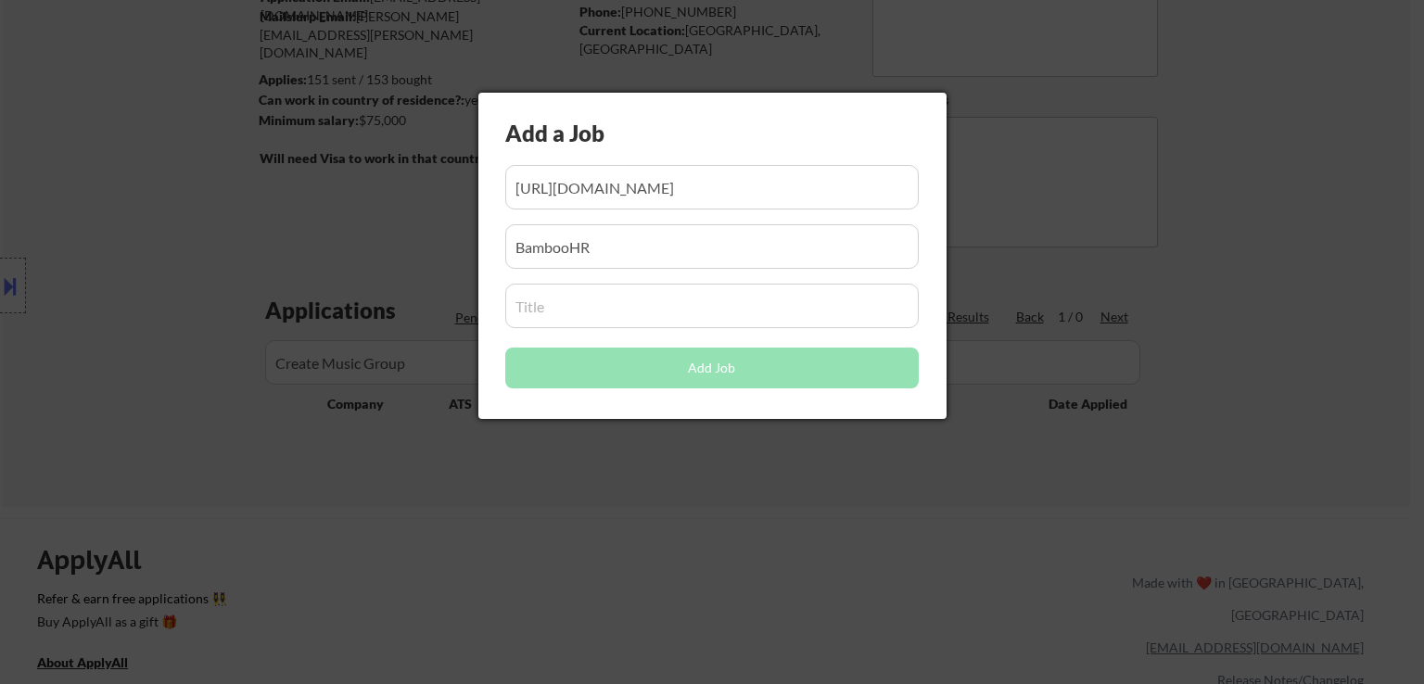
paste input "Digital Producer"
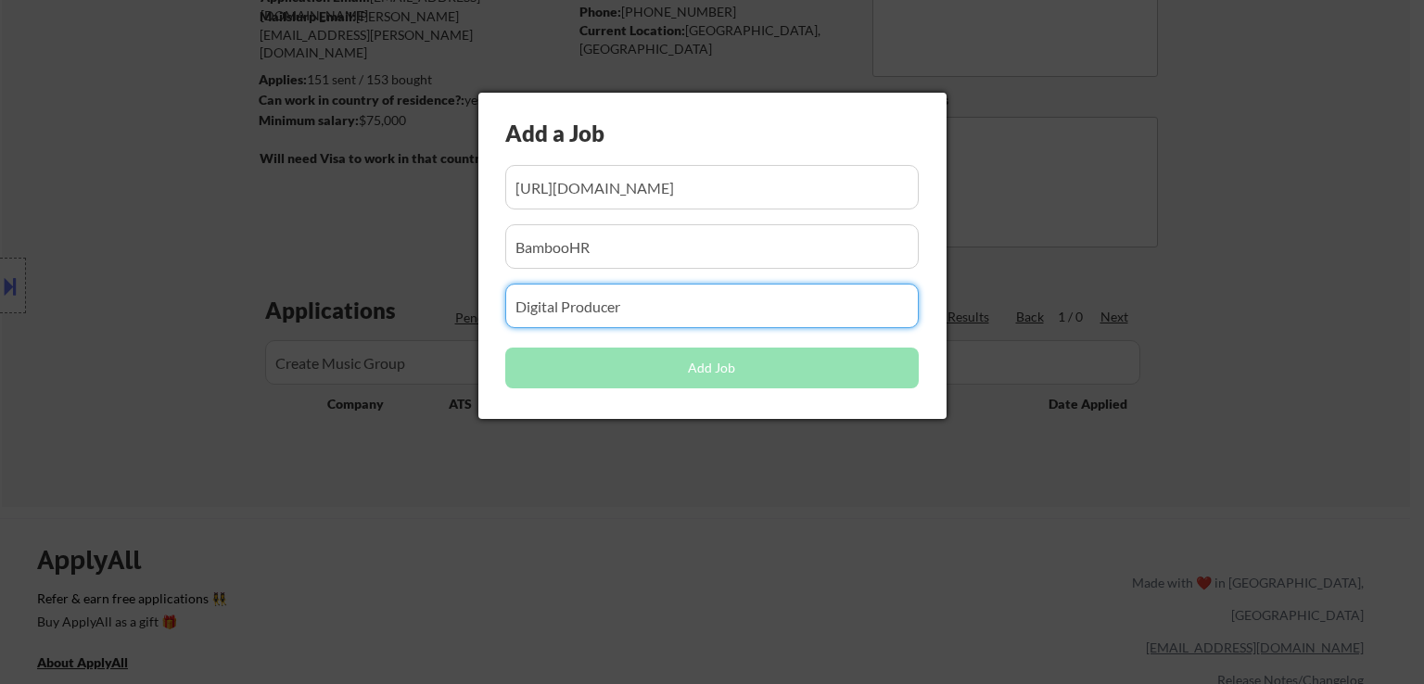
click at [682, 236] on input "input" at bounding box center [711, 246] width 413 height 44
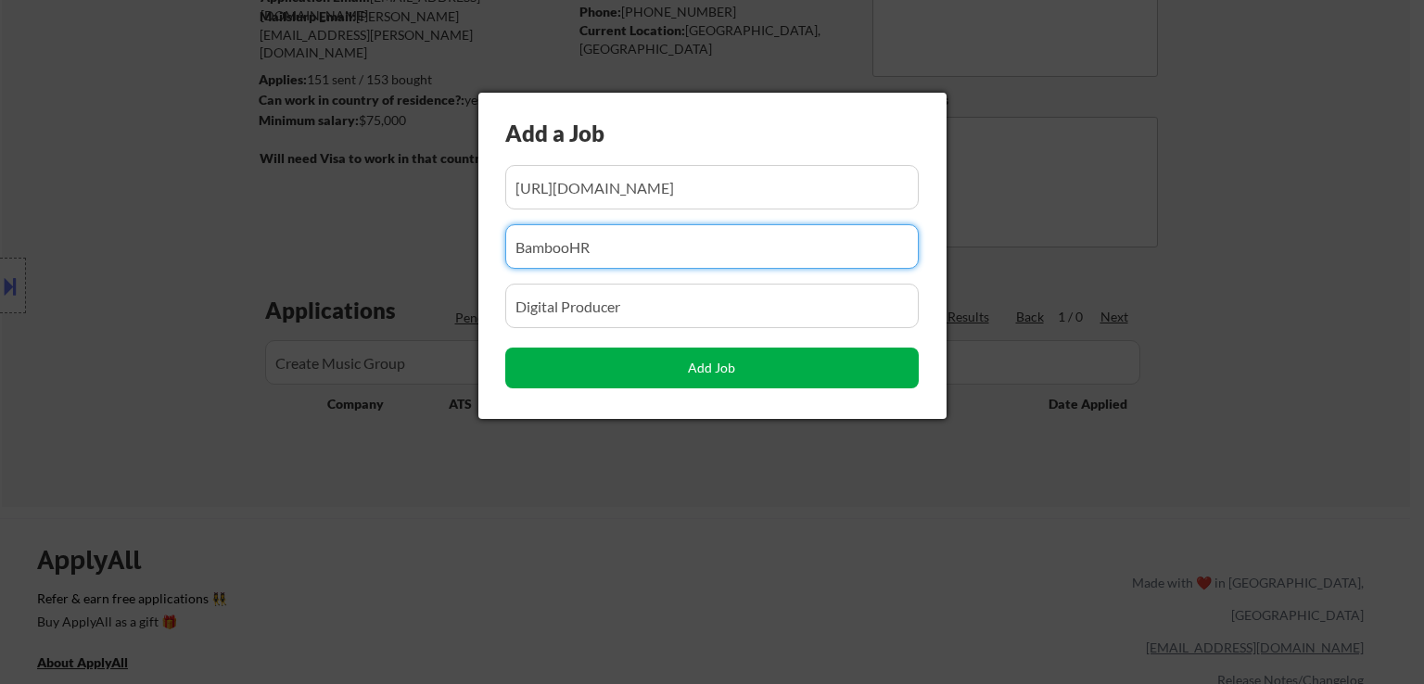
click at [687, 361] on button "Add Job" at bounding box center [711, 368] width 413 height 41
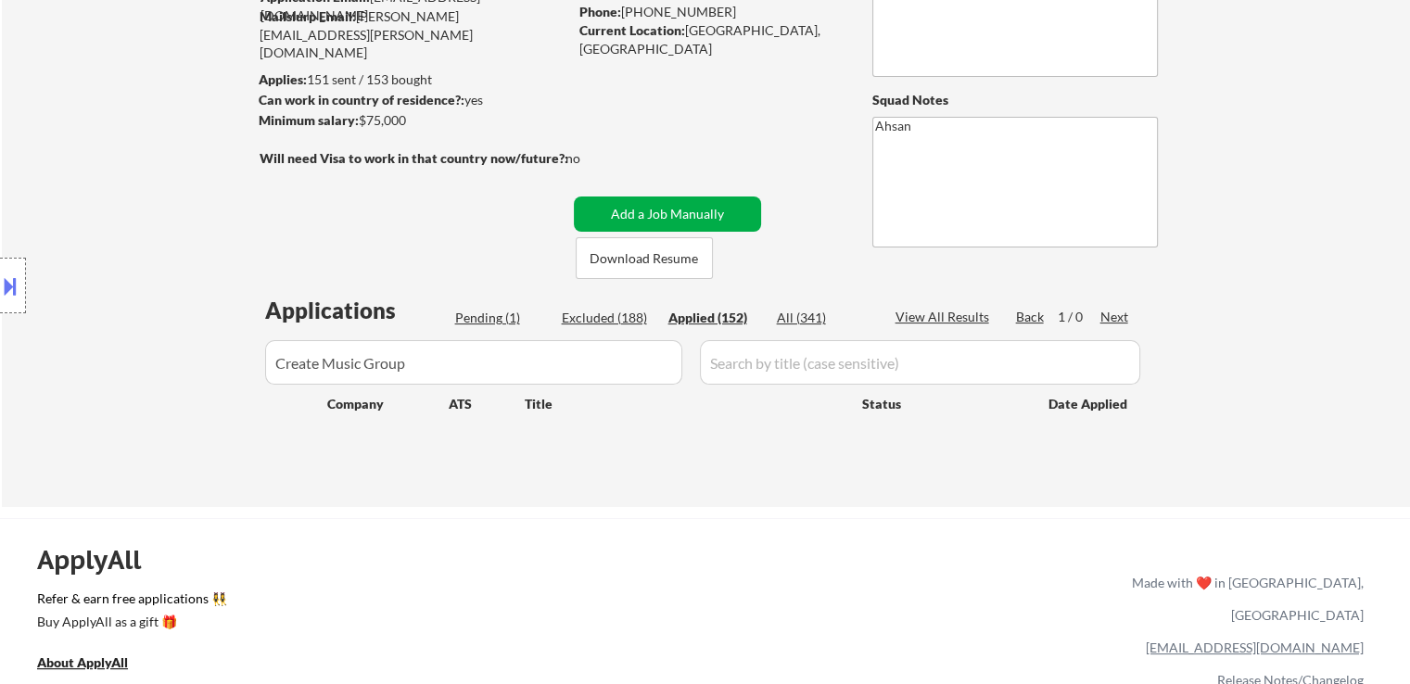
click at [661, 208] on button "Add a Job Manually" at bounding box center [667, 214] width 187 height 35
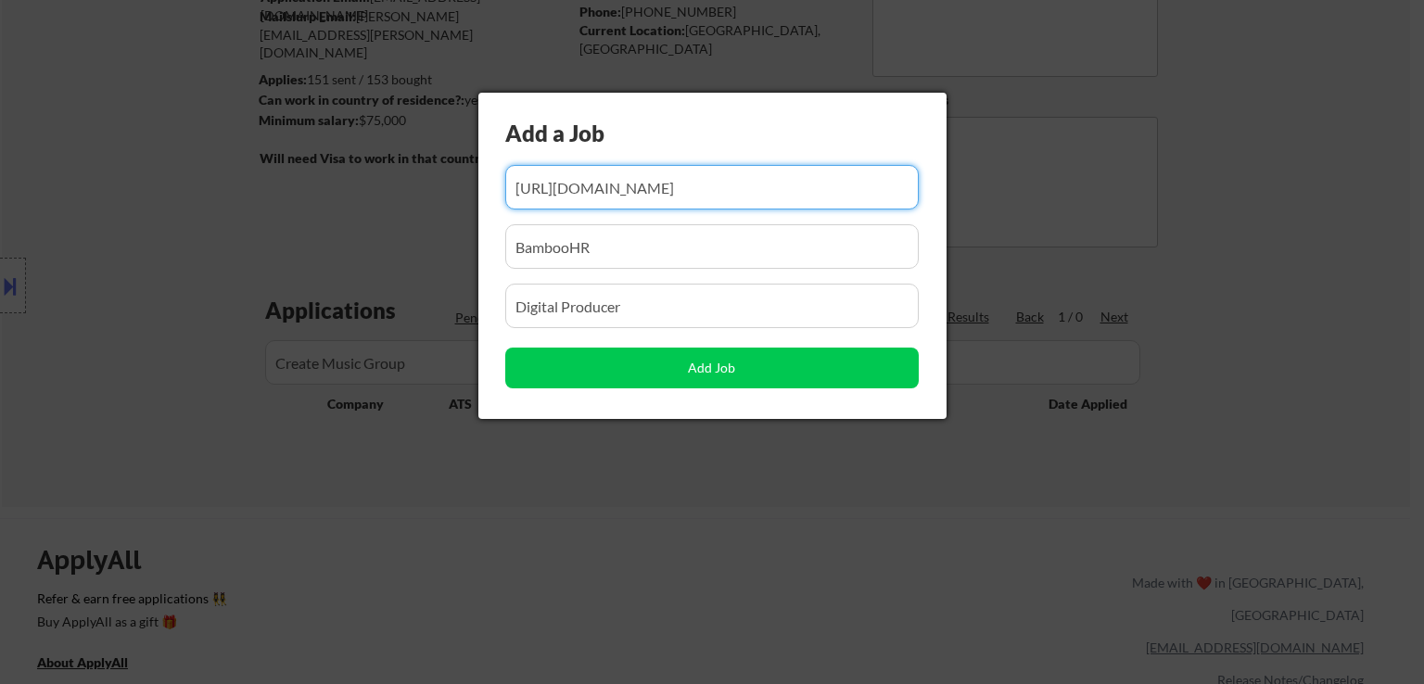
click at [620, 508] on div at bounding box center [712, 342] width 1424 height 684
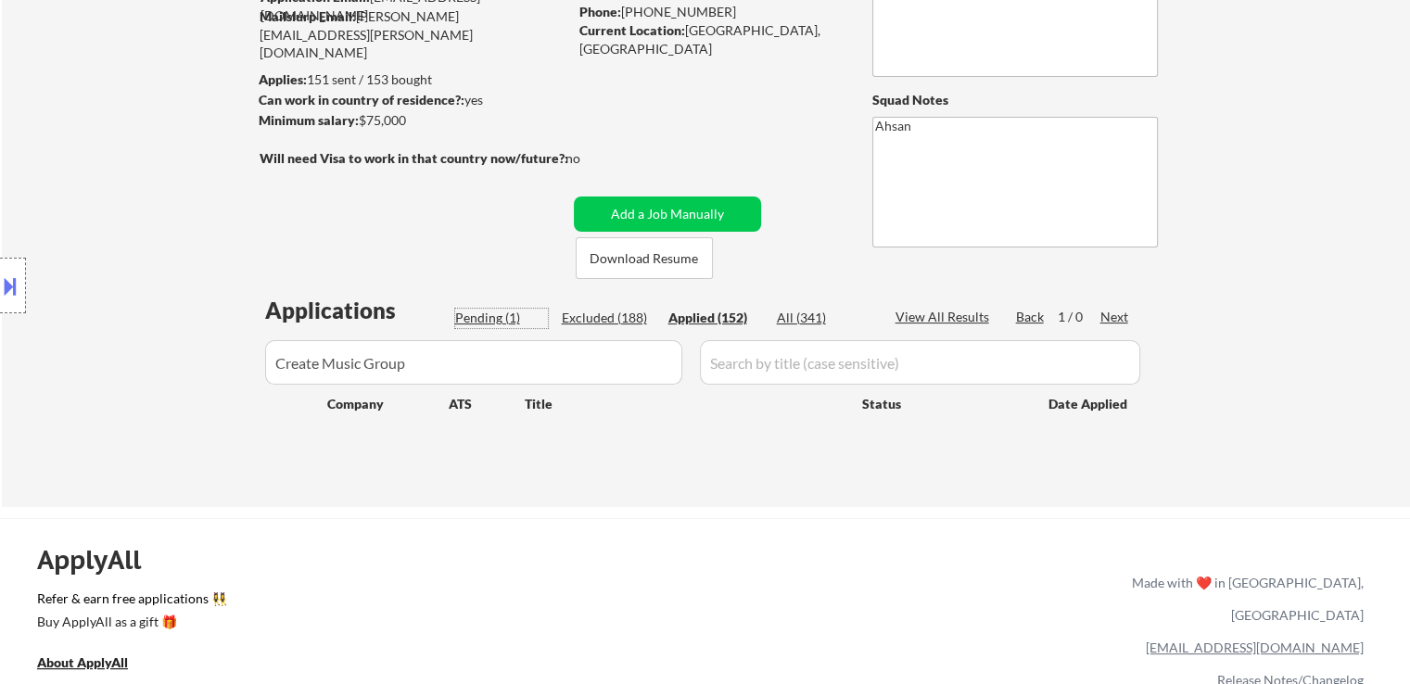
drag, startPoint x: 484, startPoint y: 312, endPoint x: 603, endPoint y: 302, distance: 119.1
click at [484, 309] on div "Pending (1)" at bounding box center [501, 318] width 93 height 19
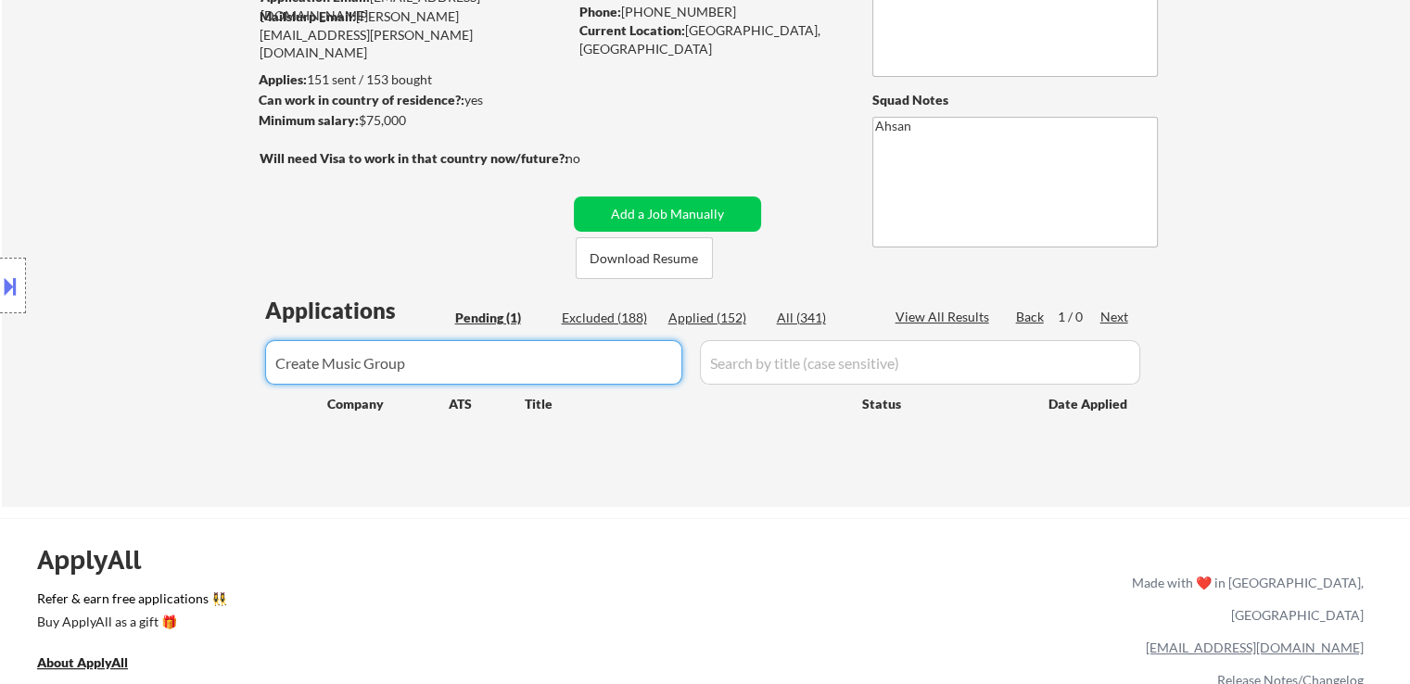
click at [171, 369] on body "← Return to /applysquad Mailslurp Inbox Job Search Builder [PERSON_NAME] User E…" at bounding box center [705, 157] width 1410 height 684
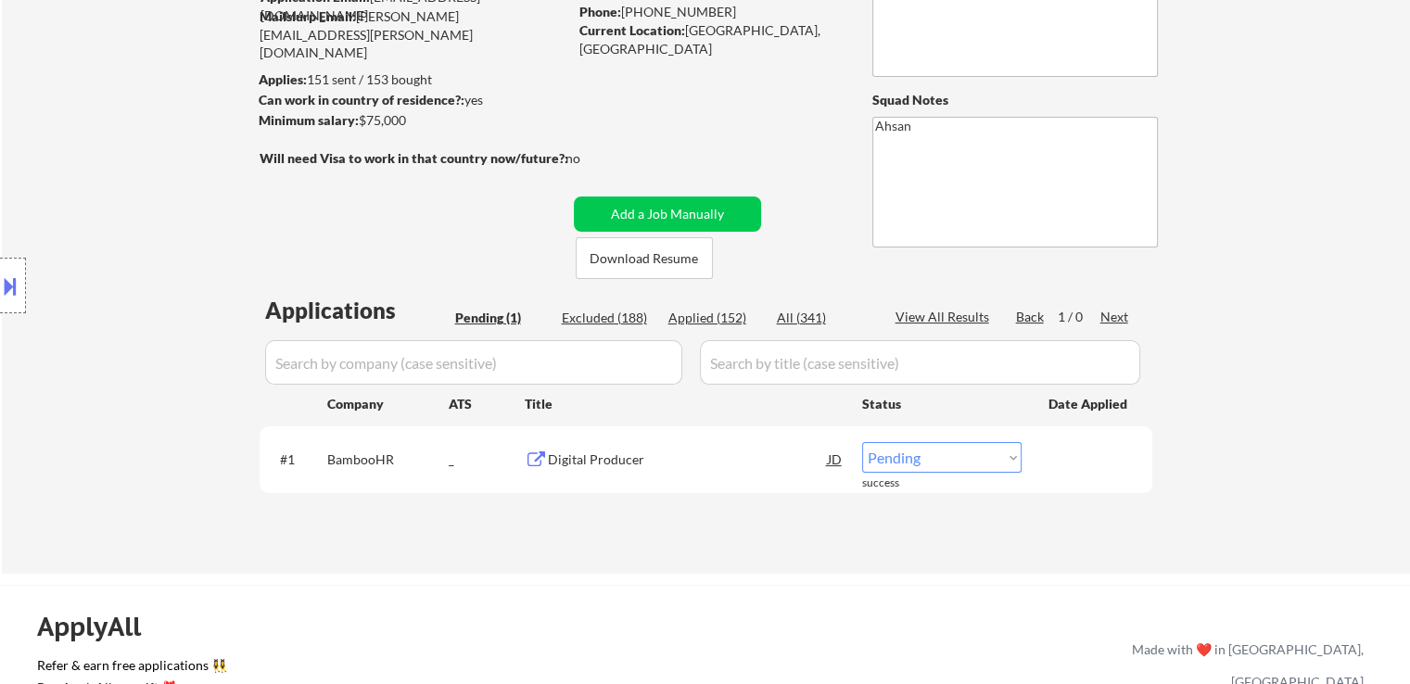
drag, startPoint x: 228, startPoint y: 469, endPoint x: 819, endPoint y: 209, distance: 645.0
click at [229, 467] on div "← Return to /applysquad Mailslurp Inbox Job Search Builder [PERSON_NAME] User E…" at bounding box center [706, 231] width 1408 height 685
click at [649, 206] on button "Add a Job Manually" at bounding box center [667, 214] width 187 height 35
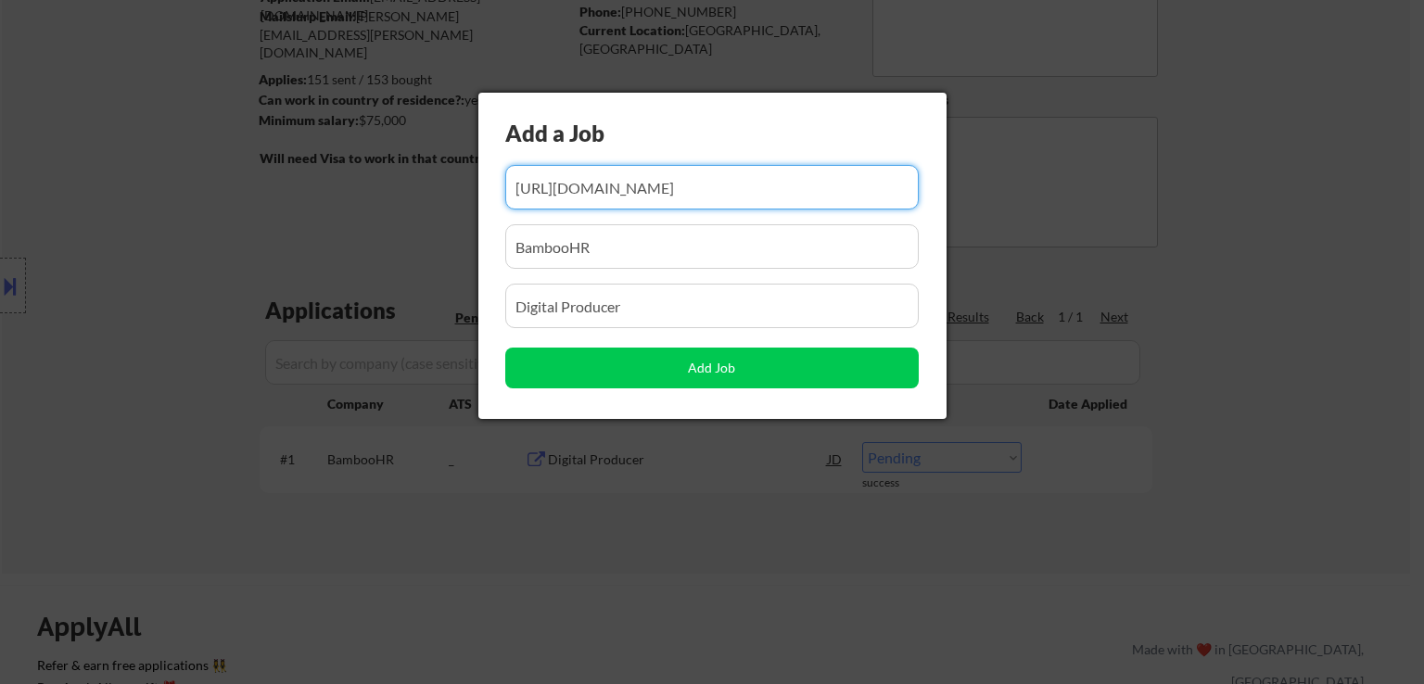
drag, startPoint x: 362, startPoint y: 189, endPoint x: 169, endPoint y: 338, distance: 244.6
click at [0, 285] on body "← Return to /applysquad Mailslurp Inbox Job Search Builder [PERSON_NAME] User E…" at bounding box center [712, 157] width 1424 height 684
paste input "[URL][DOMAIN_NAME][DOMAIN_NAME]"
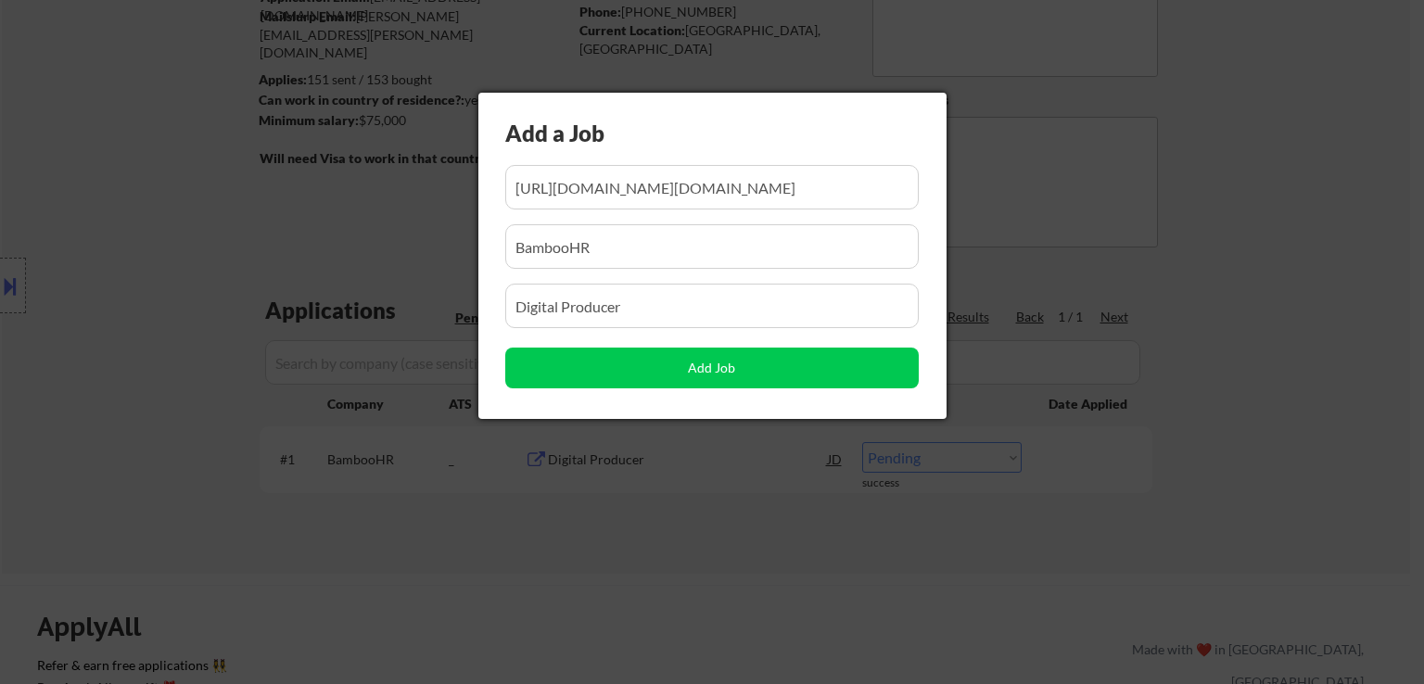
scroll to position [0, 0]
drag, startPoint x: 145, startPoint y: 242, endPoint x: 67, endPoint y: 270, distance: 82.7
click at [67, 270] on body "← Return to /applysquad Mailslurp Inbox Job Search Builder [PERSON_NAME] User E…" at bounding box center [712, 157] width 1424 height 684
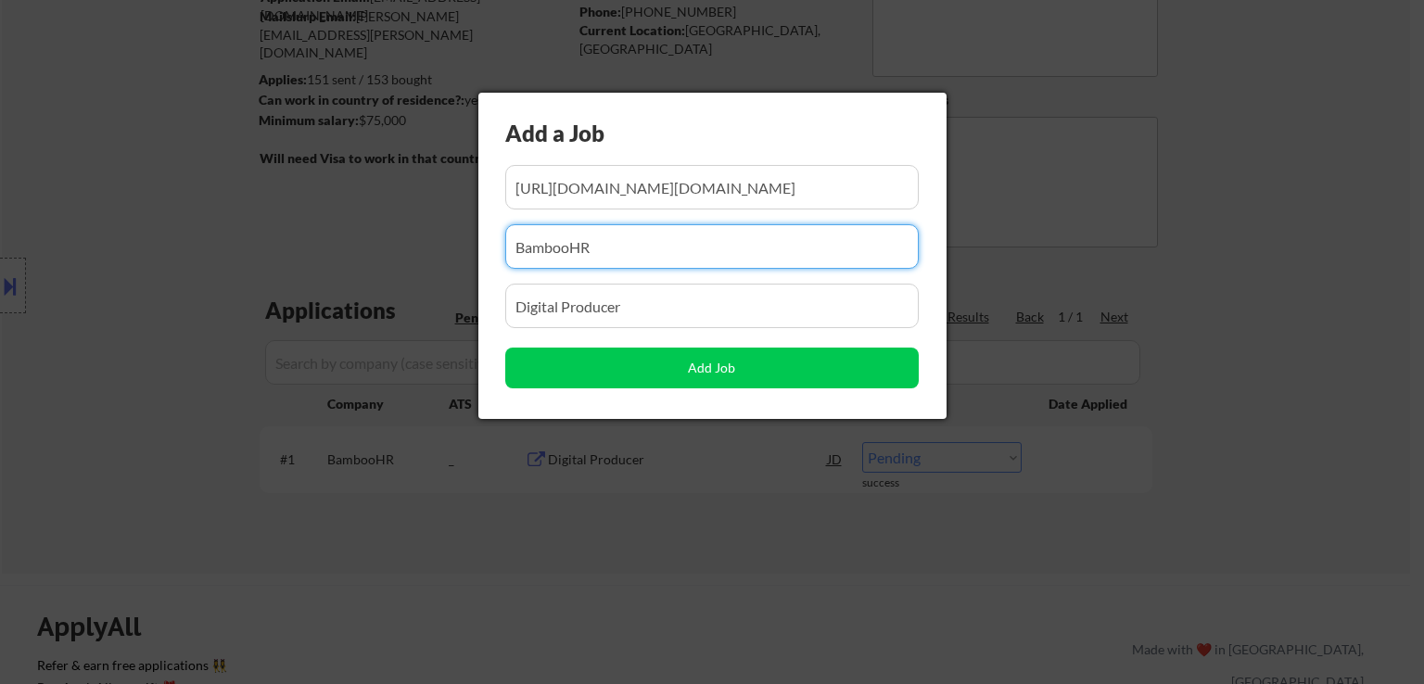
paste input "Spellbook"
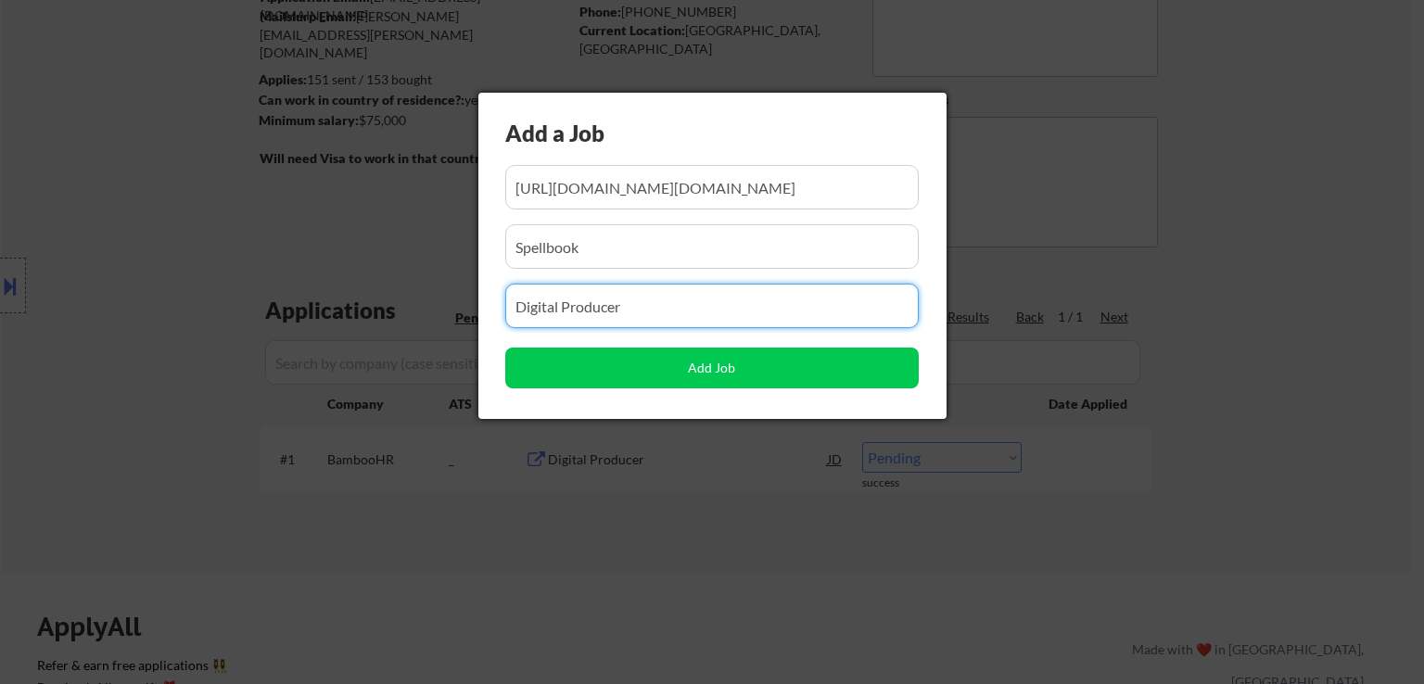
drag, startPoint x: 675, startPoint y: 305, endPoint x: 254, endPoint y: 330, distance: 421.6
click at [90, 319] on body "← Return to /applysquad Mailslurp Inbox Job Search Builder [PERSON_NAME] User E…" at bounding box center [712, 157] width 1424 height 684
paste input "Creative Producers"
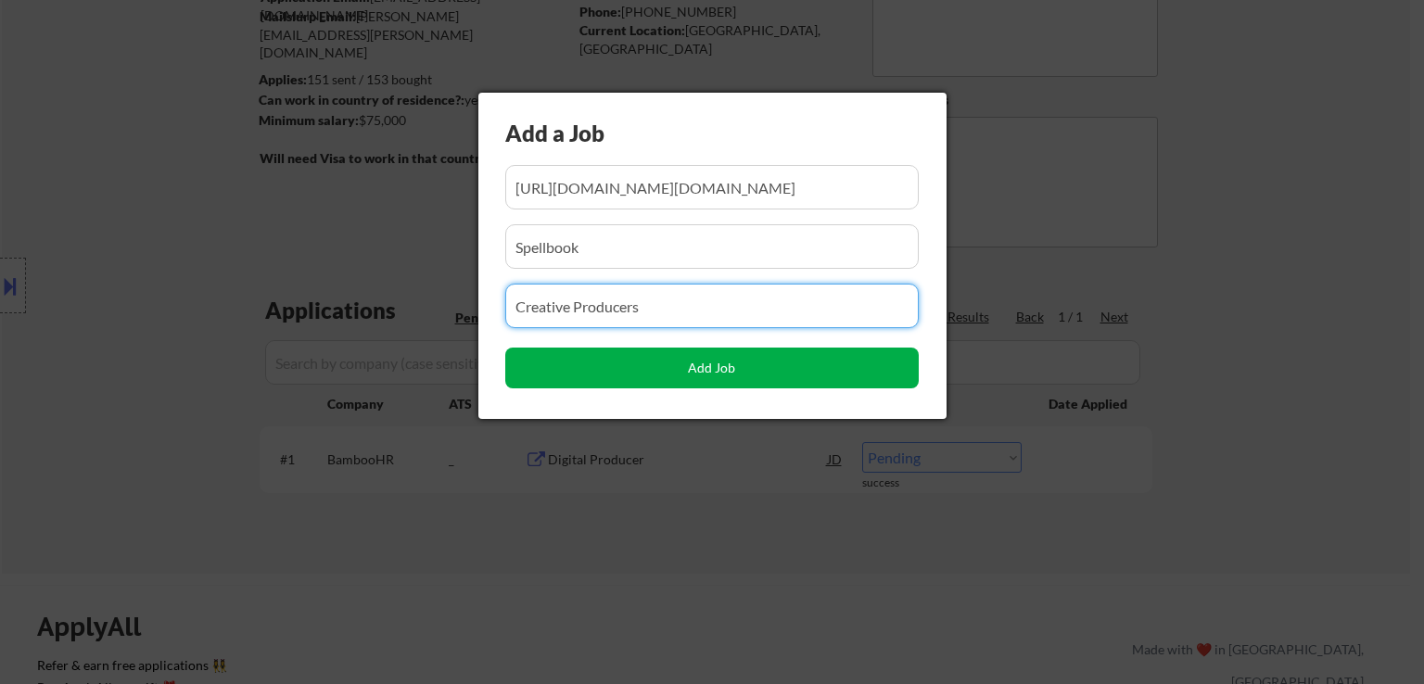
click at [654, 372] on button "Add Job" at bounding box center [711, 368] width 413 height 41
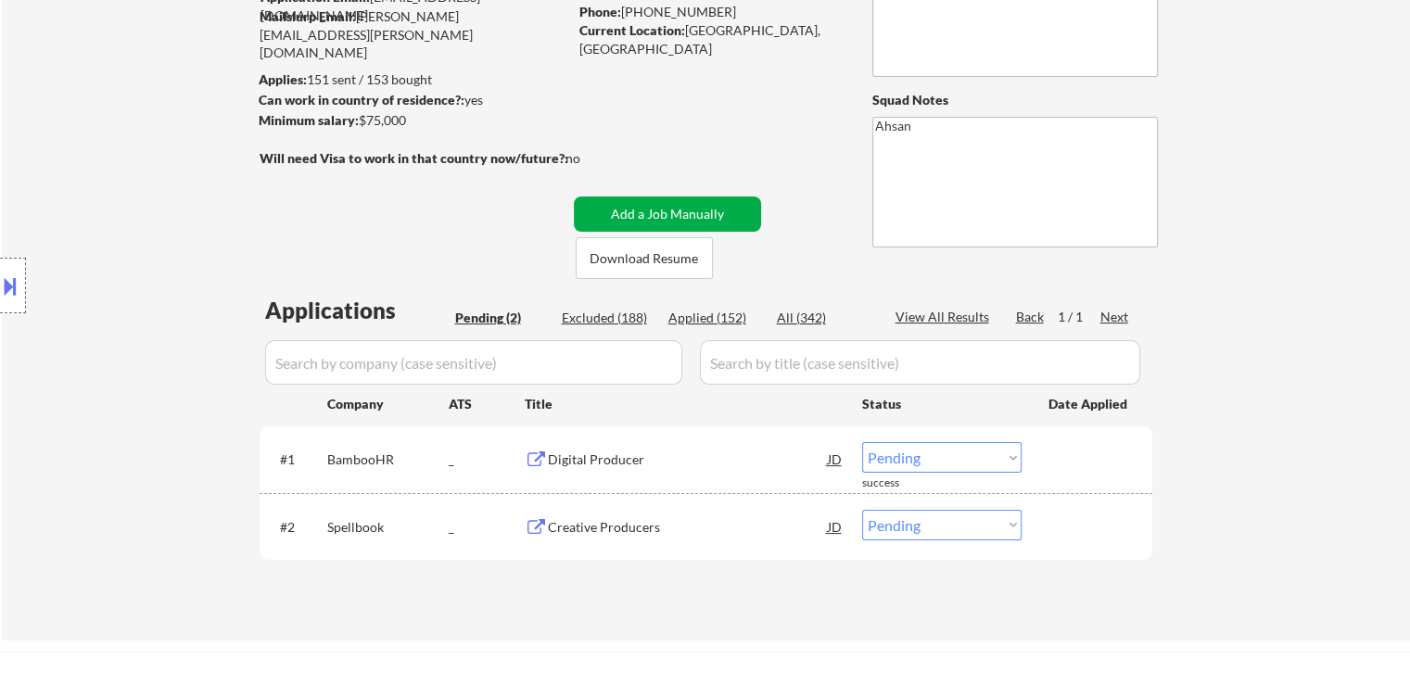
click at [704, 206] on button "Add a Job Manually" at bounding box center [667, 214] width 187 height 35
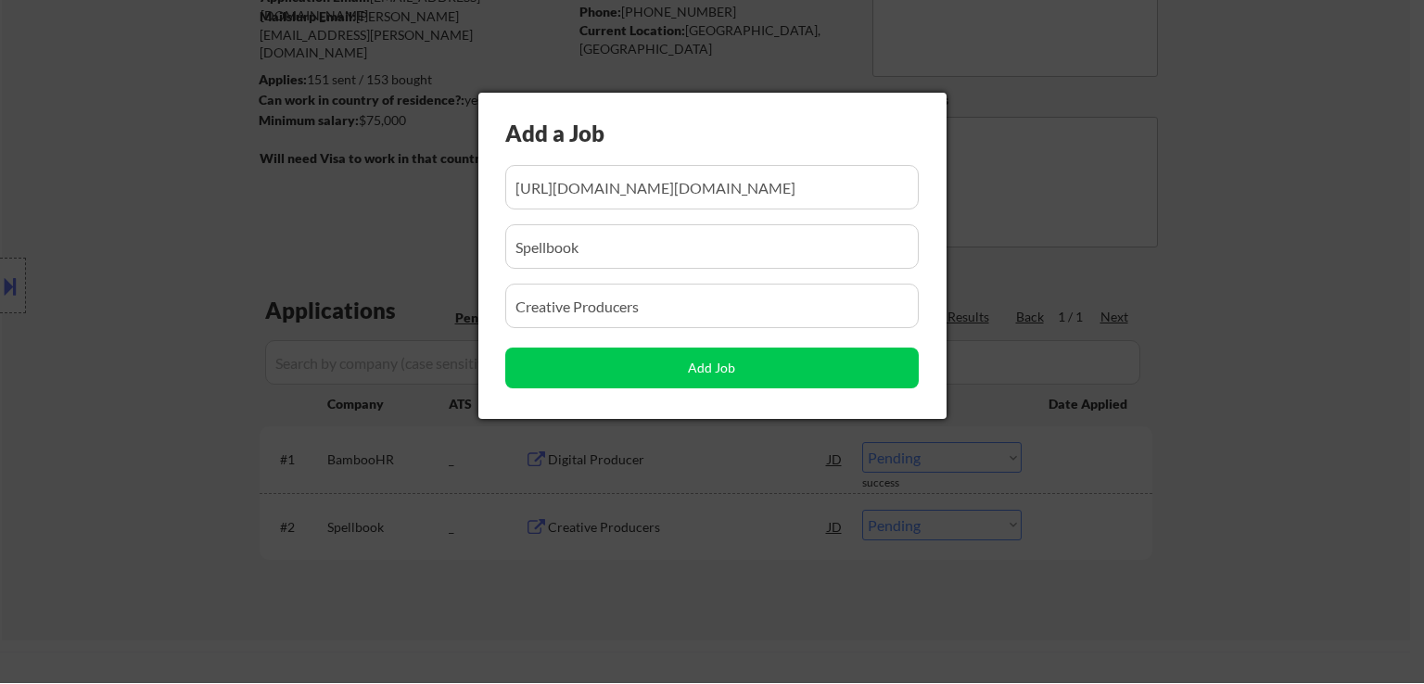
scroll to position [0, 152]
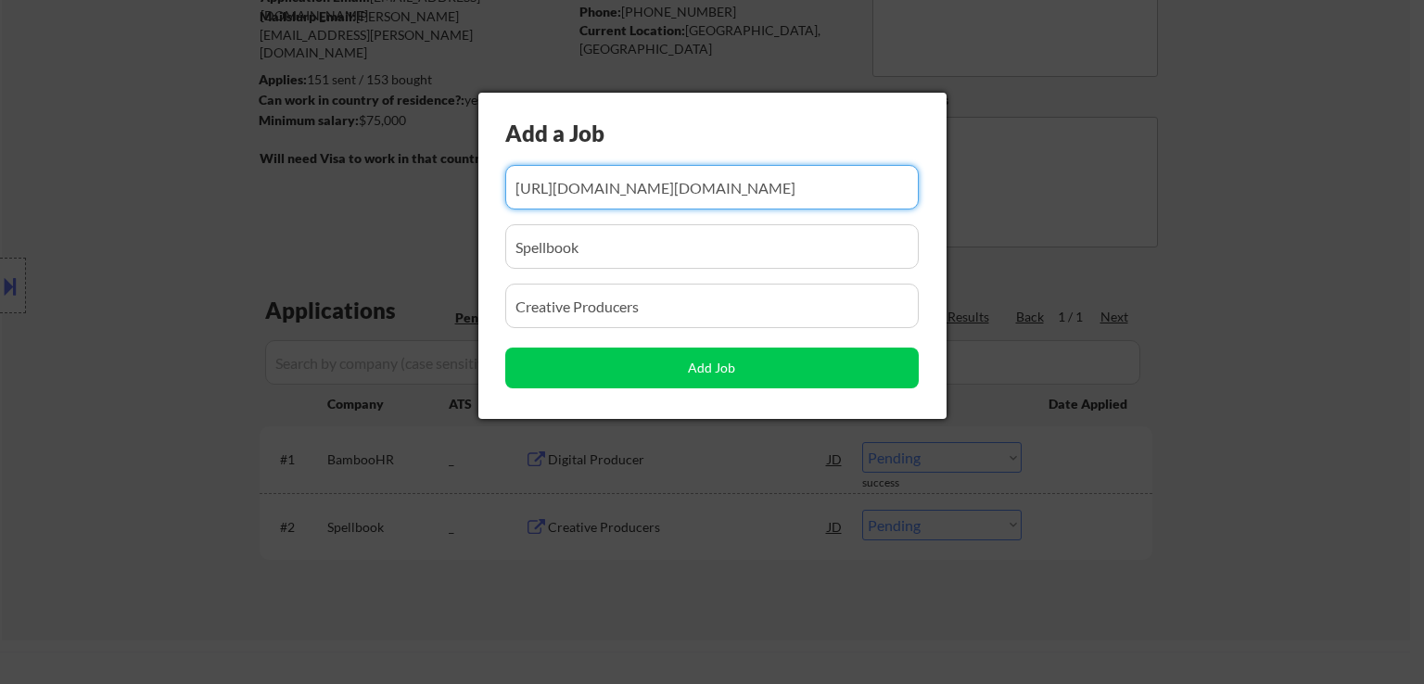
click at [826, 186] on input "input" at bounding box center [711, 187] width 413 height 44
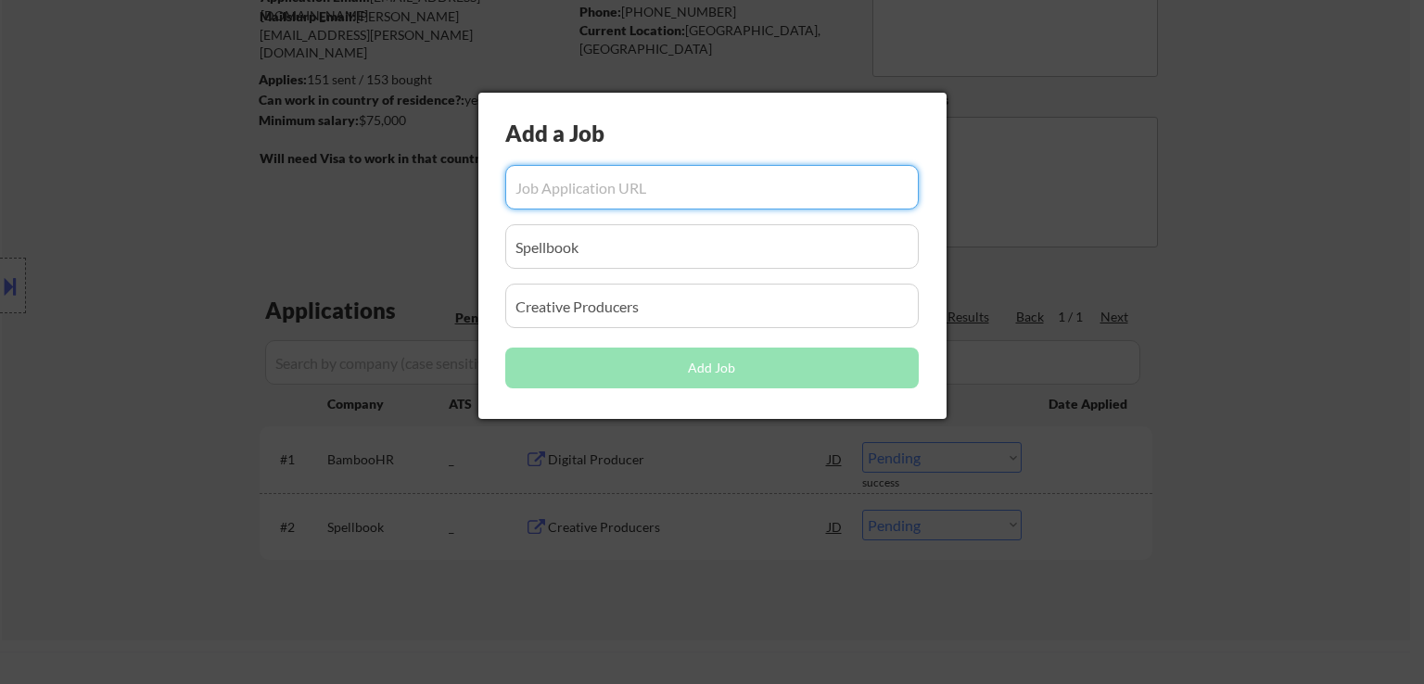
paste input "[URL][DOMAIN_NAME]"
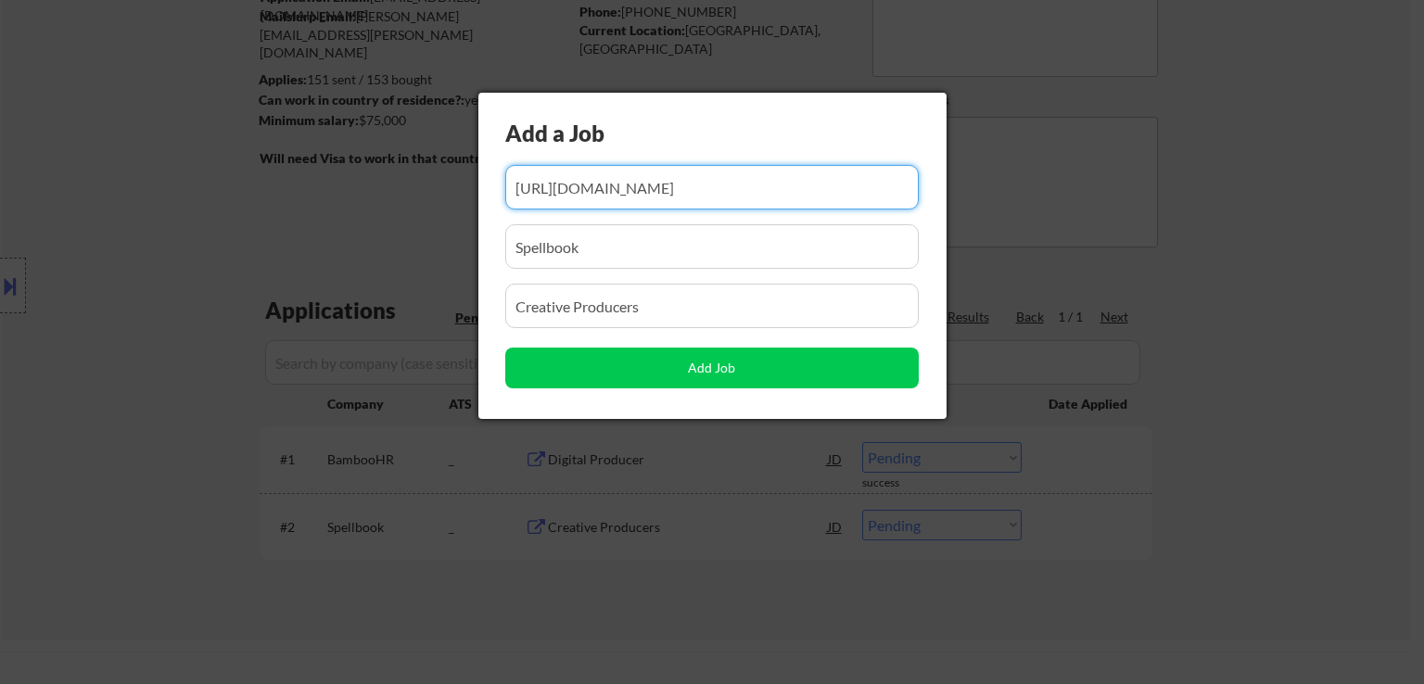
drag, startPoint x: 629, startPoint y: 248, endPoint x: 0, endPoint y: 488, distance: 673.6
click at [32, 287] on body "← Return to /applysquad Mailslurp Inbox Job Search Builder [PERSON_NAME] User E…" at bounding box center [712, 157] width 1424 height 684
paste input "Harbor"
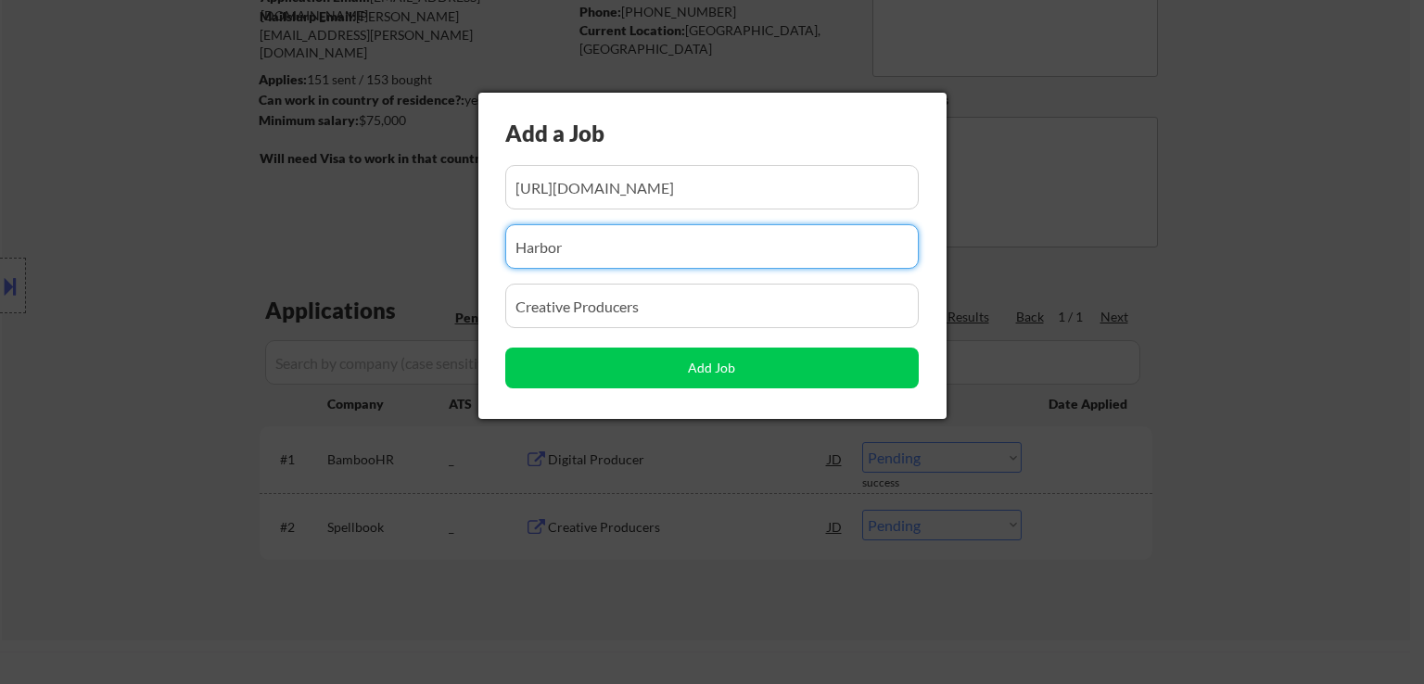
drag, startPoint x: 660, startPoint y: 309, endPoint x: 0, endPoint y: 311, distance: 660.0
click at [0, 311] on body "← Return to /applysquad Mailslurp Inbox Job Search Builder [PERSON_NAME] User E…" at bounding box center [712, 157] width 1424 height 684
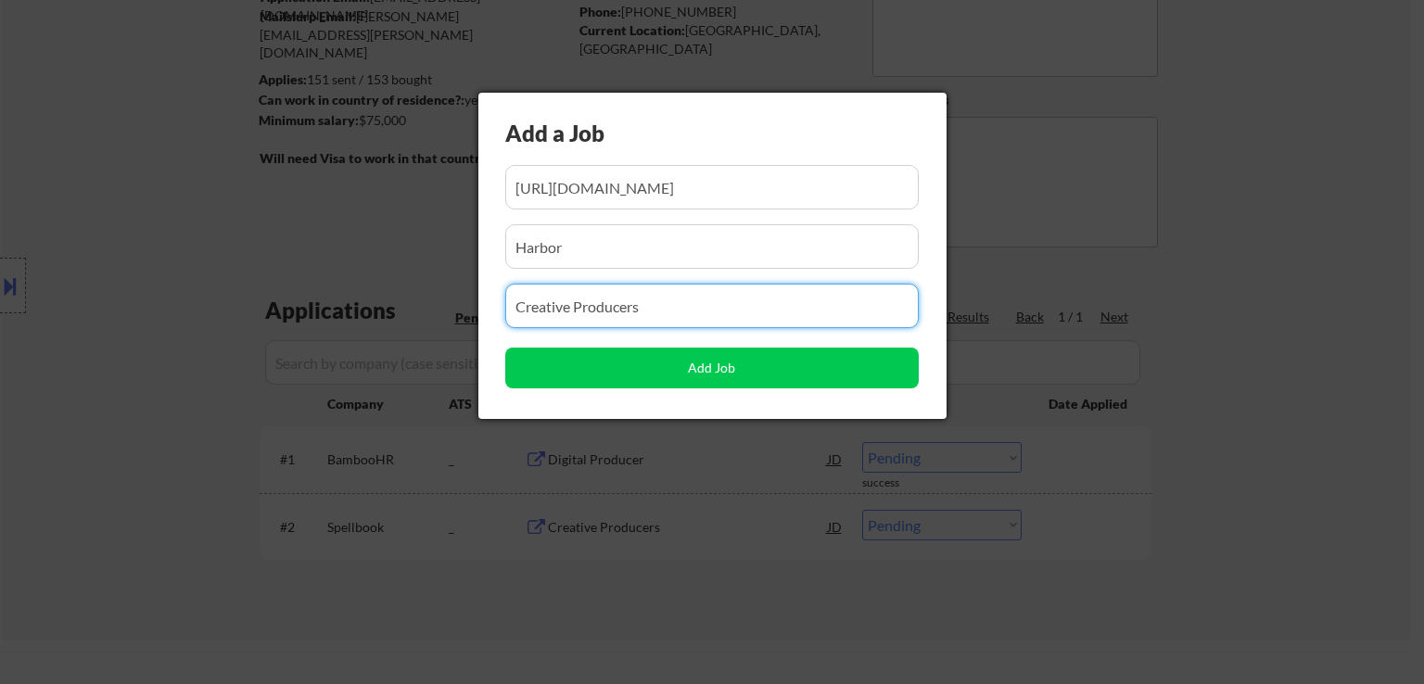
paste input "Project Coordinator"
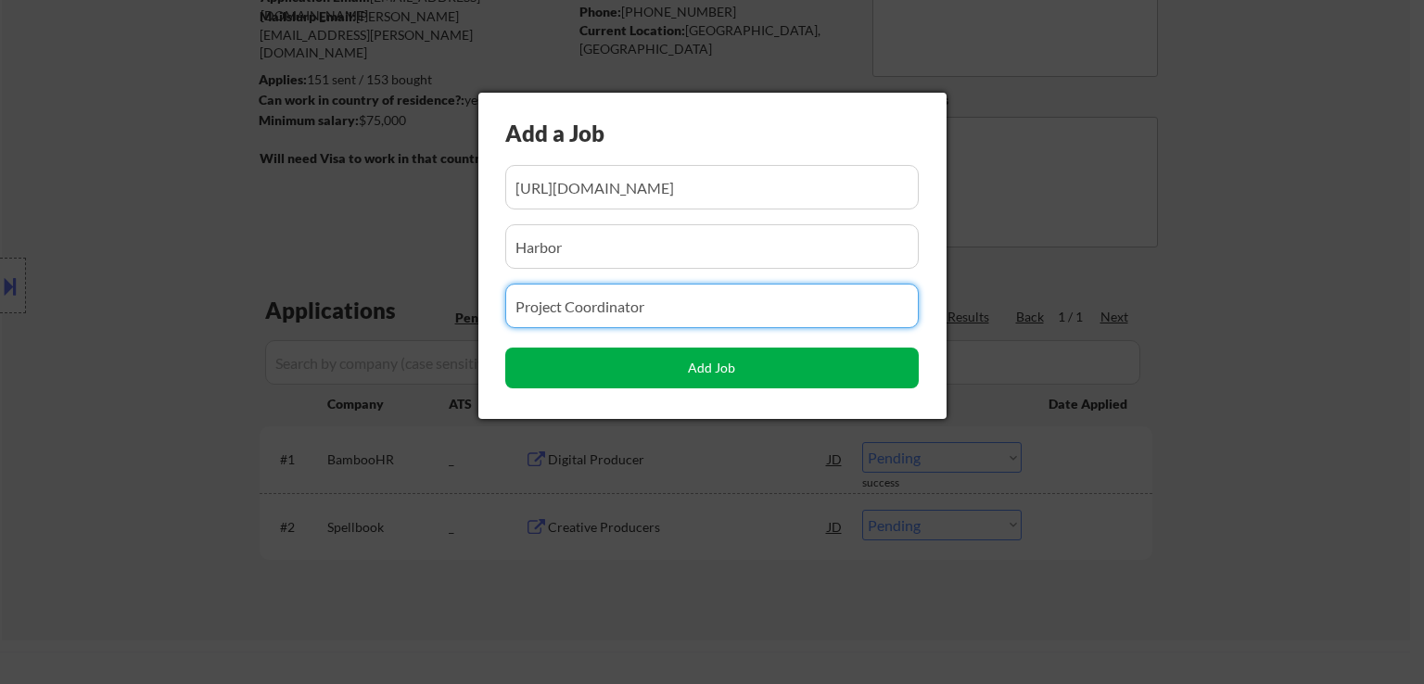
click at [718, 367] on button "Add Job" at bounding box center [711, 368] width 413 height 41
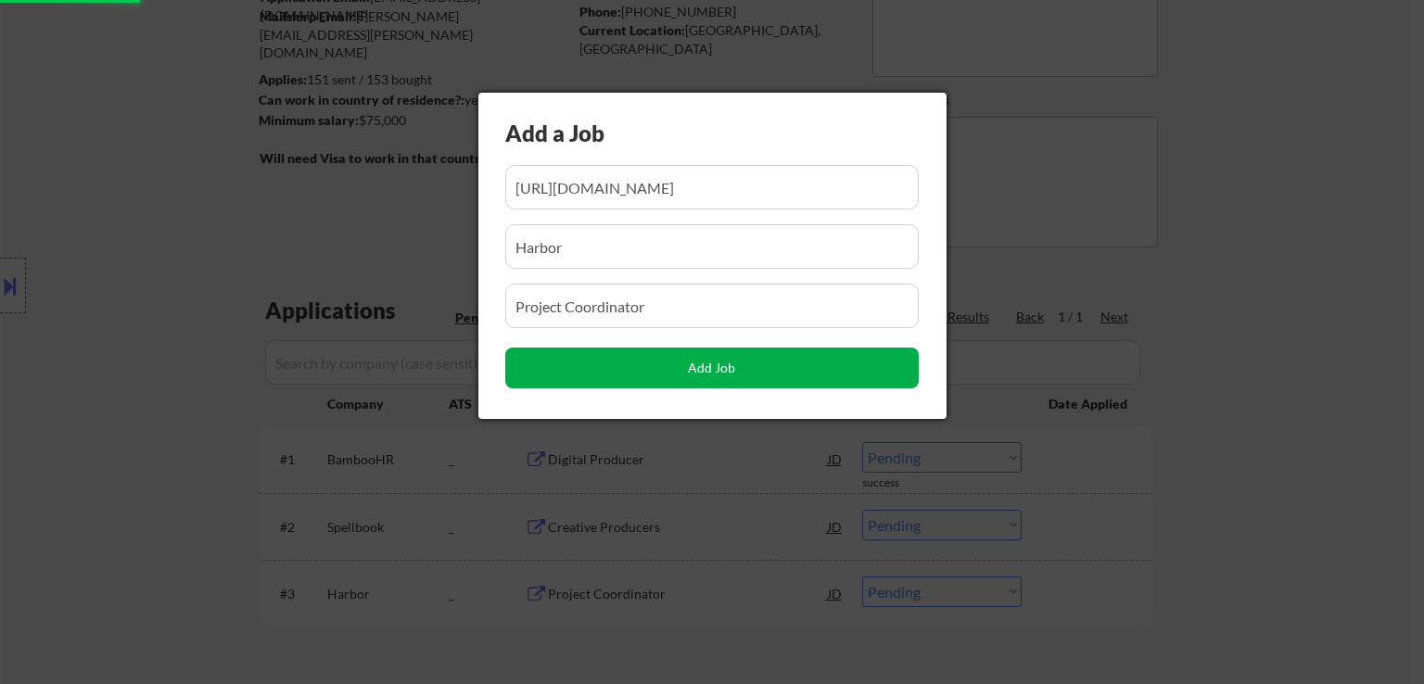
click at [717, 369] on button "Add Job" at bounding box center [711, 368] width 413 height 41
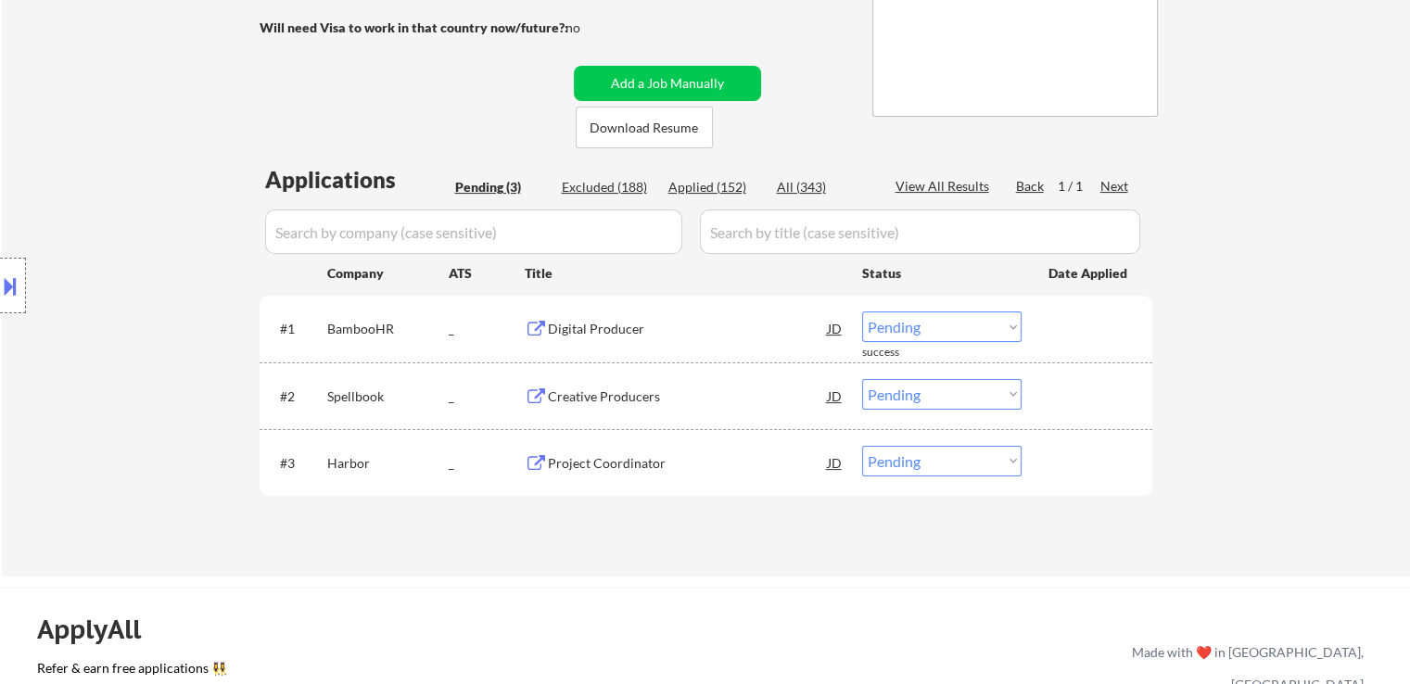
scroll to position [371, 0]
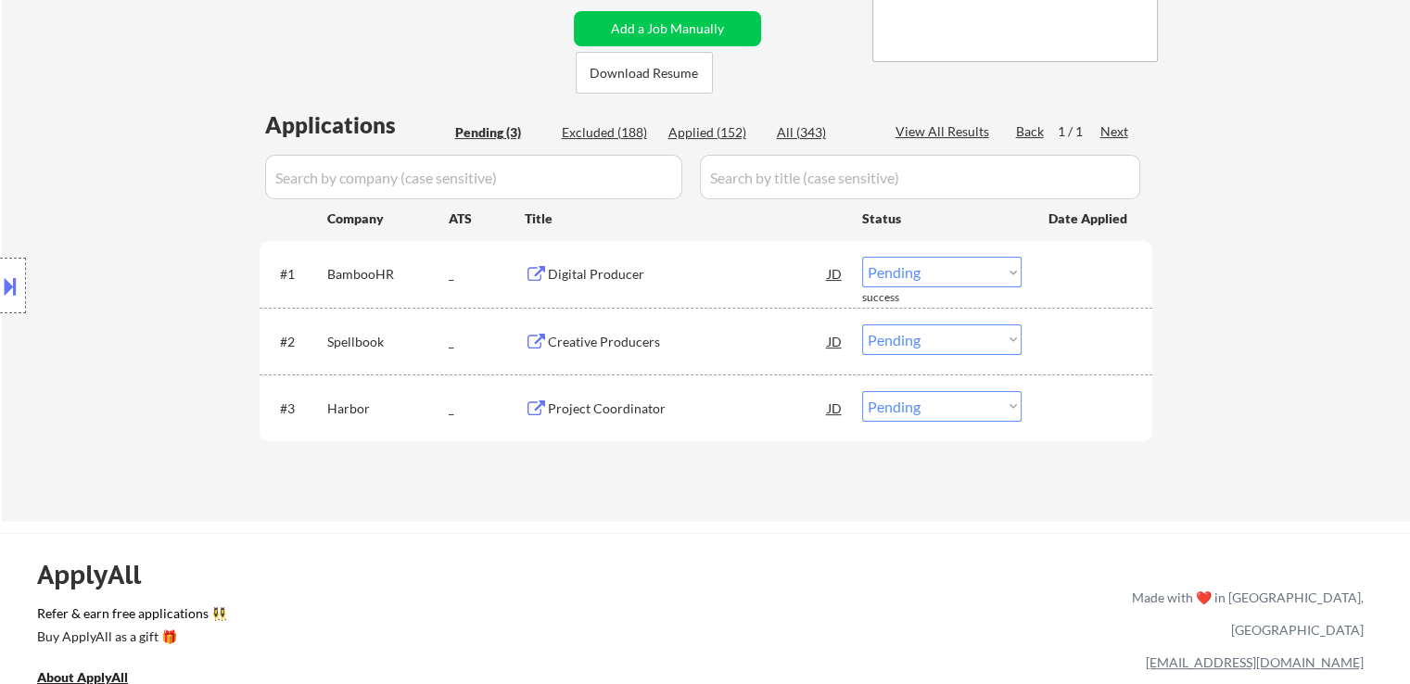
click at [944, 282] on select "Choose an option... Pending Applied Excluded (Questions) Excluded (Expired) Exc…" at bounding box center [941, 272] width 159 height 31
click at [862, 257] on select "Choose an option... Pending Applied Excluded (Questions) Excluded (Expired) Exc…" at bounding box center [941, 272] width 159 height 31
click at [936, 342] on select "Choose an option... Pending Applied Excluded (Questions) Excluded (Expired) Exc…" at bounding box center [941, 339] width 159 height 31
click at [862, 324] on select "Choose an option... Pending Applied Excluded (Questions) Excluded (Expired) Exc…" at bounding box center [941, 339] width 159 height 31
drag, startPoint x: 924, startPoint y: 403, endPoint x: 924, endPoint y: 420, distance: 16.7
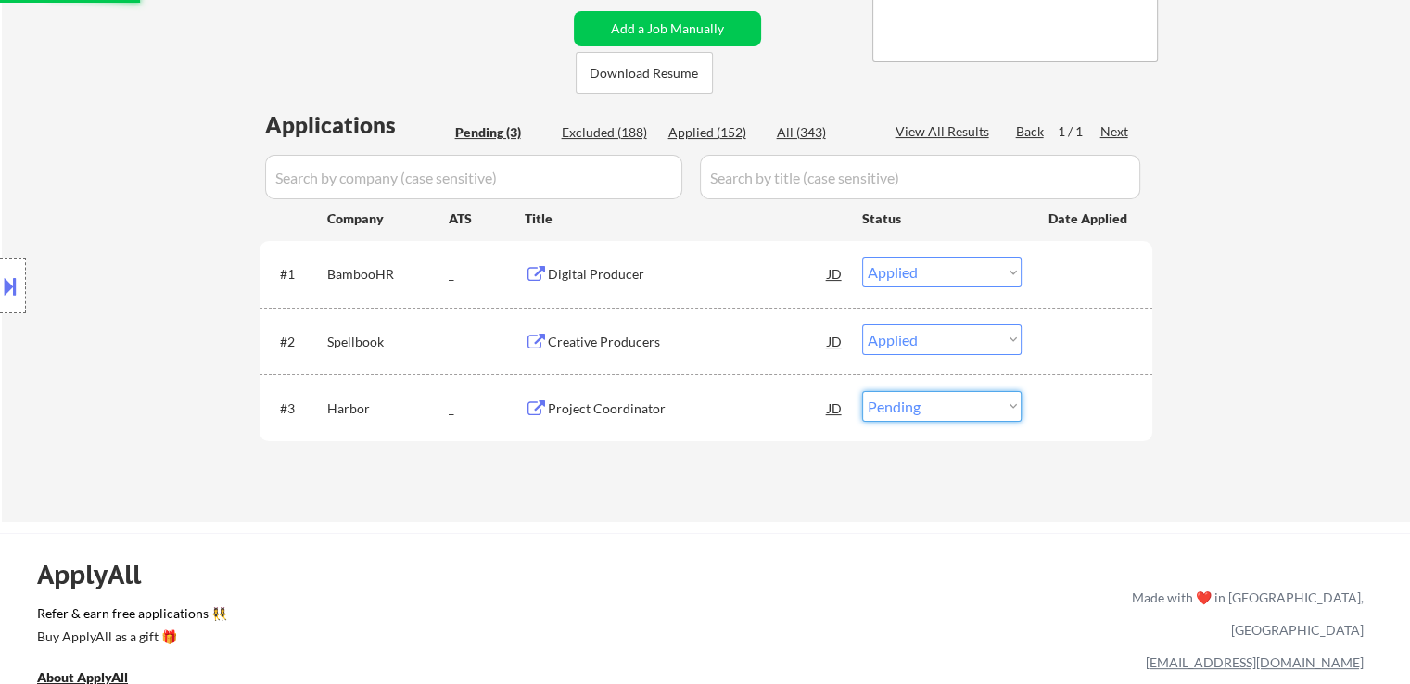
click at [924, 402] on select "Choose an option... Pending Applied Excluded (Questions) Excluded (Expired) Exc…" at bounding box center [941, 406] width 159 height 31
click at [862, 391] on select "Choose an option... Pending Applied Excluded (Questions) Excluded (Expired) Exc…" at bounding box center [941, 406] width 159 height 31
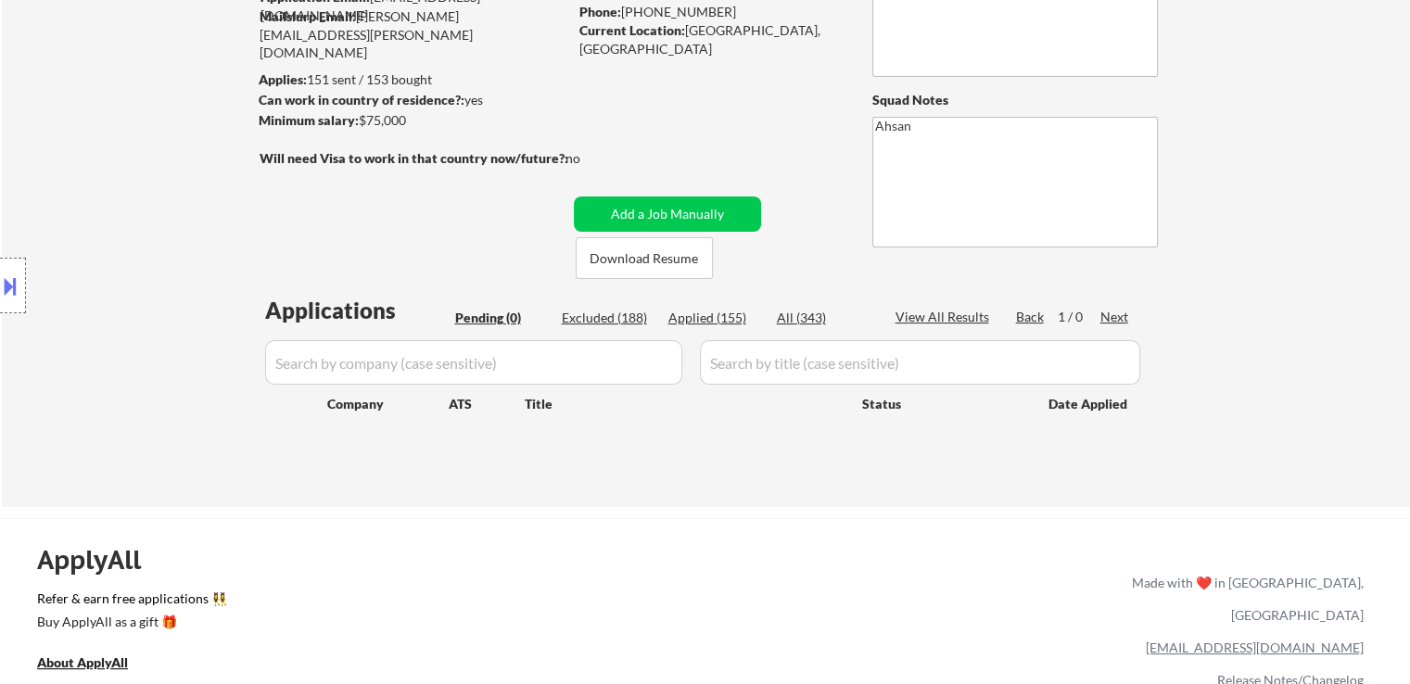
click at [644, 502] on div "← Return to /applysquad Mailslurp Inbox Job Search Builder [PERSON_NAME] User E…" at bounding box center [706, 198] width 1408 height 618
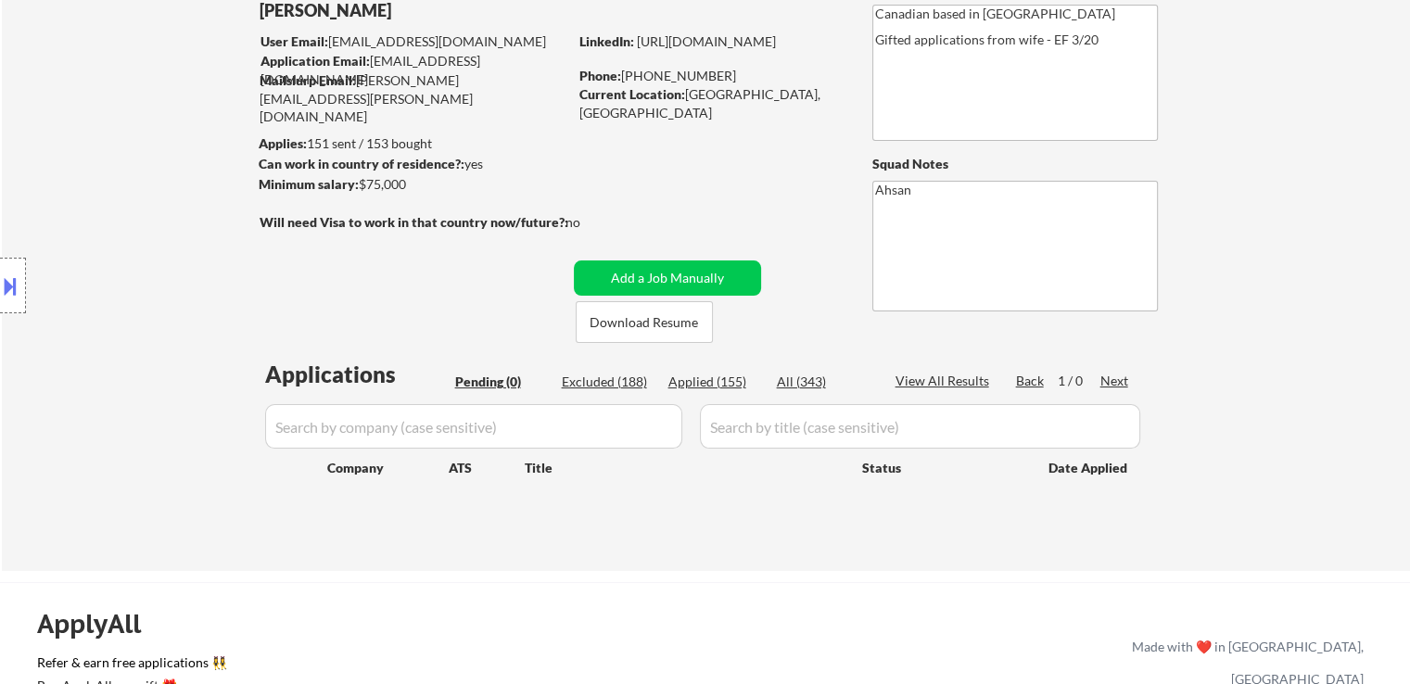
scroll to position [93, 0]
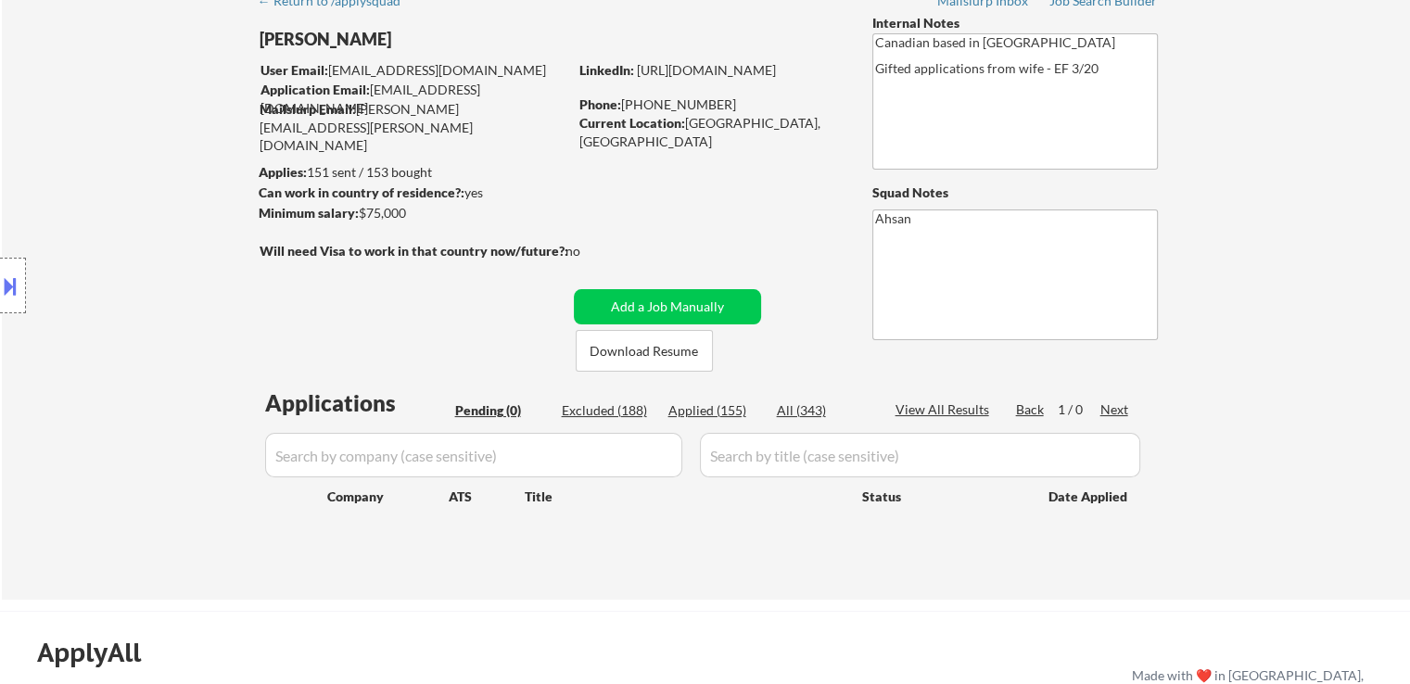
click at [175, 286] on div "Location Inclusions:" at bounding box center [166, 286] width 332 height 344
drag, startPoint x: 106, startPoint y: 244, endPoint x: 273, endPoint y: 209, distance: 171.3
click at [107, 244] on div "Location Inclusions:" at bounding box center [166, 286] width 332 height 344
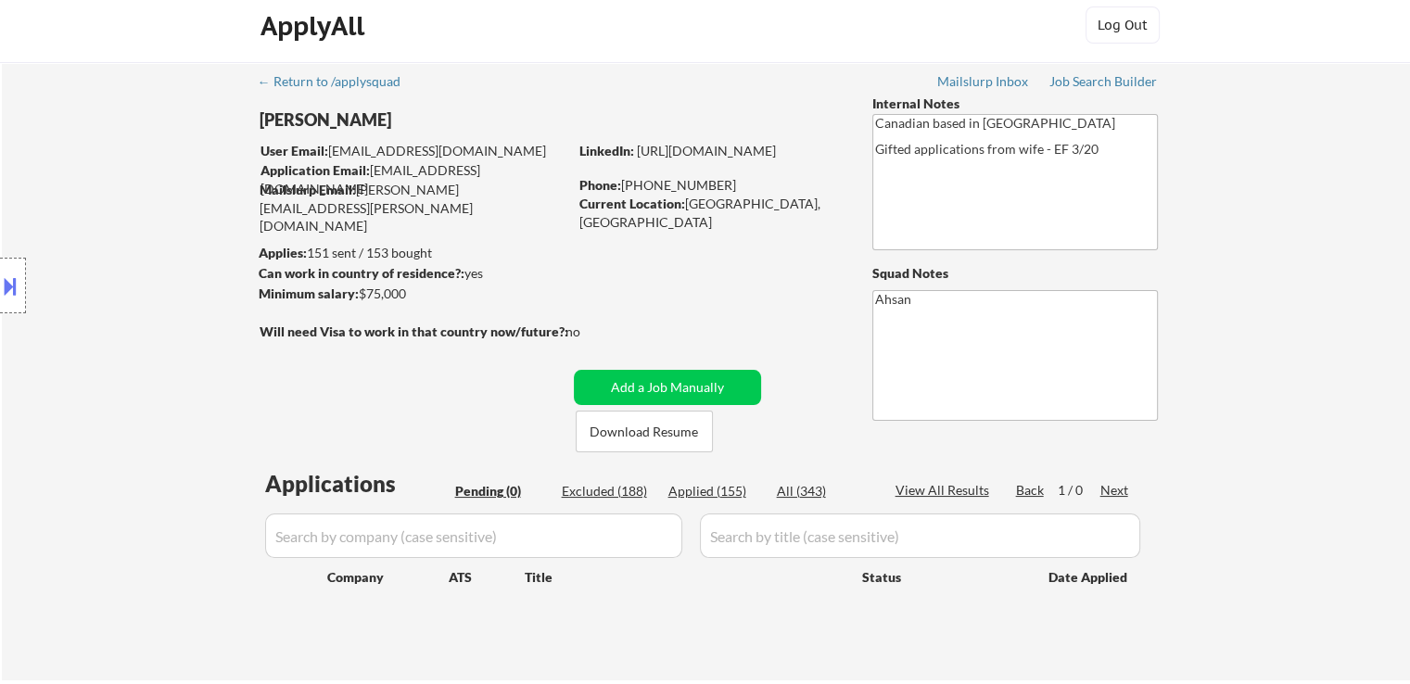
scroll to position [0, 0]
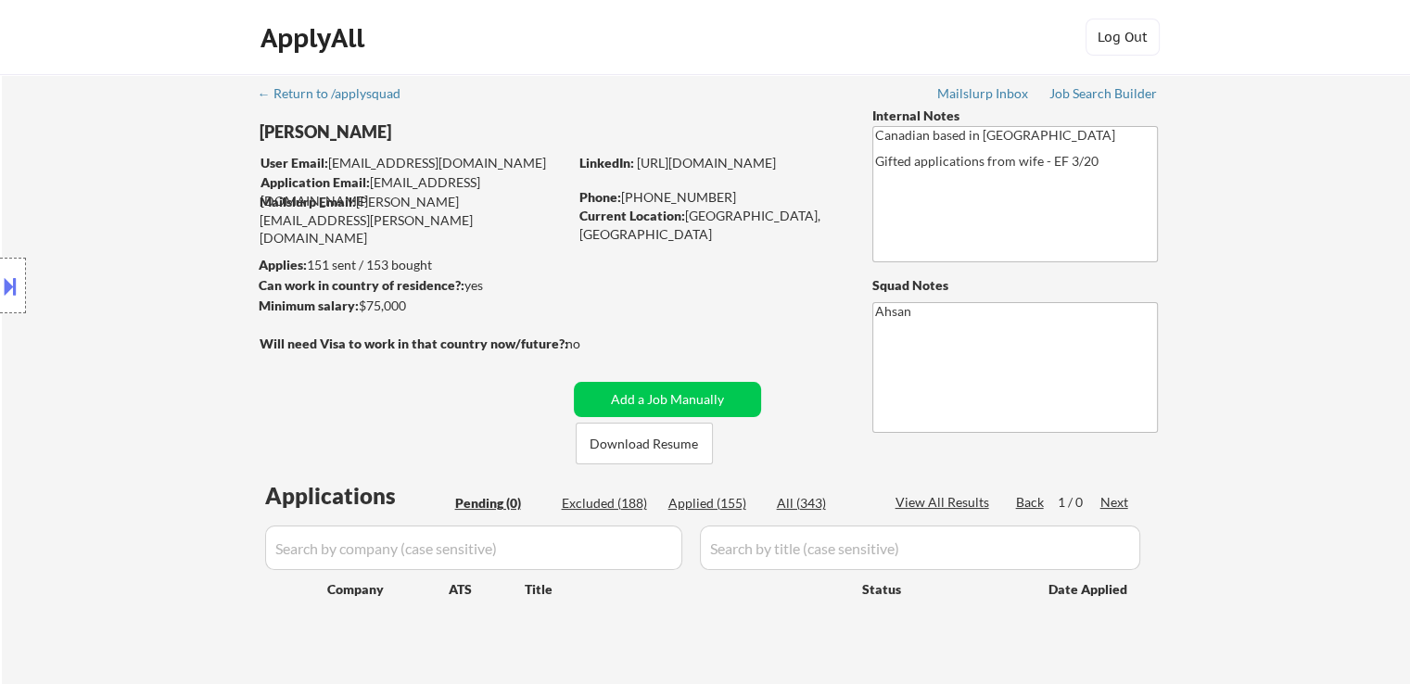
drag, startPoint x: 712, startPoint y: 503, endPoint x: 697, endPoint y: 499, distance: 15.5
click at [715, 500] on div "Applied (155)" at bounding box center [714, 503] width 93 height 19
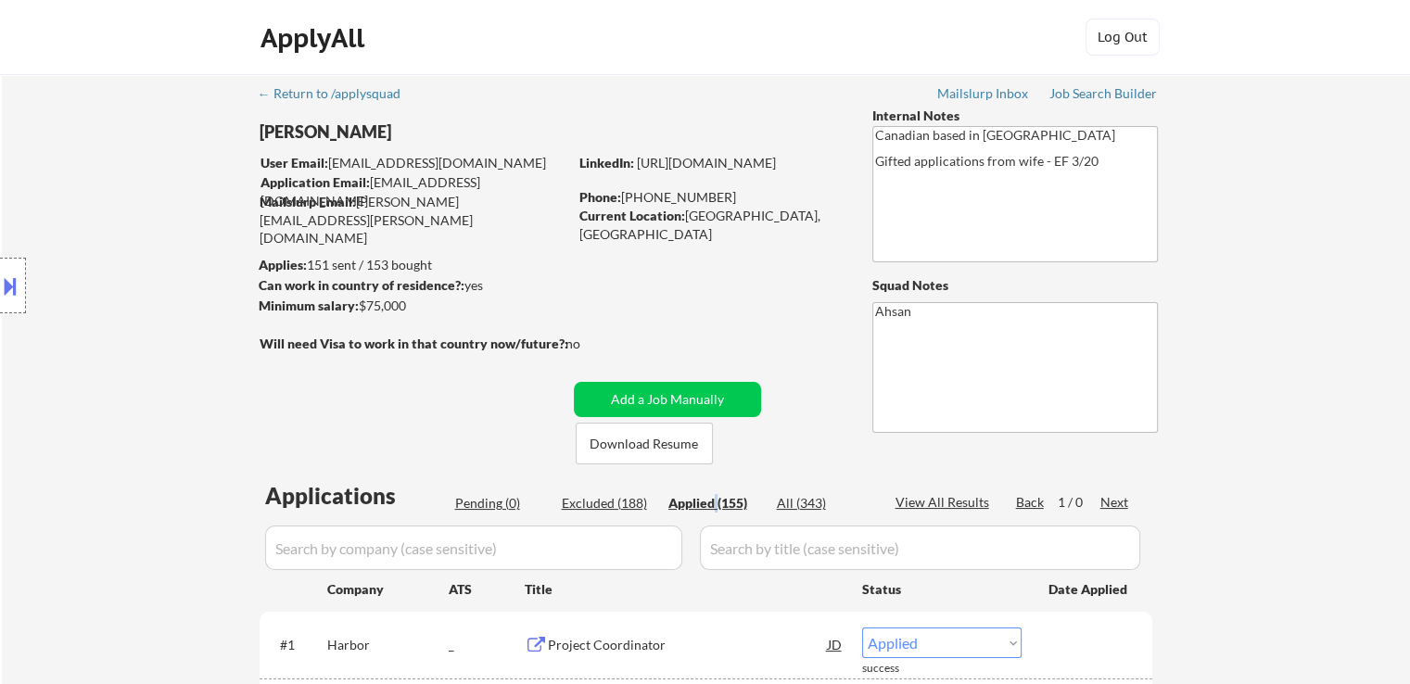
scroll to position [185, 0]
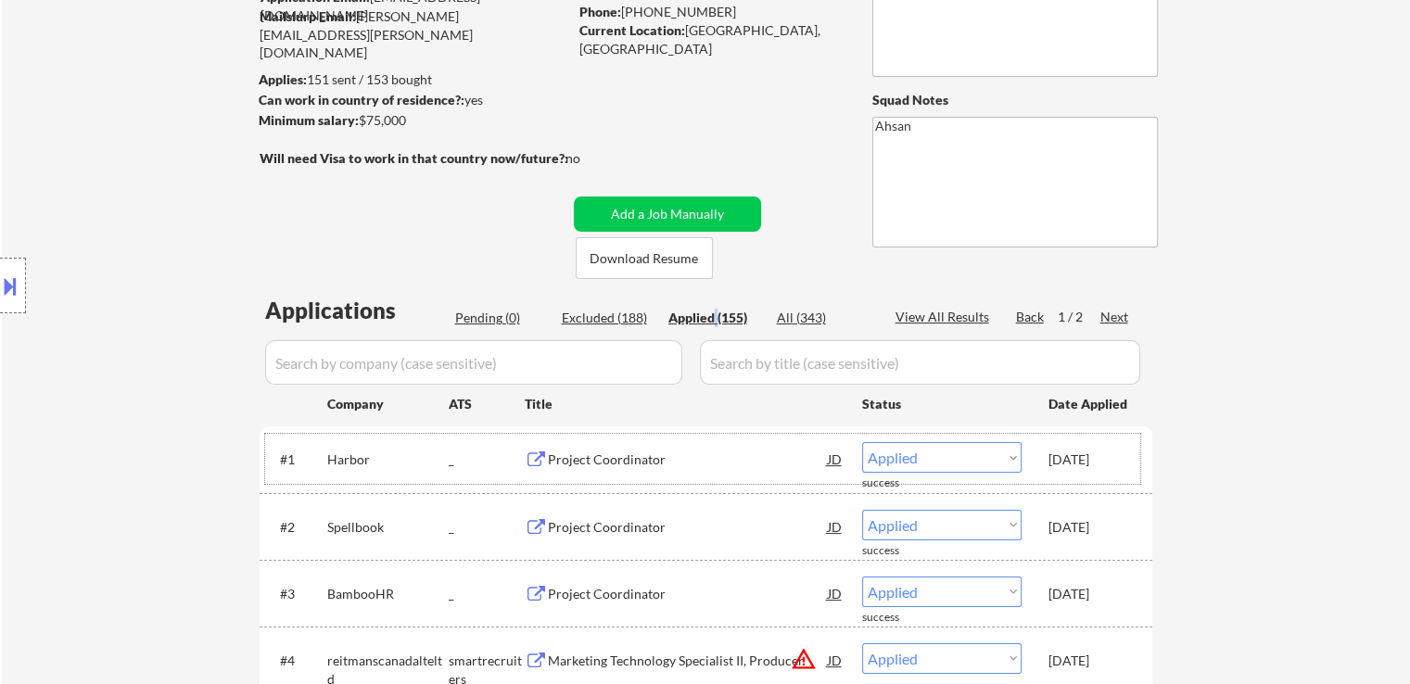
drag, startPoint x: 1039, startPoint y: 466, endPoint x: 1116, endPoint y: 459, distance: 77.3
click at [1116, 459] on div "#1 Harbor _ Project Coordinator JD warning_amber Choose an option... Pending Ap…" at bounding box center [702, 459] width 875 height 50
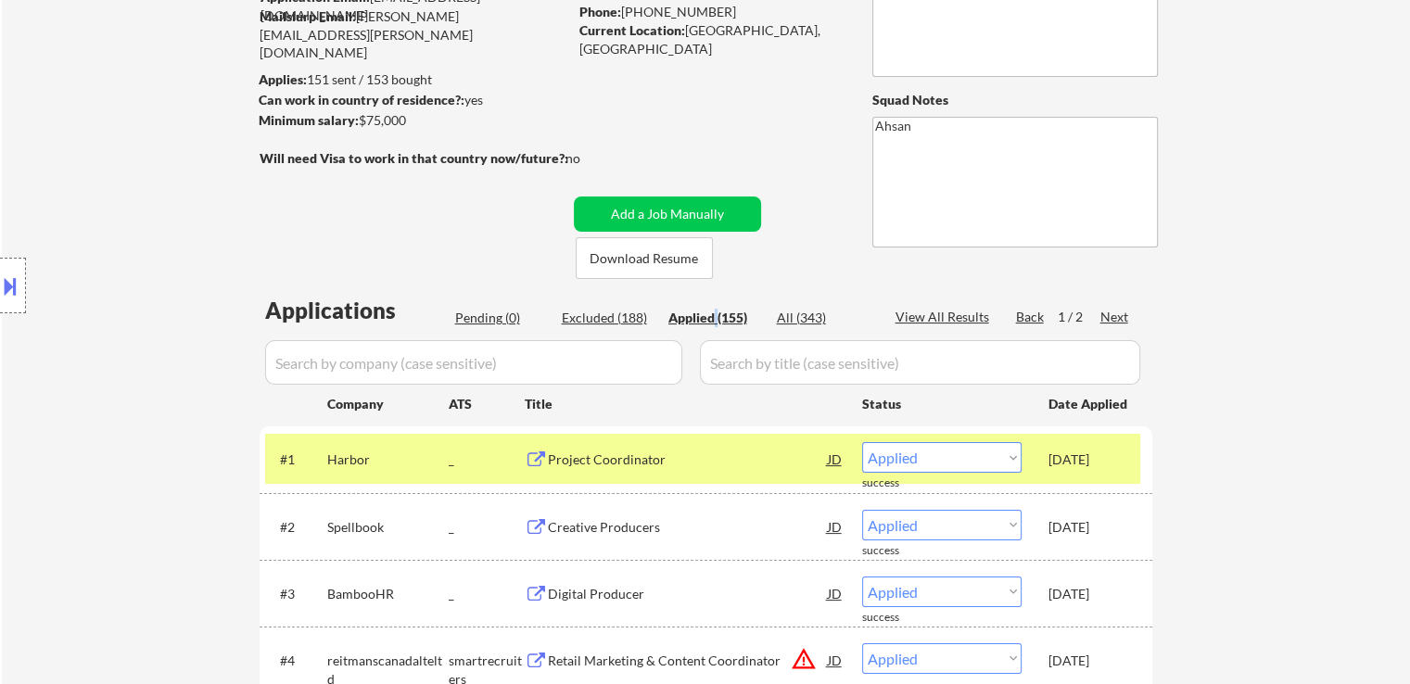
copy div "[DATE]"
click at [165, 209] on div "Location Inclusions:" at bounding box center [166, 286] width 332 height 344
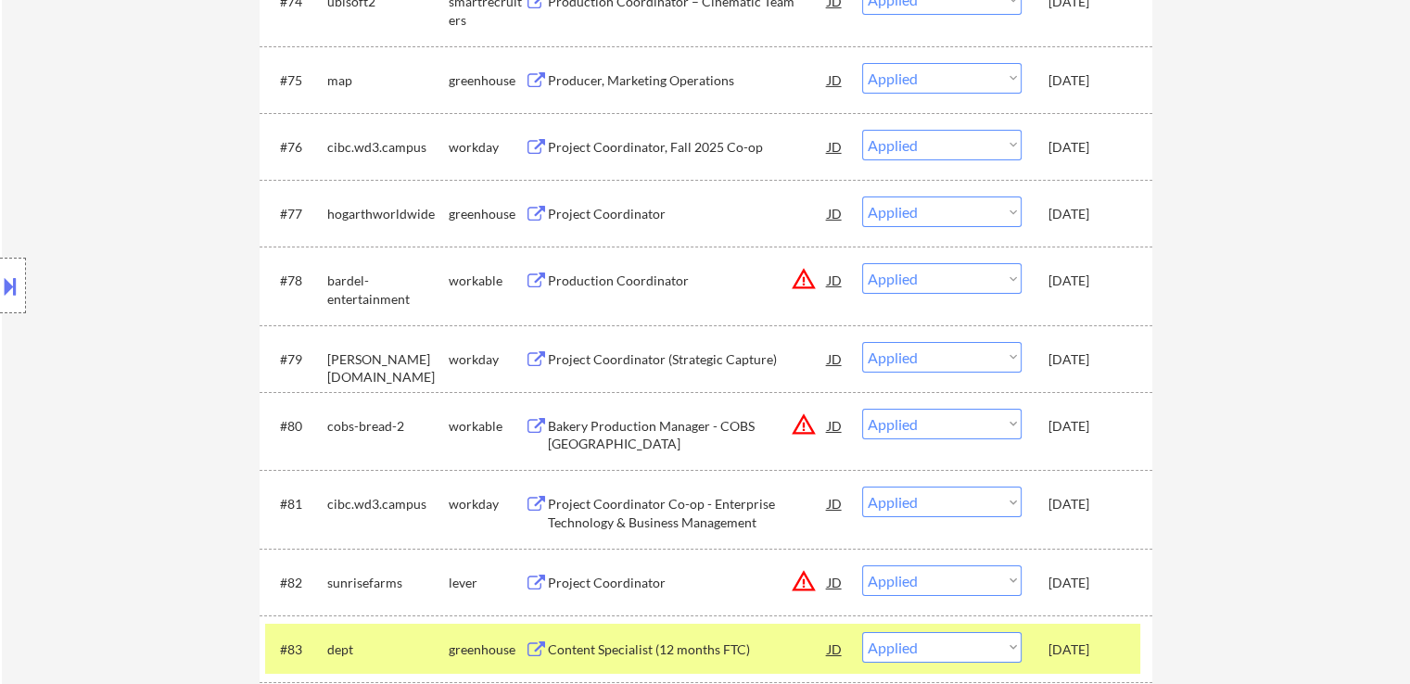
scroll to position [0, 0]
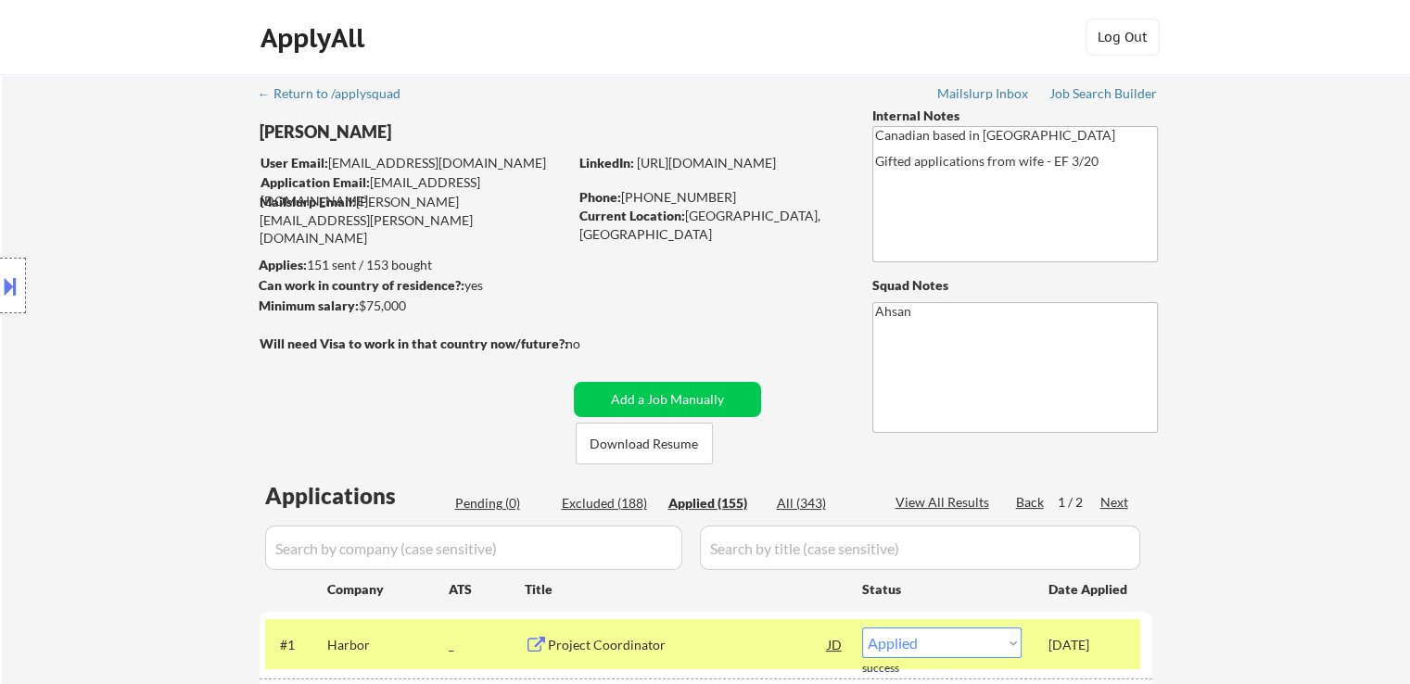
click at [252, 387] on div "Location Inclusions:" at bounding box center [166, 286] width 332 height 344
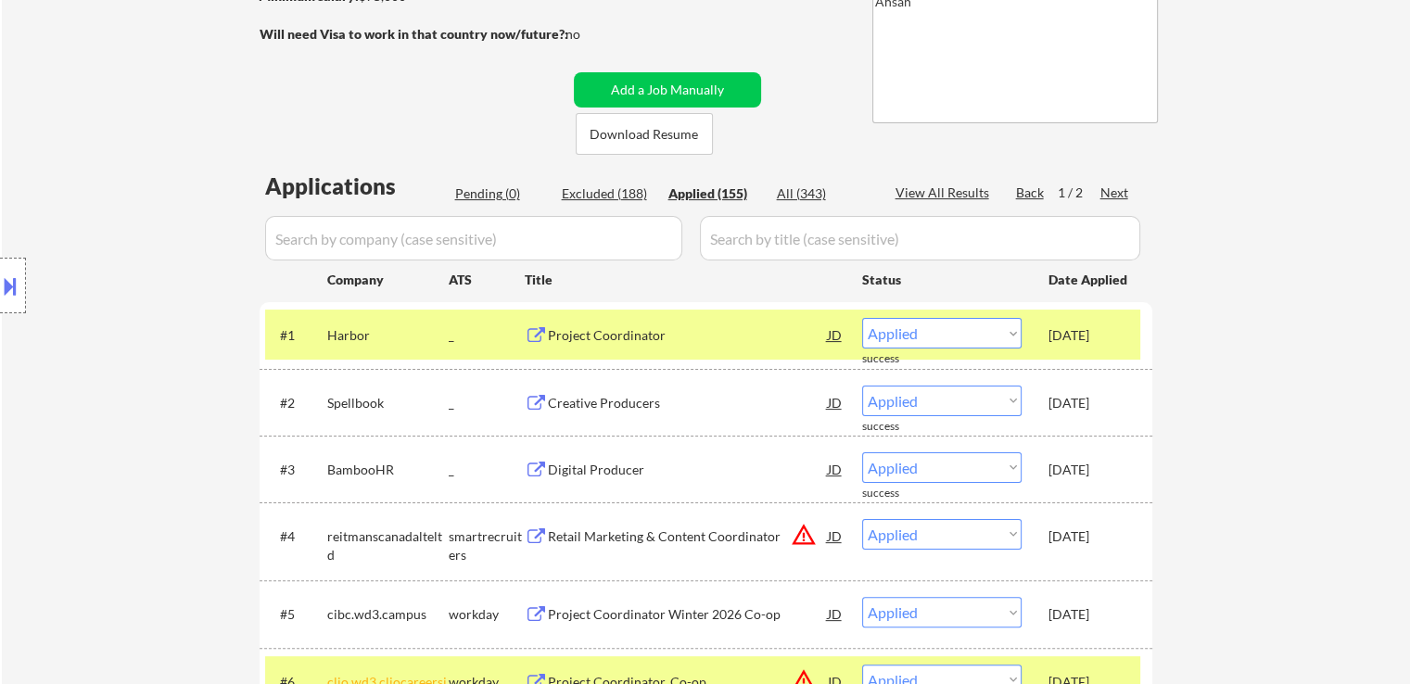
scroll to position [371, 0]
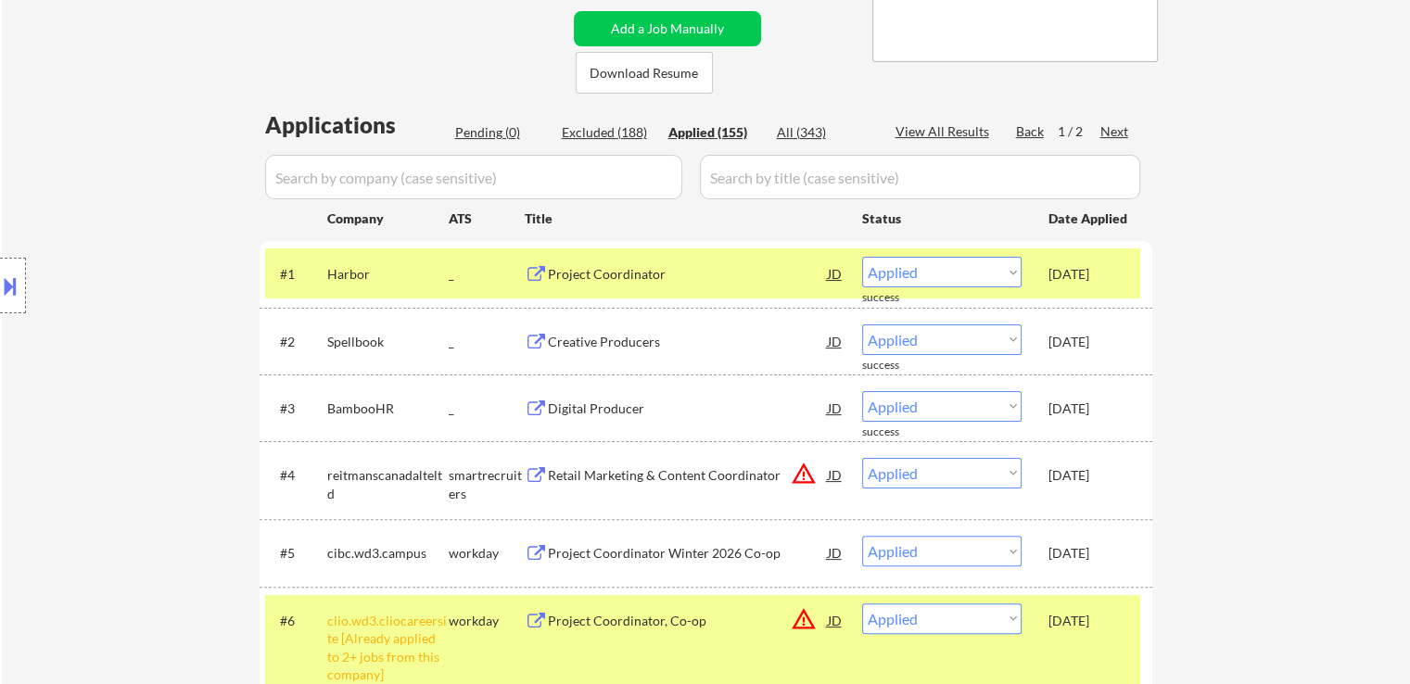
click at [479, 131] on div "Pending (0)" at bounding box center [501, 132] width 93 height 19
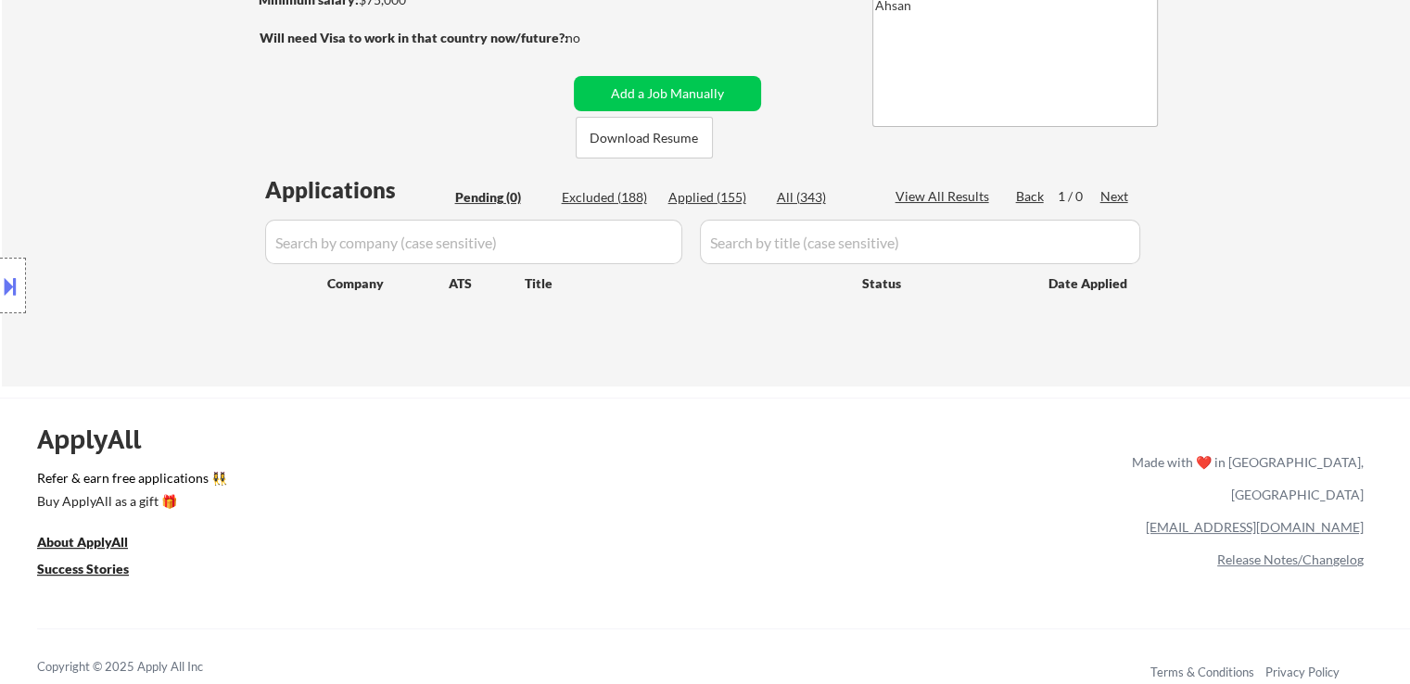
scroll to position [0, 0]
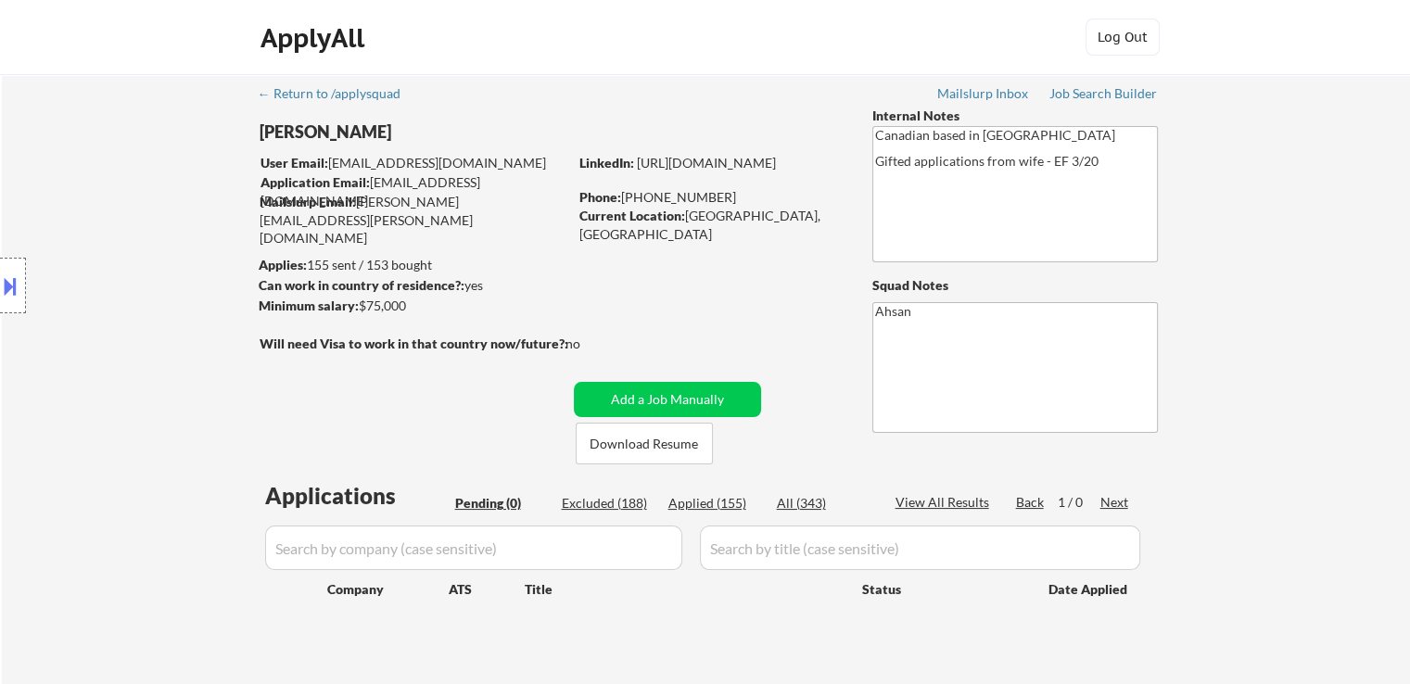
click at [346, 362] on div at bounding box center [416, 363] width 313 height 19
click at [120, 333] on div "Location Inclusions:" at bounding box center [166, 286] width 332 height 344
